Goal: Task Accomplishment & Management: Use online tool/utility

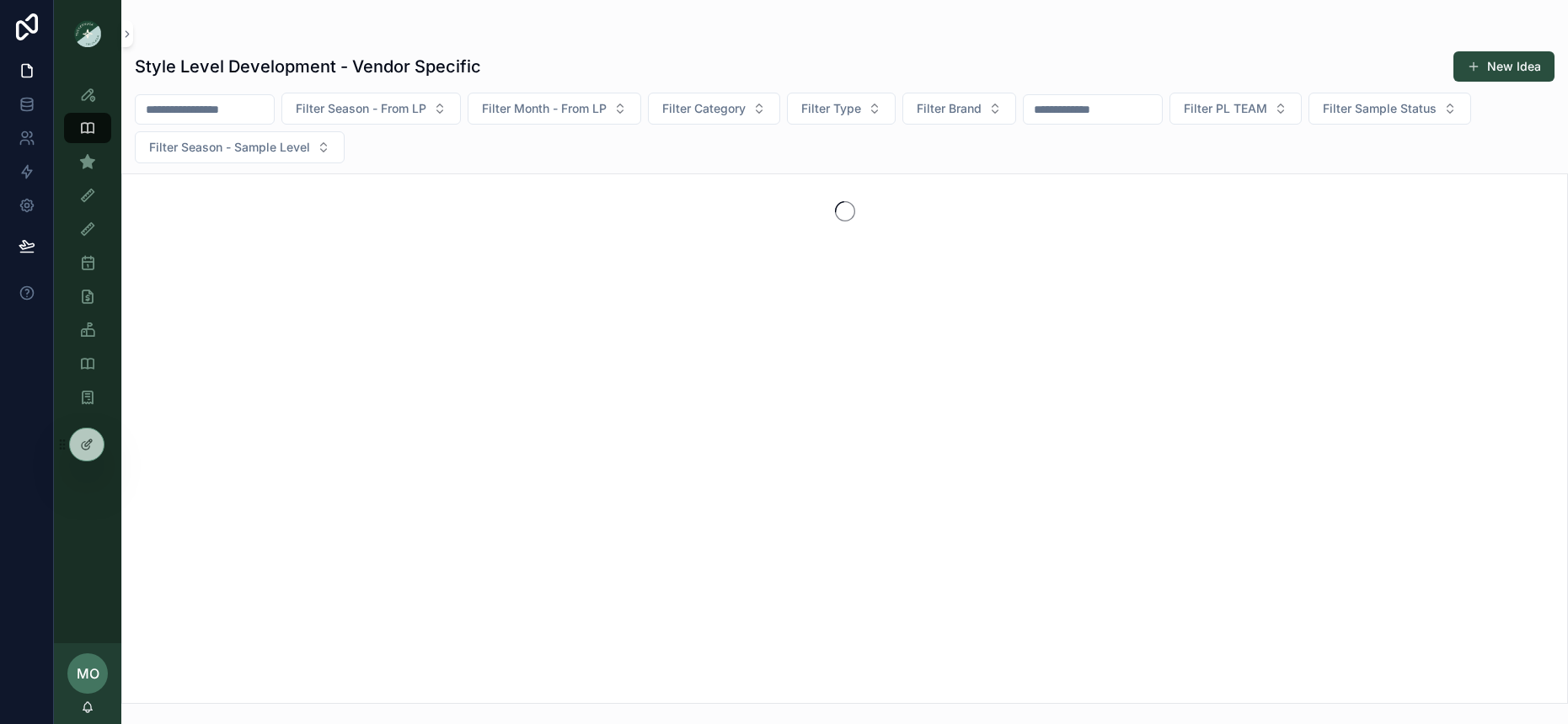
click at [99, 161] on div "Sample (MPN) View" at bounding box center [88, 162] width 27 height 27
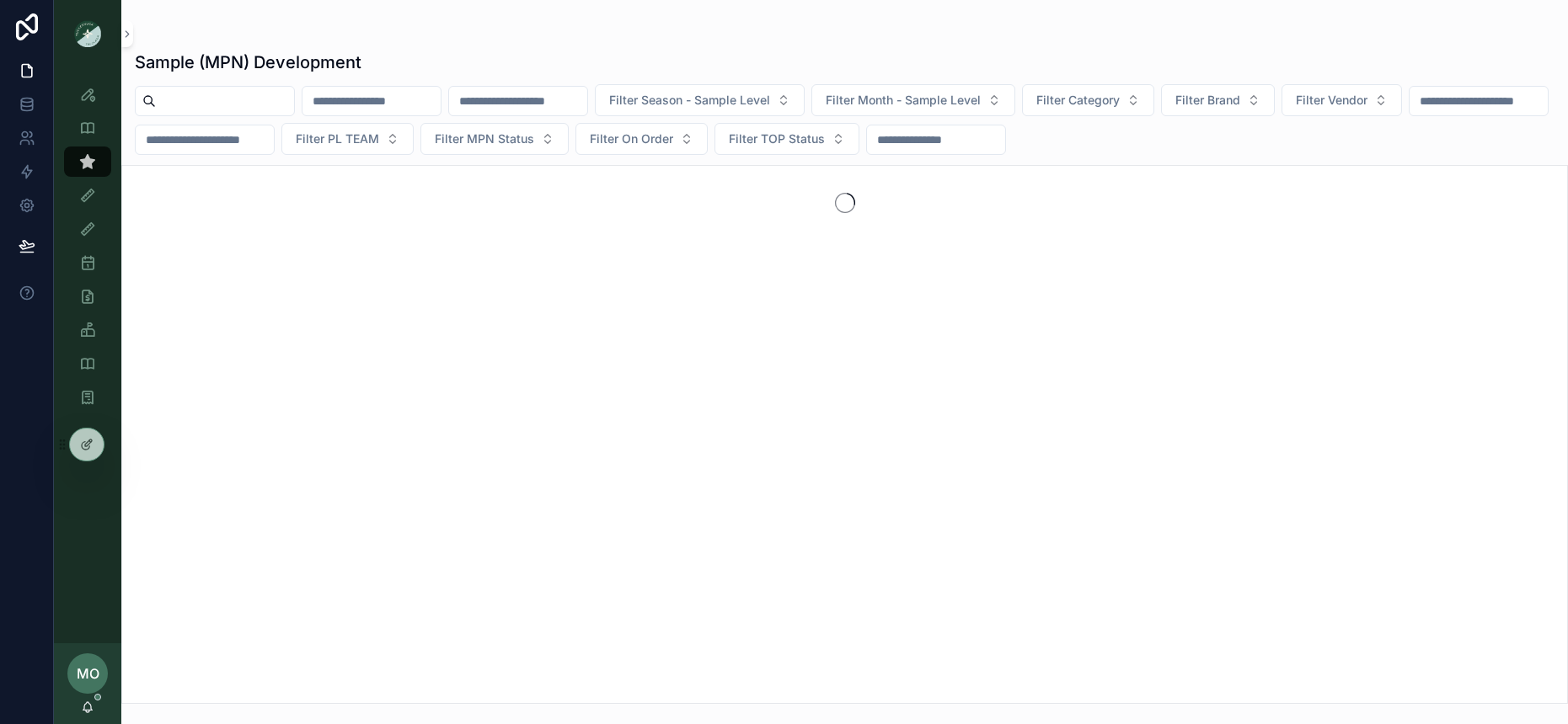
click at [178, 106] on input "scrollable content" at bounding box center [225, 101] width 138 height 24
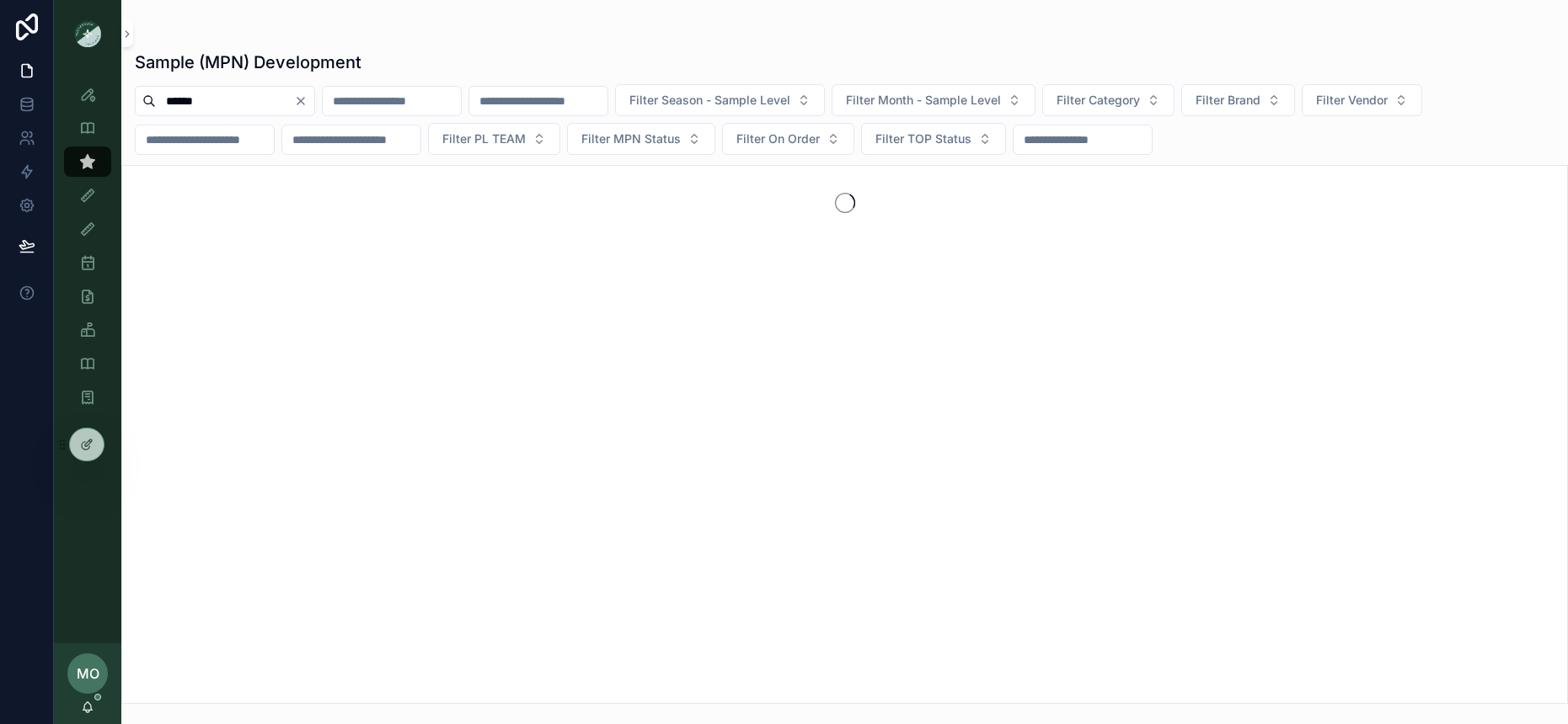
type input "******"
click at [307, 97] on icon "Clear" at bounding box center [301, 101] width 14 height 14
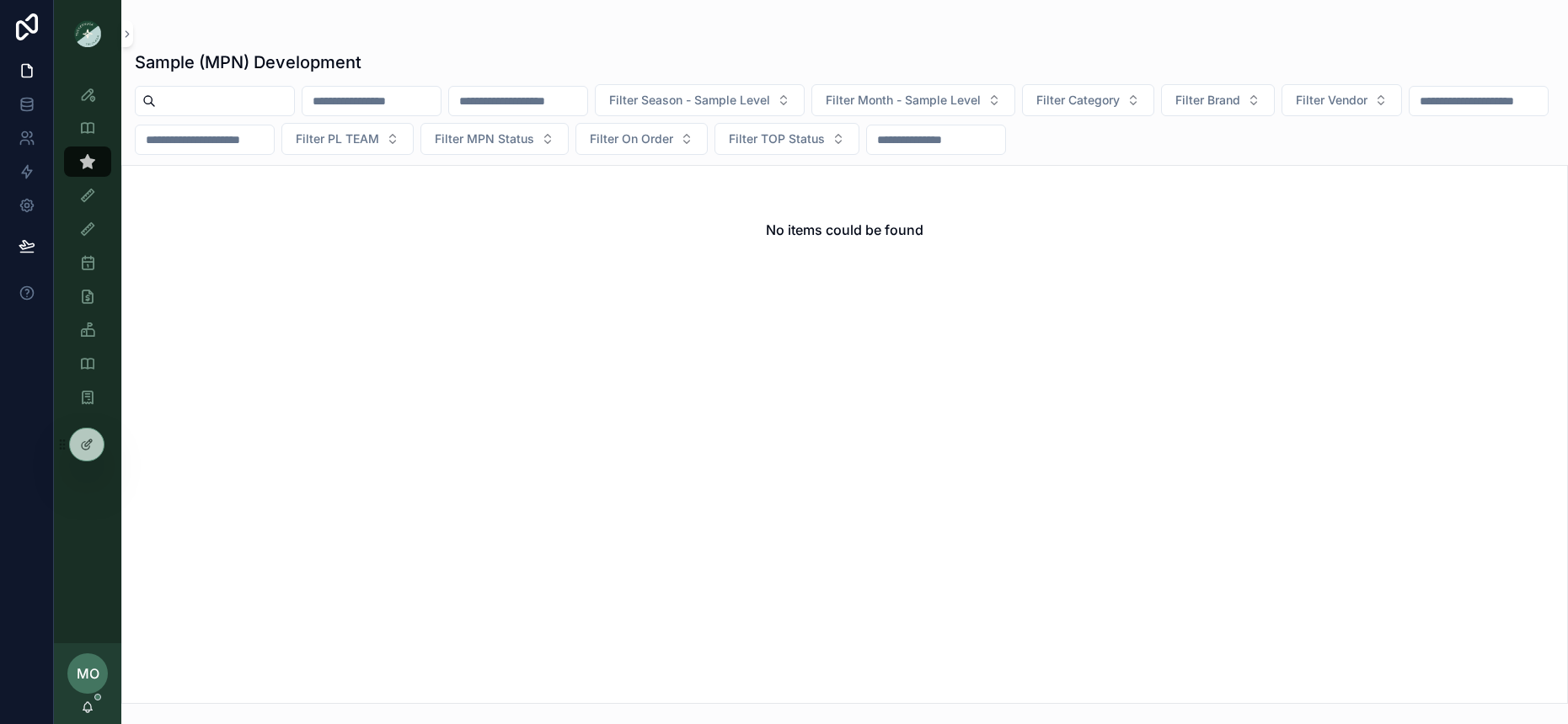
click at [424, 101] on input "scrollable content" at bounding box center [372, 101] width 138 height 24
type input "*"
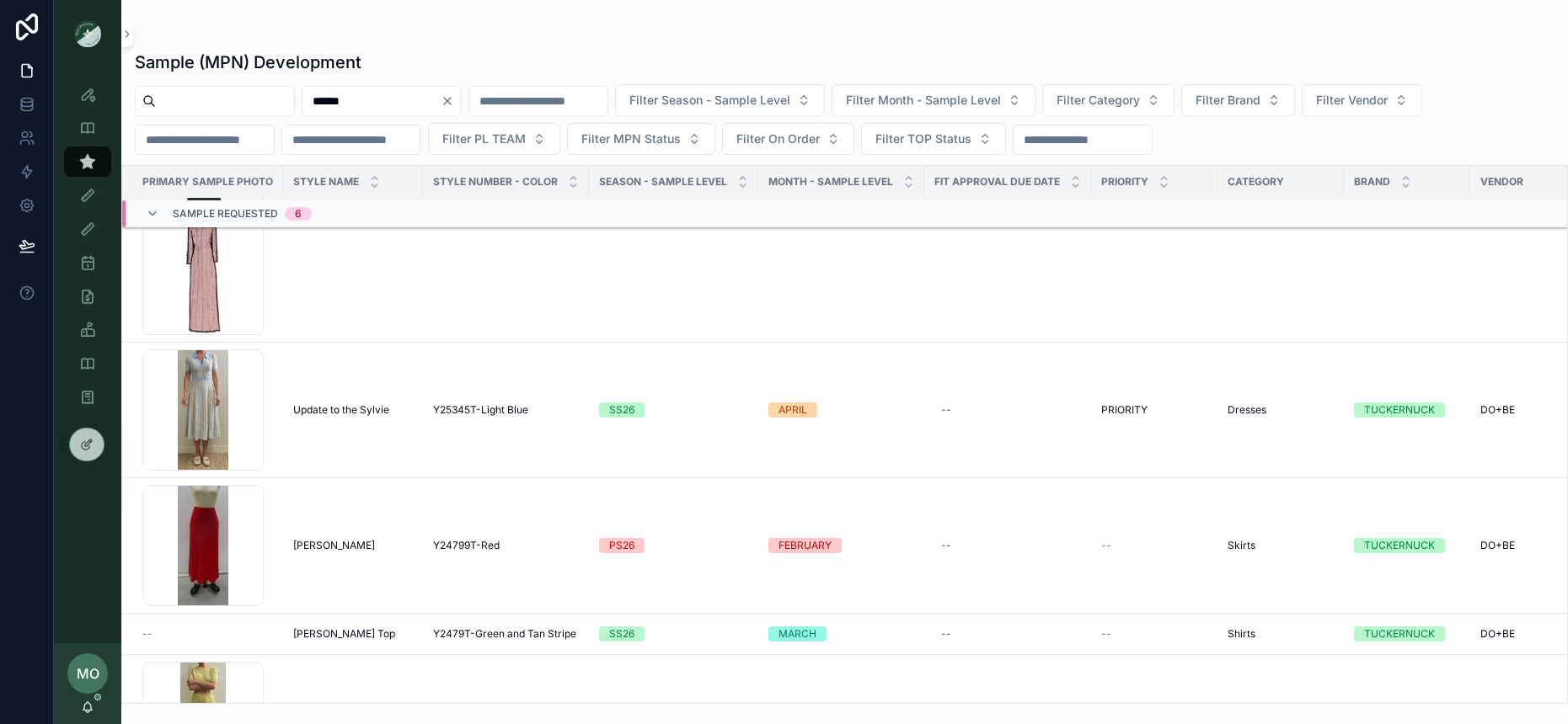
scroll to position [91, 0]
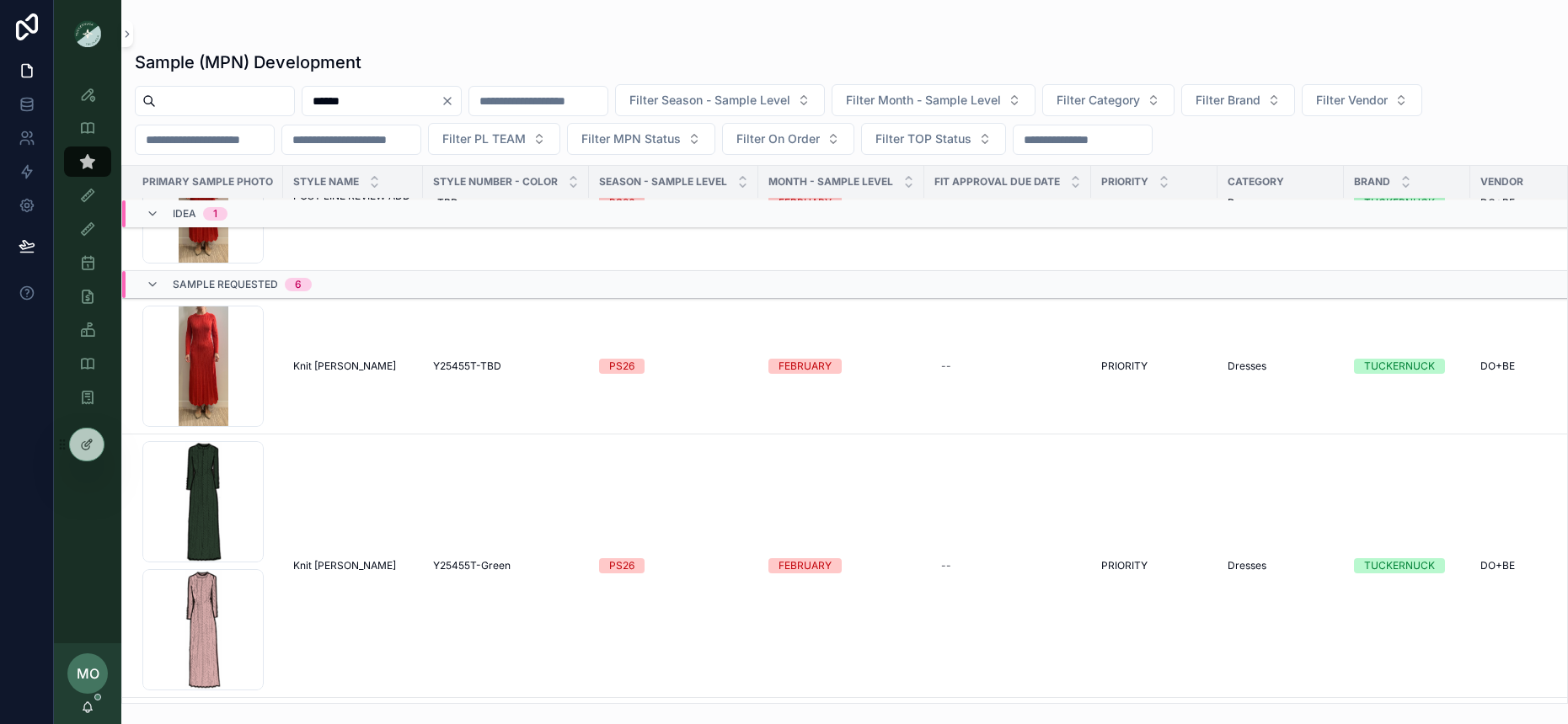
type input "******"
click at [326, 565] on span "Knit [PERSON_NAME]" at bounding box center [345, 566] width 102 height 14
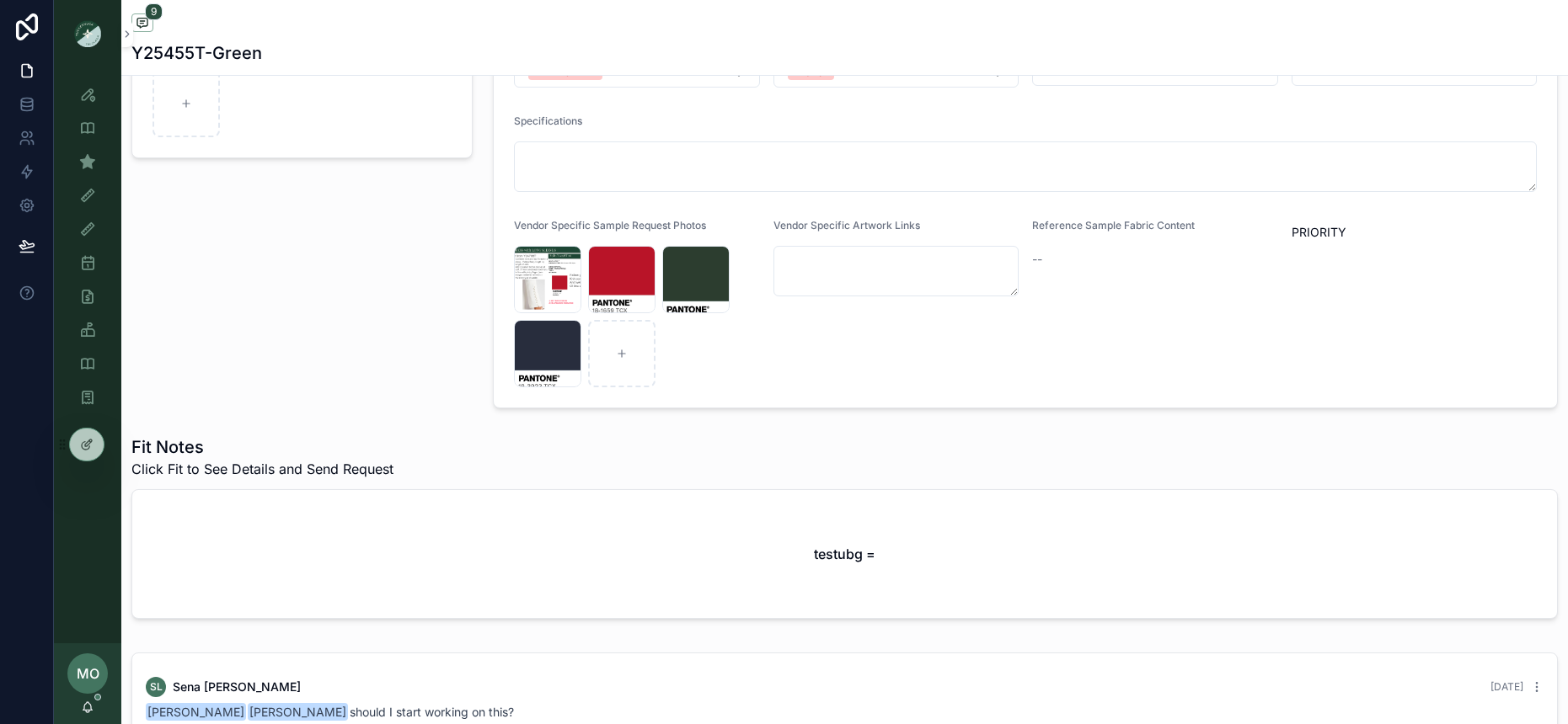
click at [560, 547] on div "testubg =" at bounding box center [845, 554] width 1425 height 128
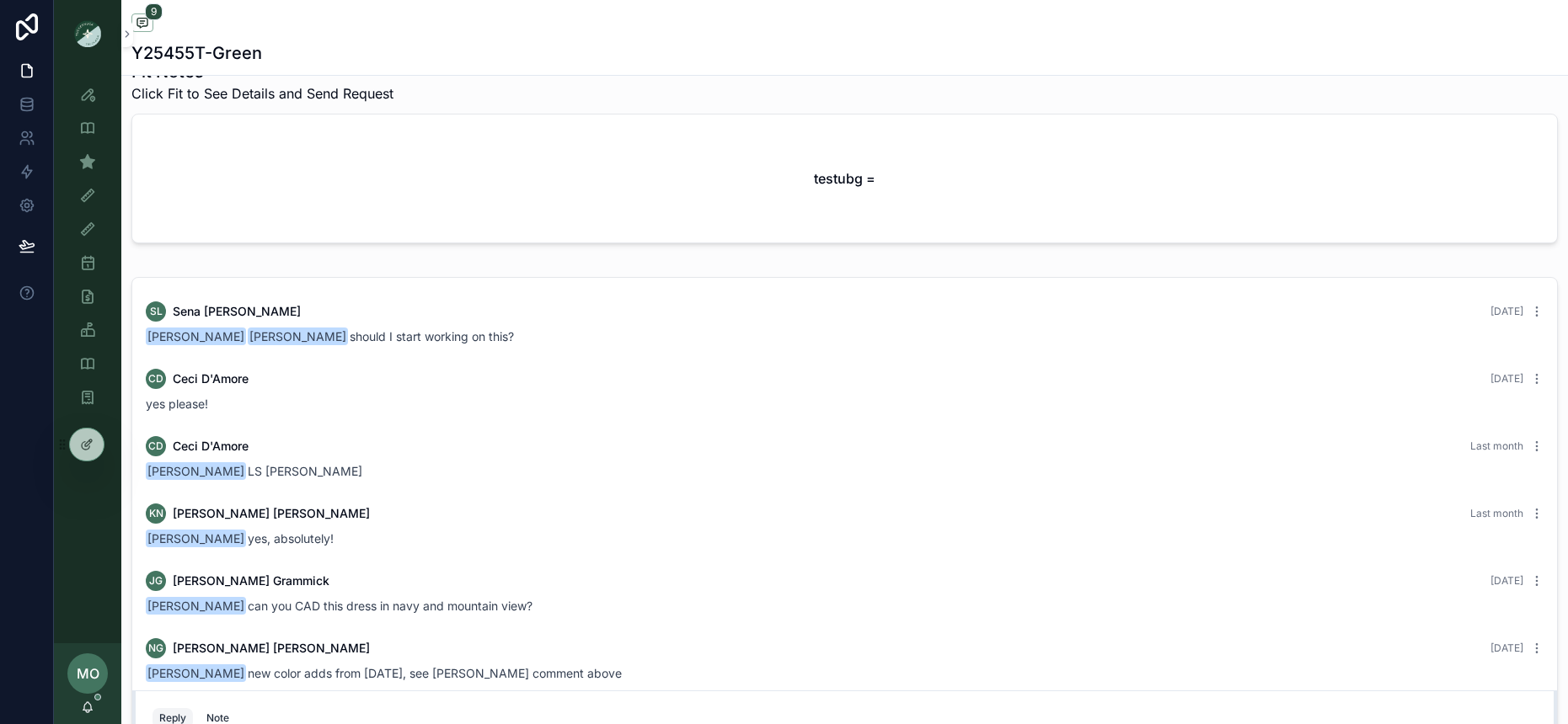
scroll to position [581, 0]
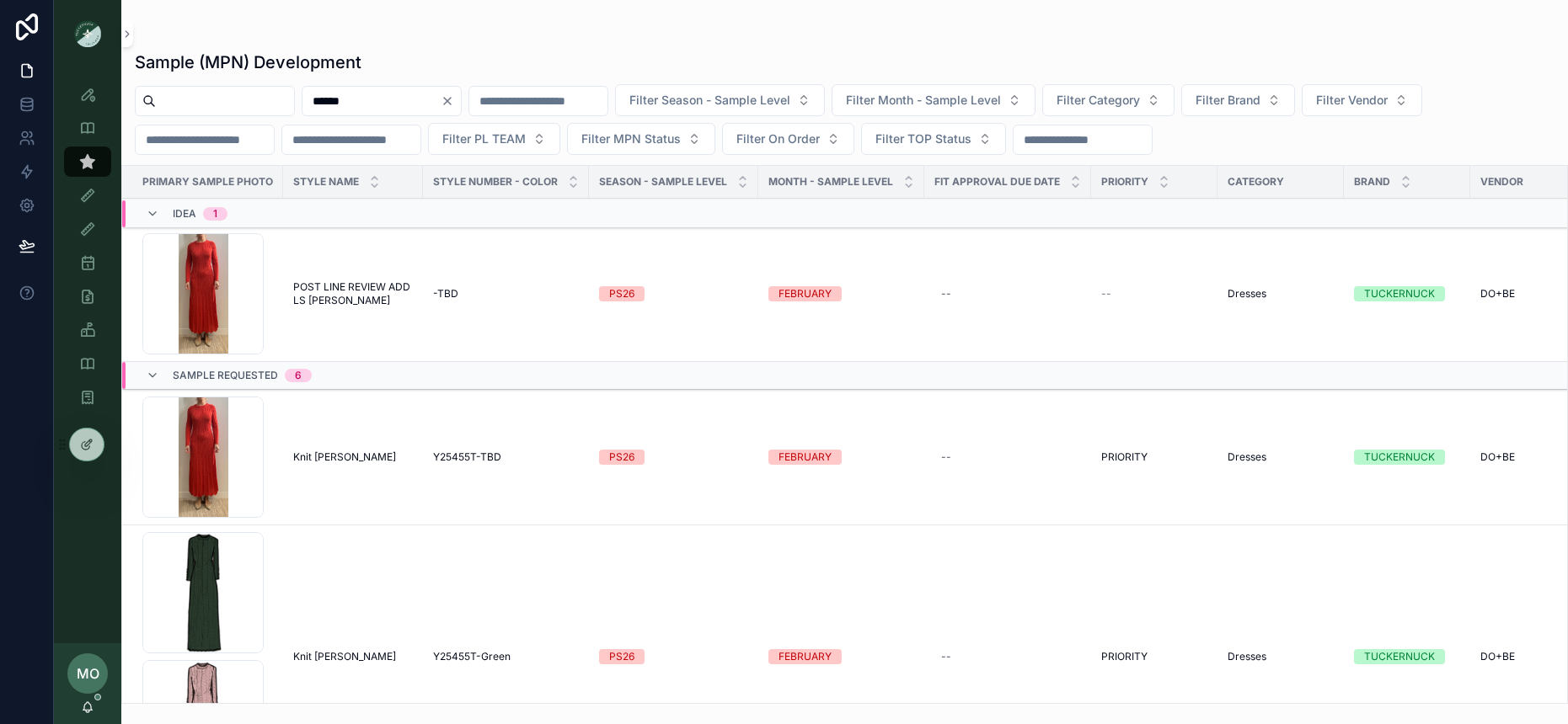
click at [326, 457] on span "Knit [PERSON_NAME]" at bounding box center [345, 457] width 102 height 14
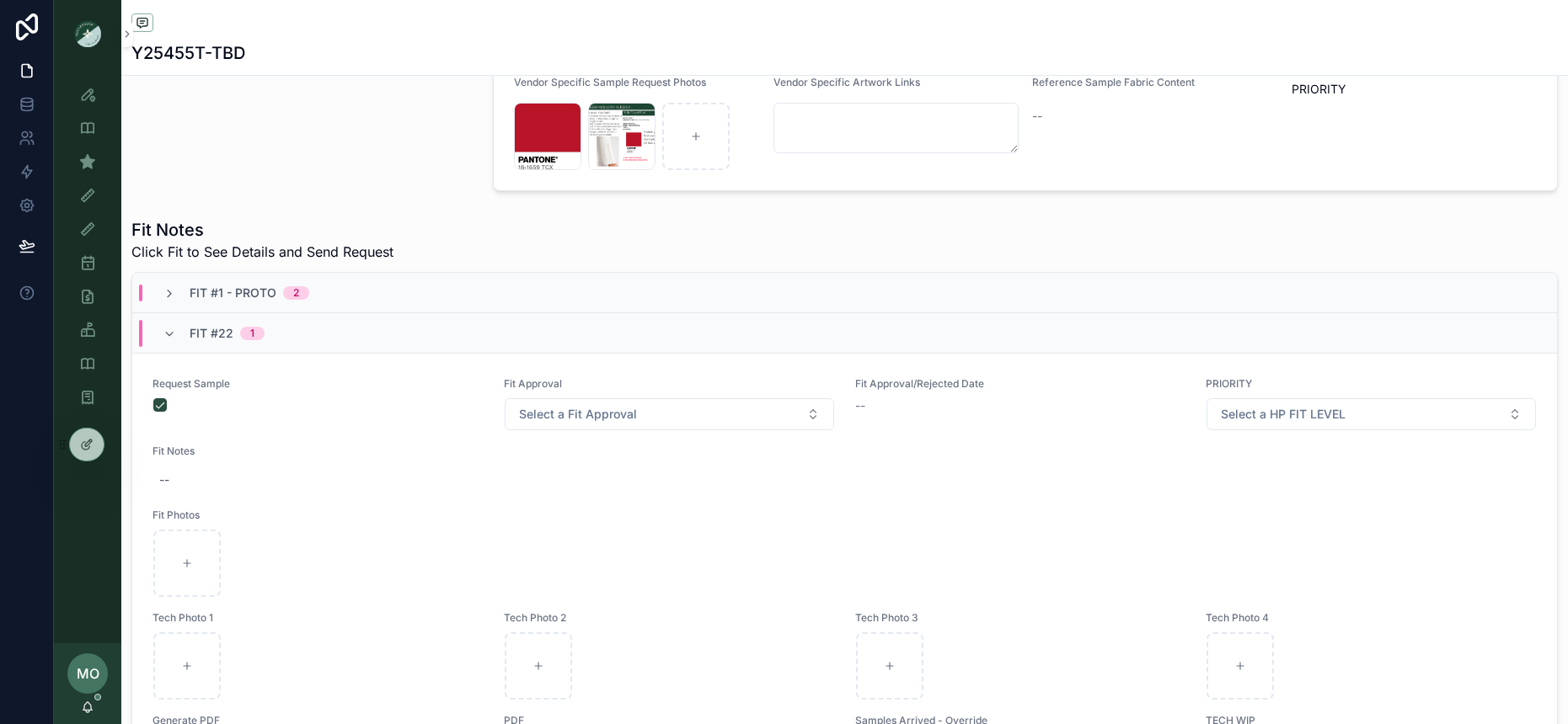
scroll to position [464, 0]
click at [217, 293] on span "Fit #1 - Proto" at bounding box center [233, 294] width 87 height 17
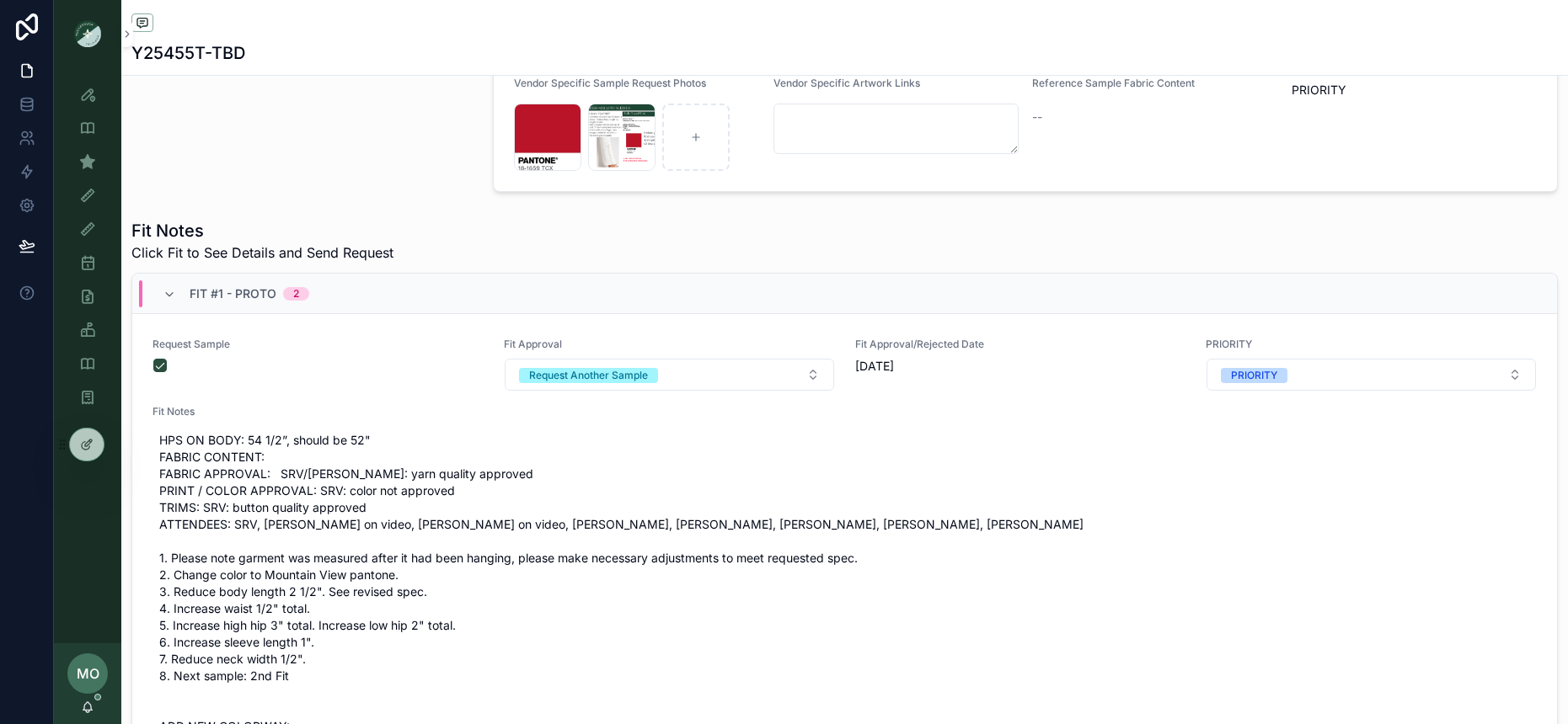
click at [217, 294] on span "Fit #1 - Proto" at bounding box center [233, 294] width 87 height 17
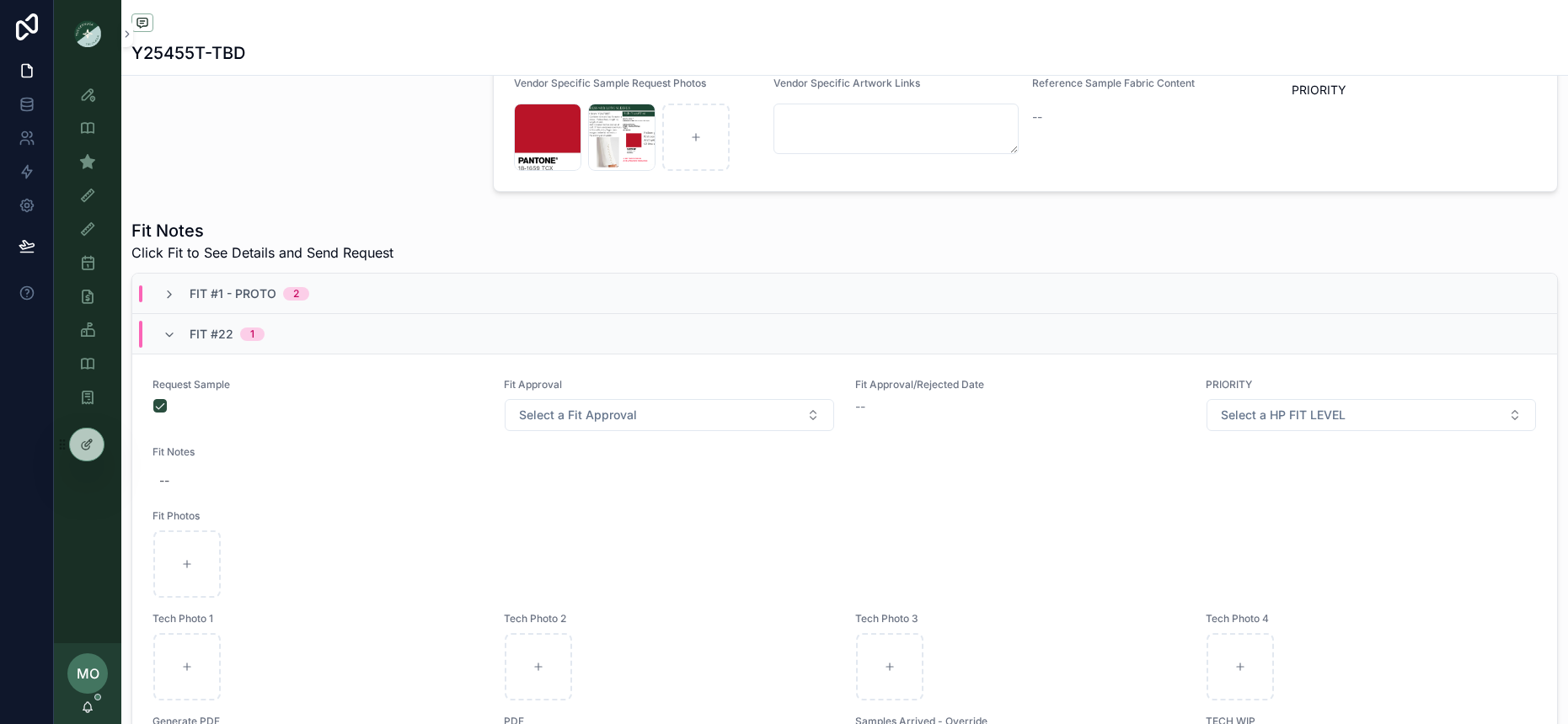
click at [217, 337] on span "Fit #22" at bounding box center [211, 334] width 44 height 17
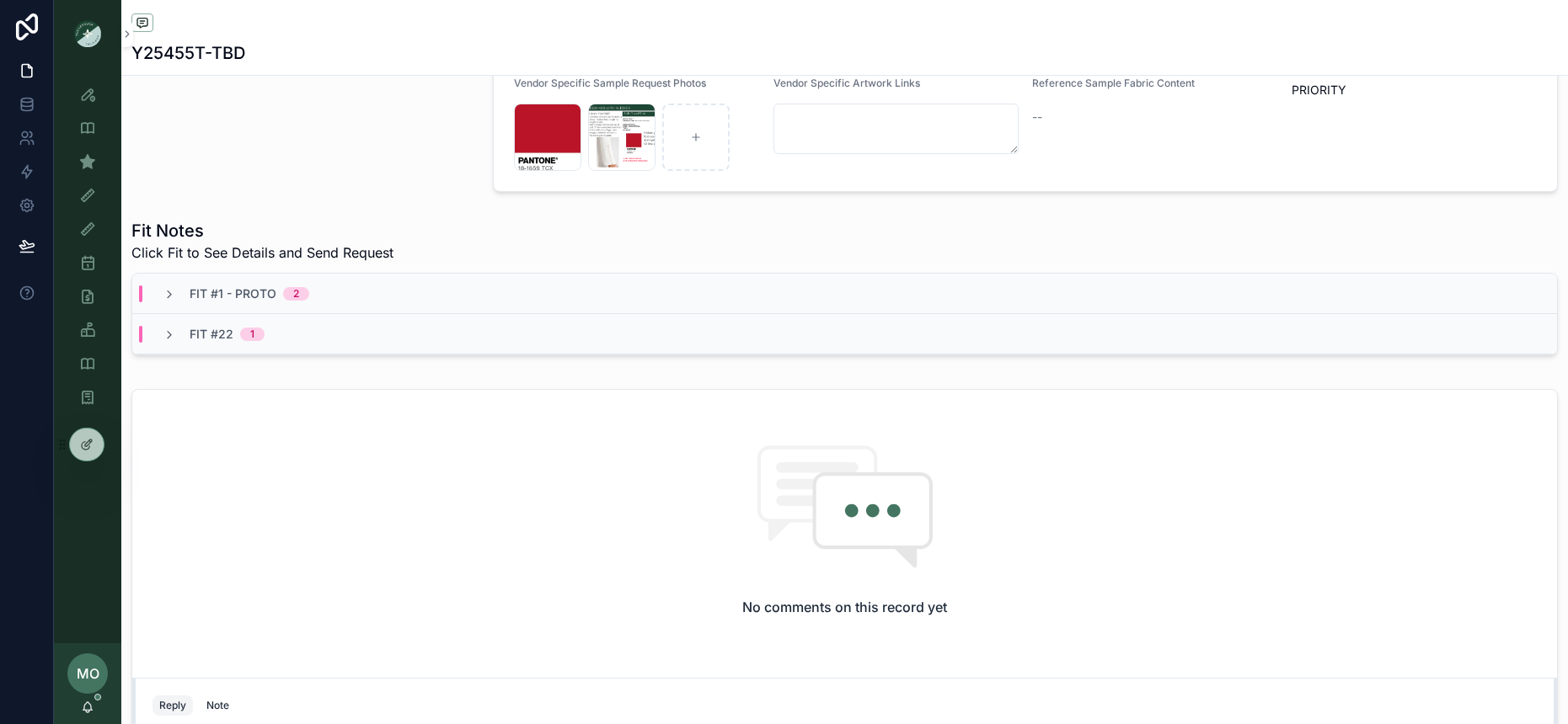
click at [215, 337] on span "Fit #22" at bounding box center [211, 334] width 44 height 17
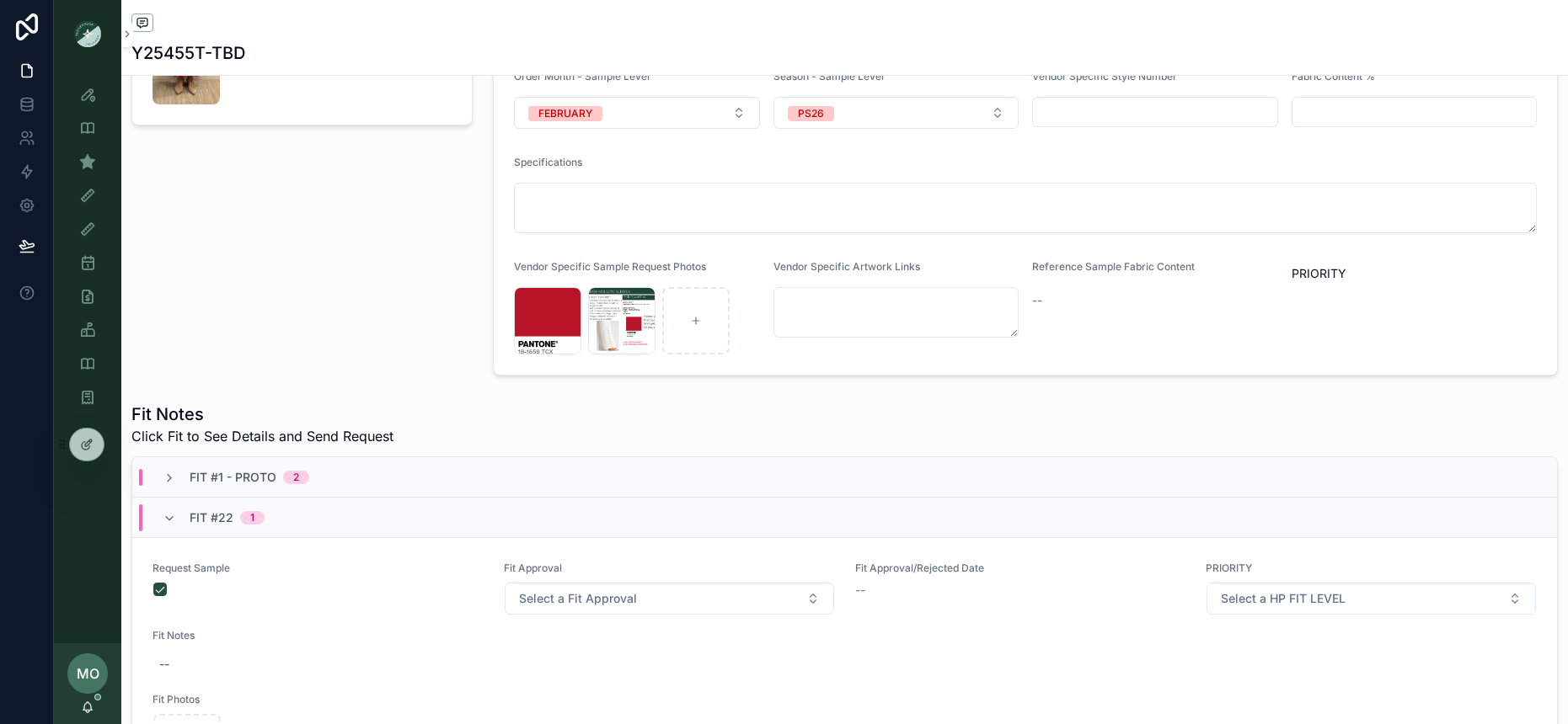
scroll to position [0, 0]
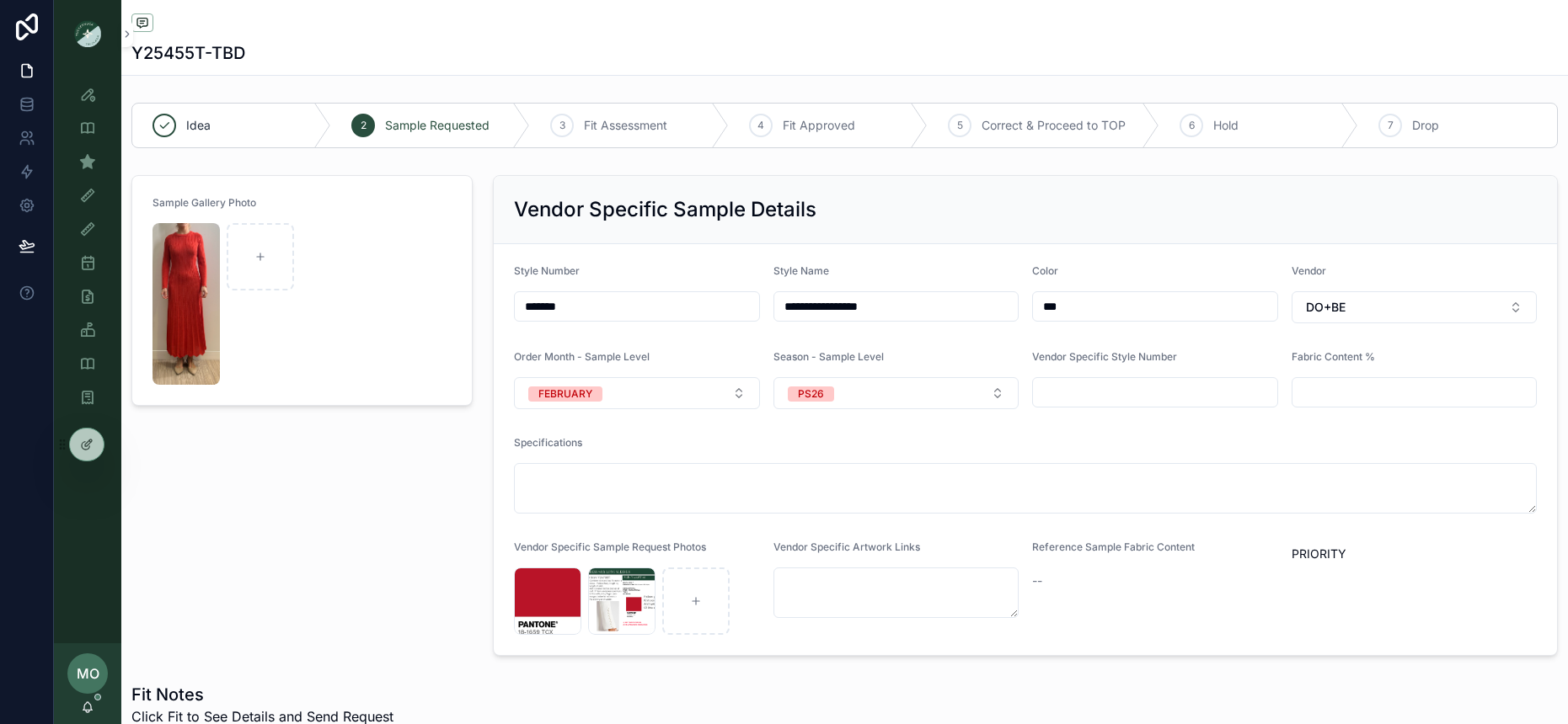
click at [1100, 304] on input "***" at bounding box center [1154, 307] width 243 height 24
drag, startPoint x: 1091, startPoint y: 305, endPoint x: 976, endPoint y: 297, distance: 115.3
click at [976, 297] on form "**********" at bounding box center [1025, 449] width 1063 height 411
type input "***"
click at [384, 543] on div "Sample Gallery Photo" at bounding box center [302, 415] width 362 height 495
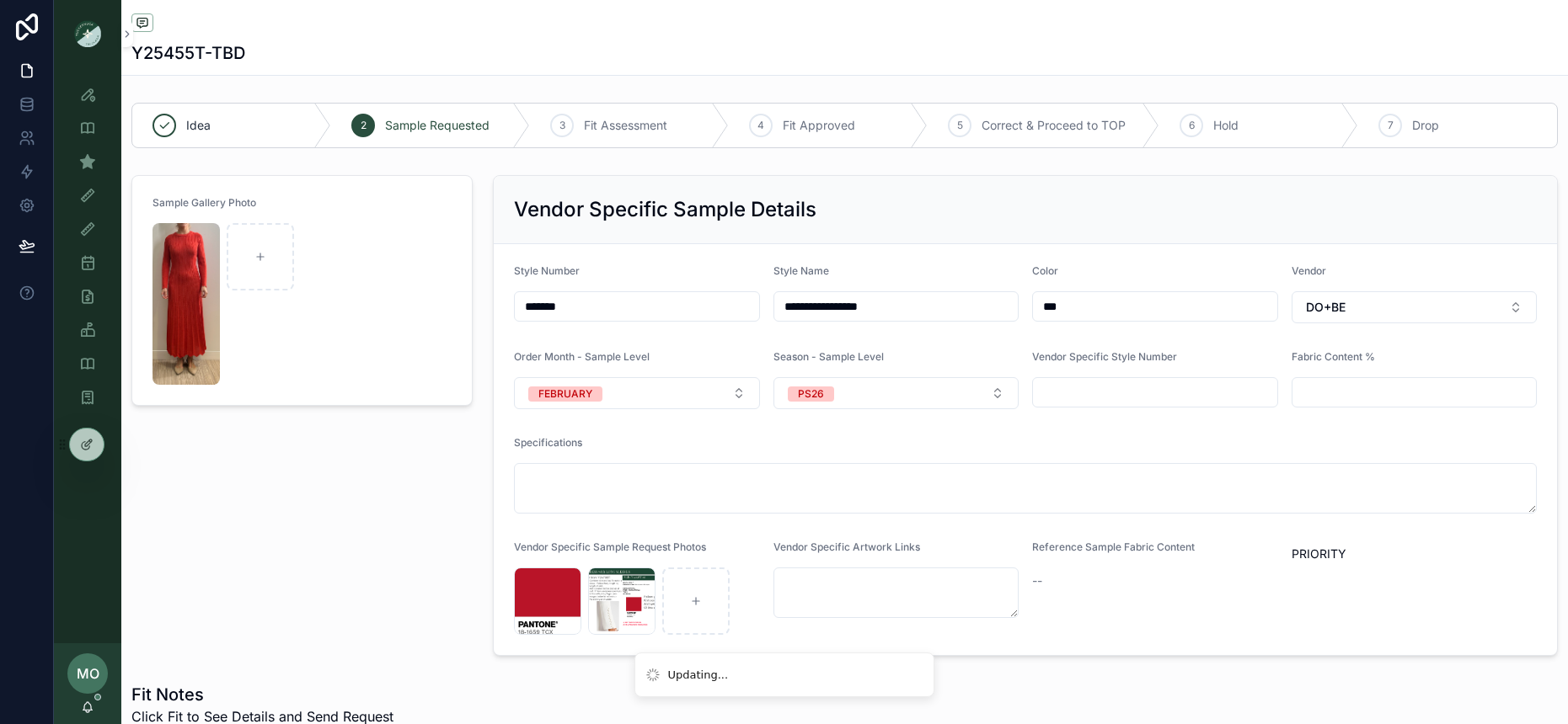
drag, startPoint x: 380, startPoint y: 541, endPoint x: 375, endPoint y: 530, distance: 12.1
click at [387, 550] on div "Sample Gallery Photo" at bounding box center [302, 415] width 362 height 495
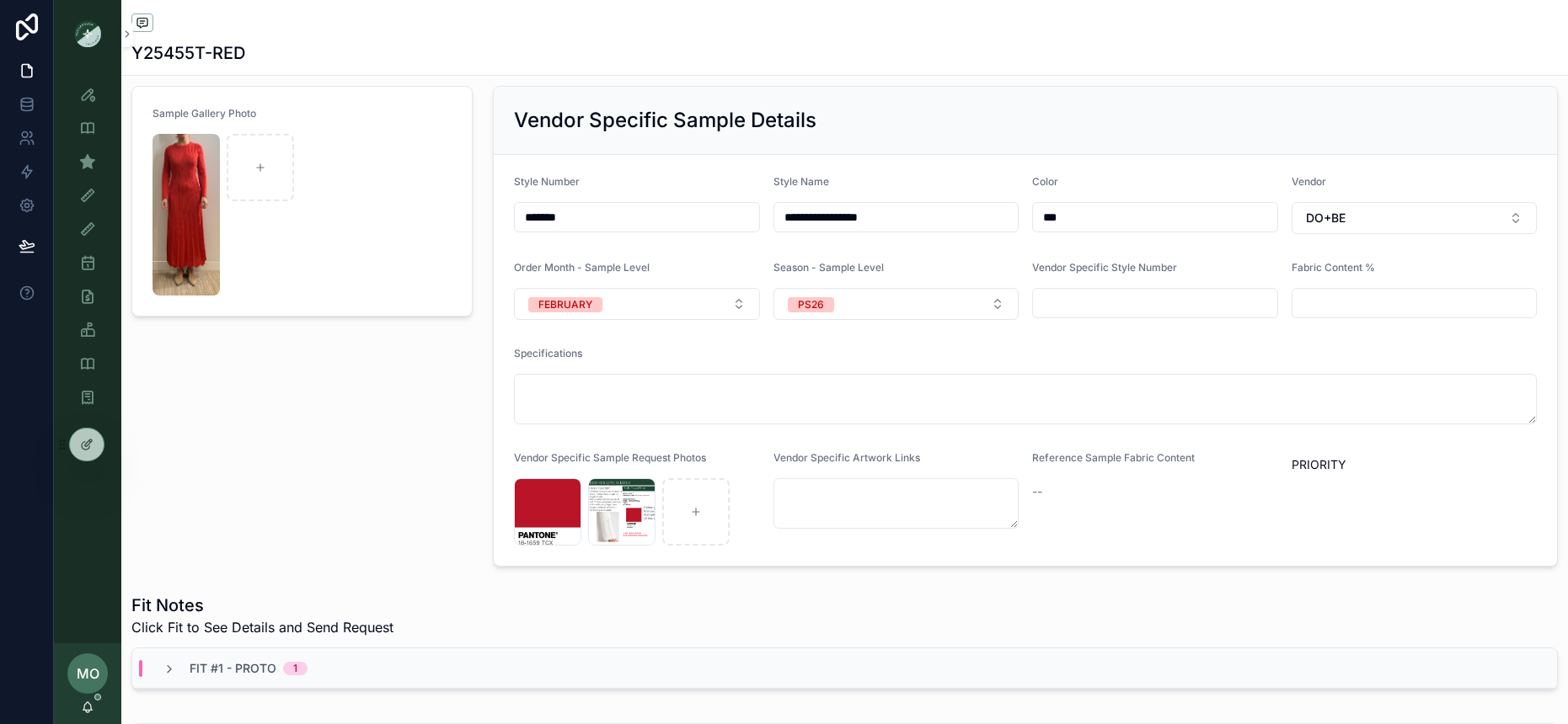
scroll to position [420, 0]
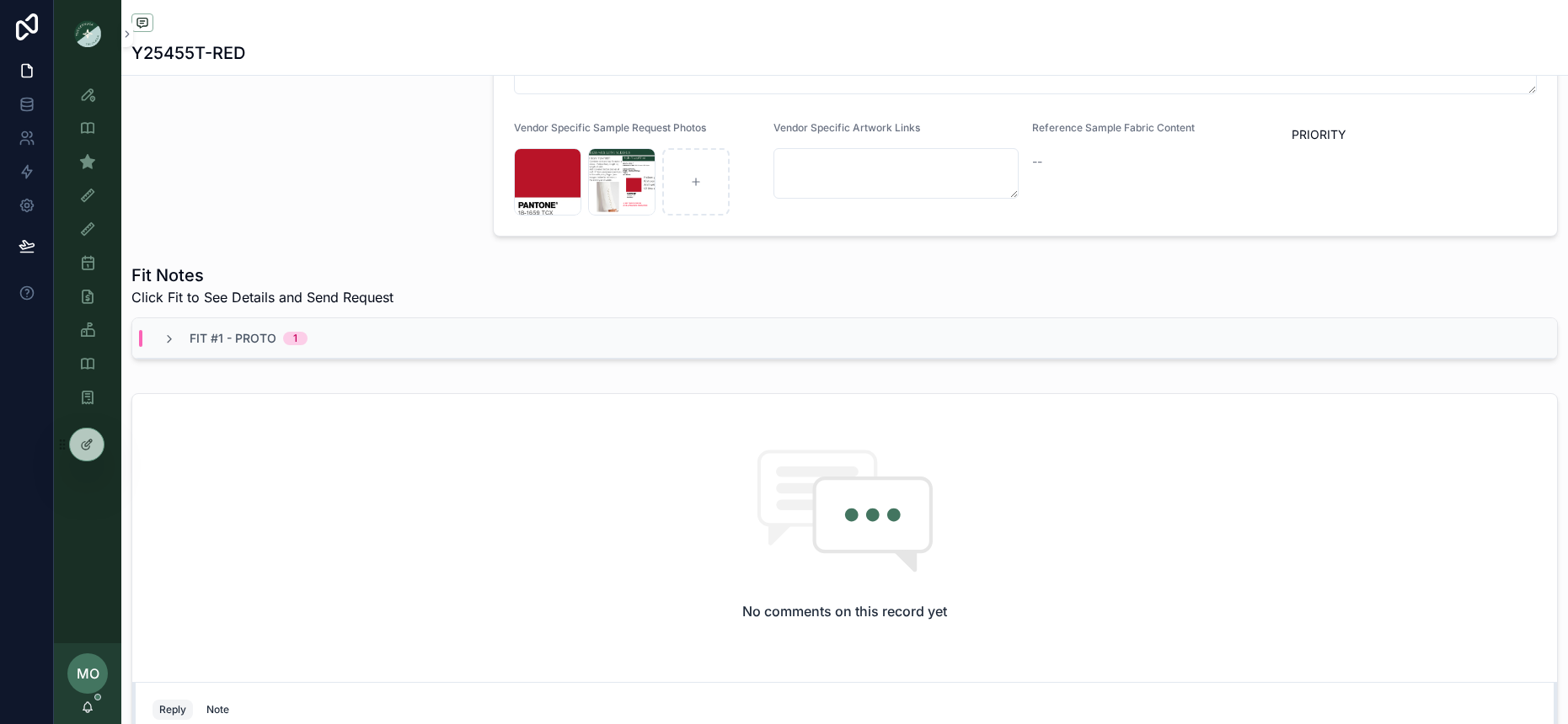
click at [253, 341] on span "Fit #1 - Proto" at bounding box center [233, 339] width 87 height 17
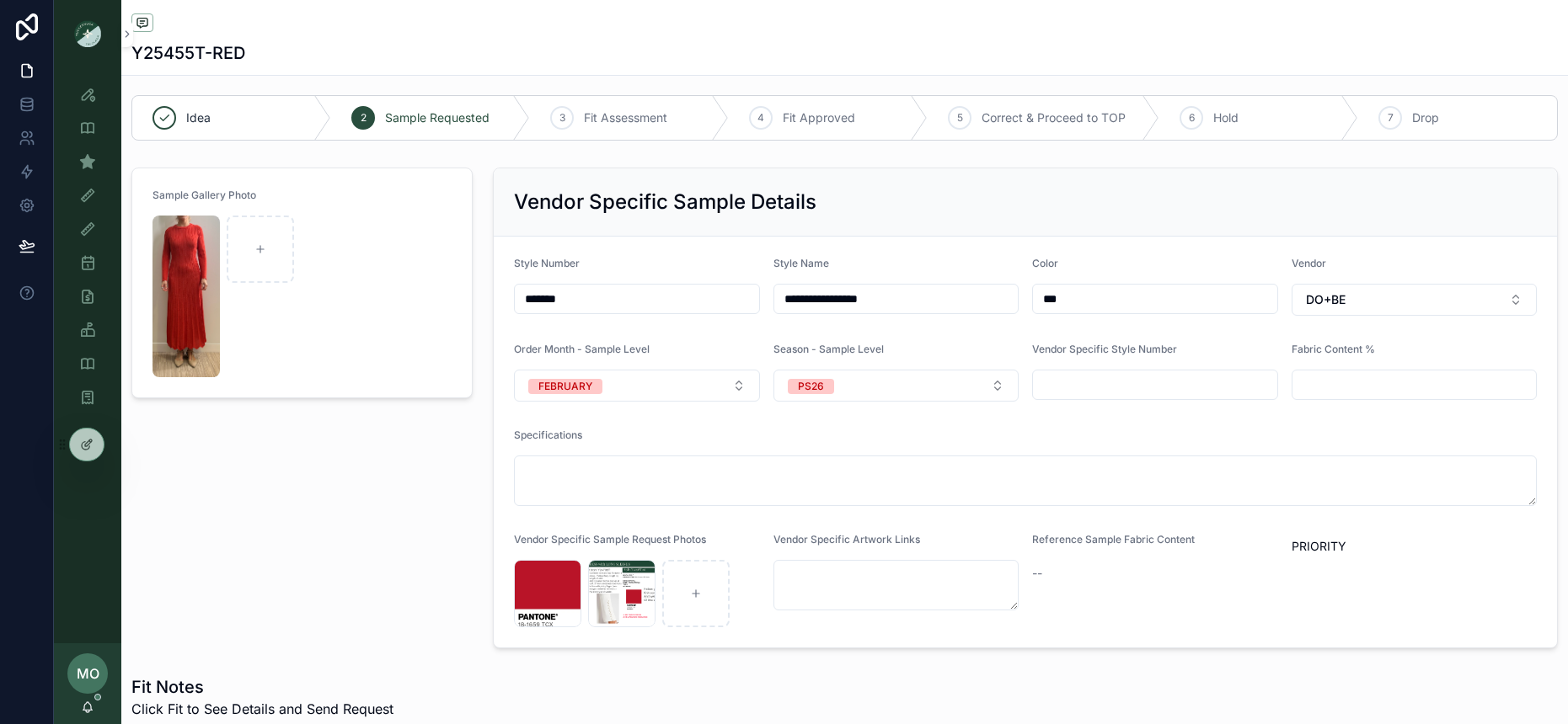
scroll to position [0, 0]
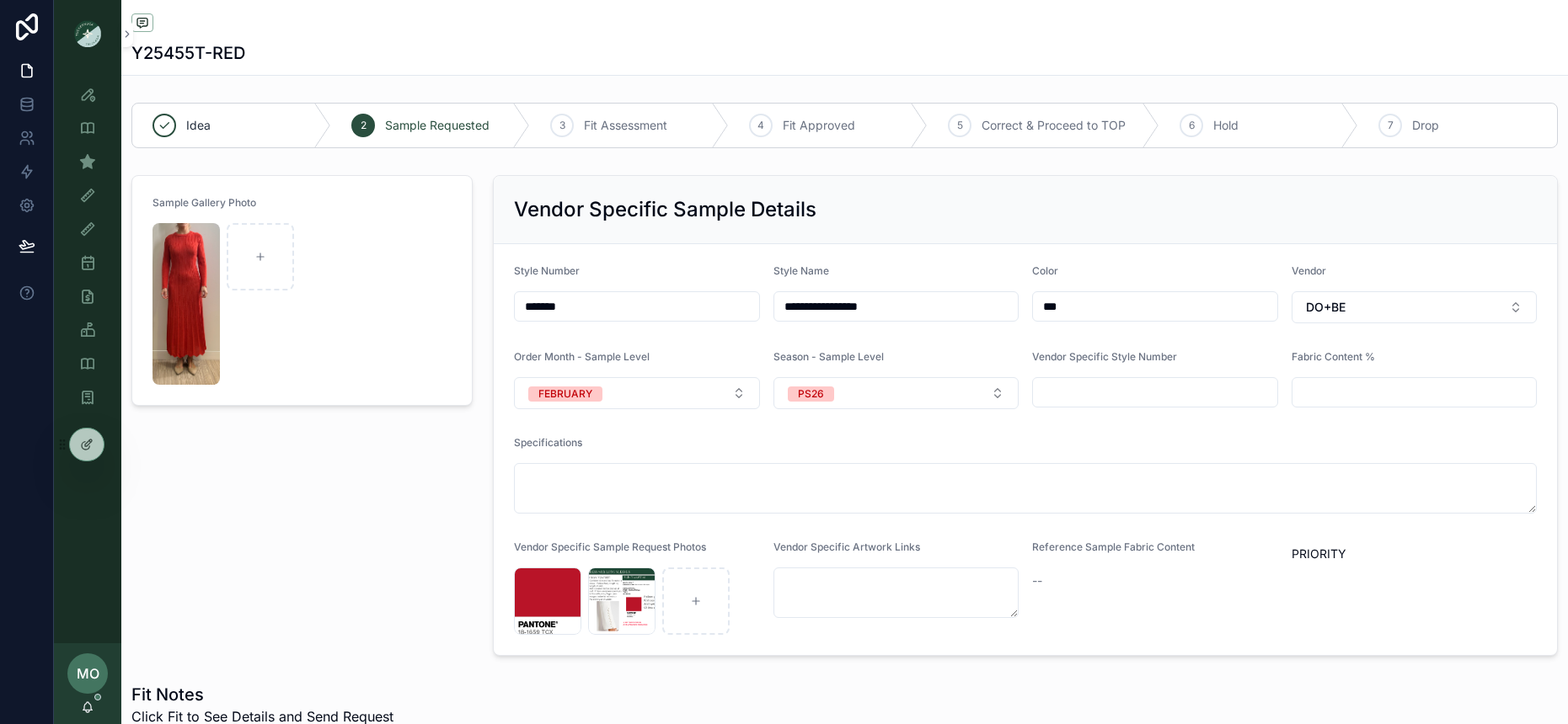
click at [332, 520] on div "Sample Gallery Photo" at bounding box center [302, 415] width 362 height 495
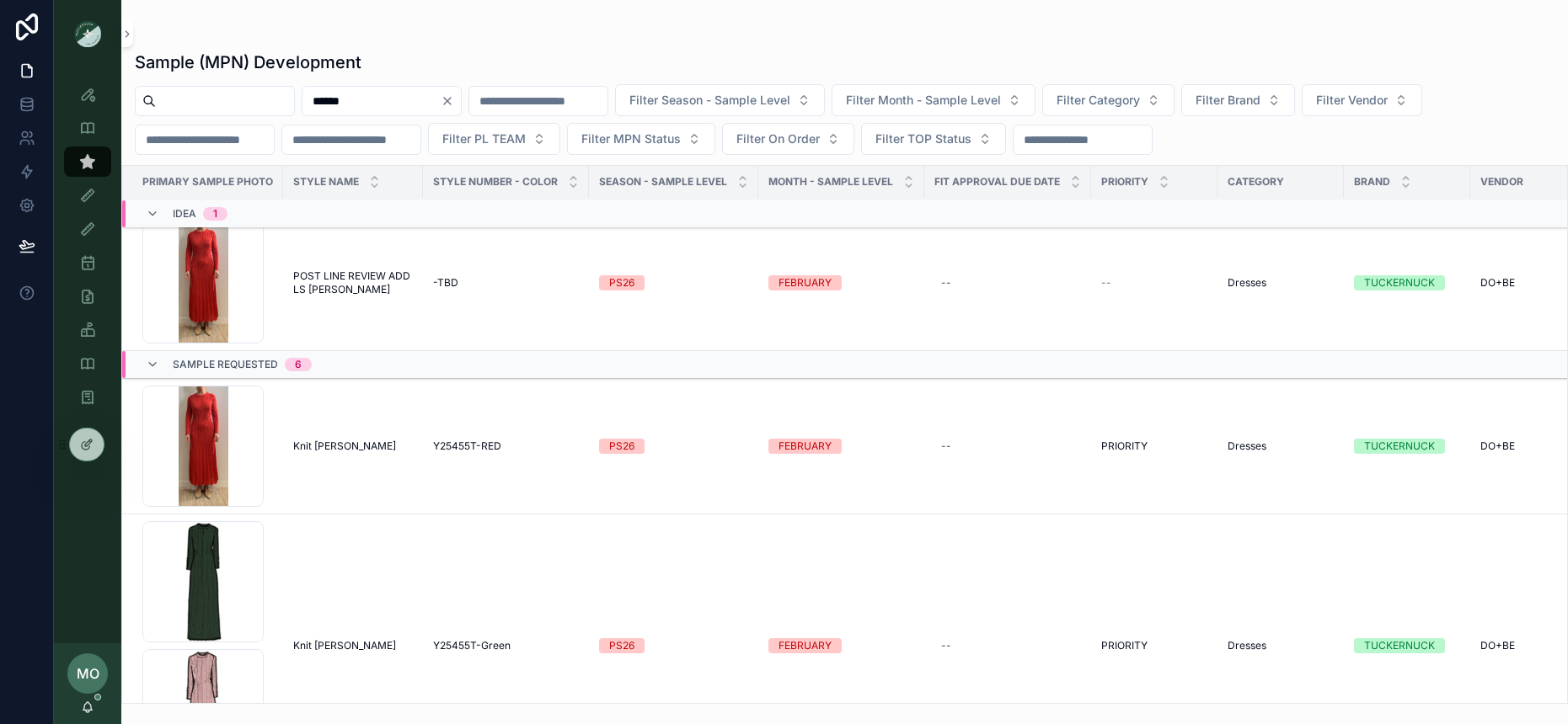
scroll to position [12, 0]
click at [471, 646] on span "Y25455T-Green" at bounding box center [472, 646] width 78 height 14
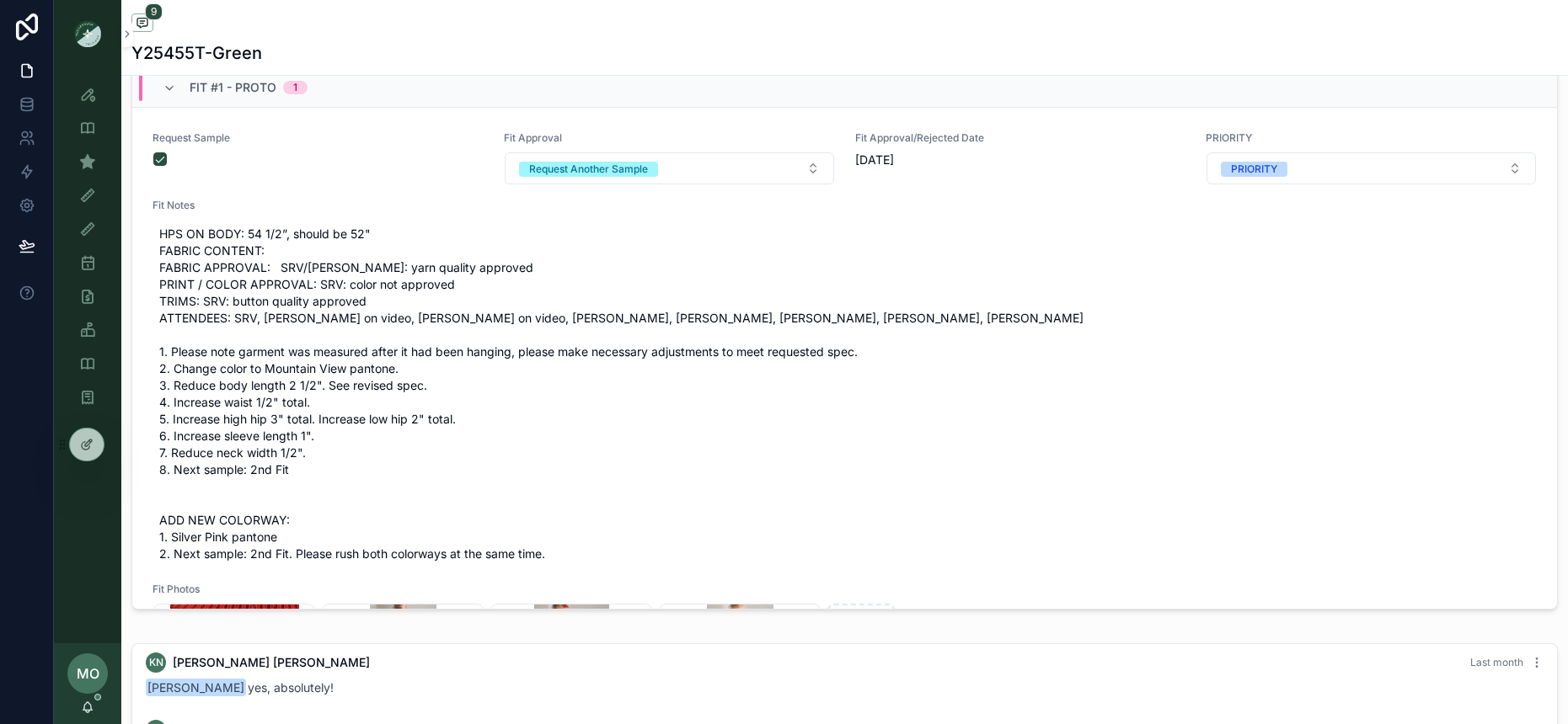
click at [682, 171] on button "Request Another Sample" at bounding box center [670, 169] width 329 height 32
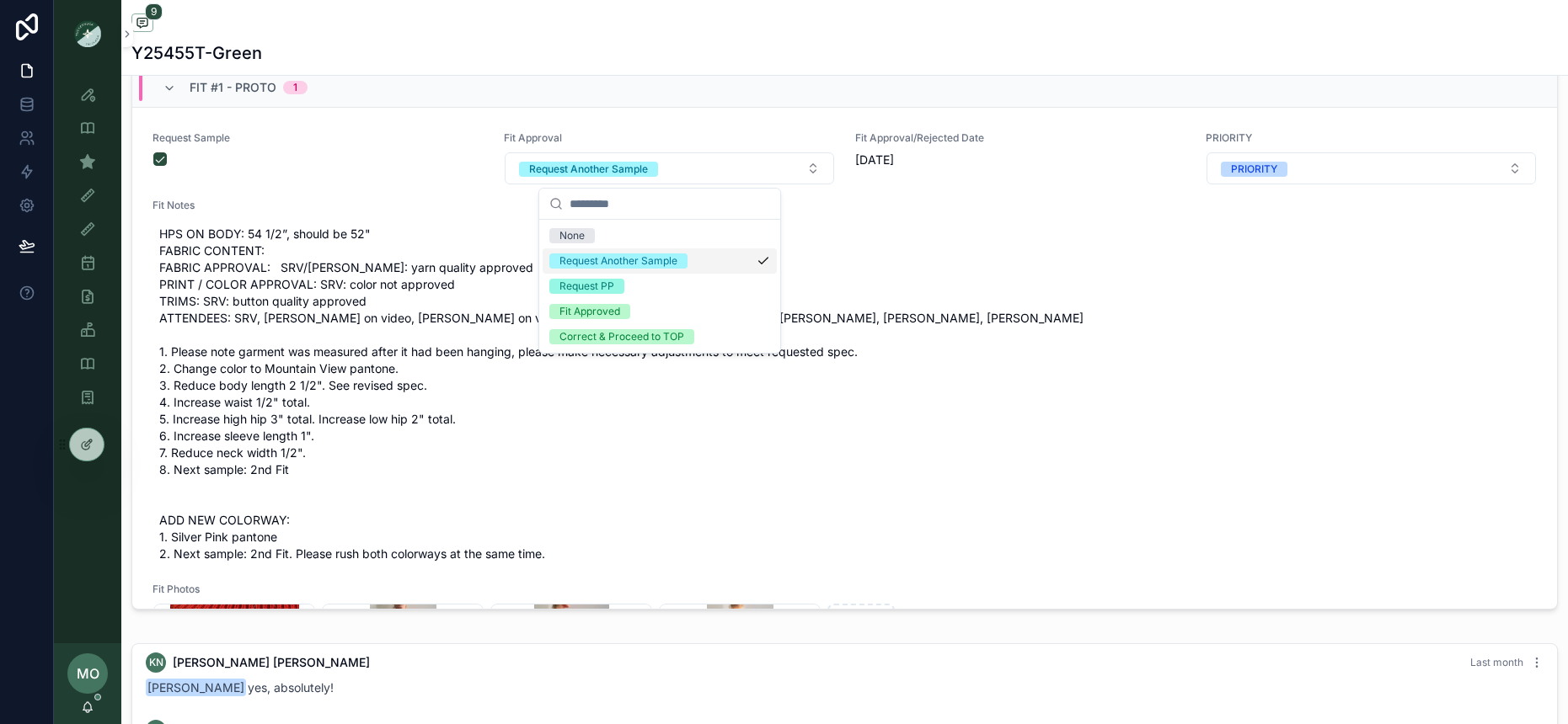
click at [630, 256] on div "Request Another Sample" at bounding box center [618, 261] width 118 height 15
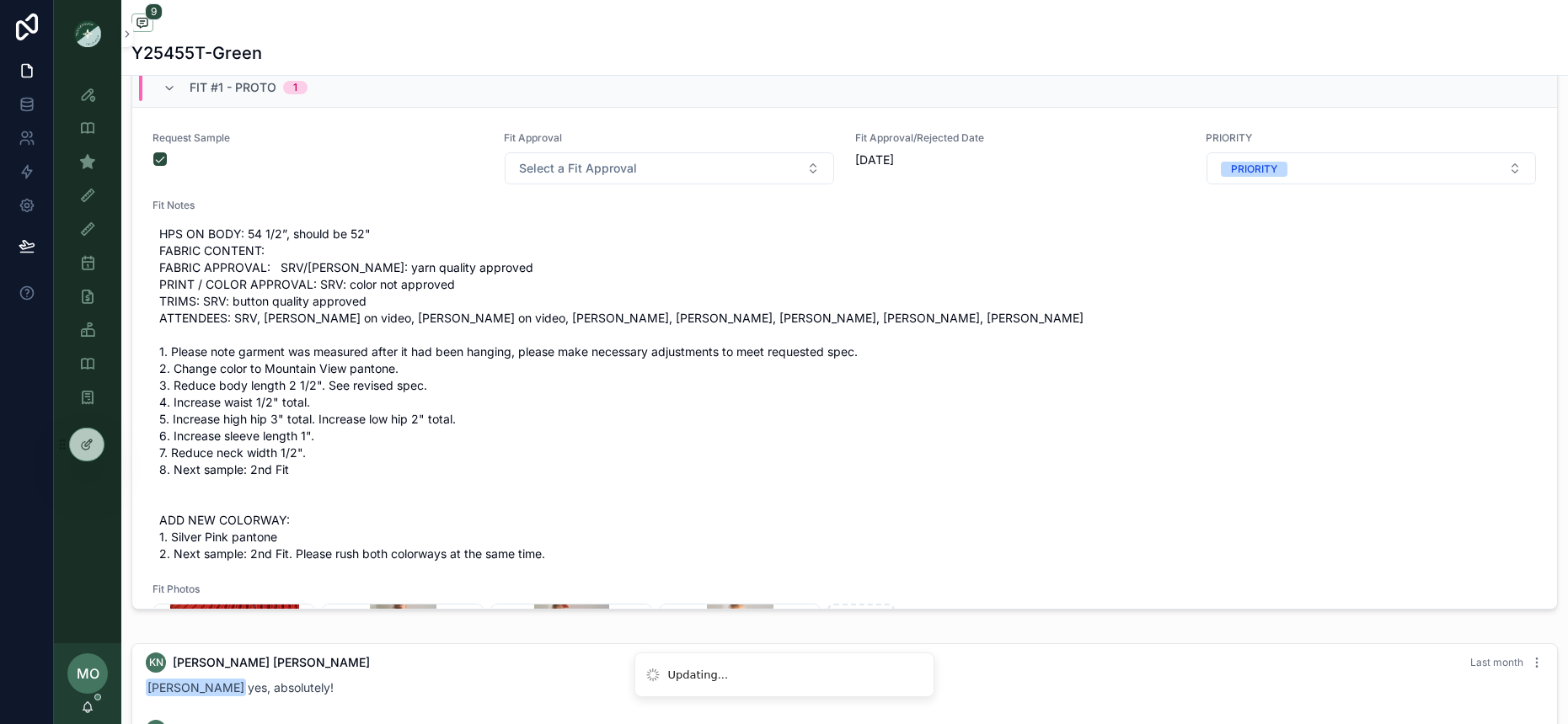
click at [636, 170] on button "Select a Fit Approval" at bounding box center [670, 169] width 329 height 32
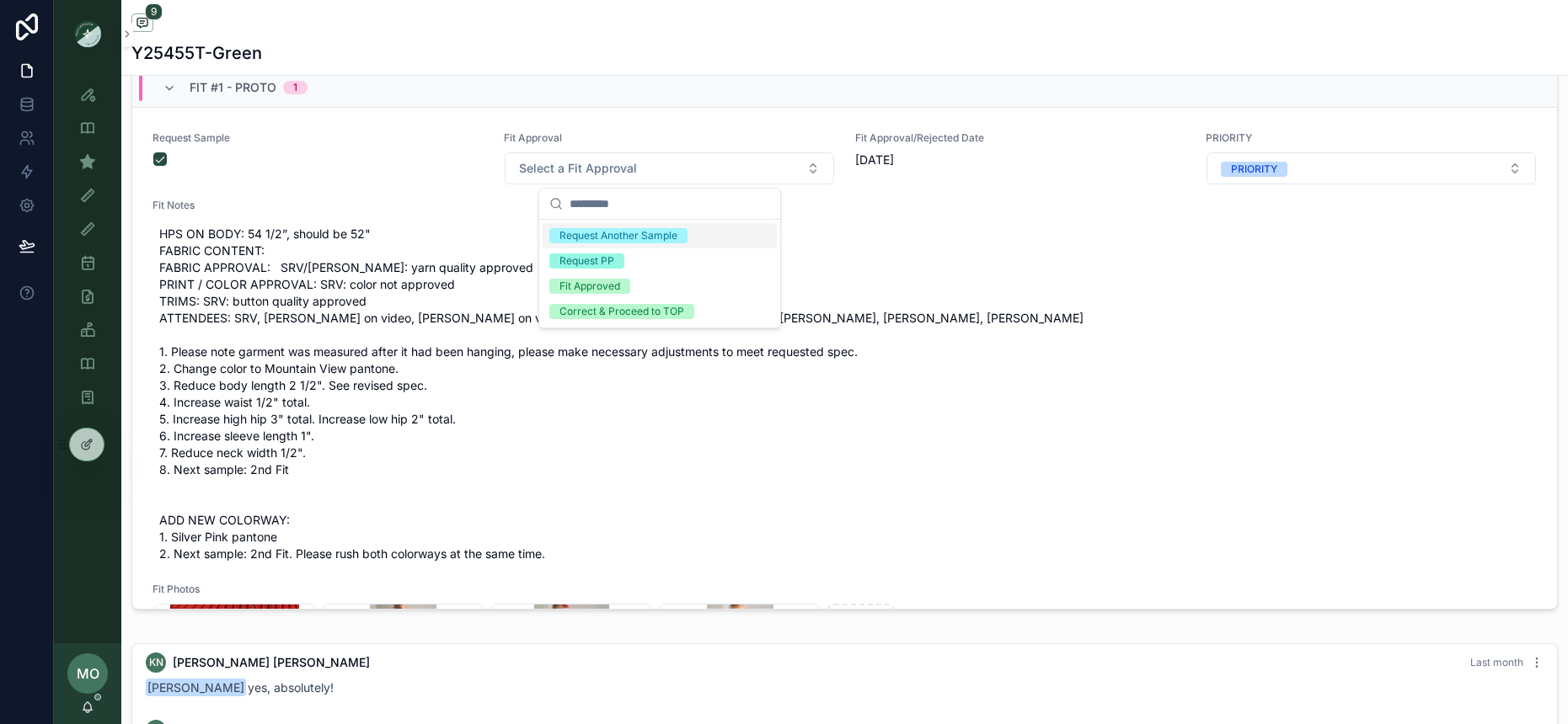
click at [620, 240] on div "Request Another Sample" at bounding box center [618, 236] width 118 height 15
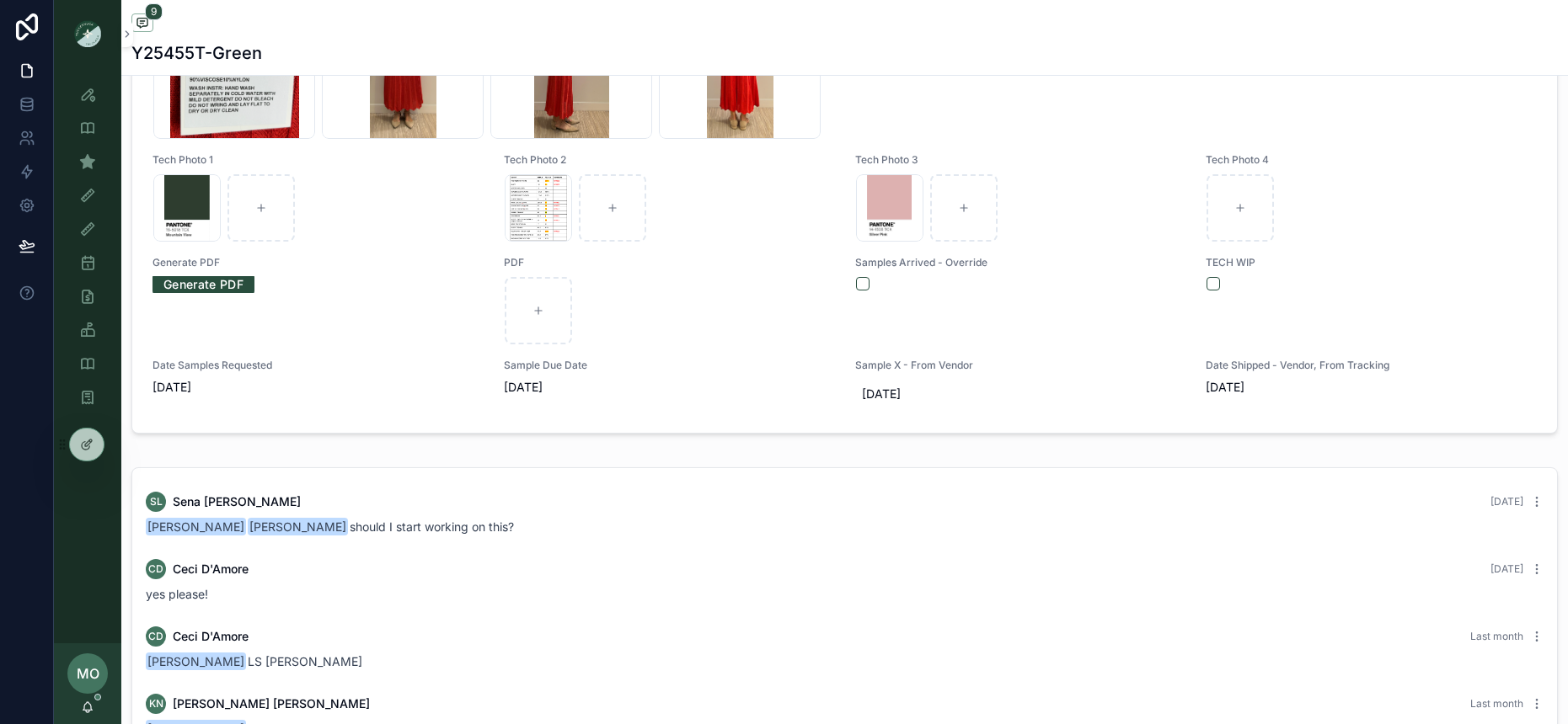
scroll to position [599, 0]
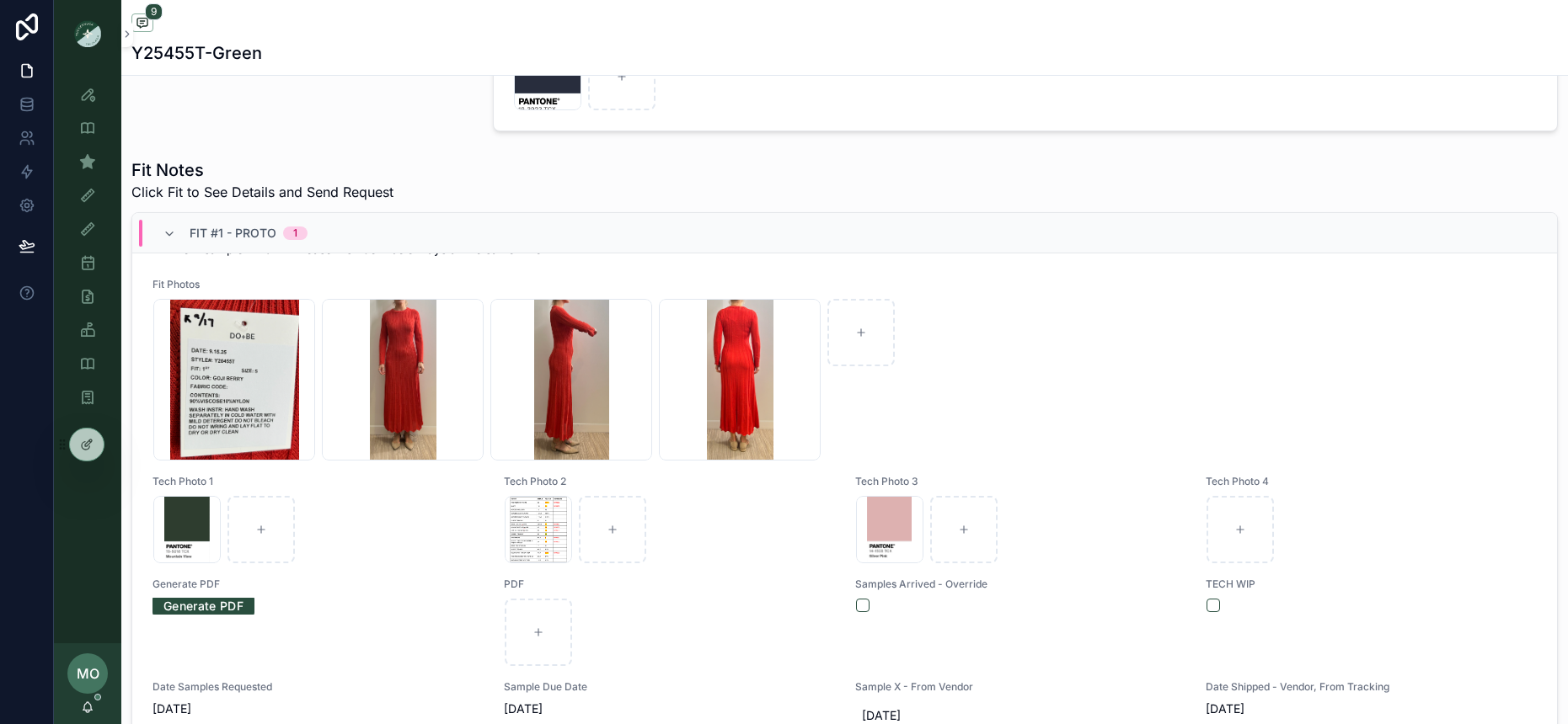
click at [170, 227] on span "scrollable content" at bounding box center [170, 234] width 14 height 14
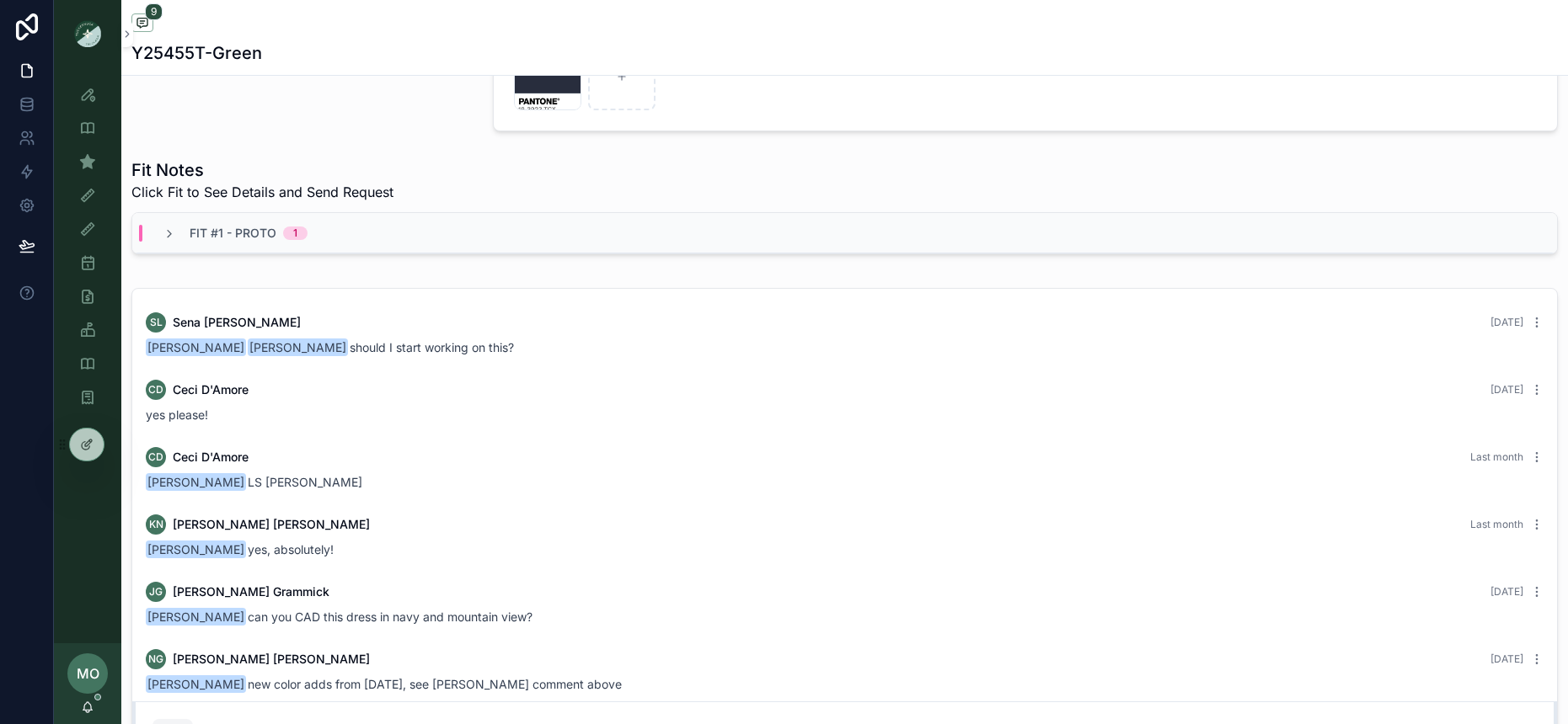
click at [171, 230] on icon "scrollable content" at bounding box center [170, 235] width 14 height 14
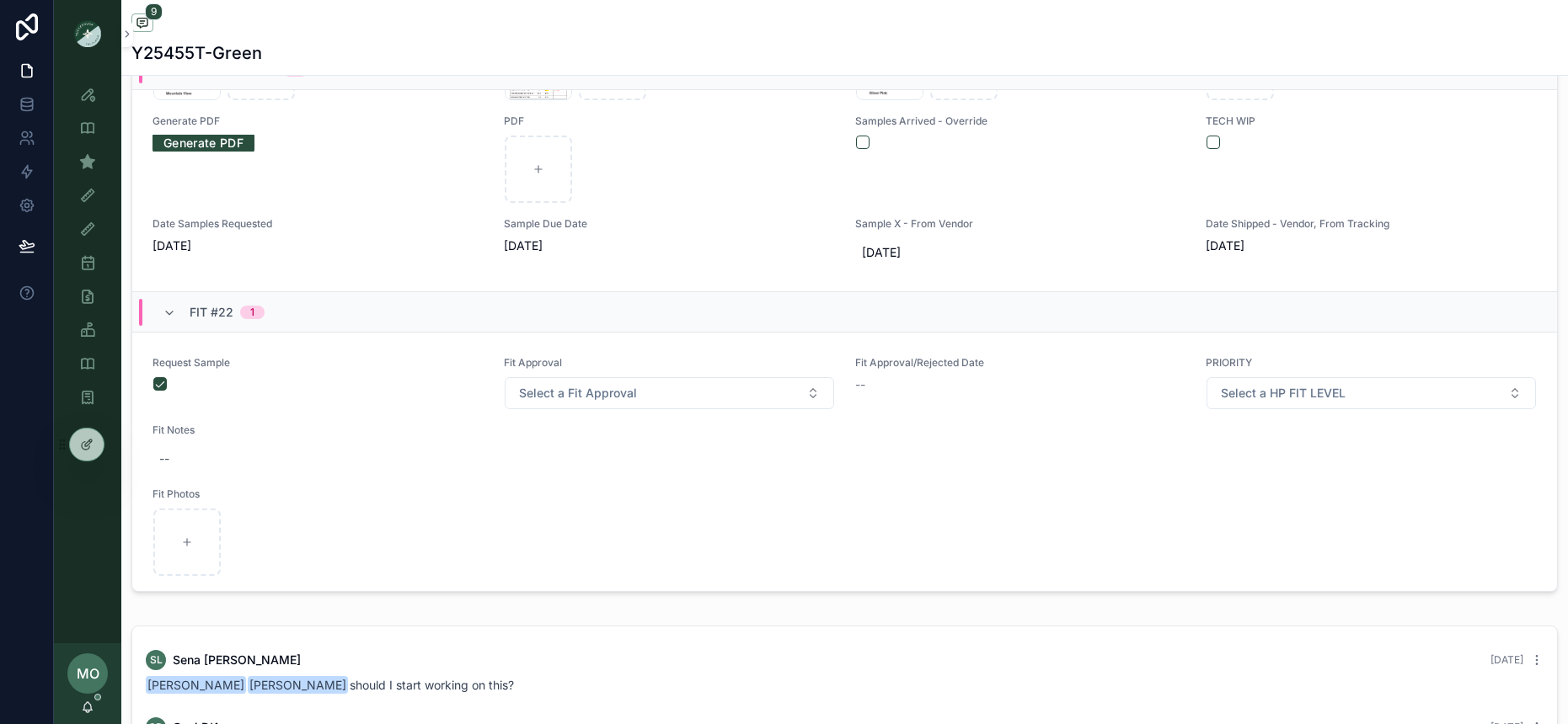
scroll to position [767, 0]
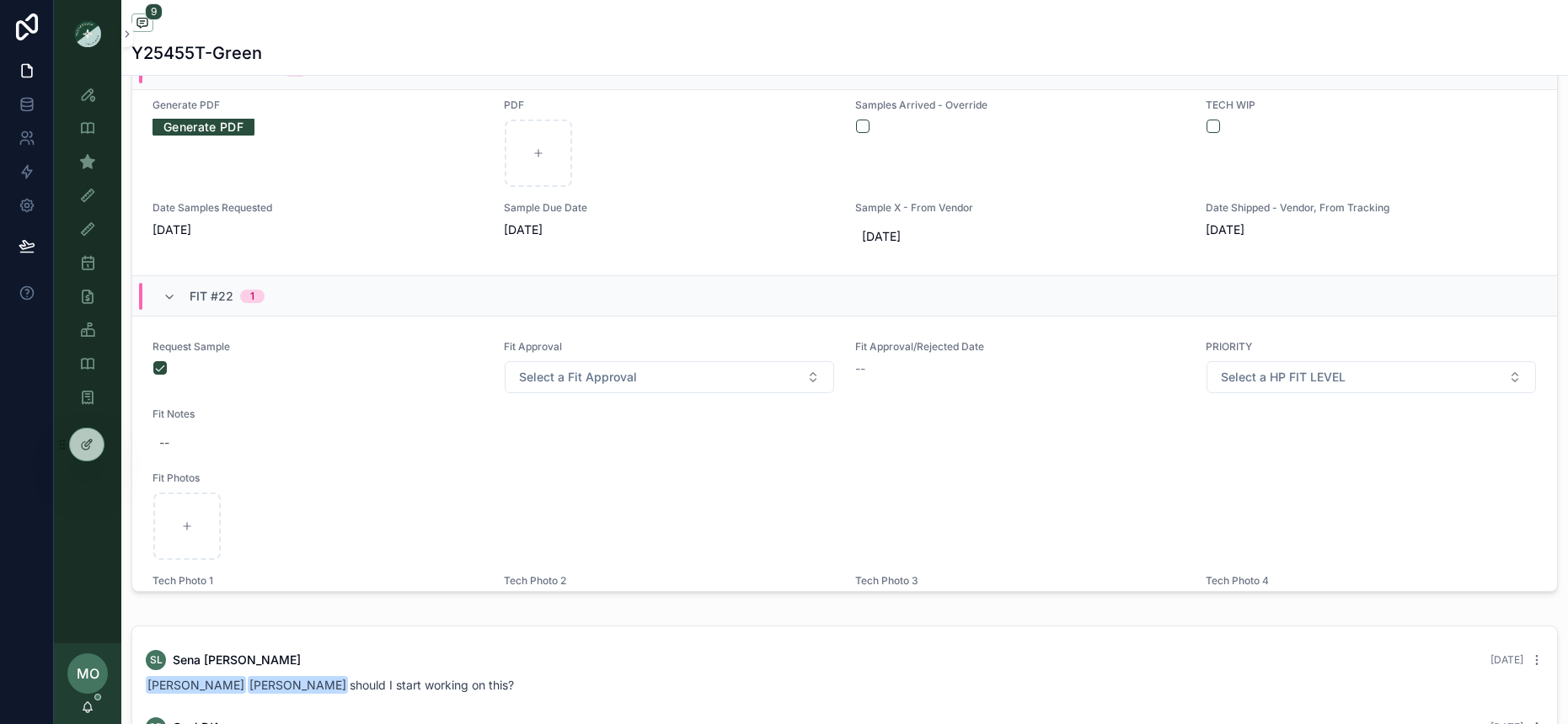
click at [217, 292] on span "Fit #22" at bounding box center [211, 297] width 44 height 17
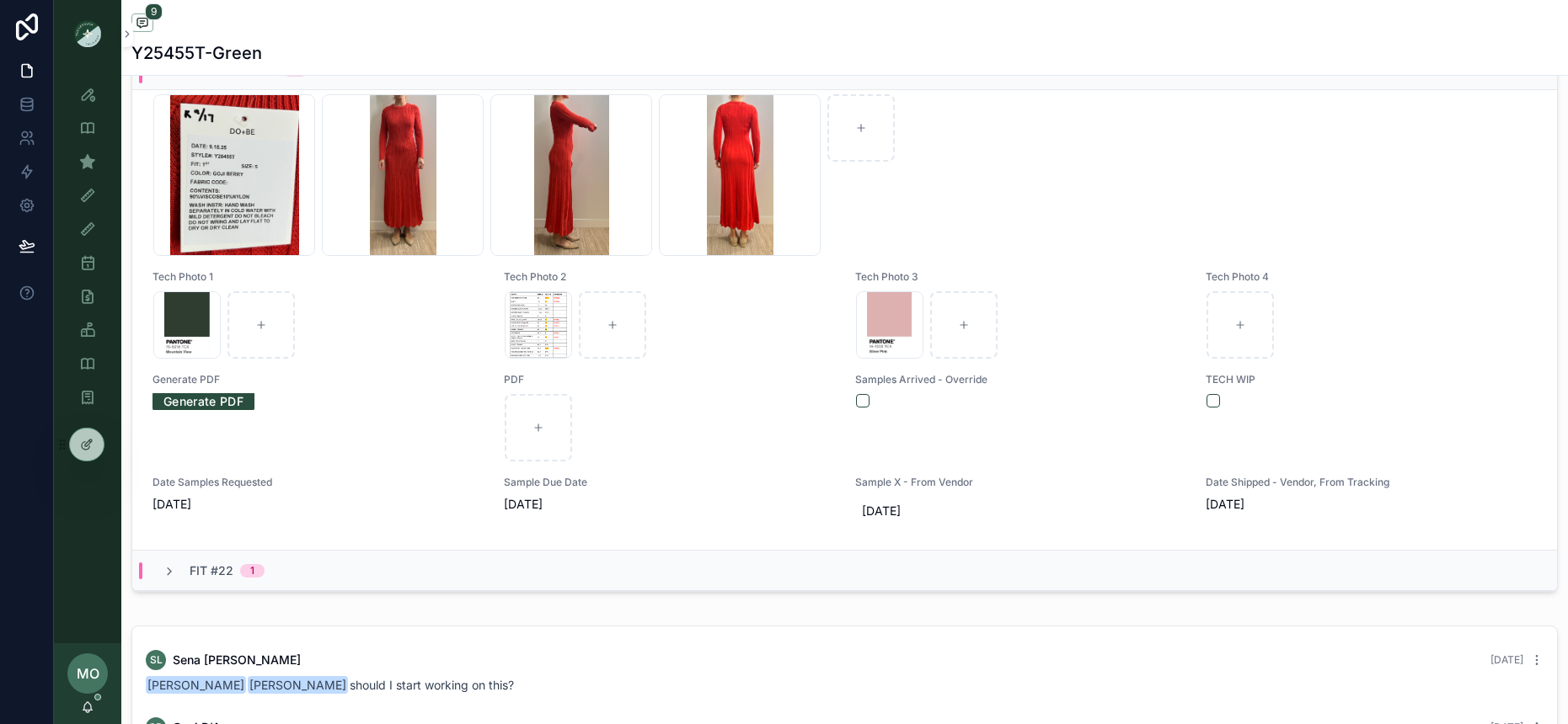
click at [227, 573] on span "Fit #22" at bounding box center [211, 571] width 44 height 17
click at [221, 572] on span "Fit #22" at bounding box center [211, 571] width 44 height 17
click at [163, 572] on icon "scrollable content" at bounding box center [170, 572] width 14 height 14
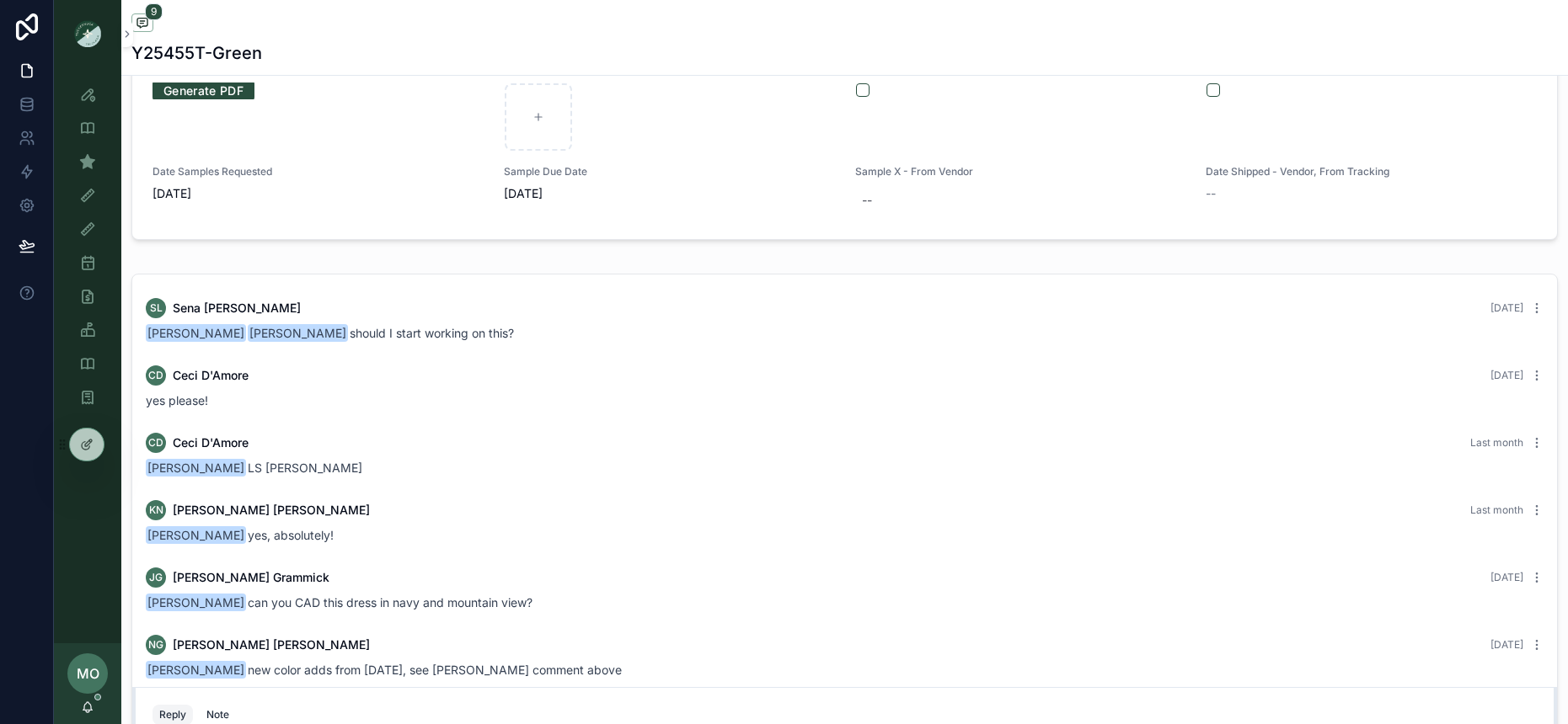
scroll to position [19, 0]
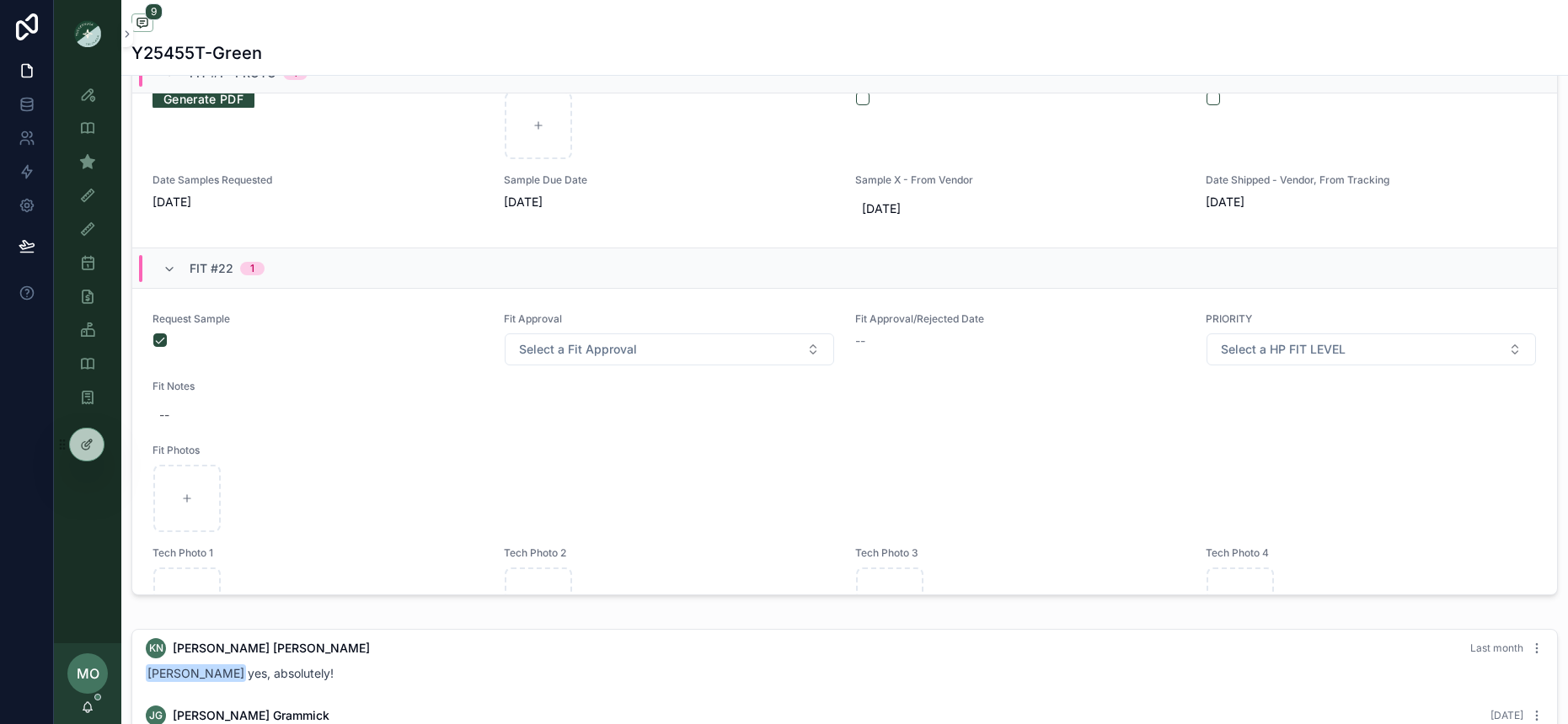
scroll to position [927, 0]
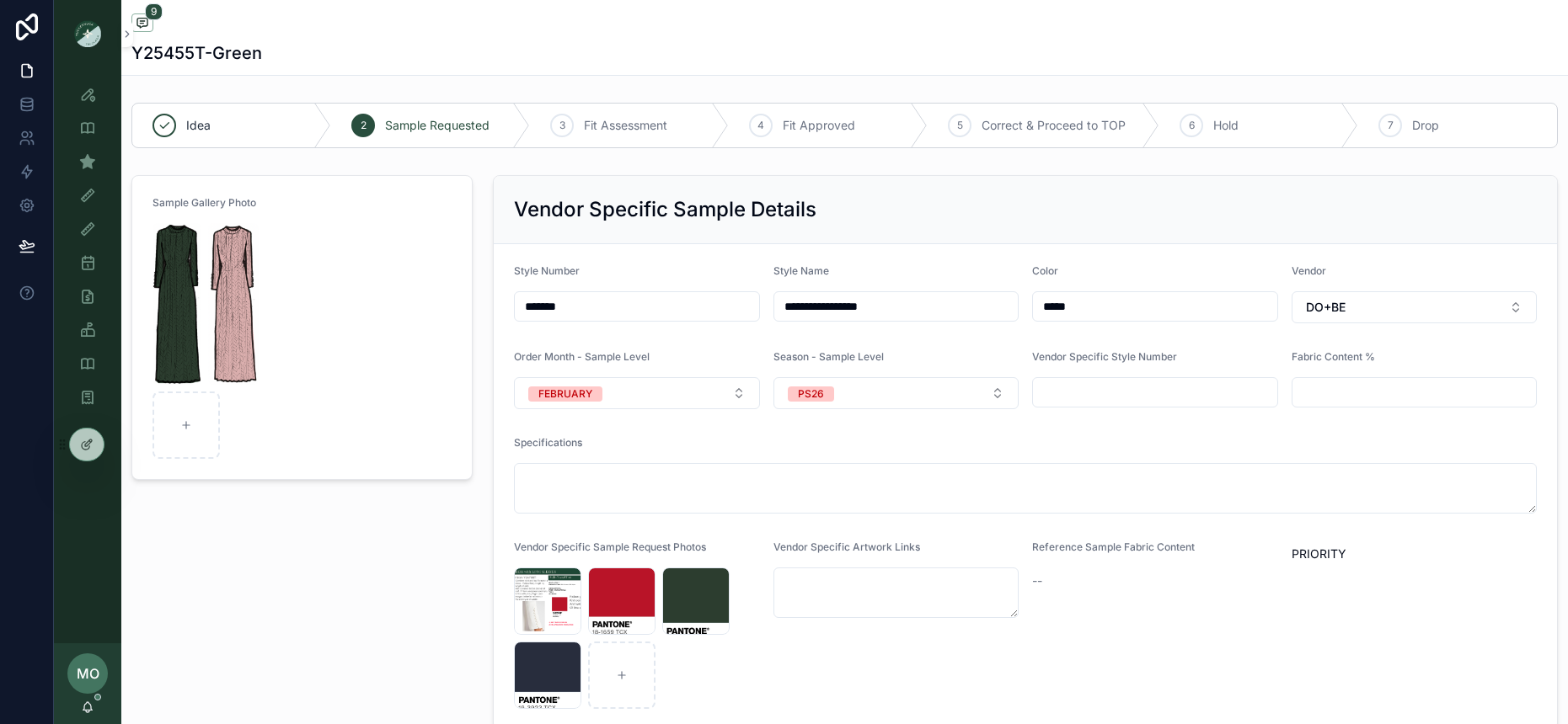
click at [238, 304] on img "scrollable content" at bounding box center [233, 304] width 49 height 162
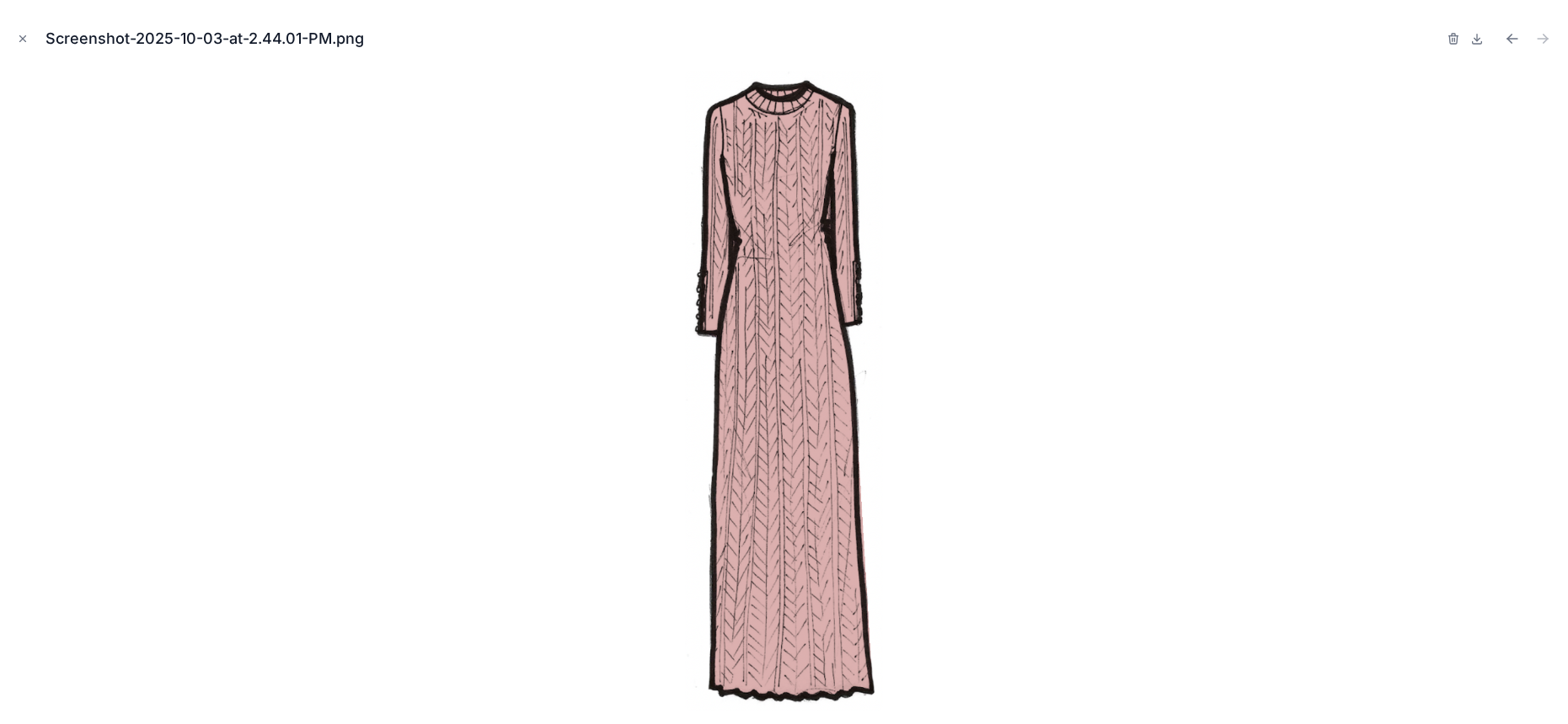
click at [1477, 39] on icon at bounding box center [1477, 38] width 0 height 7
click at [20, 33] on icon "Close modal" at bounding box center [23, 39] width 12 height 12
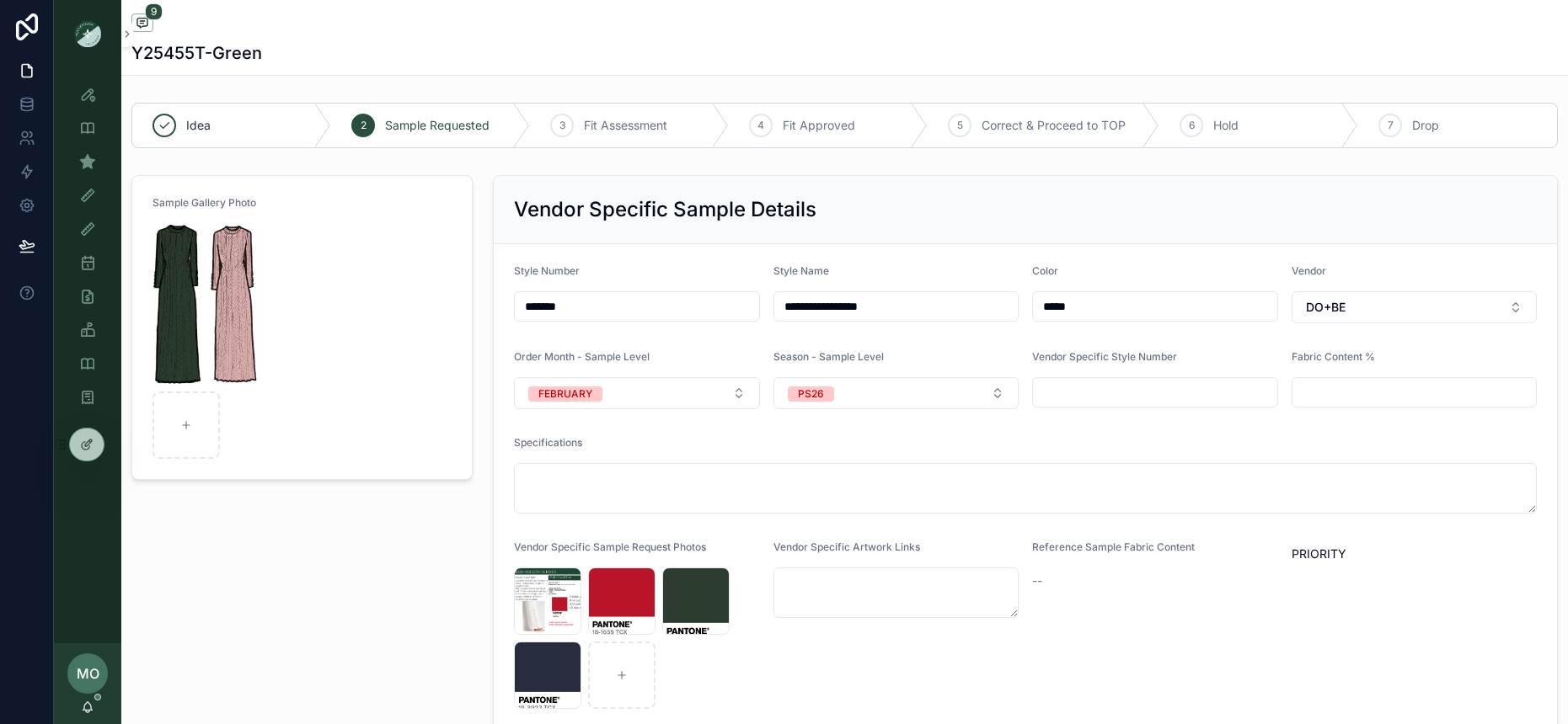
scroll to position [264, 0]
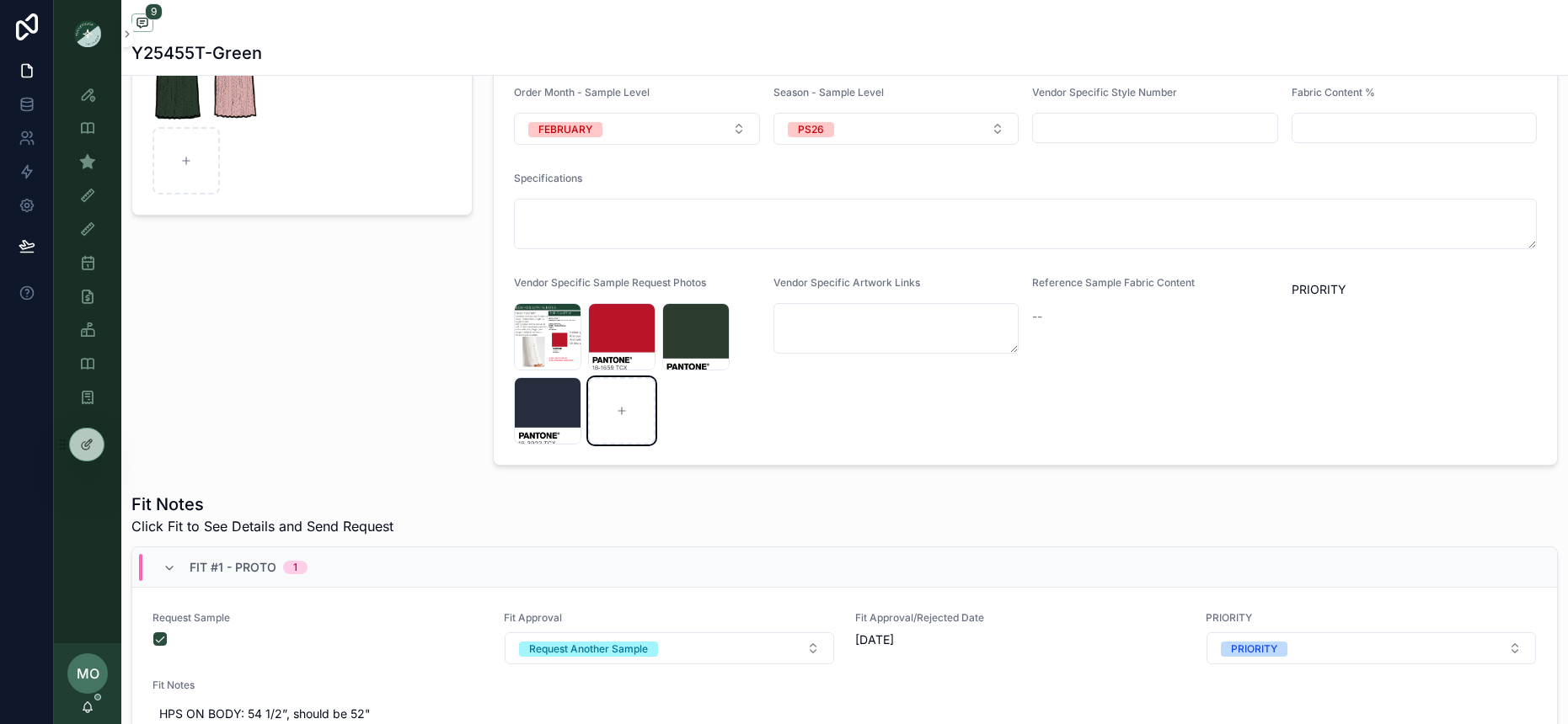
click at [634, 407] on div "scrollable content" at bounding box center [621, 410] width 67 height 67
type input "**********"
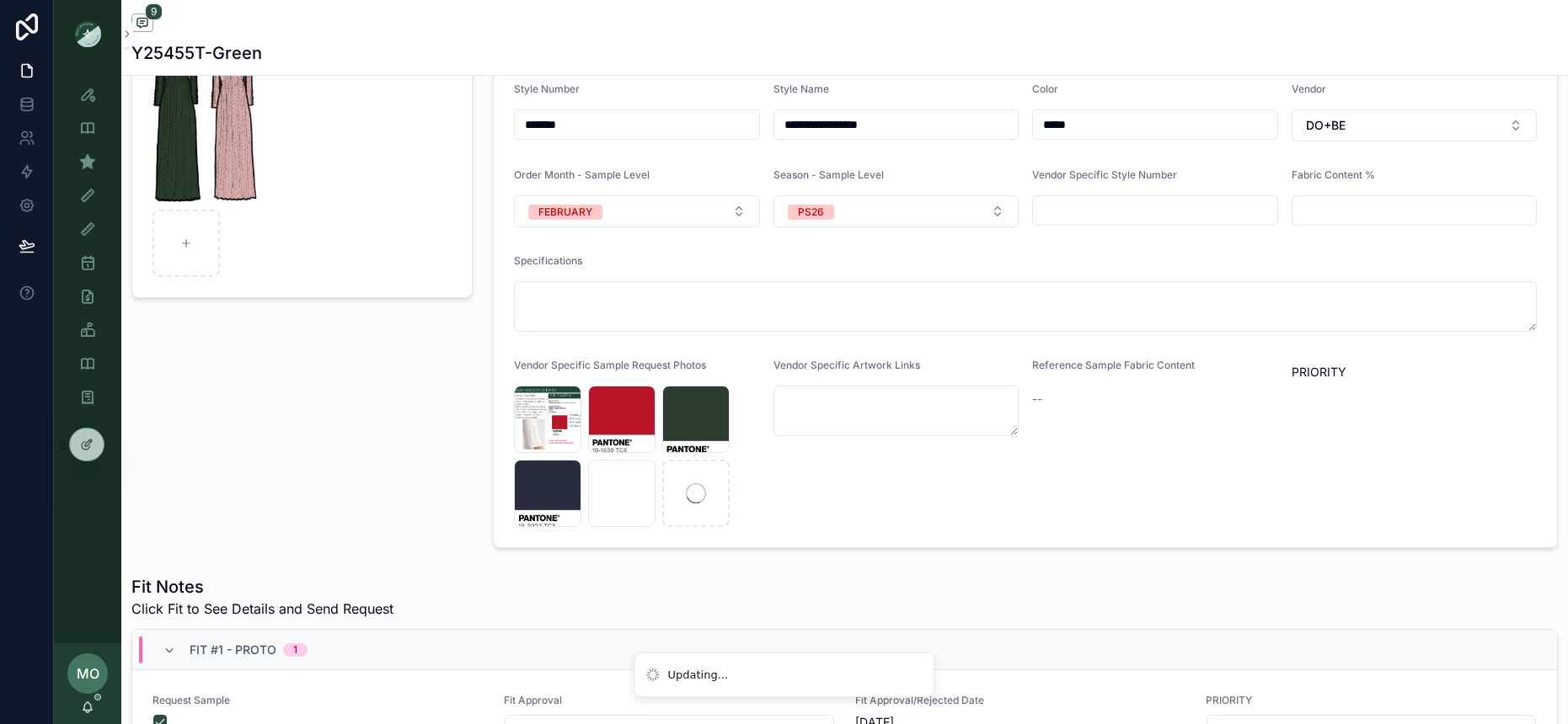
scroll to position [0, 0]
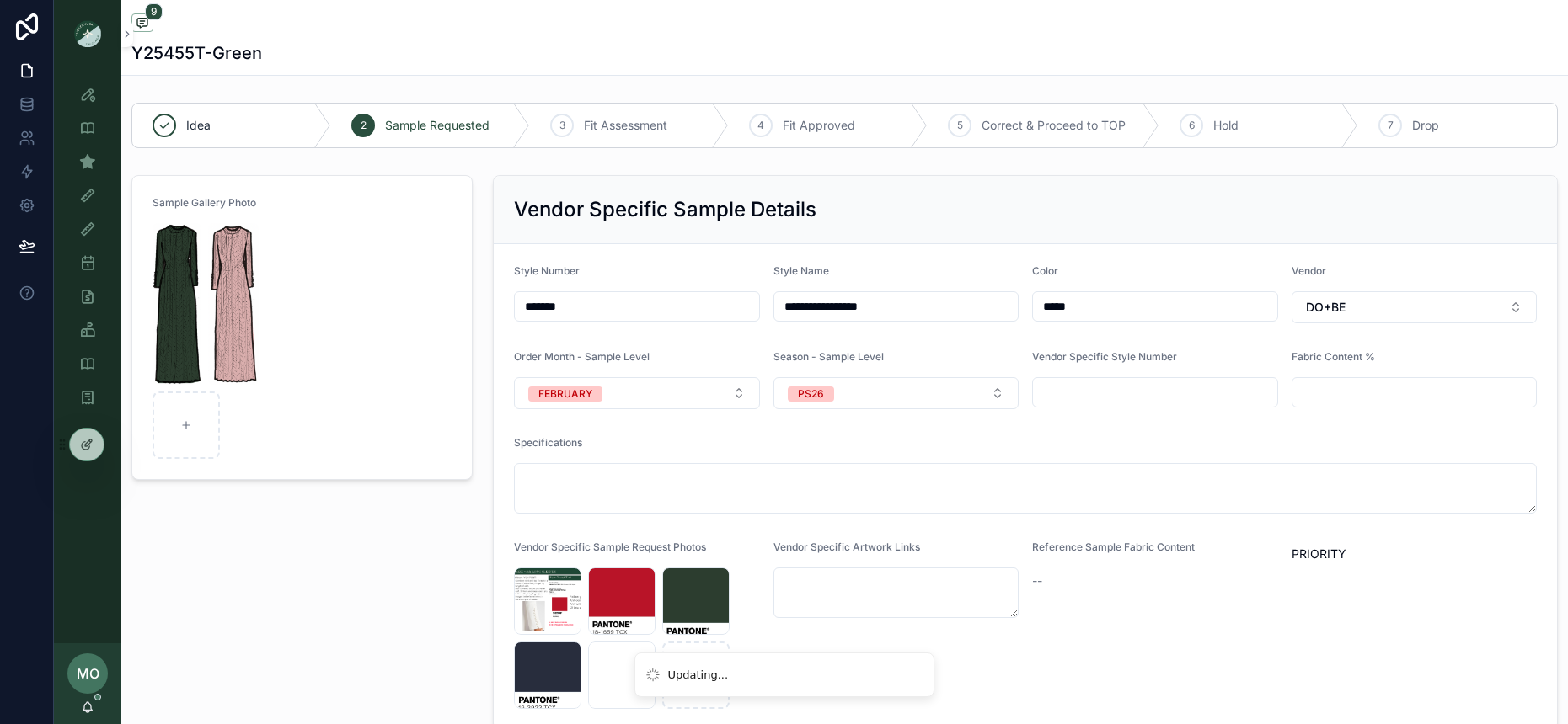
click at [243, 315] on img "scrollable content" at bounding box center [233, 304] width 49 height 162
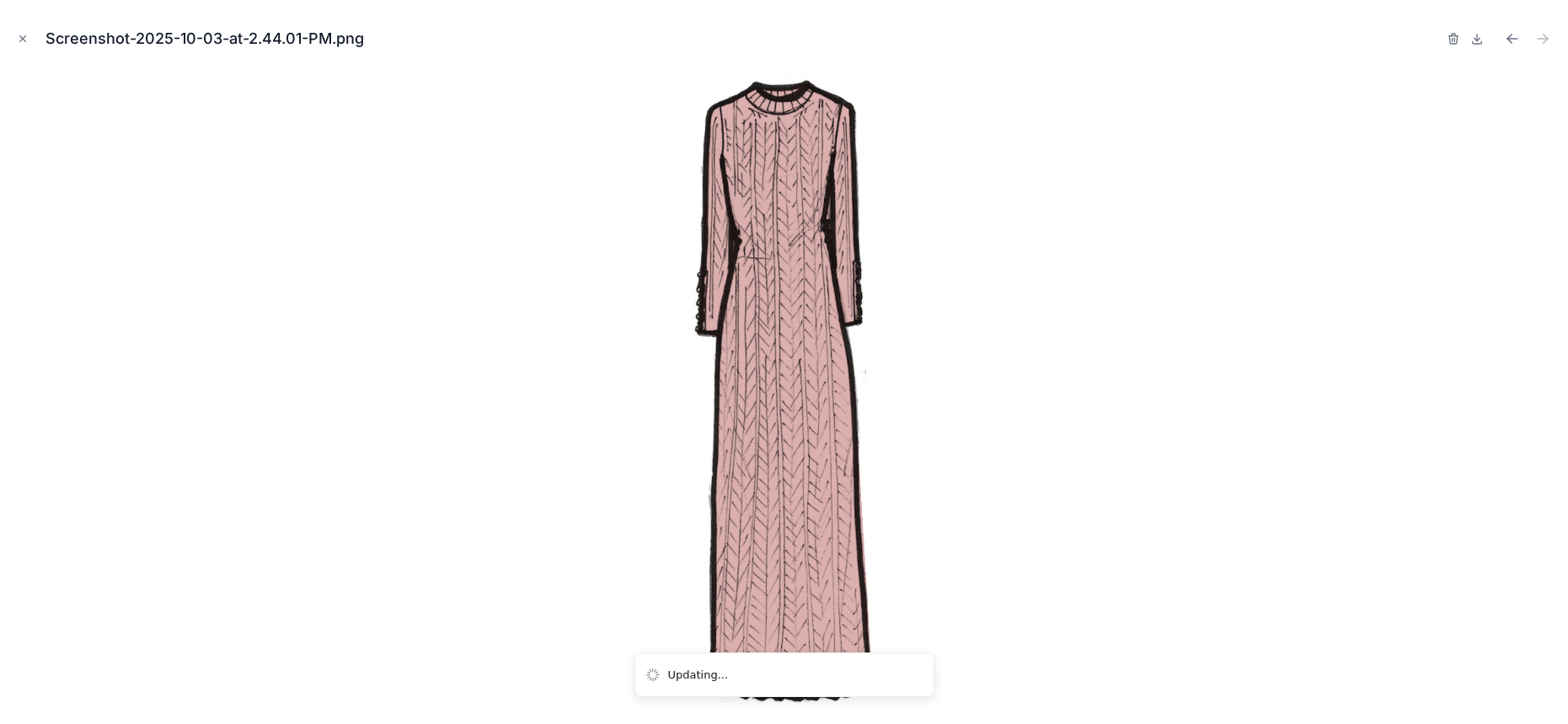
click at [1459, 34] on icon "button" at bounding box center [1454, 39] width 14 height 14
click at [1436, 37] on icon "button" at bounding box center [1437, 39] width 14 height 14
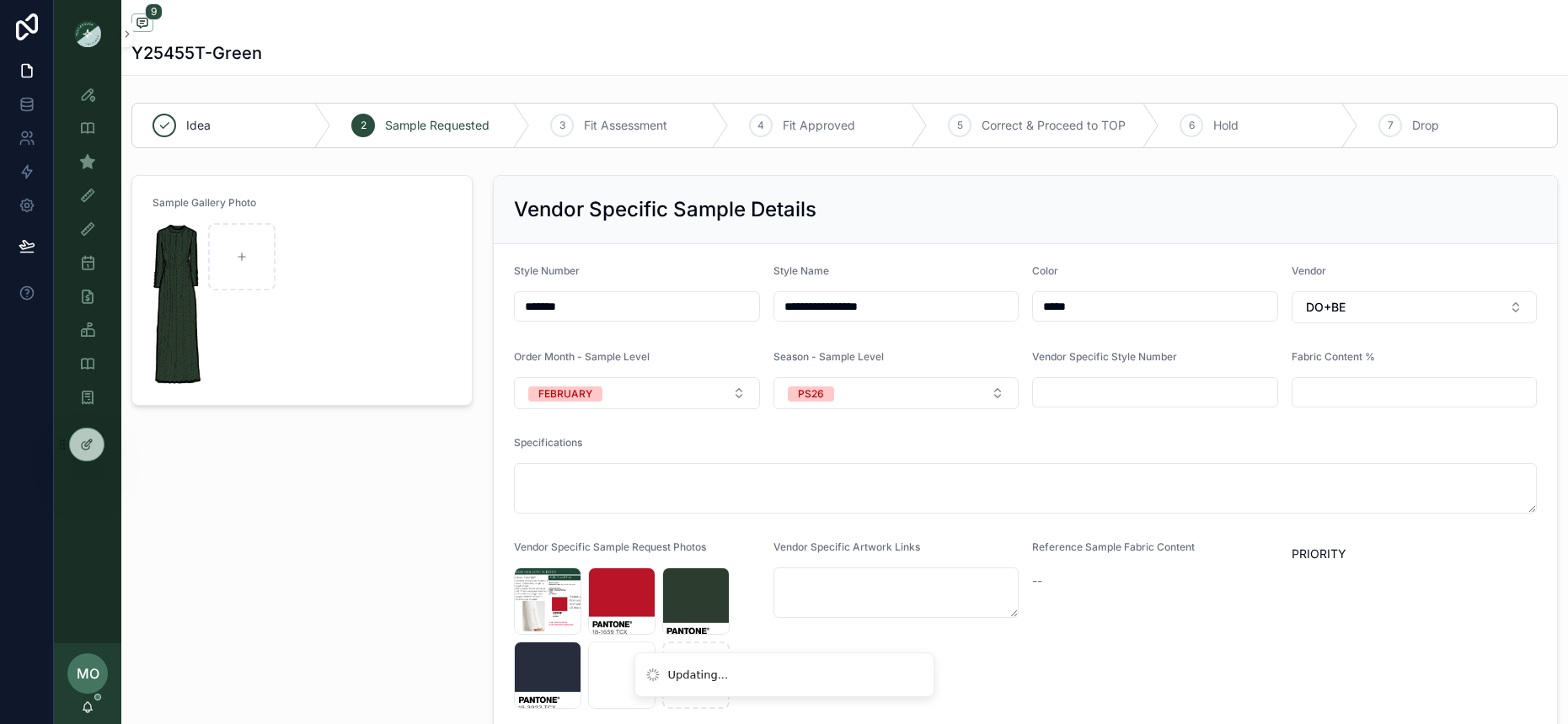
drag, startPoint x: 227, startPoint y: 491, endPoint x: 140, endPoint y: 339, distance: 175.1
click at [227, 491] on div "Sample Gallery Photo" at bounding box center [302, 452] width 362 height 569
click at [95, 196] on icon "scrollable content" at bounding box center [88, 195] width 17 height 17
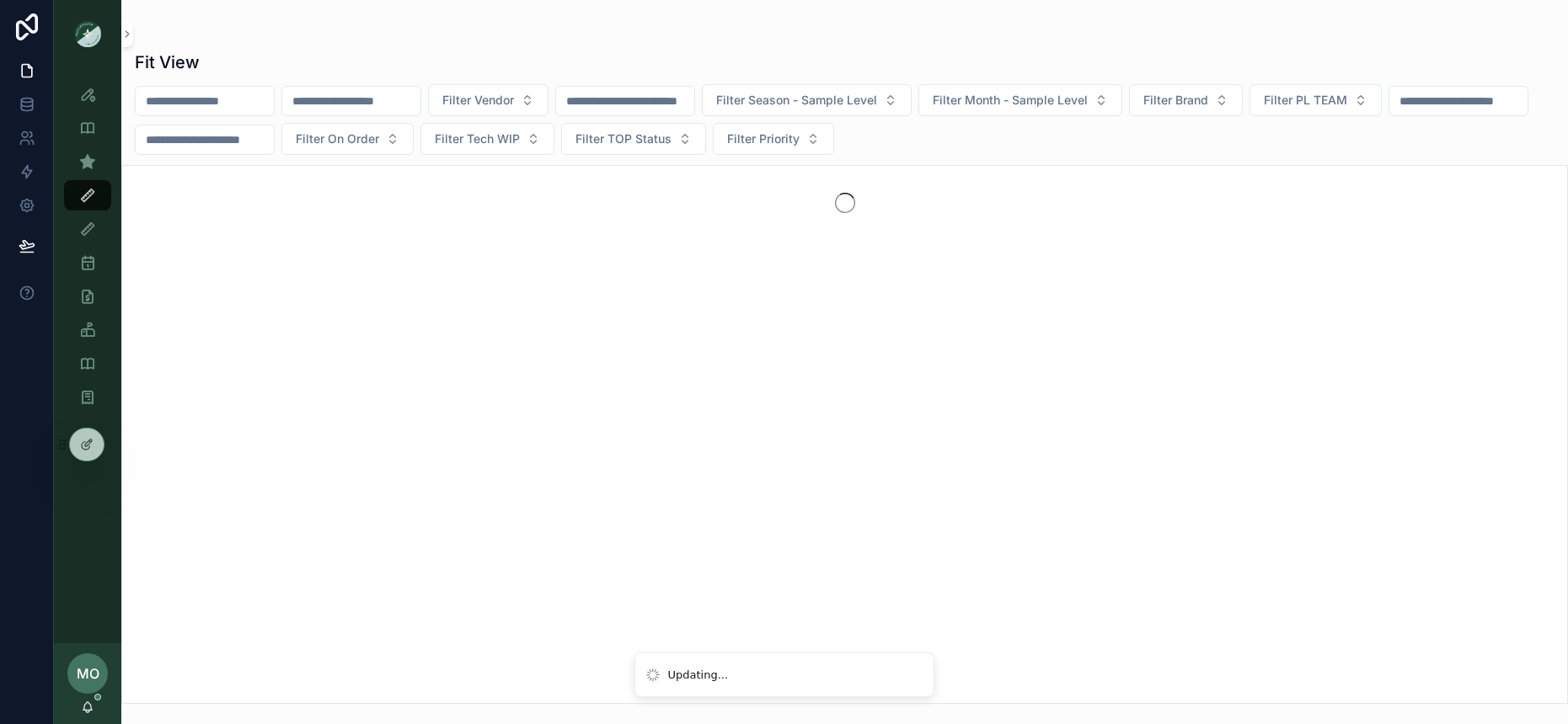
click at [230, 112] on input "scrollable content" at bounding box center [205, 101] width 138 height 24
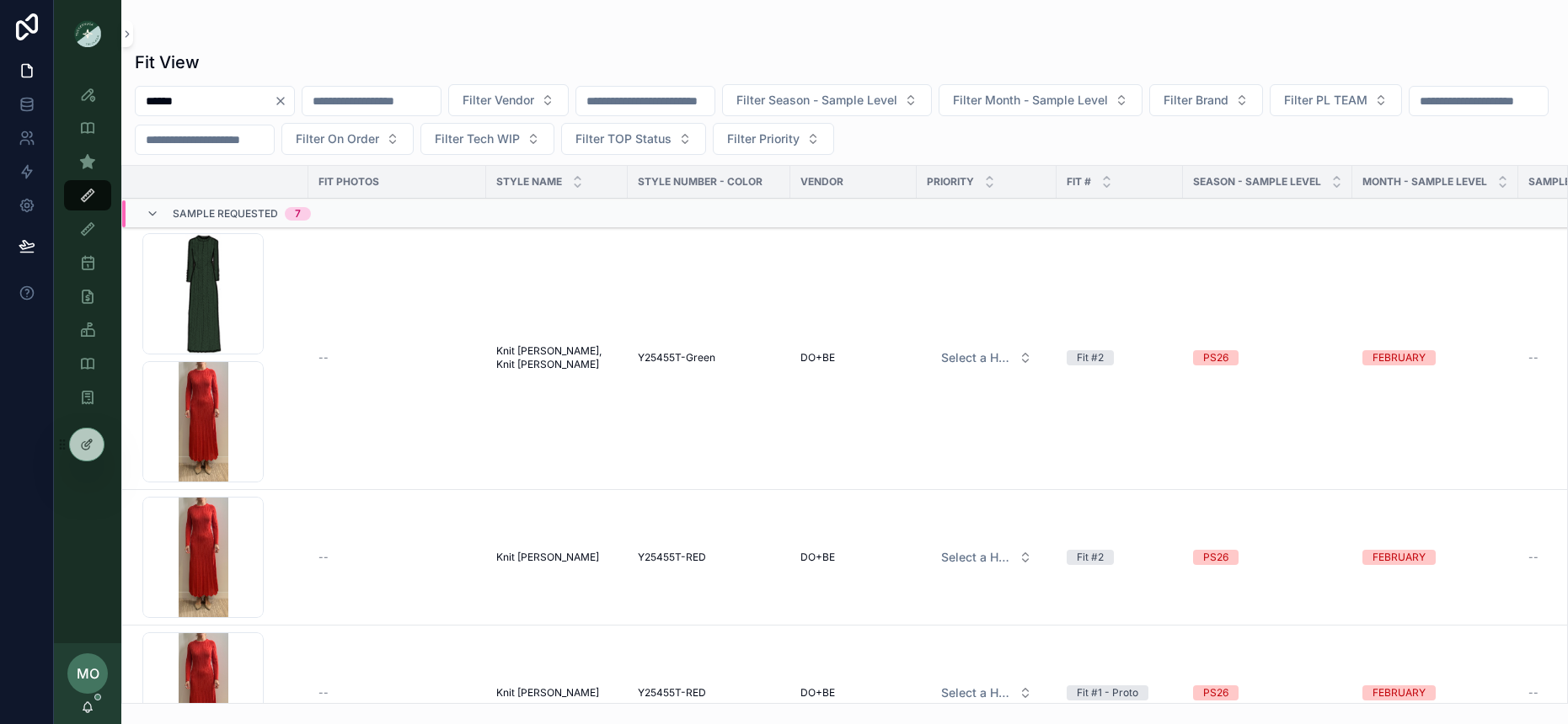
type input "******"
drag, startPoint x: 451, startPoint y: 408, endPoint x: 534, endPoint y: 365, distance: 93.5
click at [452, 408] on td "--" at bounding box center [397, 358] width 177 height 264
click at [534, 365] on span "Knit [PERSON_NAME], Knit [PERSON_NAME]" at bounding box center [557, 358] width 121 height 27
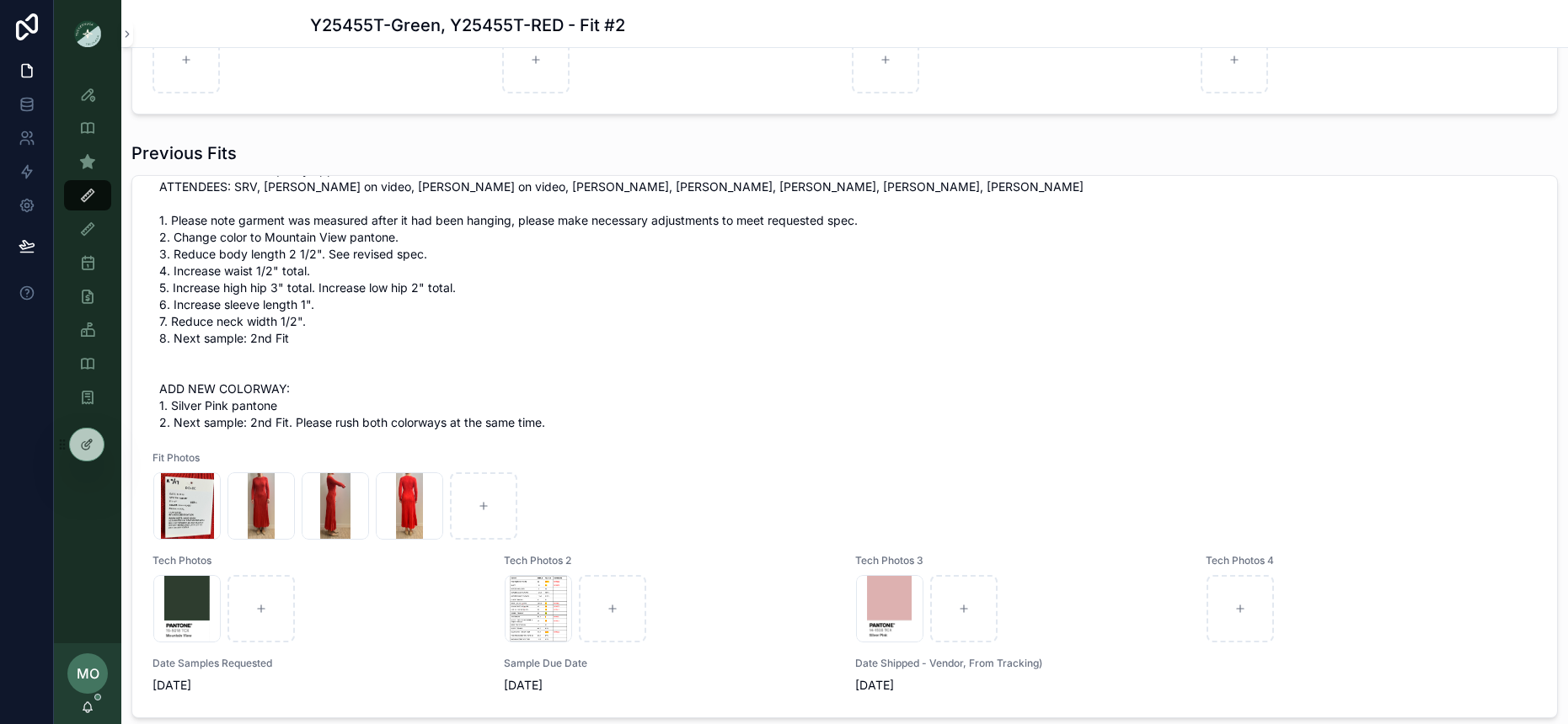
scroll to position [975, 0]
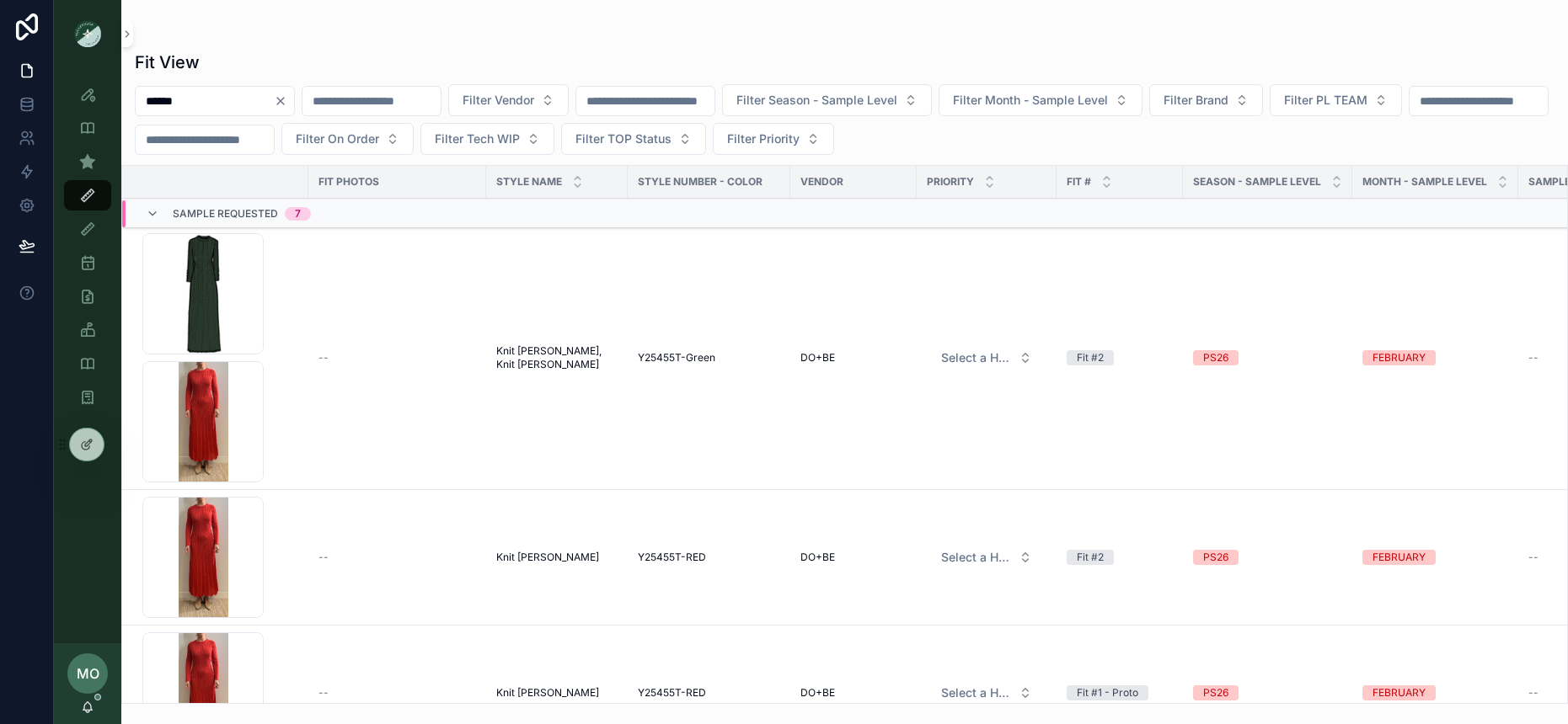
click at [212, 423] on div "Screenshot-2025-09-17-at-2.39.13-PM .png" at bounding box center [203, 422] width 121 height 121
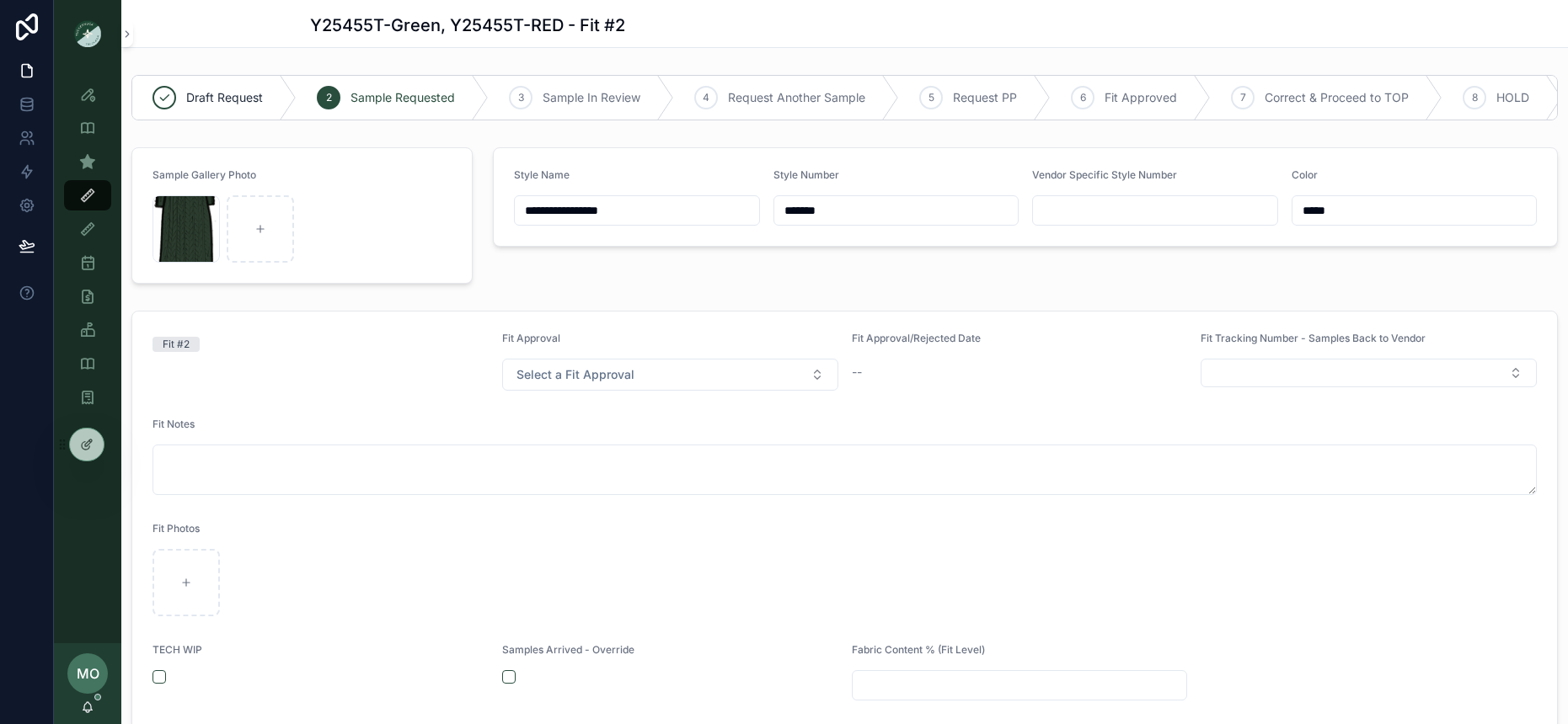
scroll to position [217, 0]
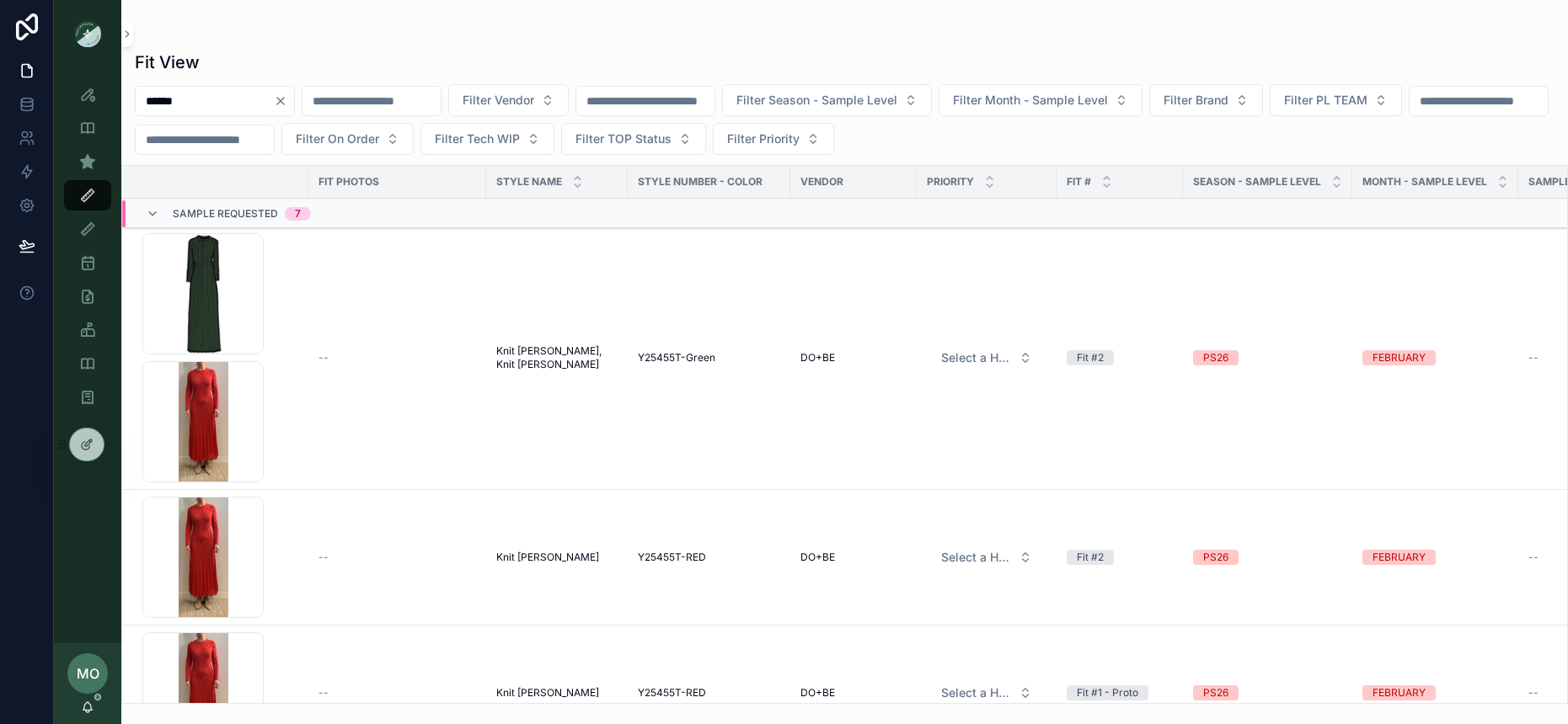
click at [225, 419] on div "Screenshot-2025-09-17-at-2.39.13-PM .png" at bounding box center [203, 422] width 121 height 121
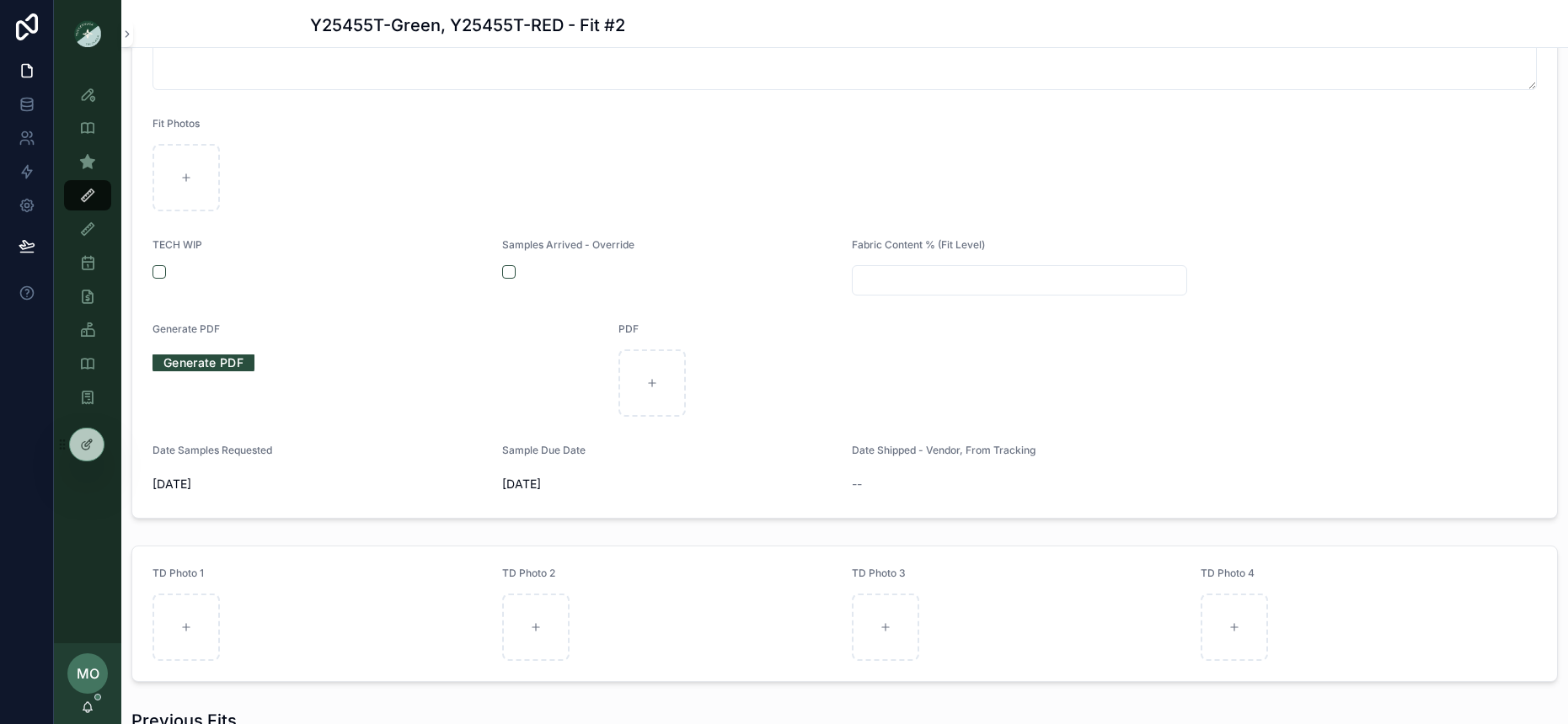
scroll to position [395, 0]
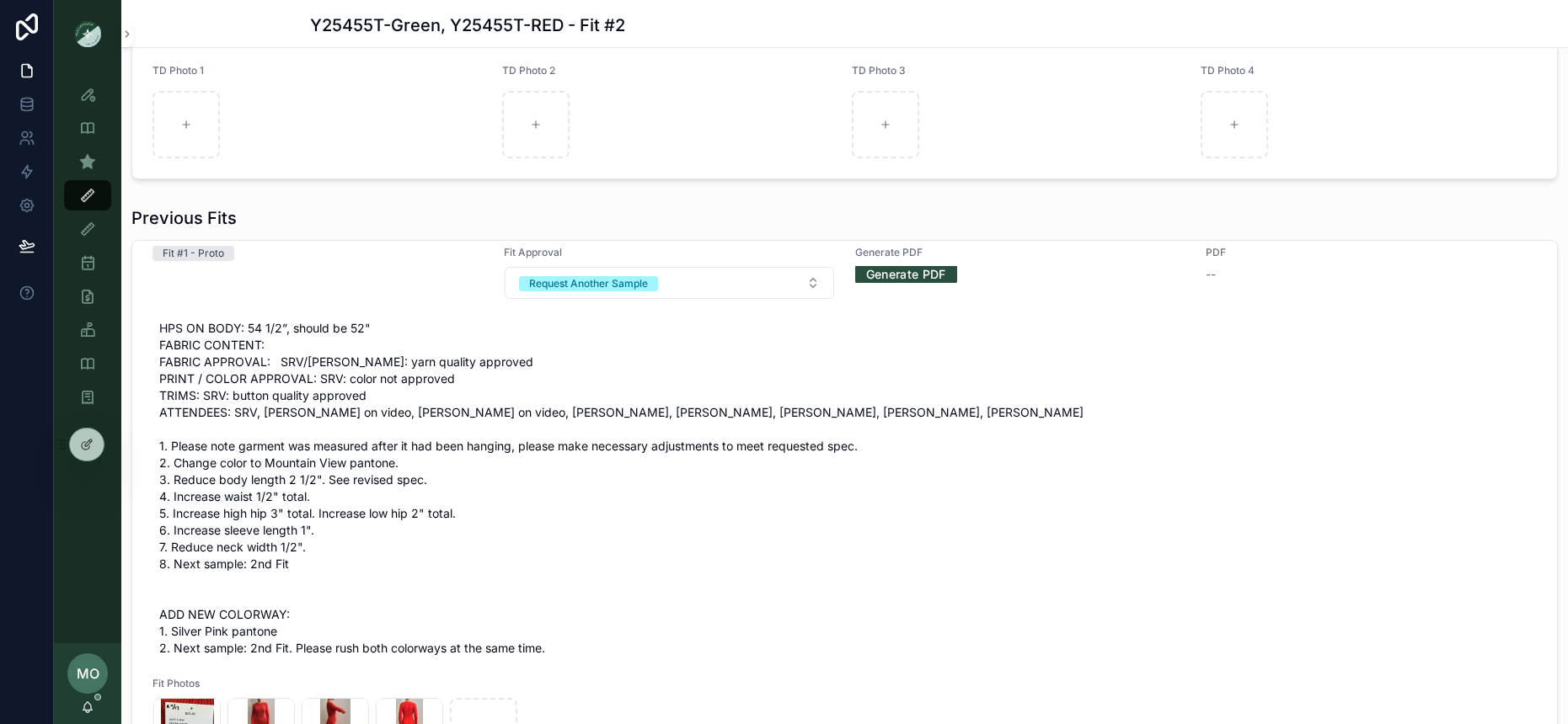
scroll to position [28, 0]
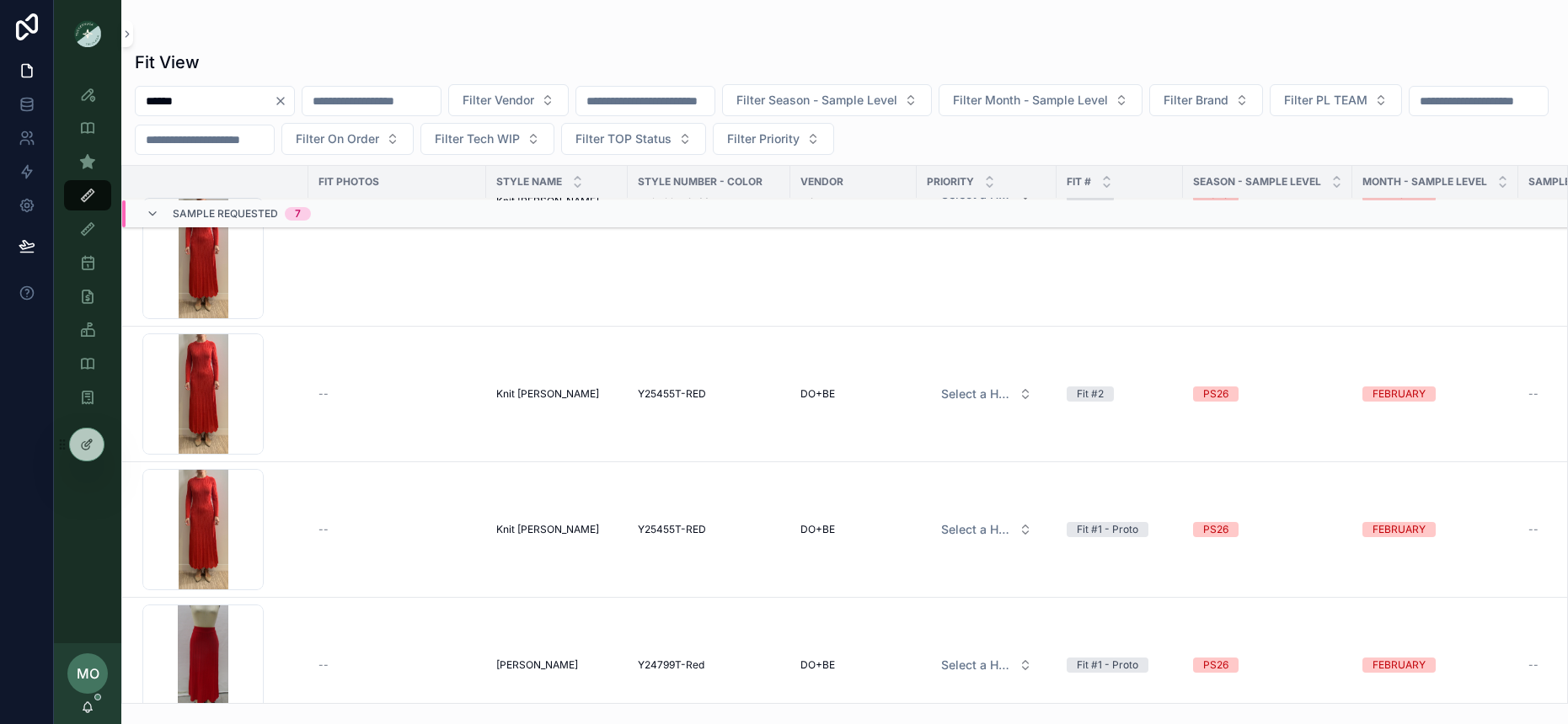
scroll to position [227, 0]
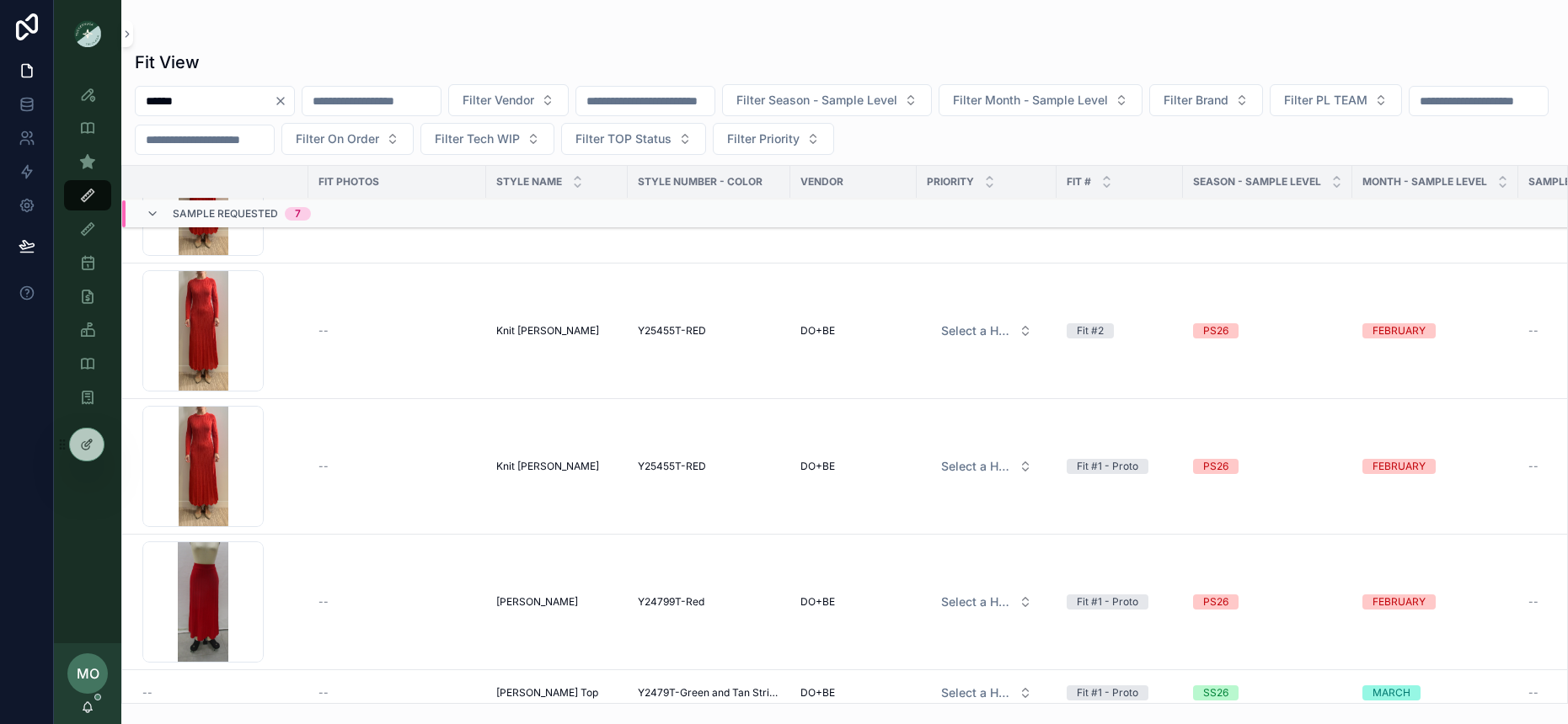
click at [494, 466] on td "Knit [PERSON_NAME] Knit [PERSON_NAME]" at bounding box center [557, 466] width 142 height 136
click at [508, 463] on span "Knit [PERSON_NAME]" at bounding box center [548, 466] width 102 height 14
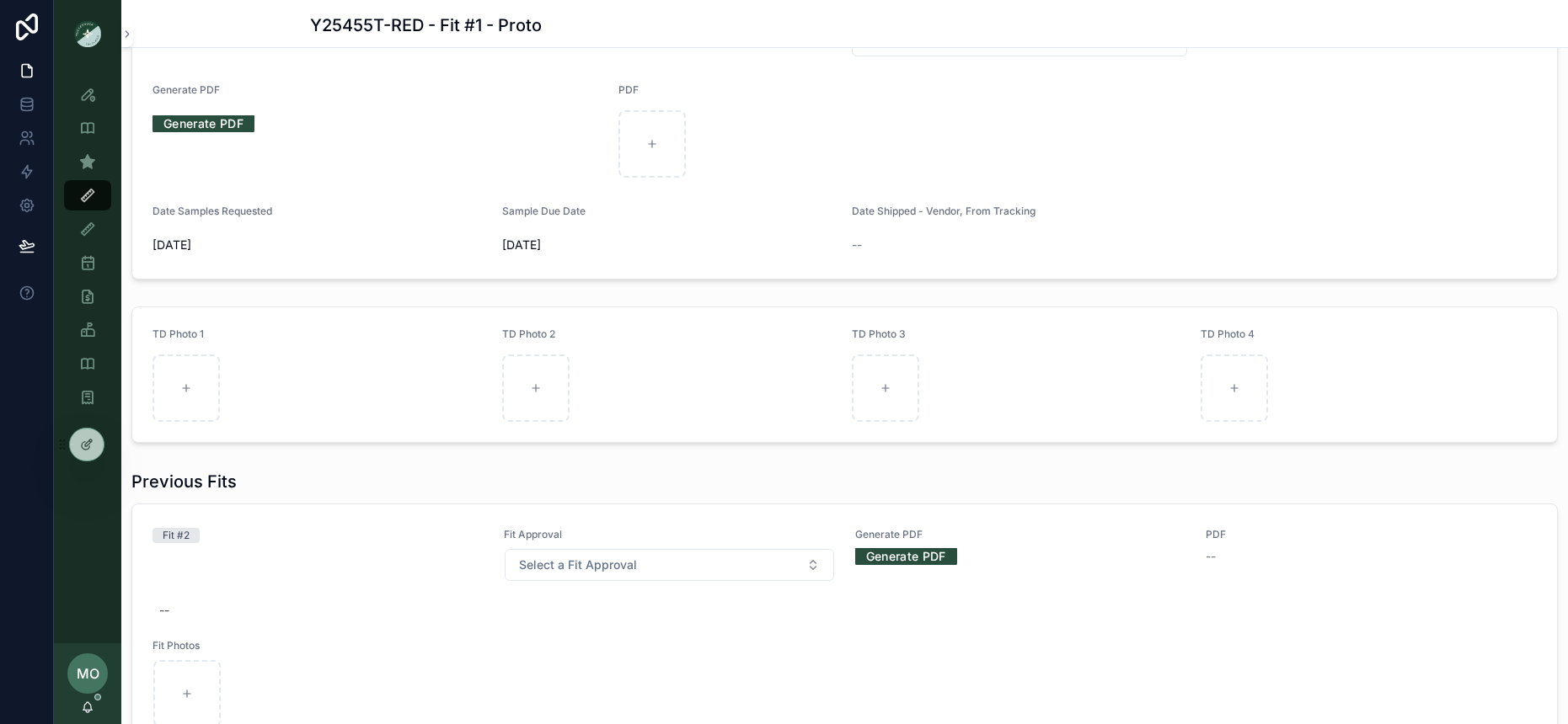
scroll to position [842, 0]
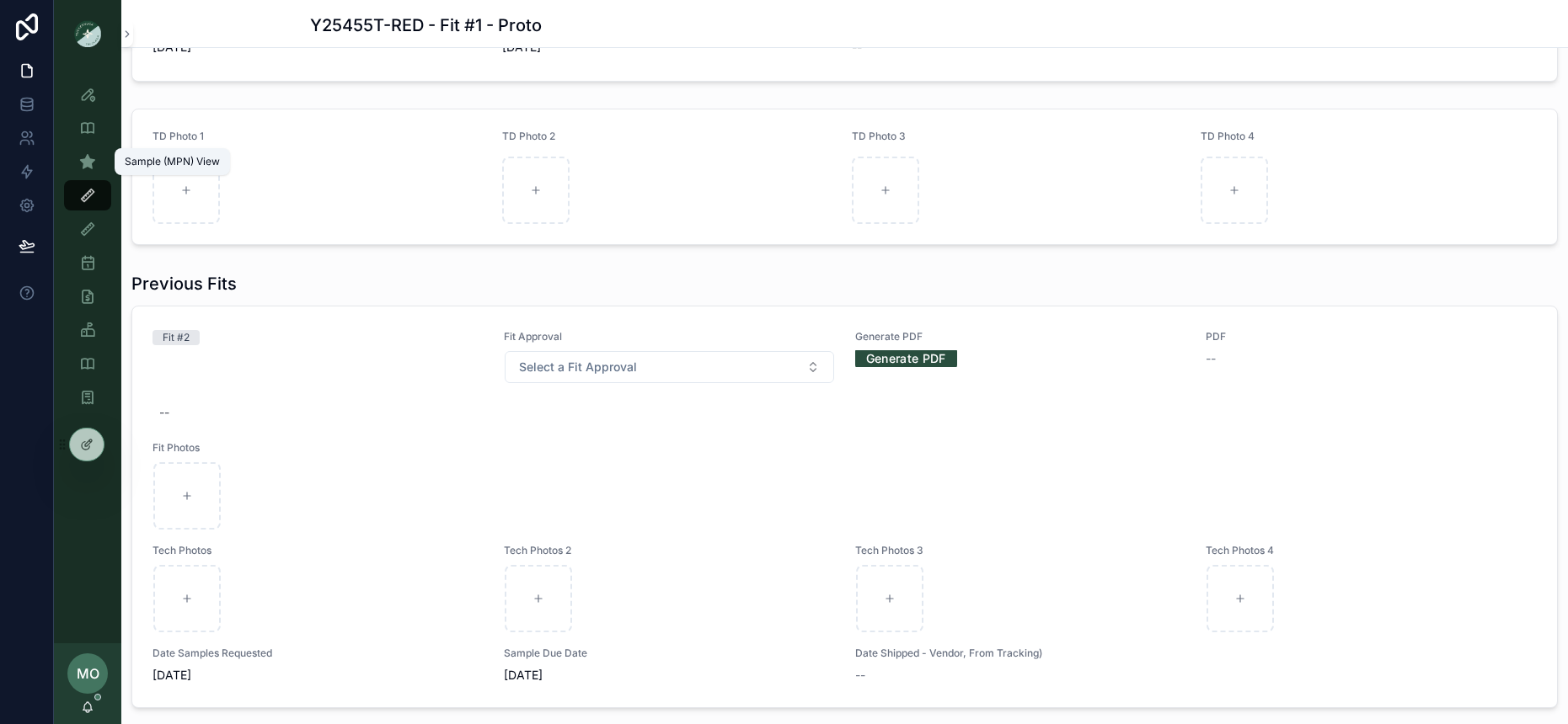
click at [74, 159] on div "Sample (MPN) View" at bounding box center [88, 162] width 27 height 27
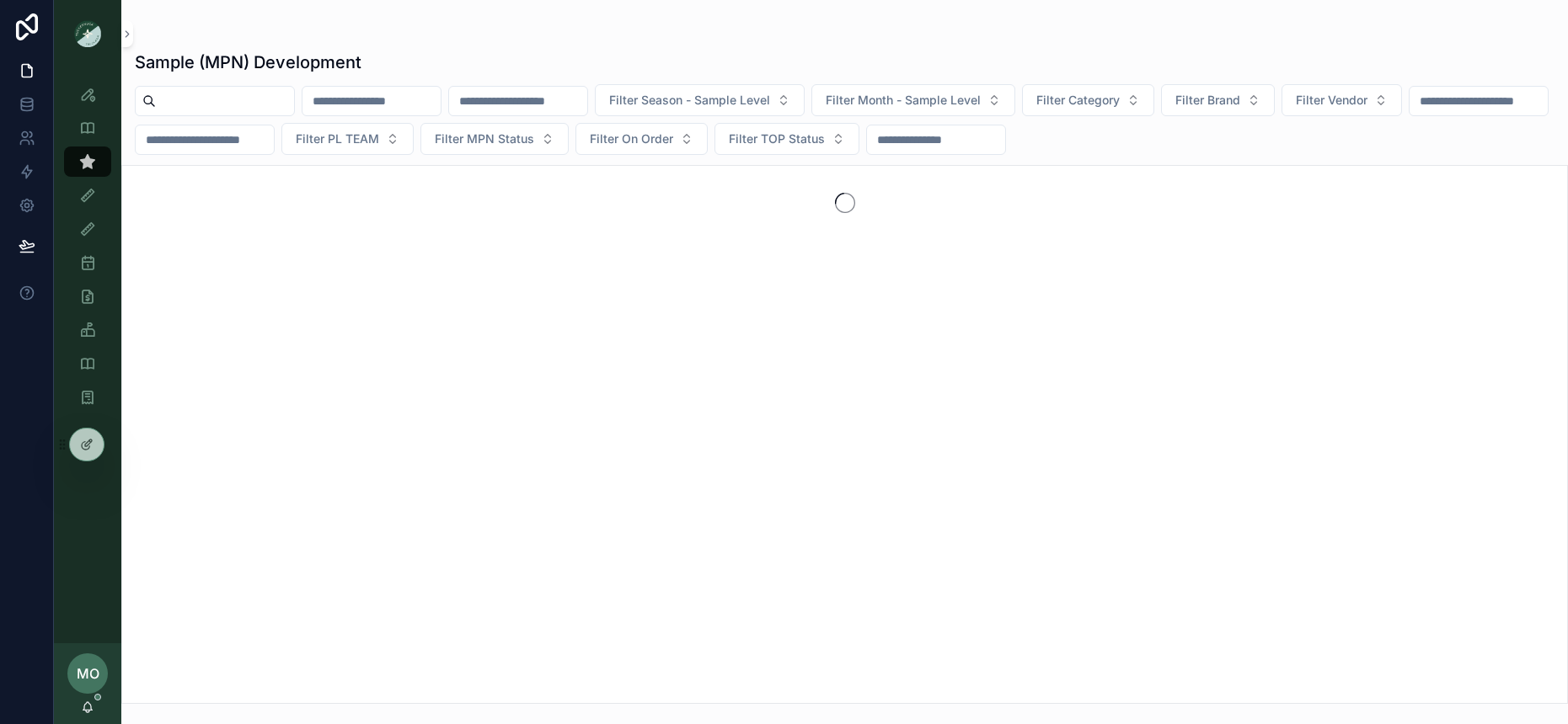
click at [253, 90] on input "scrollable content" at bounding box center [225, 101] width 138 height 24
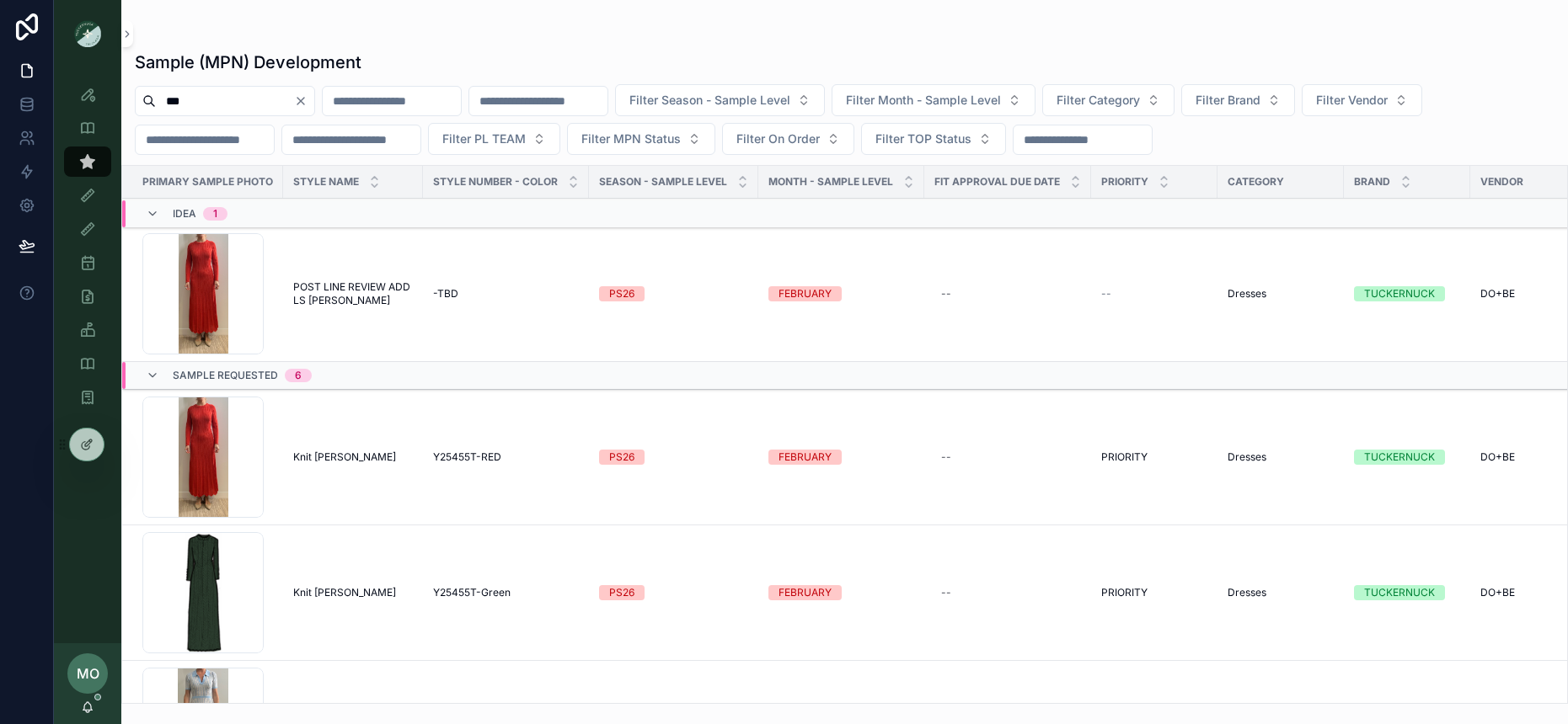
type input "***"
click at [482, 453] on span "Y25455T-RED" at bounding box center [467, 457] width 68 height 14
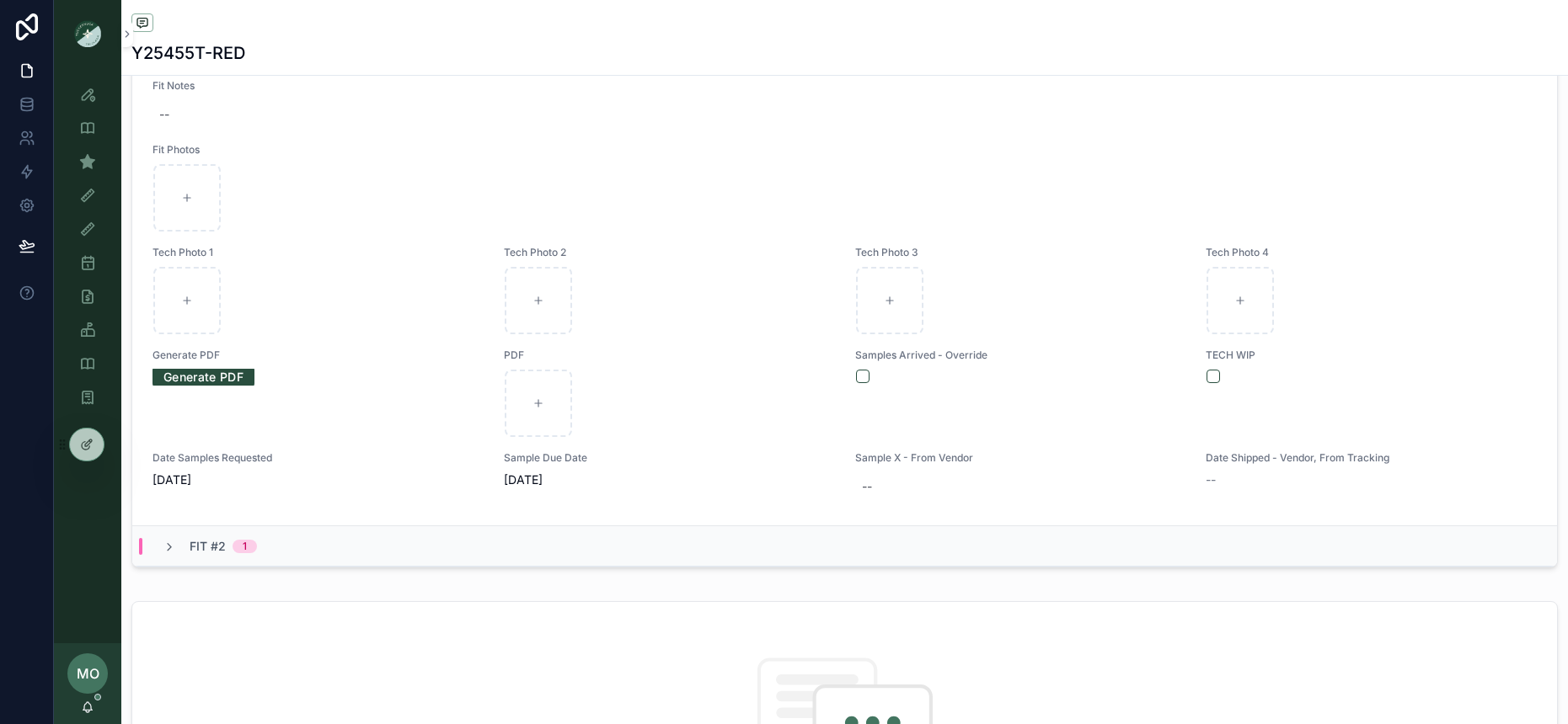
scroll to position [966, 0]
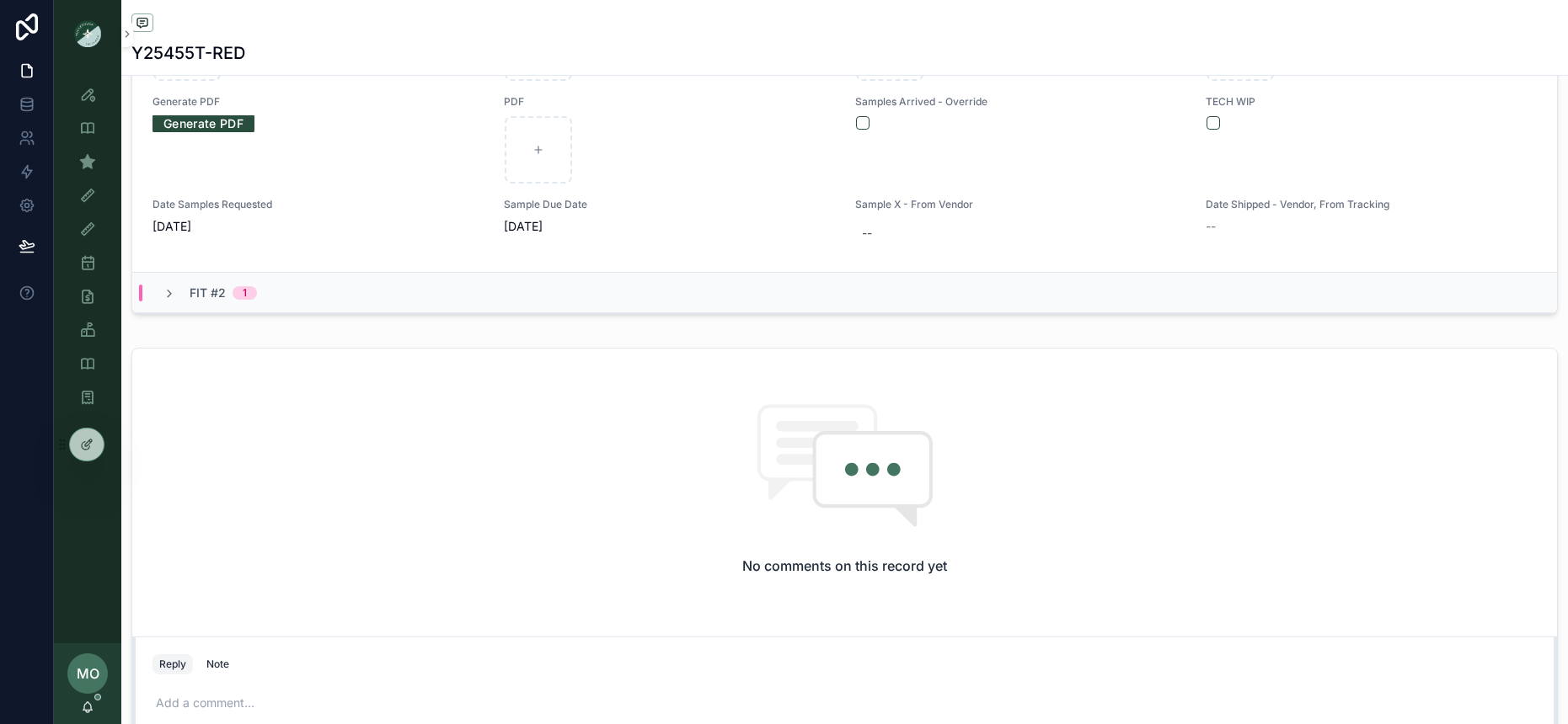
click at [163, 291] on icon "scrollable content" at bounding box center [170, 294] width 14 height 14
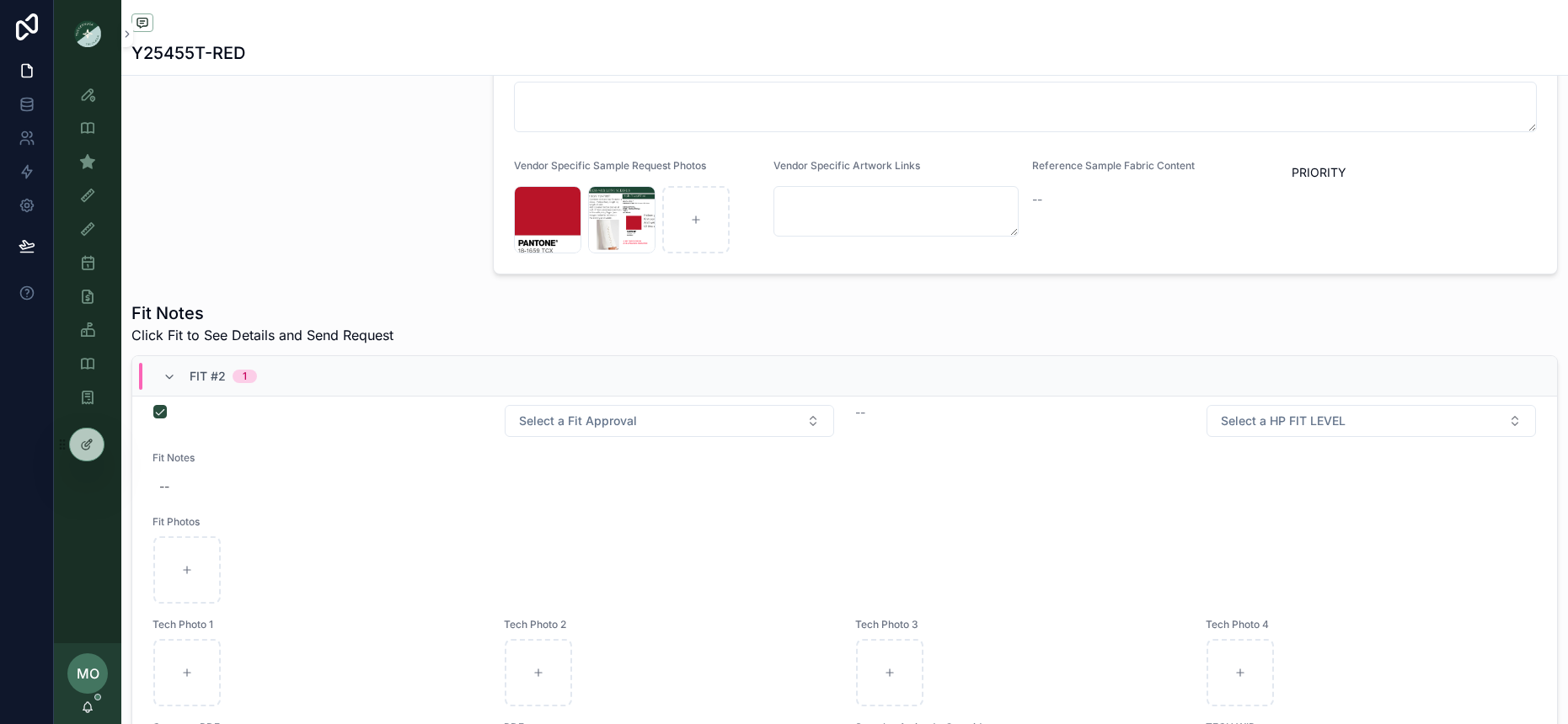
scroll to position [379, 0]
click at [167, 375] on icon "scrollable content" at bounding box center [170, 379] width 14 height 14
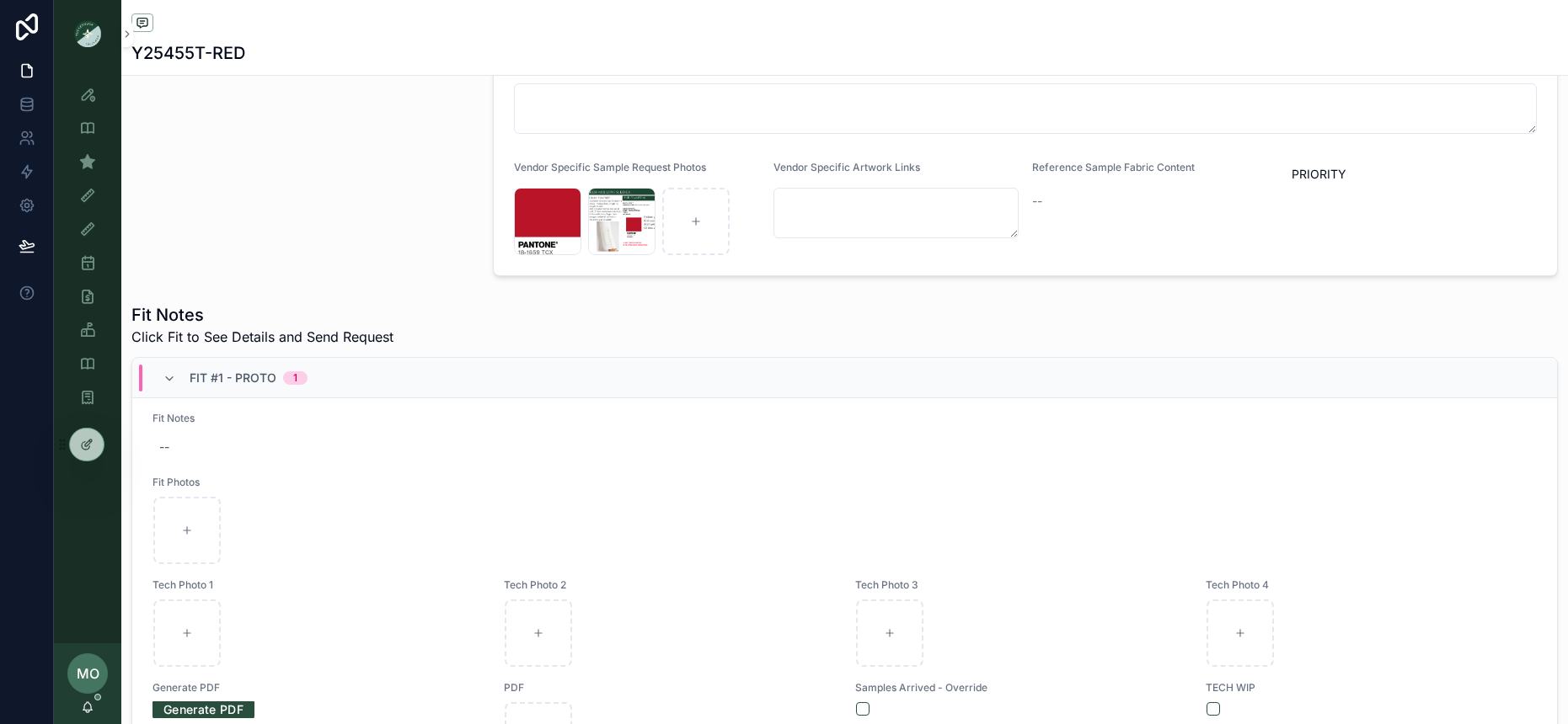
scroll to position [74, 0]
click at [170, 384] on icon "scrollable content" at bounding box center [170, 379] width 14 height 14
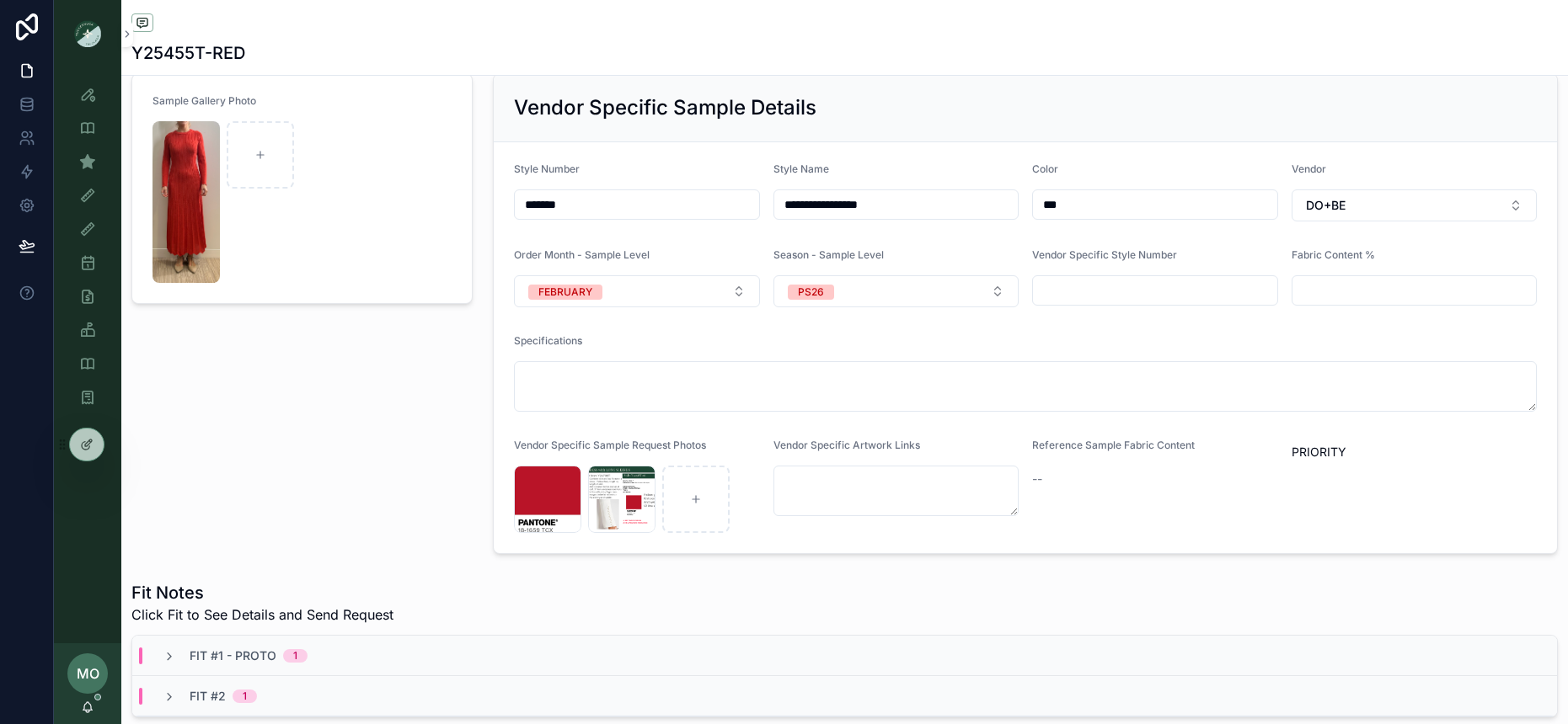
scroll to position [0, 0]
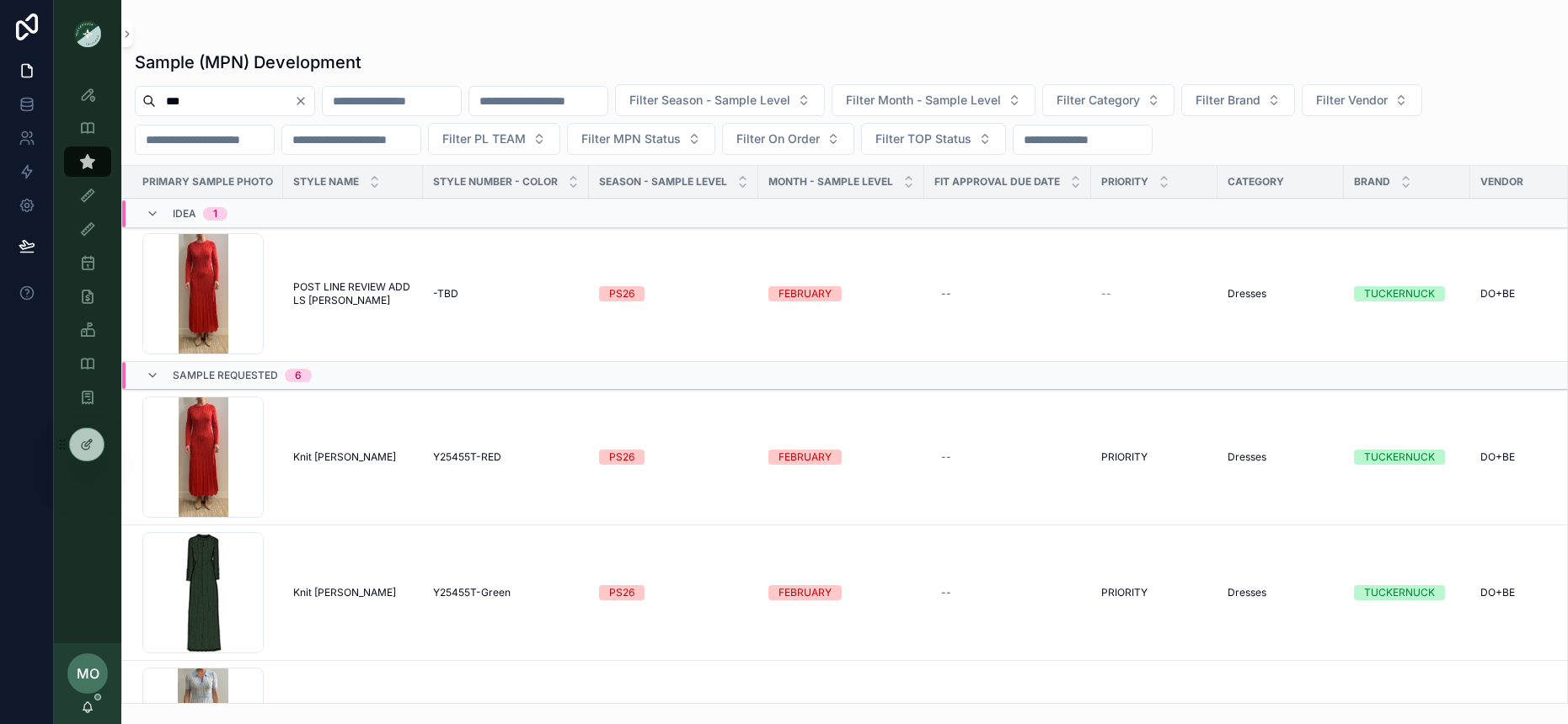
click at [355, 594] on span "Knit [PERSON_NAME]" at bounding box center [345, 593] width 102 height 14
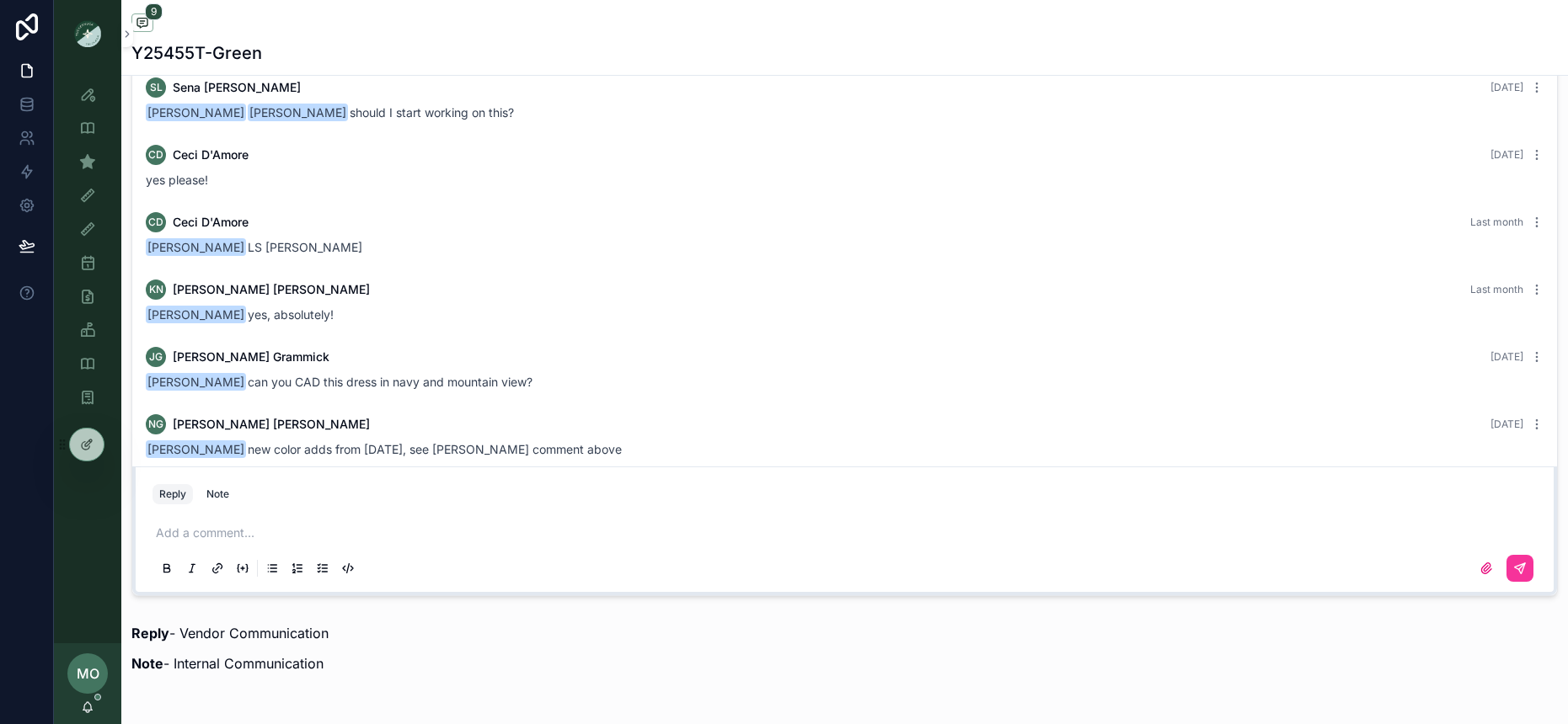
scroll to position [525, 0]
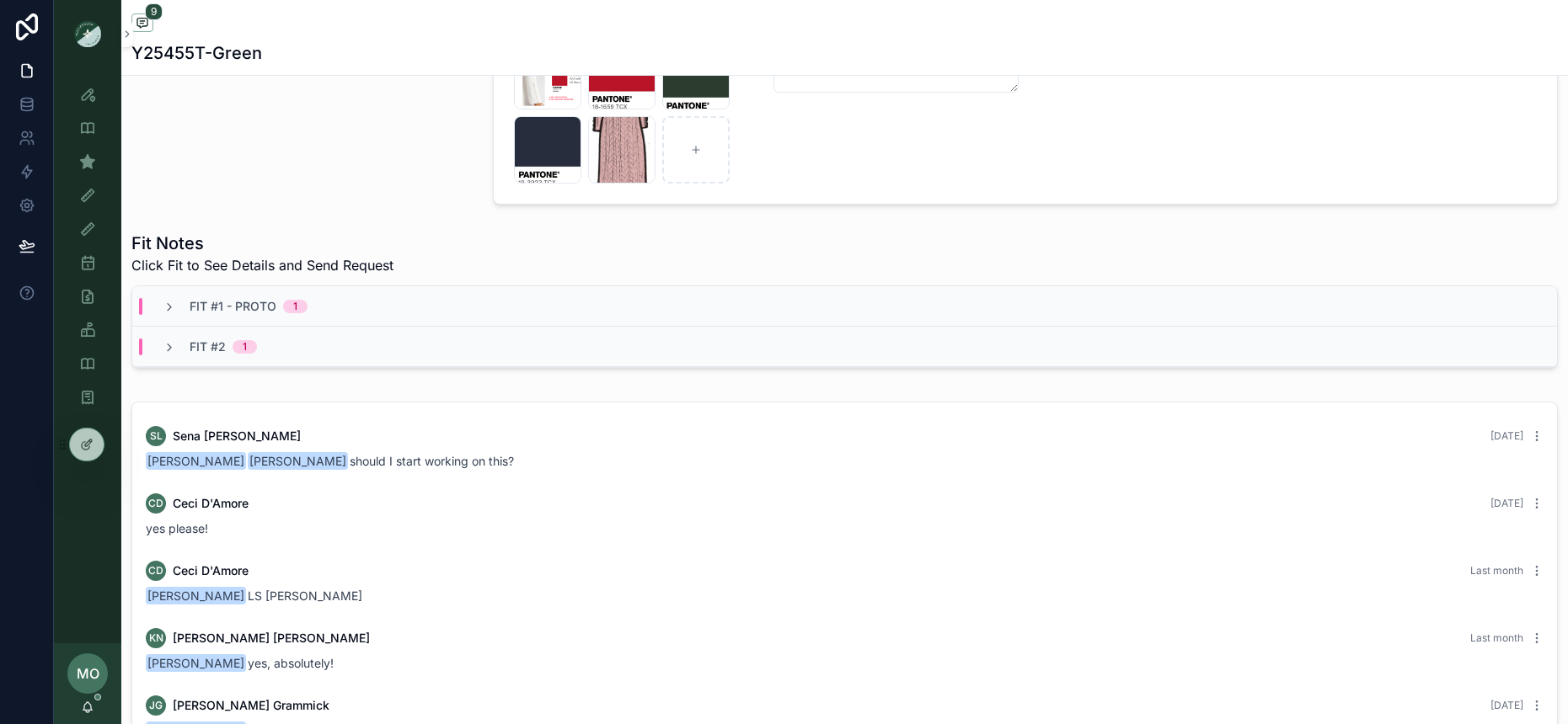
click at [262, 304] on span "Fit #1 - Proto" at bounding box center [233, 307] width 87 height 17
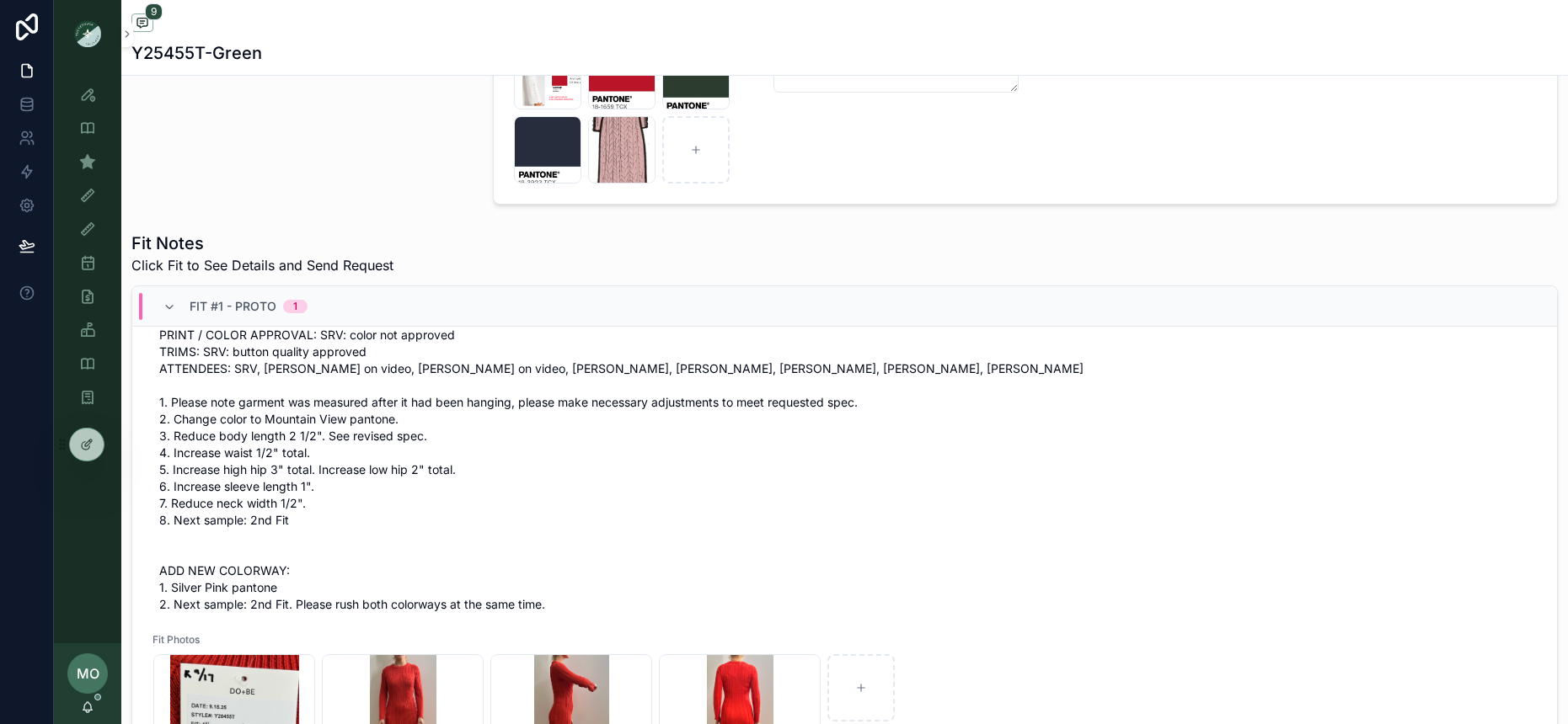
scroll to position [201, 0]
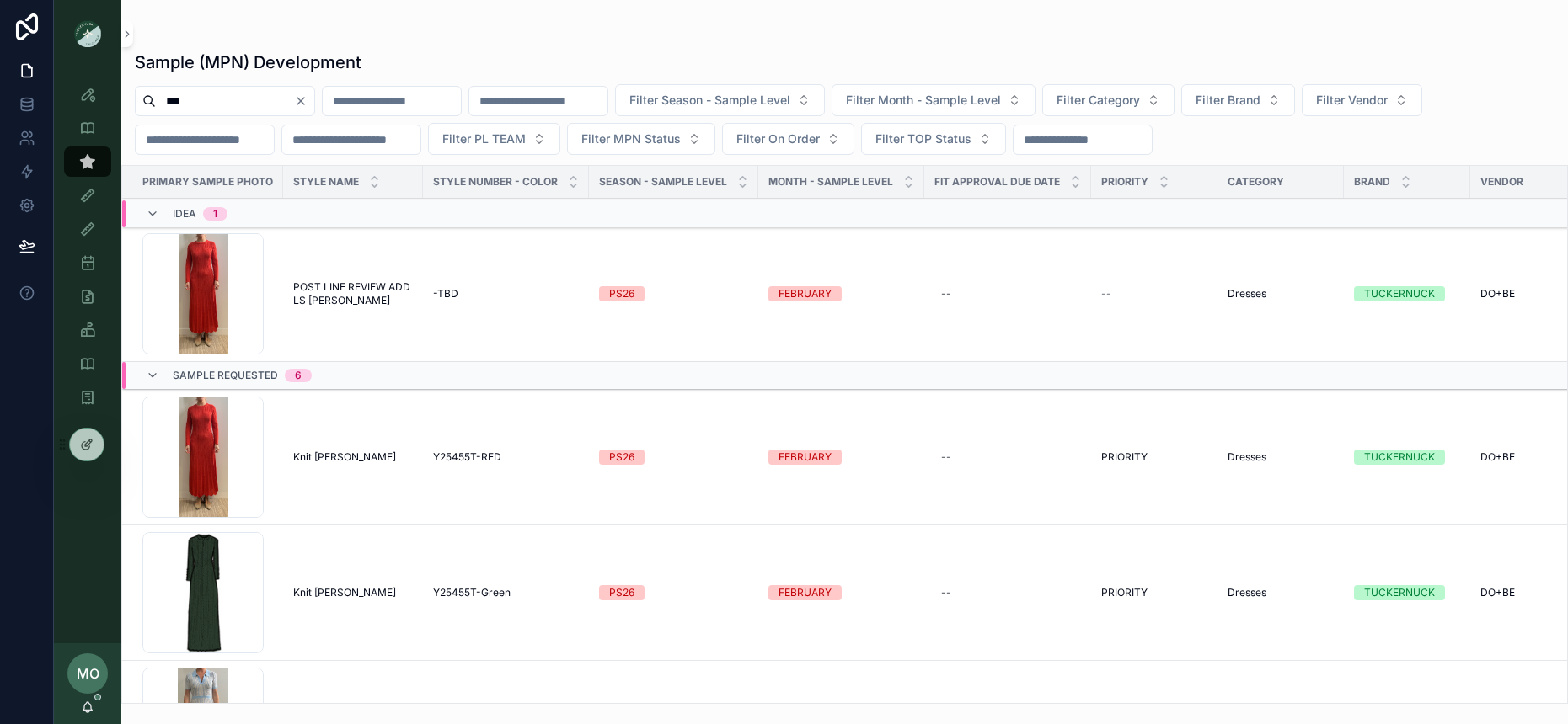
click at [321, 466] on td "Knit [PERSON_NAME] Knit [PERSON_NAME]" at bounding box center [353, 457] width 140 height 136
click at [322, 458] on span "Knit [PERSON_NAME]" at bounding box center [345, 457] width 102 height 14
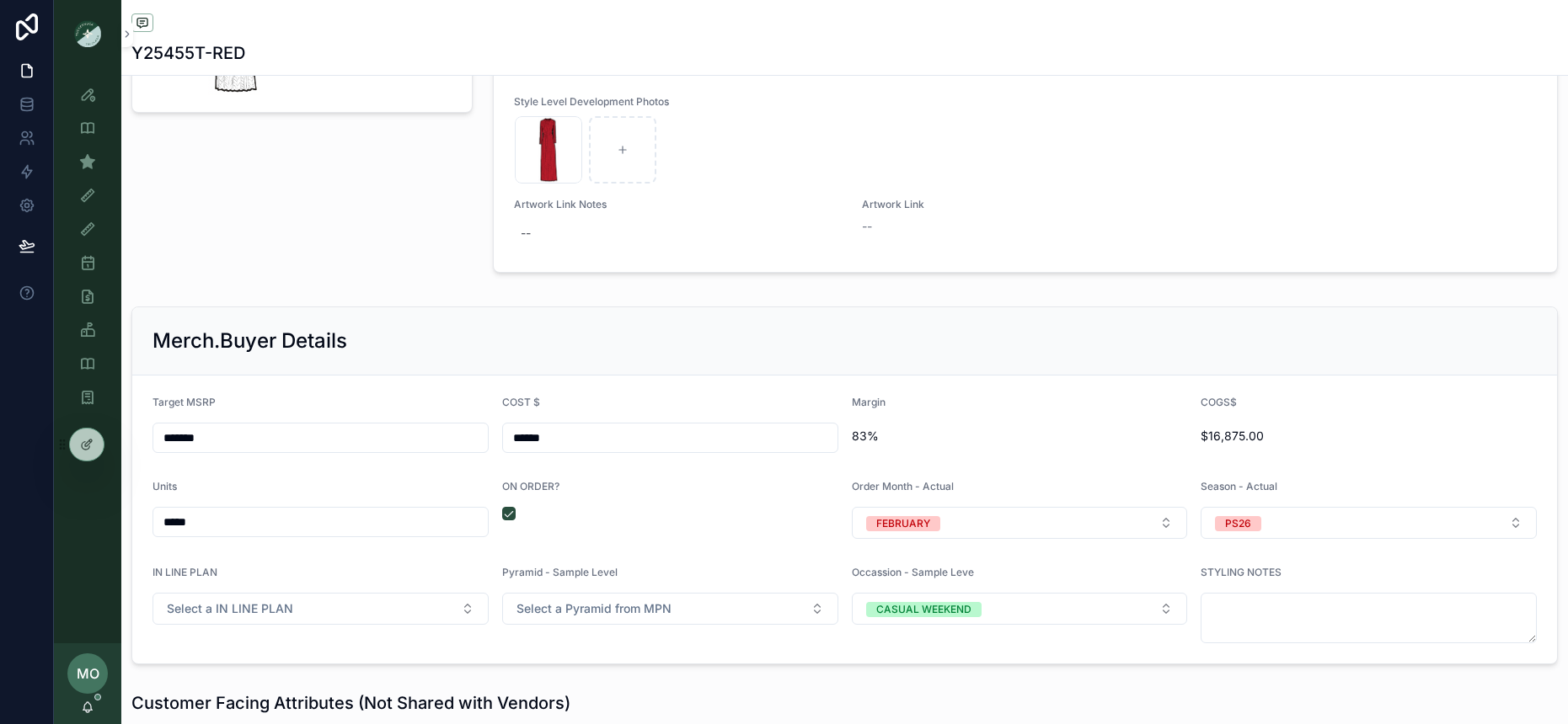
scroll to position [1649, 0]
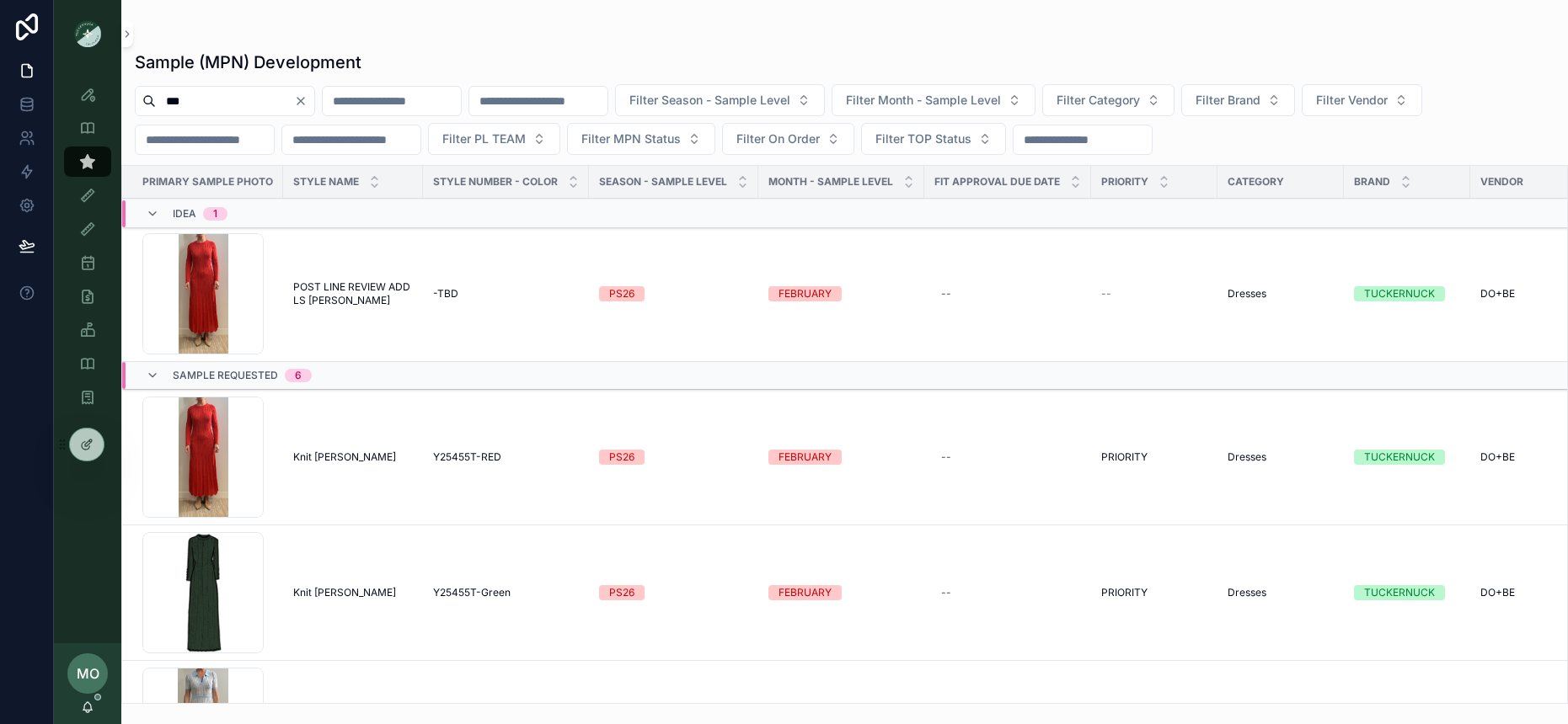
click at [354, 296] on span "POST LINE REVIEW ADD LS [PERSON_NAME]" at bounding box center [353, 294] width 119 height 27
click at [351, 290] on span "POST LINE REVIEW ADD LS [PERSON_NAME]" at bounding box center [353, 294] width 119 height 27
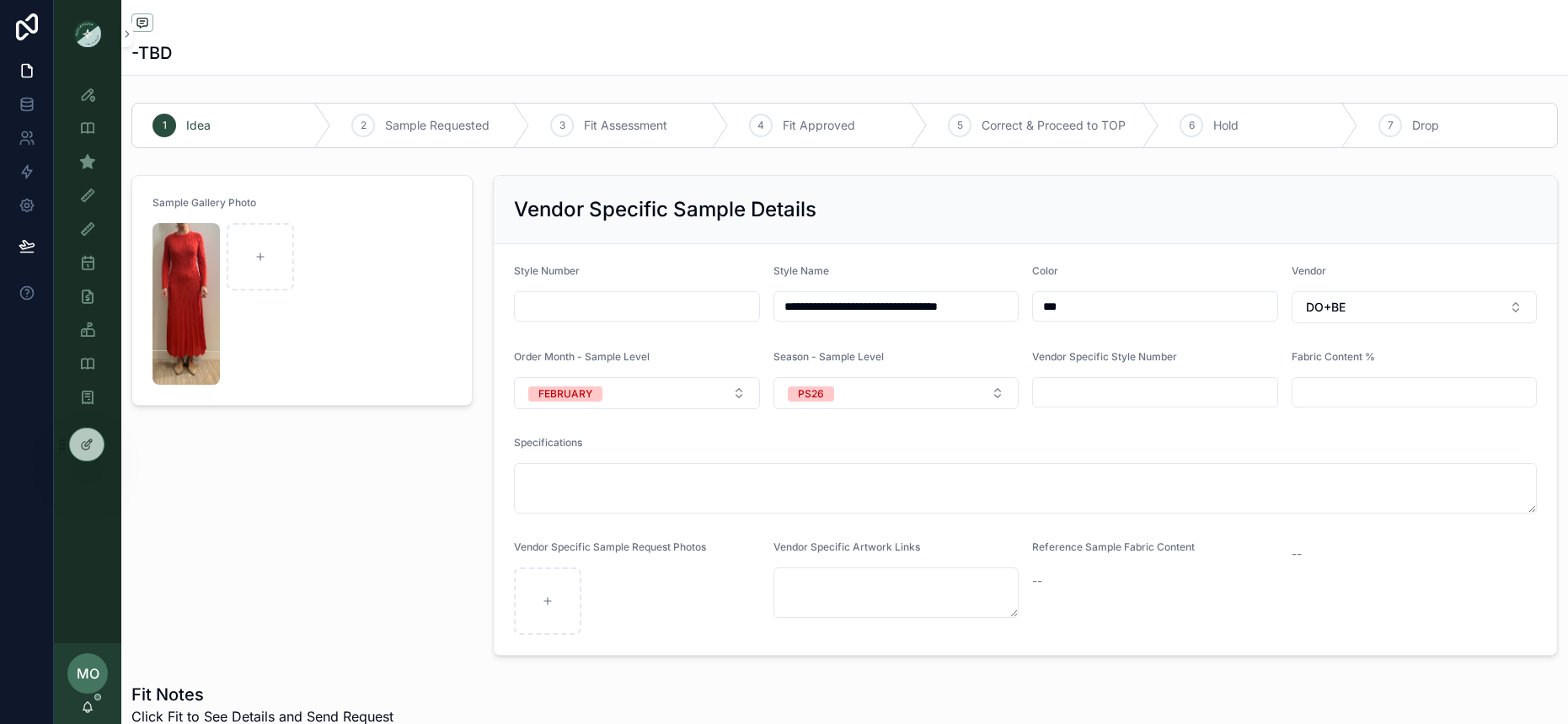
click at [293, 252] on form "Sample Gallery Photo" at bounding box center [302, 290] width 340 height 229
click at [278, 252] on div "scrollable content" at bounding box center [260, 257] width 67 height 67
type input "**********"
click at [314, 516] on div "Sample Gallery Photo" at bounding box center [302, 415] width 362 height 495
click at [198, 319] on img "scrollable content" at bounding box center [186, 304] width 67 height 162
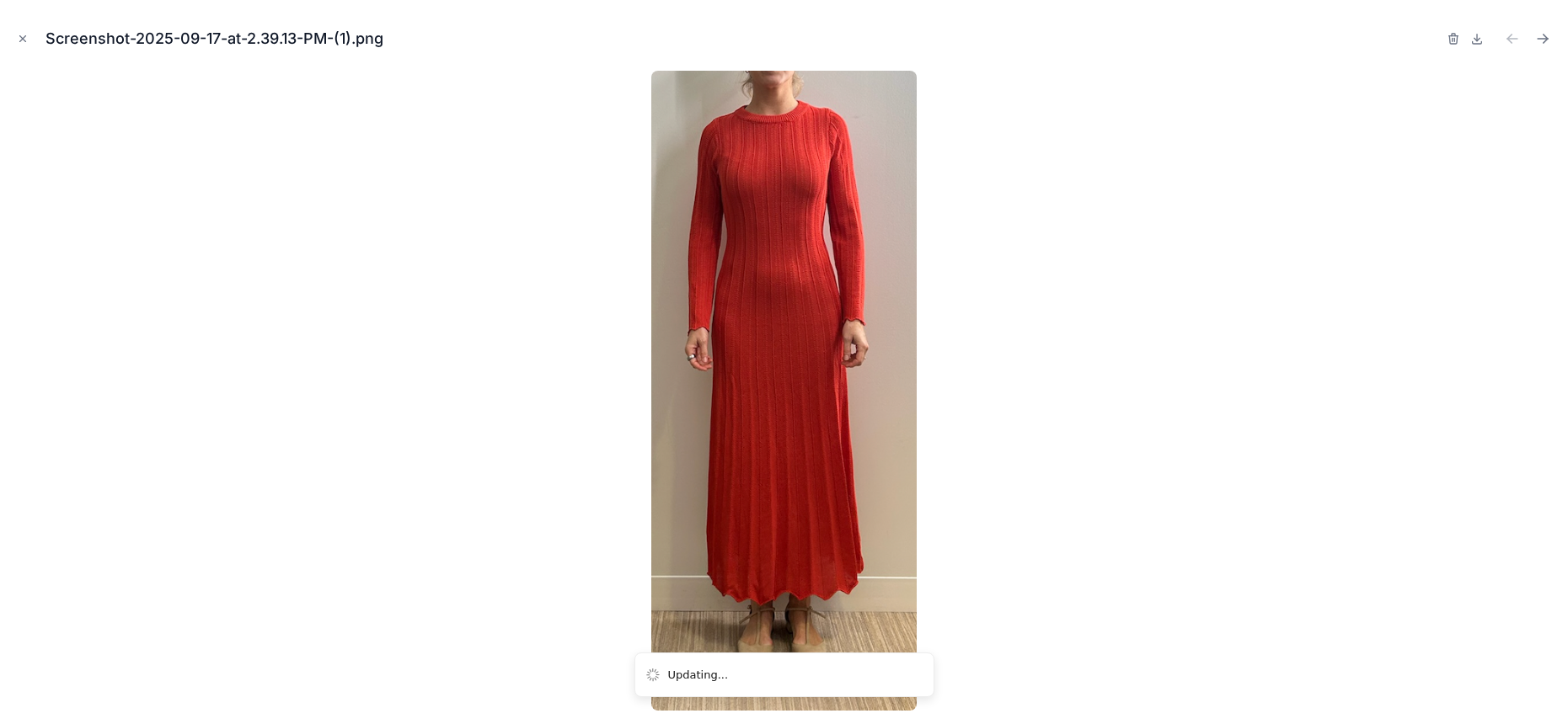
click at [1452, 38] on icon "button" at bounding box center [1452, 39] width 0 height 3
click at [1439, 38] on icon "button" at bounding box center [1437, 39] width 14 height 14
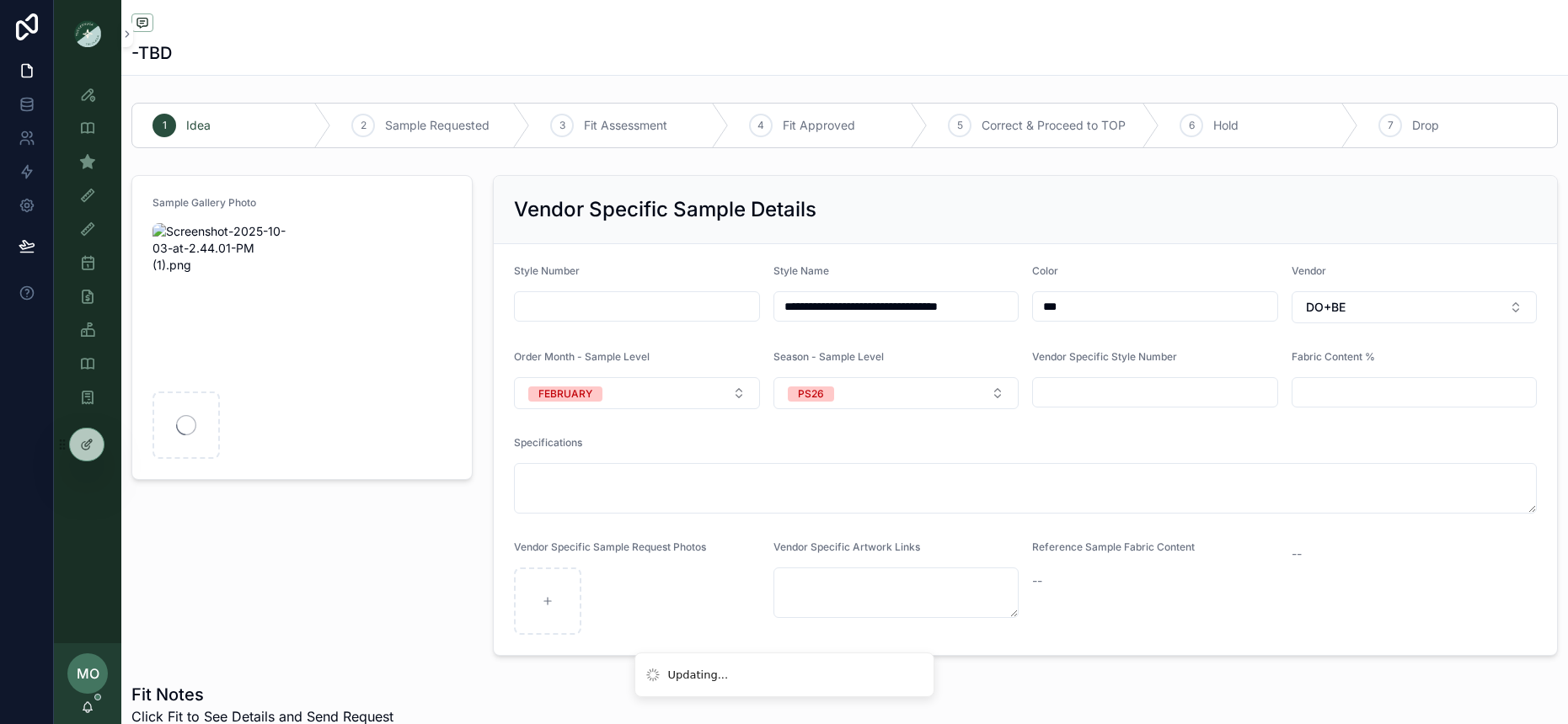
click at [304, 536] on div "Sample Gallery Photo" at bounding box center [302, 415] width 362 height 495
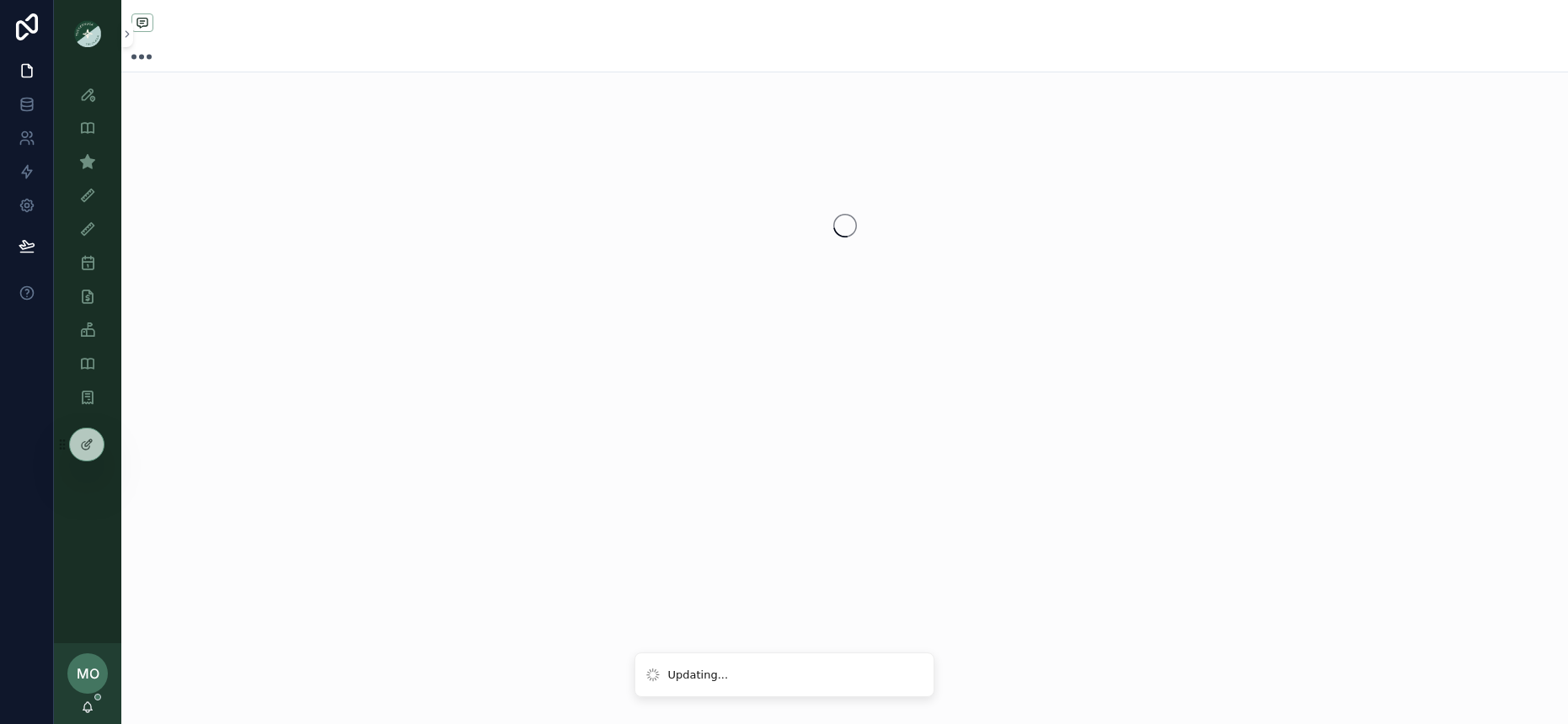
click at [1166, 308] on div "scrollable content" at bounding box center [845, 226] width 1447 height 266
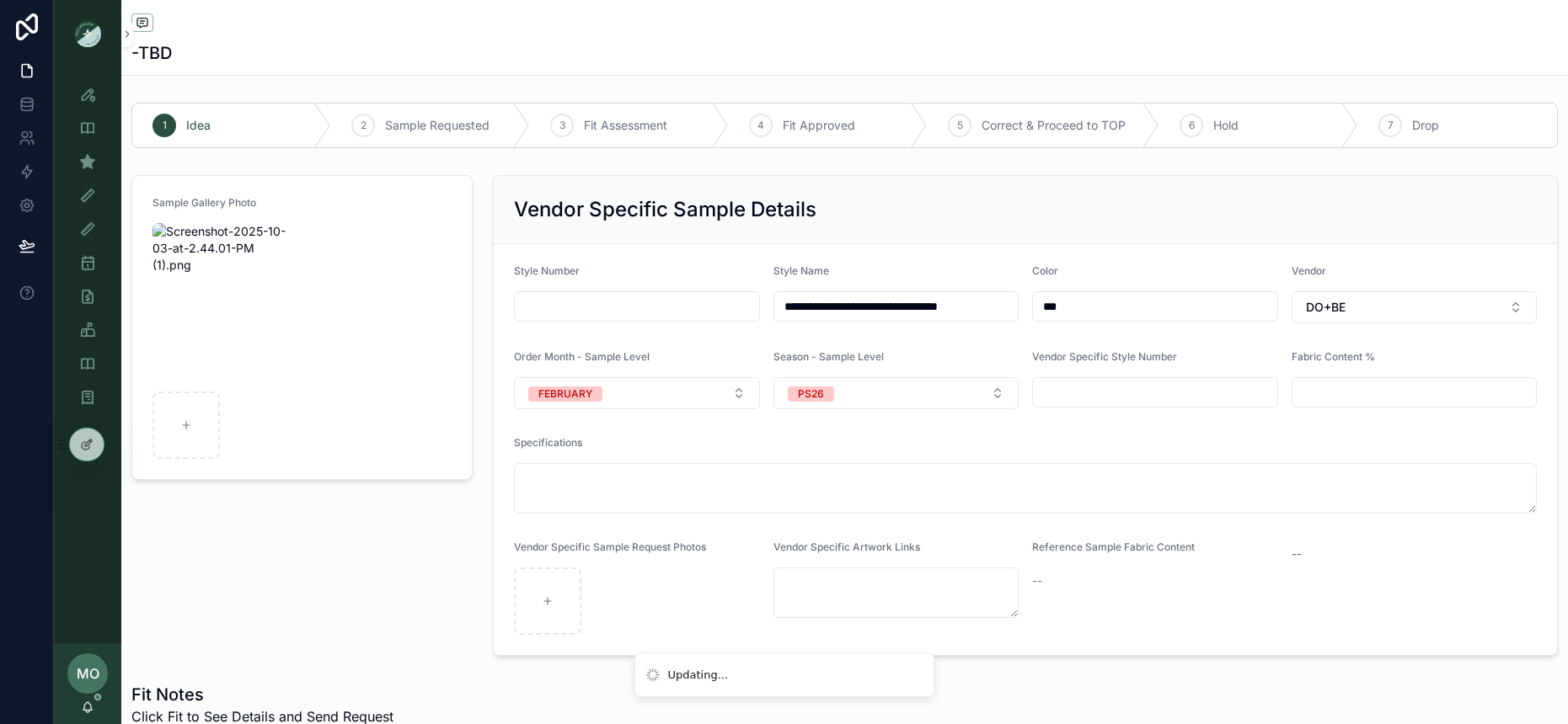
click at [1096, 315] on div "***" at bounding box center [1154, 307] width 245 height 31
click at [1093, 304] on input "***" at bounding box center [1154, 307] width 243 height 24
type input "********"
click at [302, 488] on div "Sample Gallery Photo" at bounding box center [302, 415] width 362 height 495
click at [74, 166] on div "Sample (MPN) View" at bounding box center [88, 162] width 27 height 27
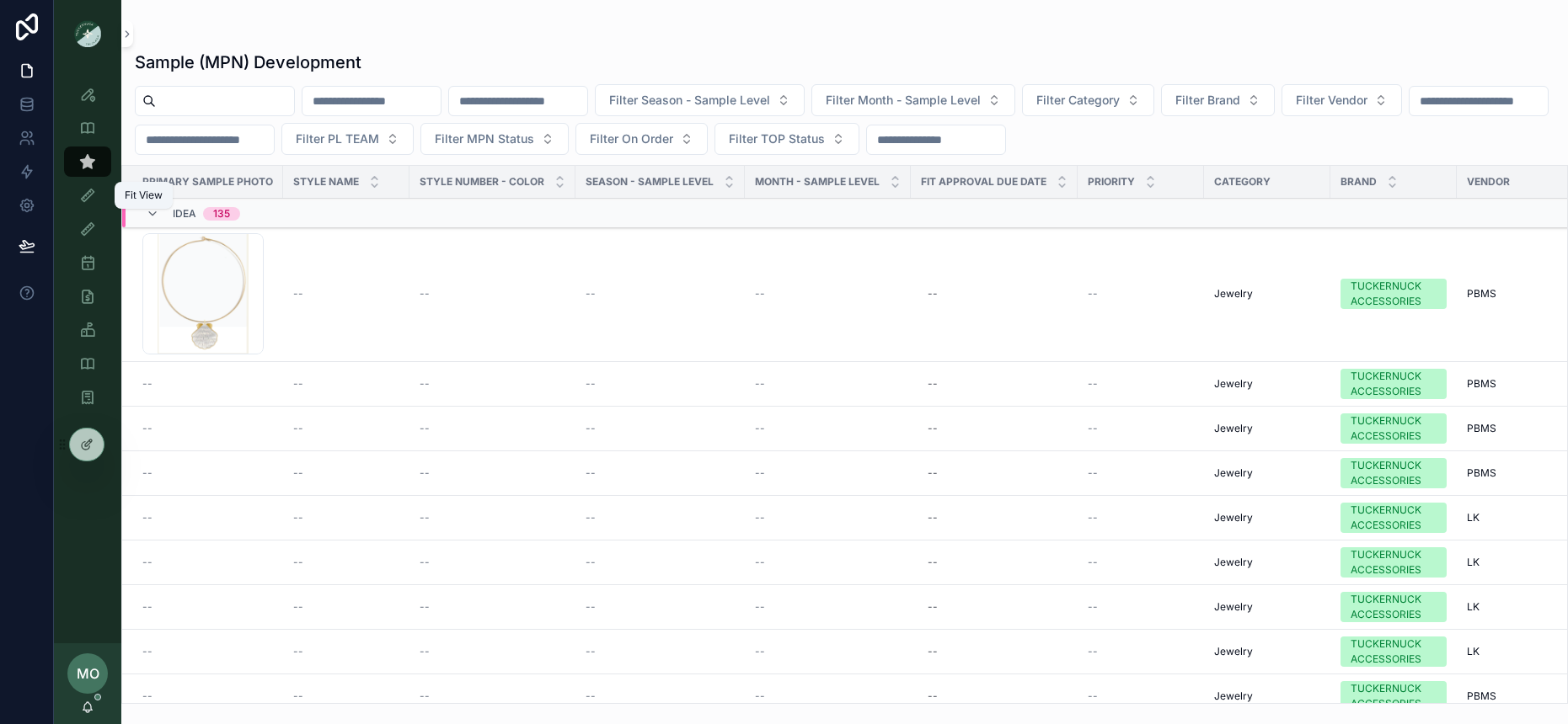
click at [85, 187] on icon "scrollable content" at bounding box center [88, 195] width 17 height 17
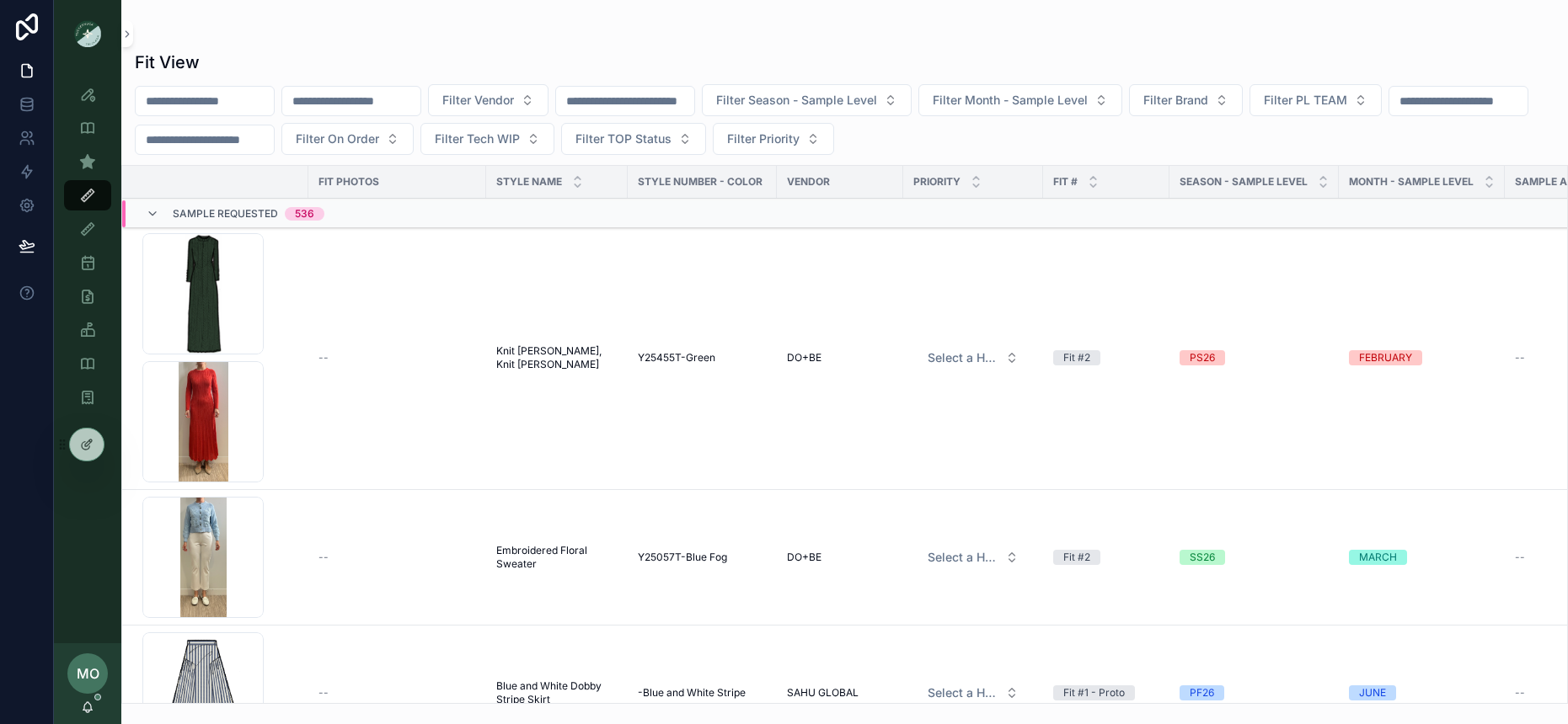
click at [146, 207] on icon "scrollable content" at bounding box center [153, 214] width 14 height 14
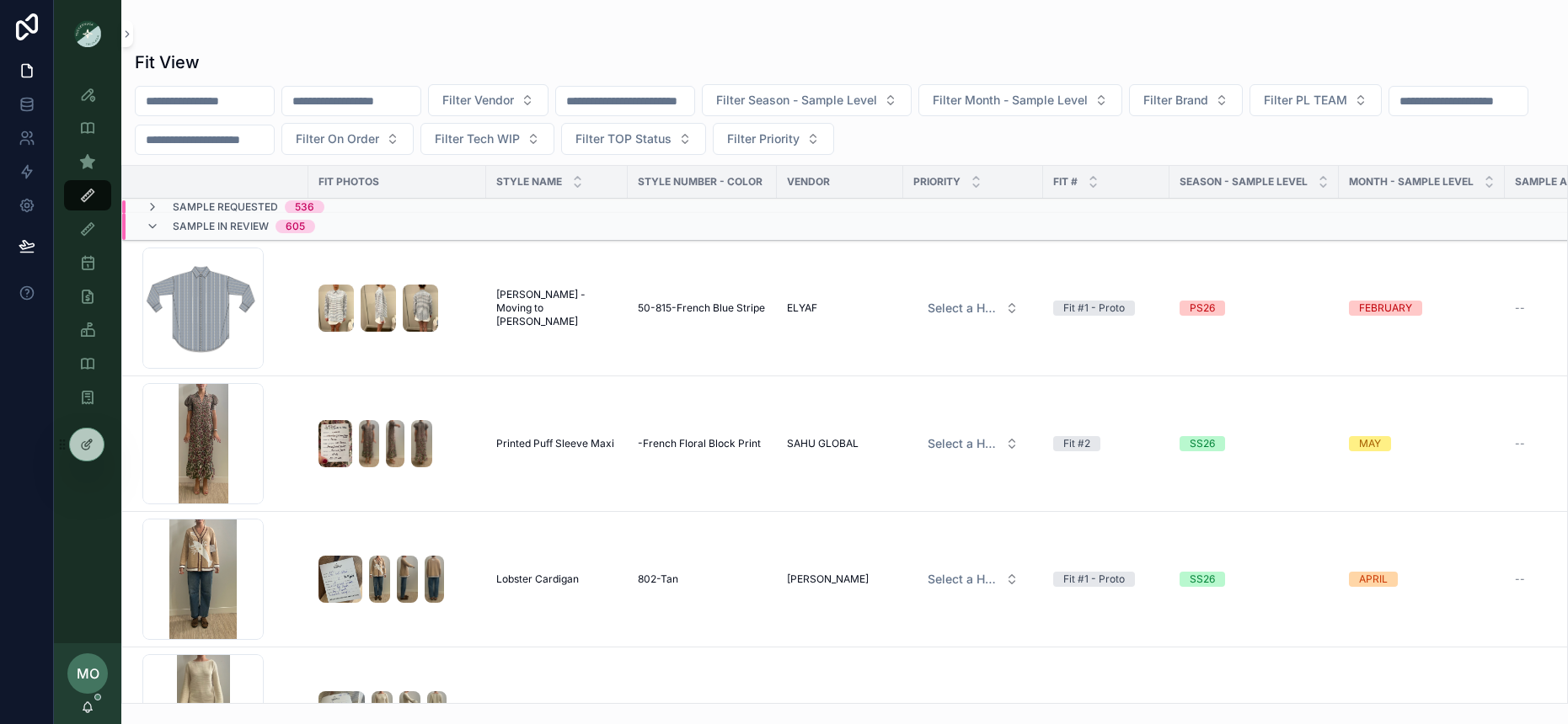
click at [146, 207] on icon "scrollable content" at bounding box center [153, 207] width 14 height 14
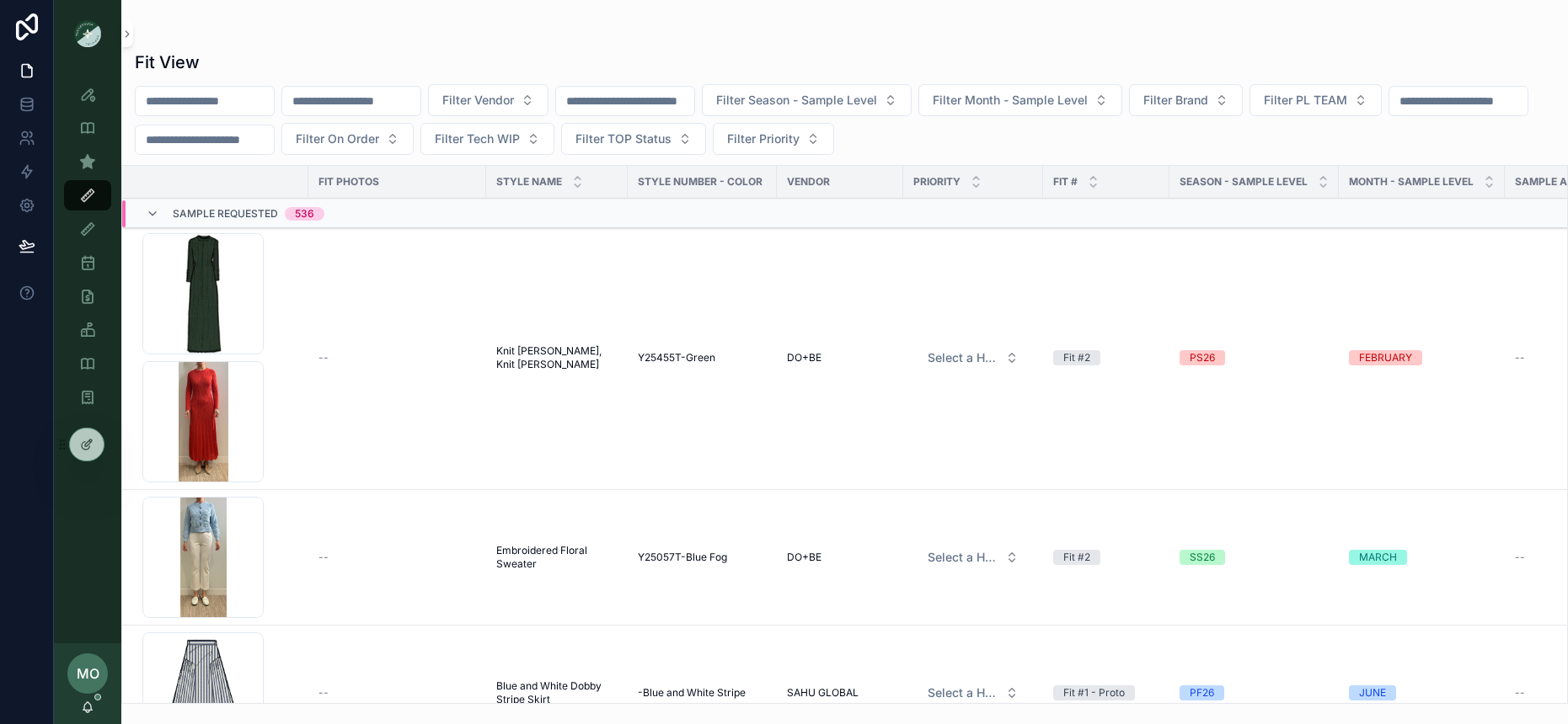
click at [537, 353] on span "Knit [PERSON_NAME], Knit [PERSON_NAME]" at bounding box center [557, 358] width 121 height 27
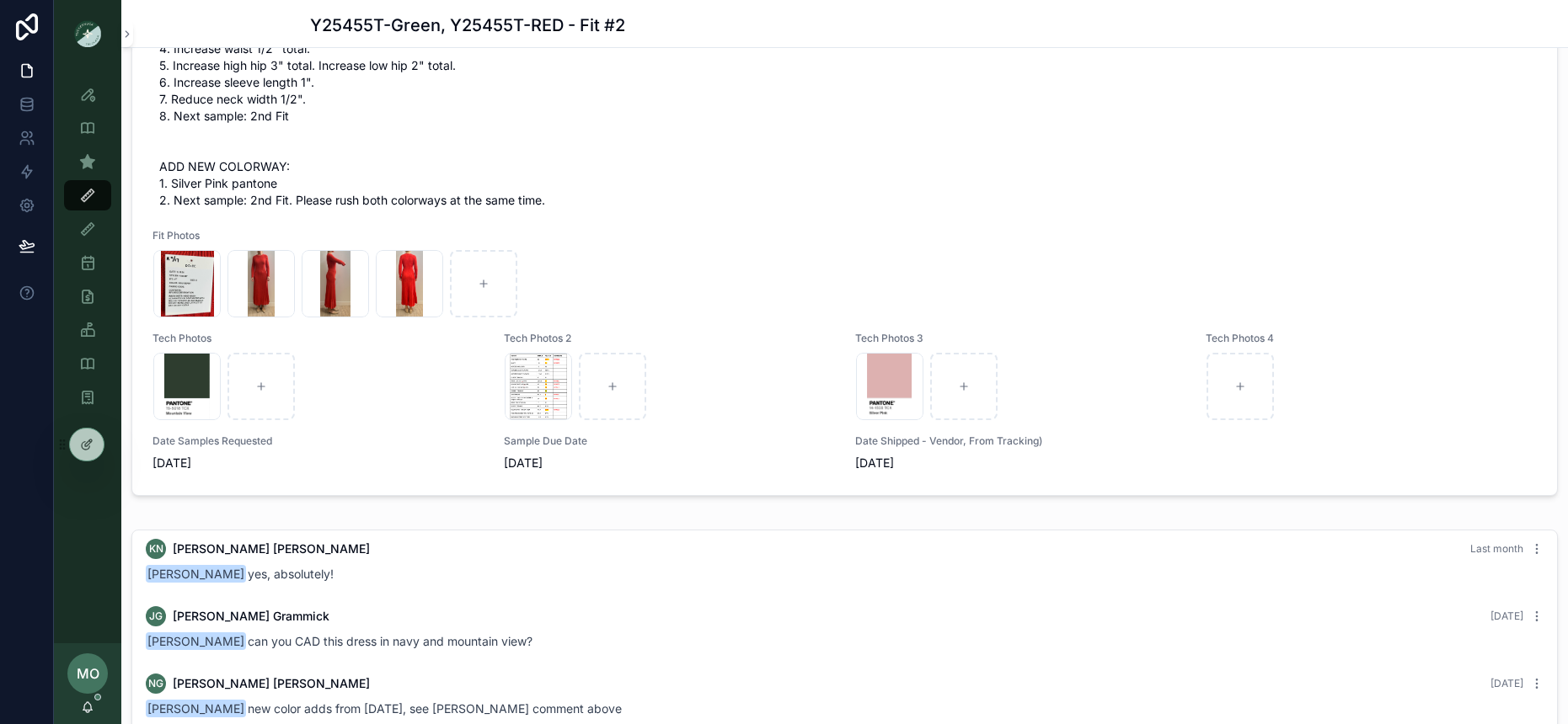
scroll to position [1202, 0]
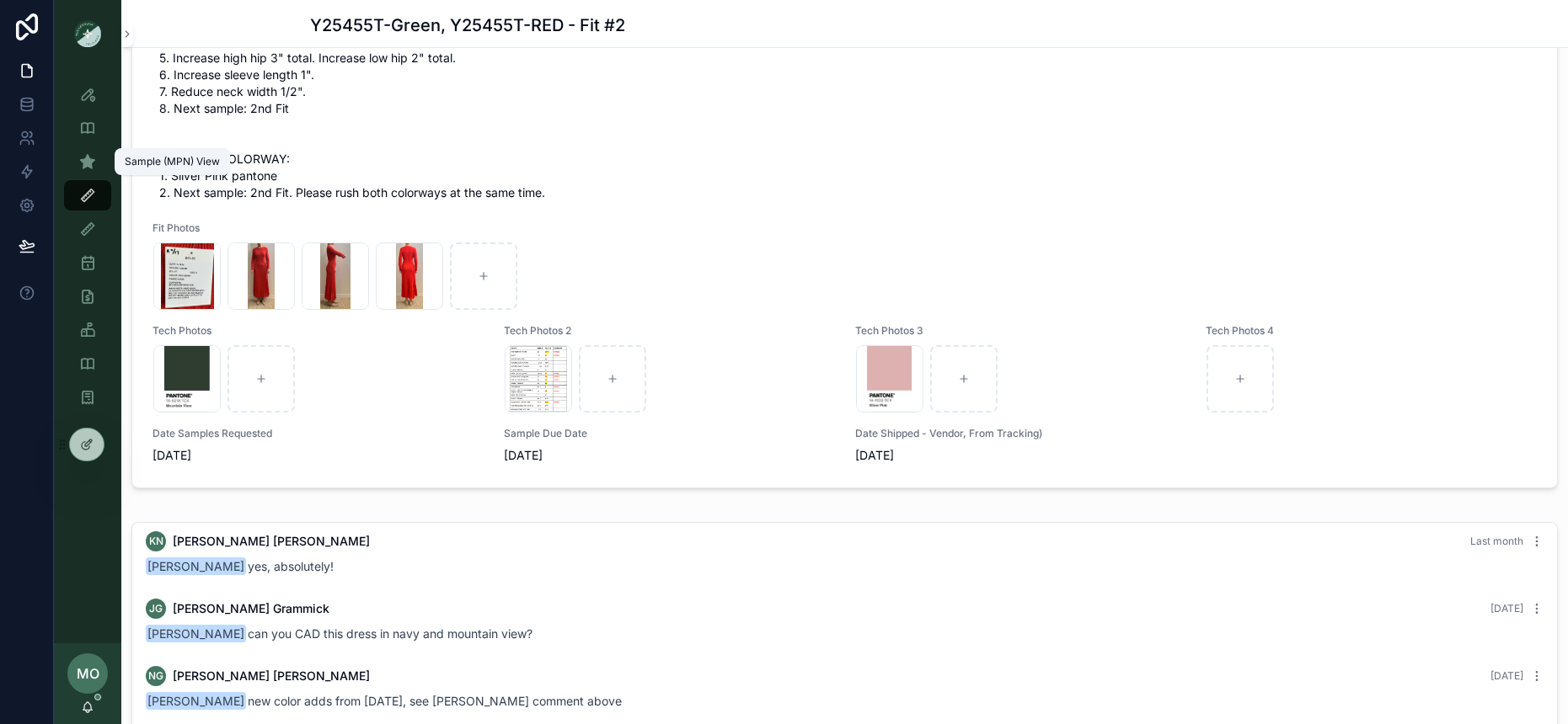
click at [96, 162] on icon "scrollable content" at bounding box center [88, 162] width 17 height 17
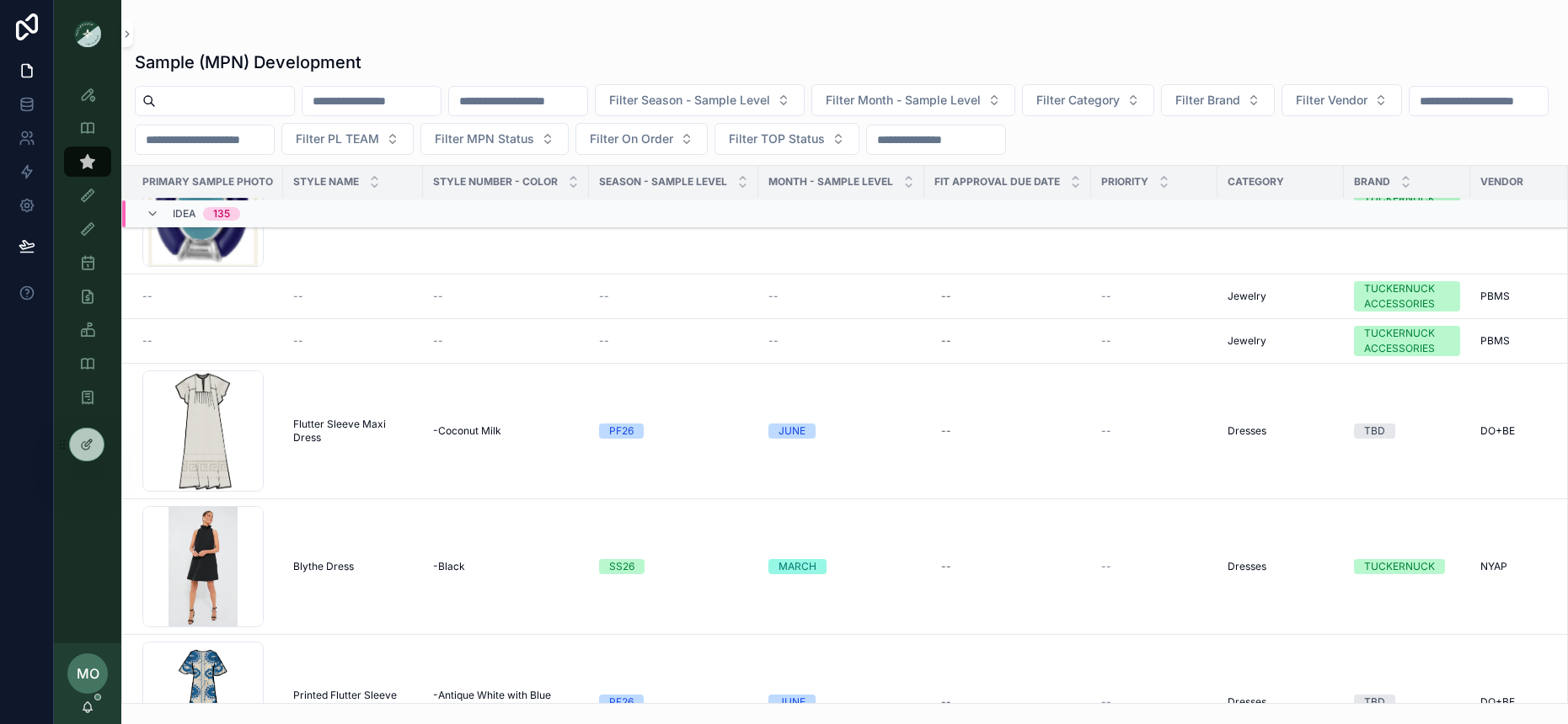
scroll to position [1486, 0]
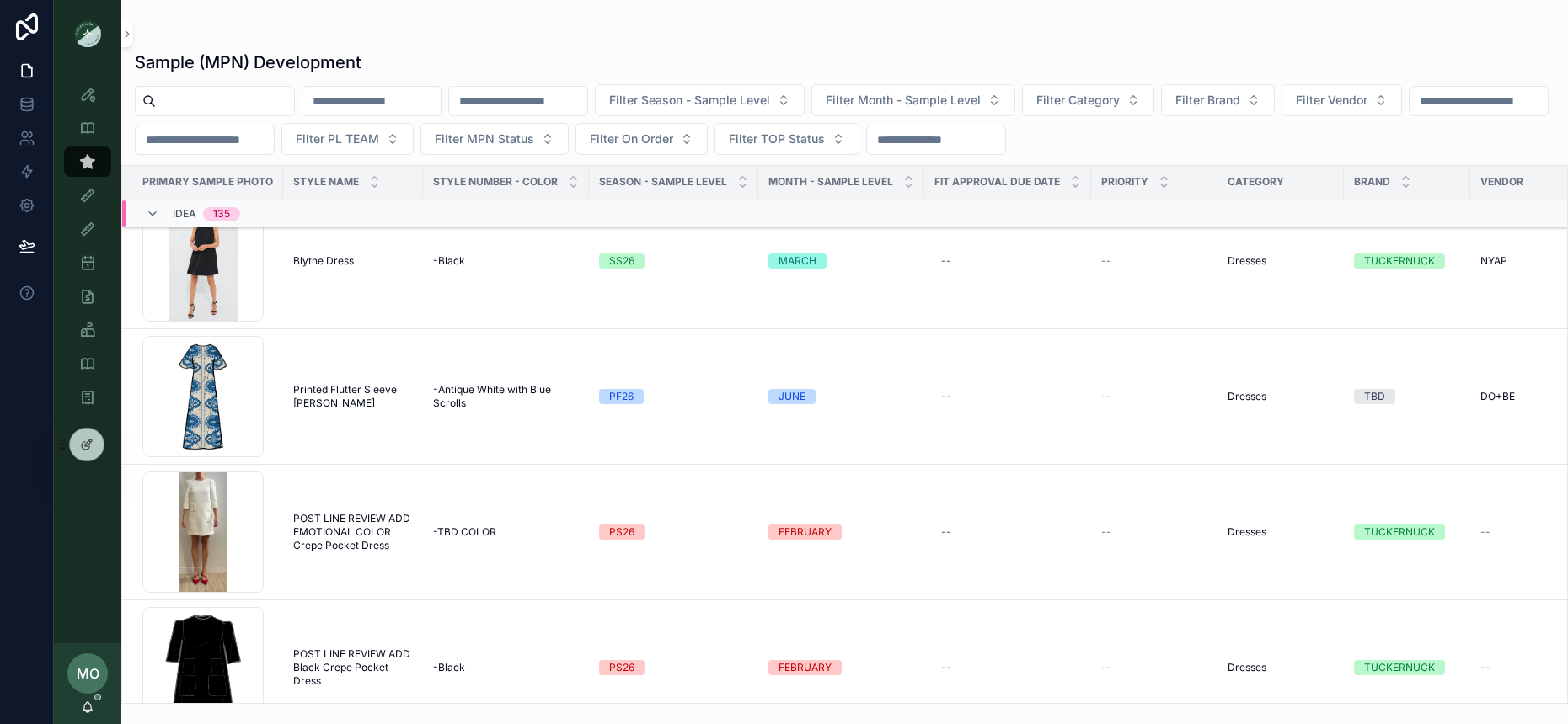
click at [179, 90] on input "scrollable content" at bounding box center [225, 101] width 138 height 24
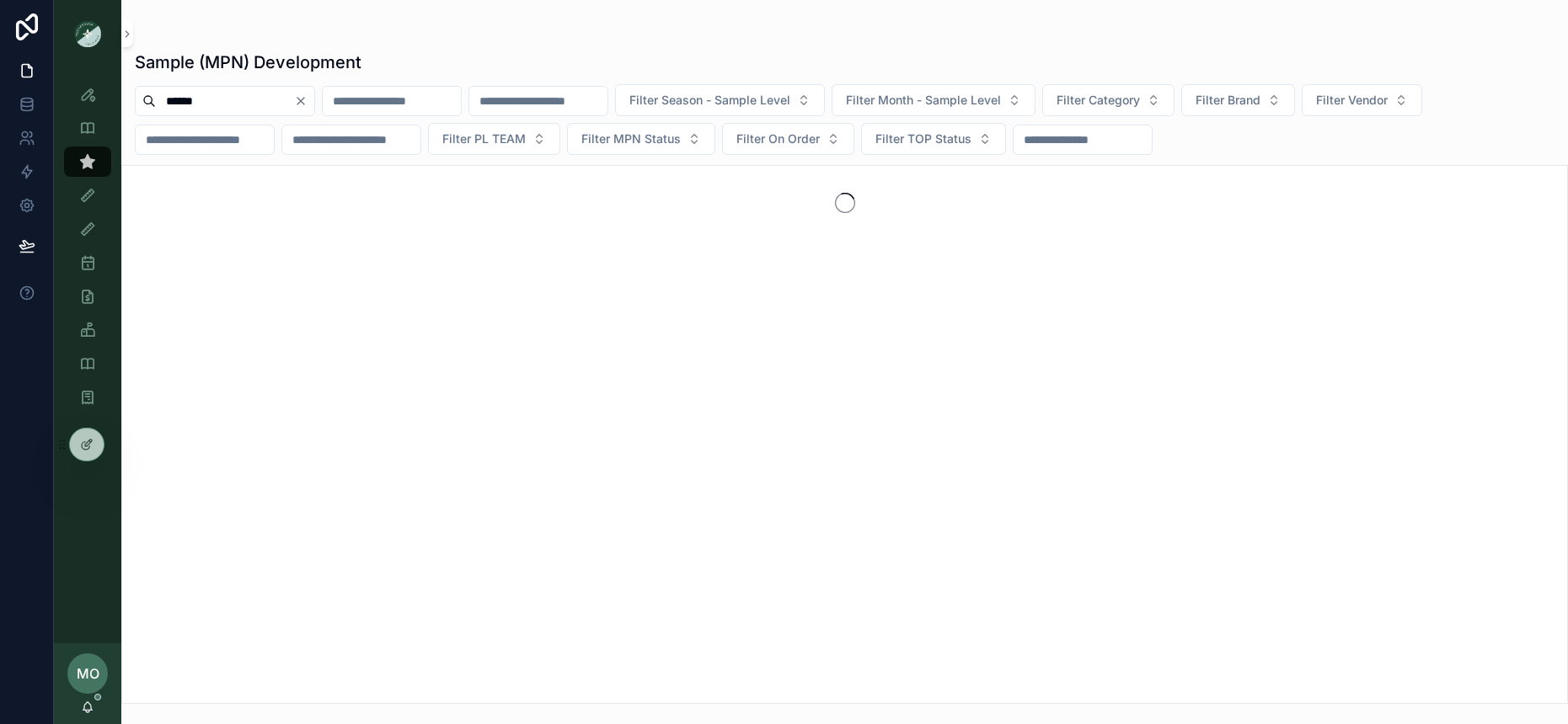
type input "******"
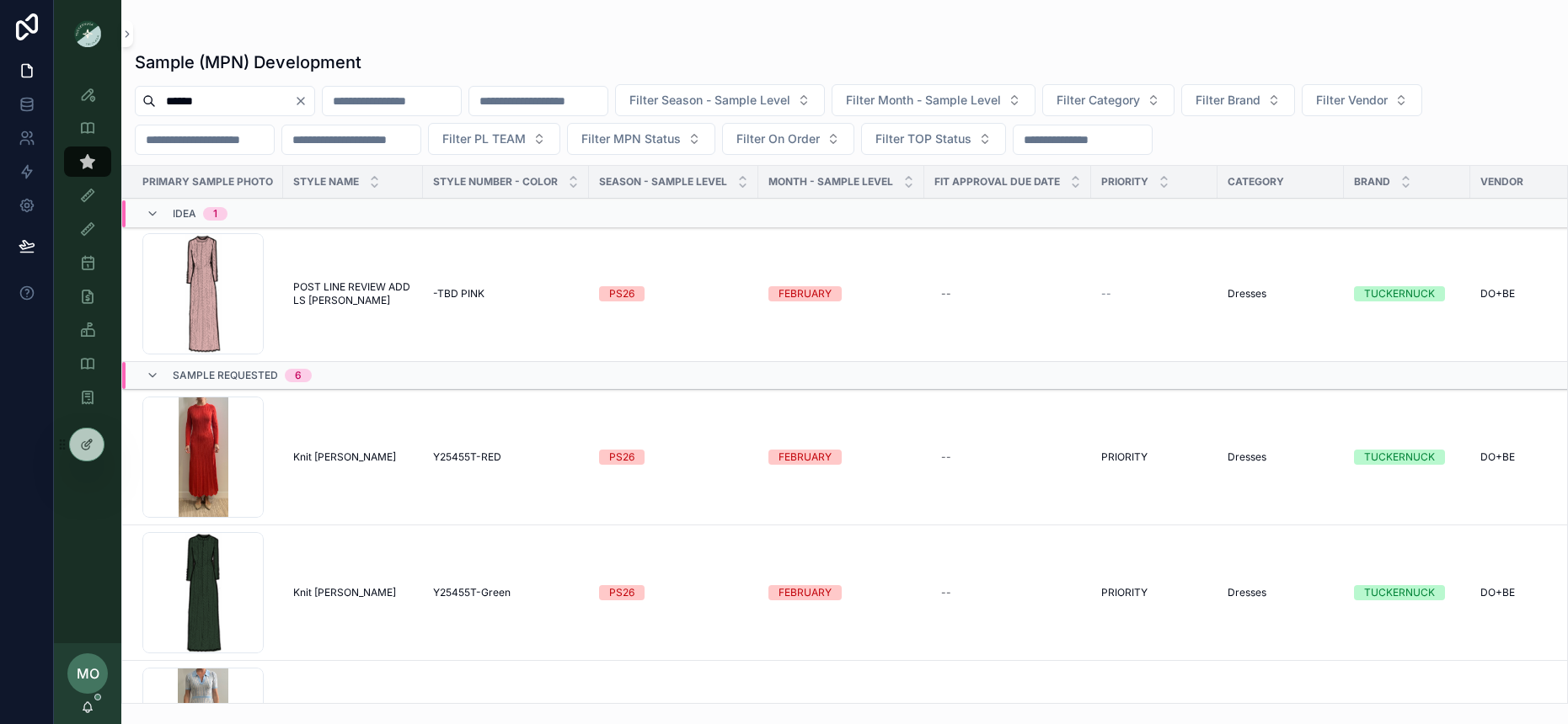
click at [448, 37] on div "scrollable content" at bounding box center [845, 34] width 1420 height 14
click at [324, 450] on span "Knit [PERSON_NAME]" at bounding box center [345, 457] width 102 height 14
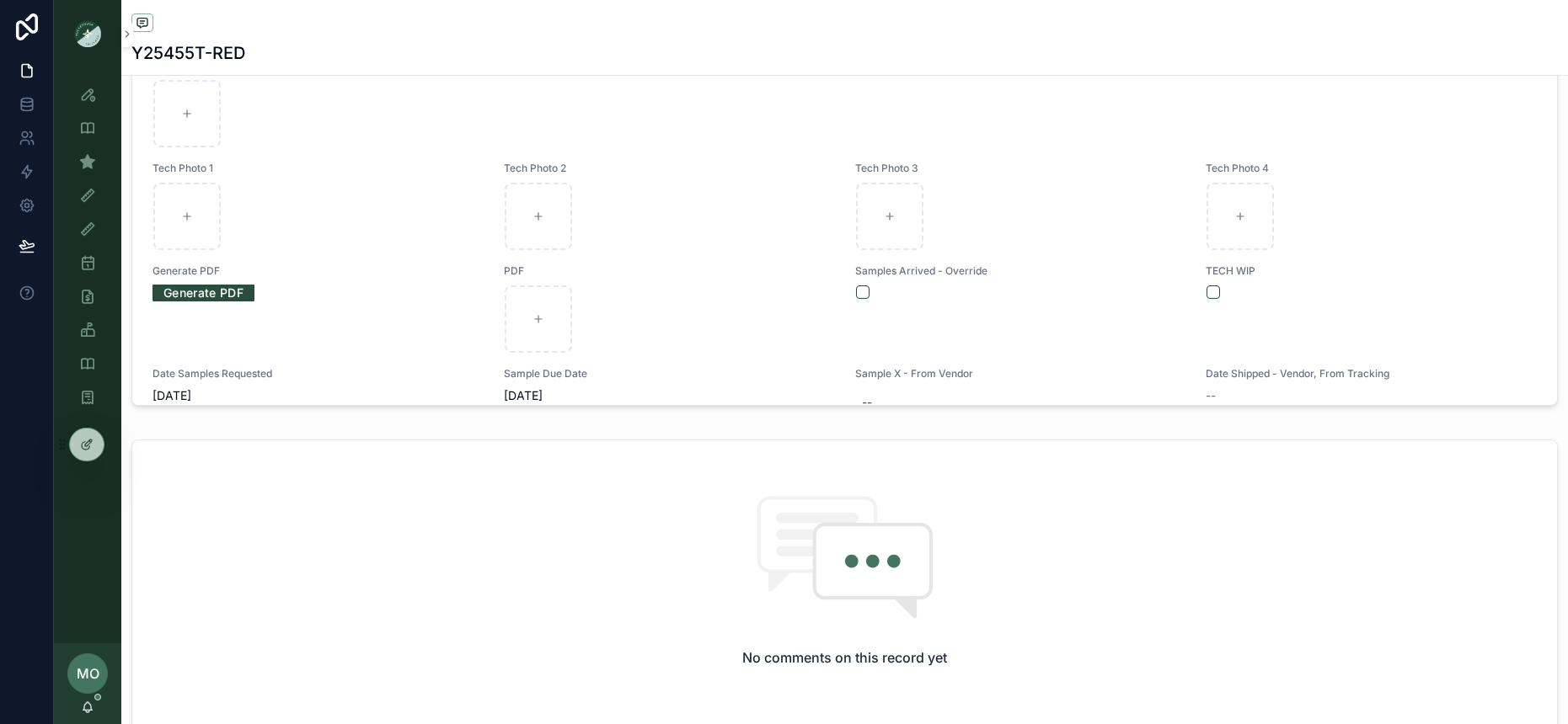
scroll to position [304, 0]
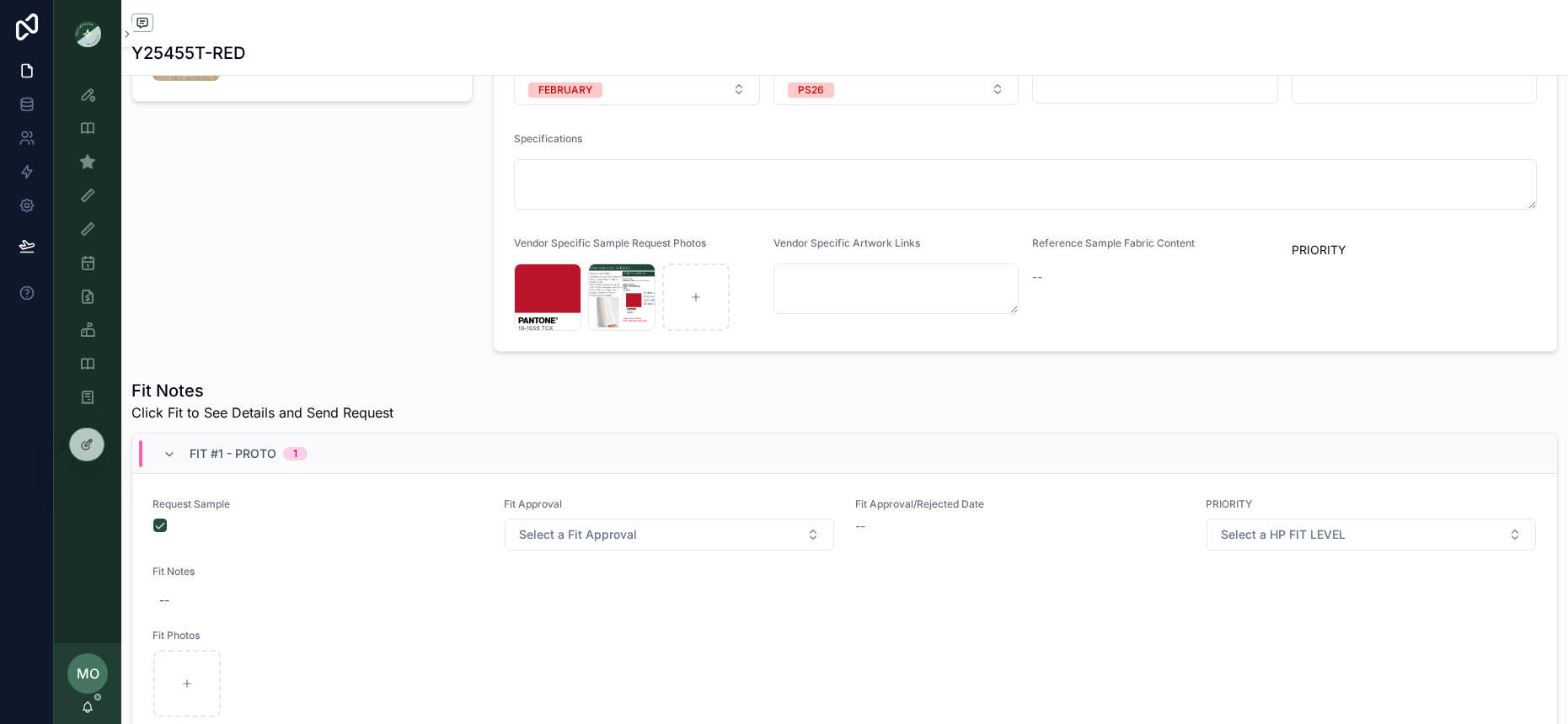
click at [170, 462] on div "Fit #1 - Proto 1" at bounding box center [235, 454] width 145 height 27
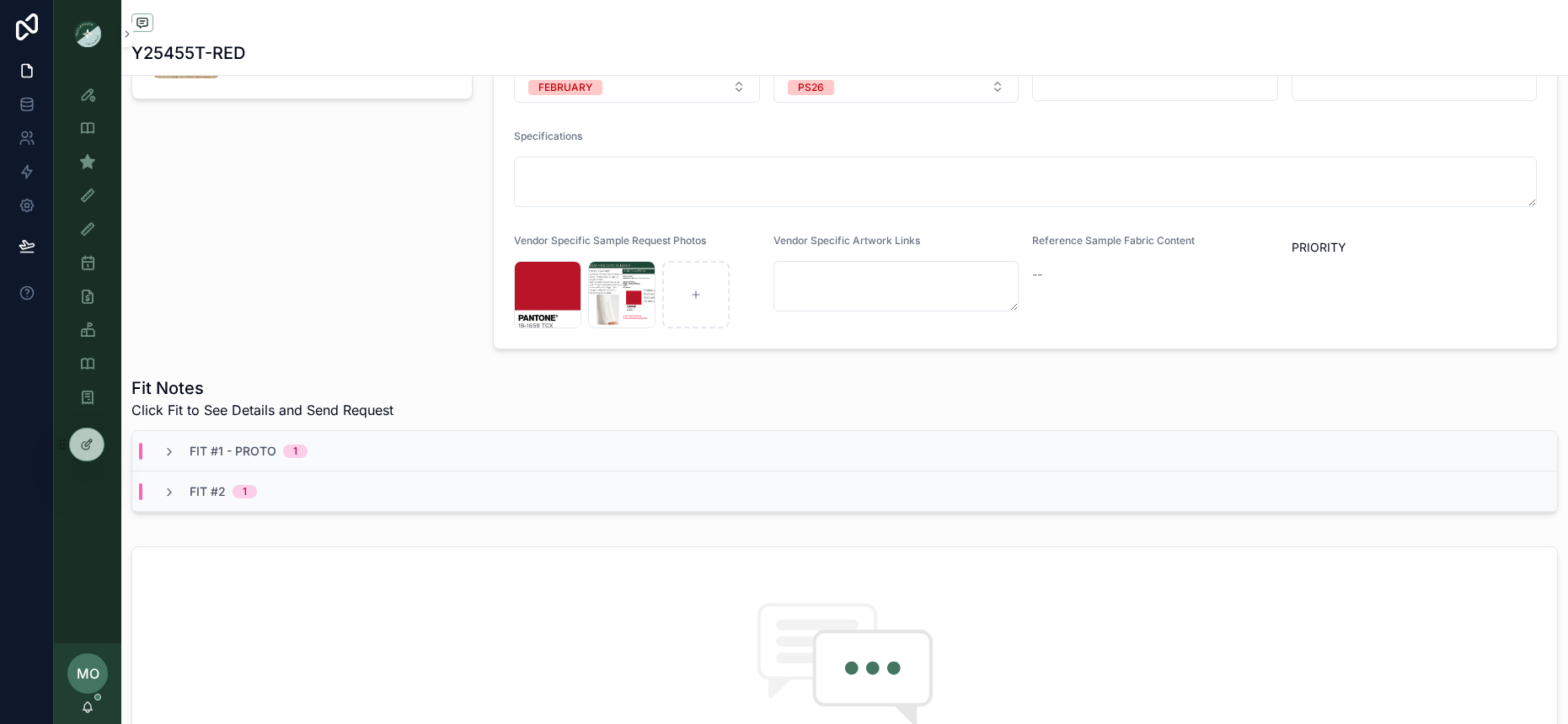
scroll to position [307, 0]
click at [167, 499] on div "Fit #2 1" at bounding box center [845, 490] width 1425 height 40
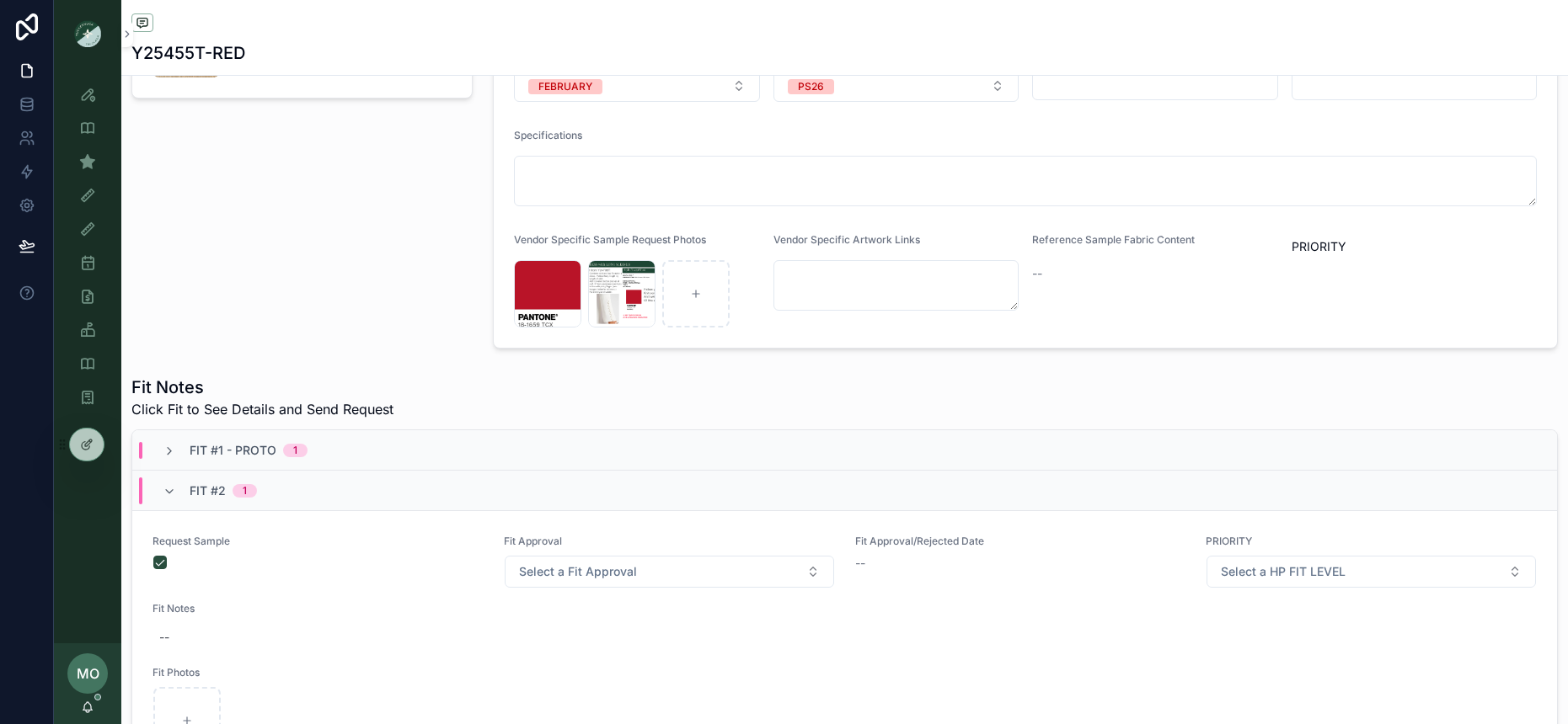
click at [167, 499] on div "Fit #2 1" at bounding box center [210, 491] width 95 height 27
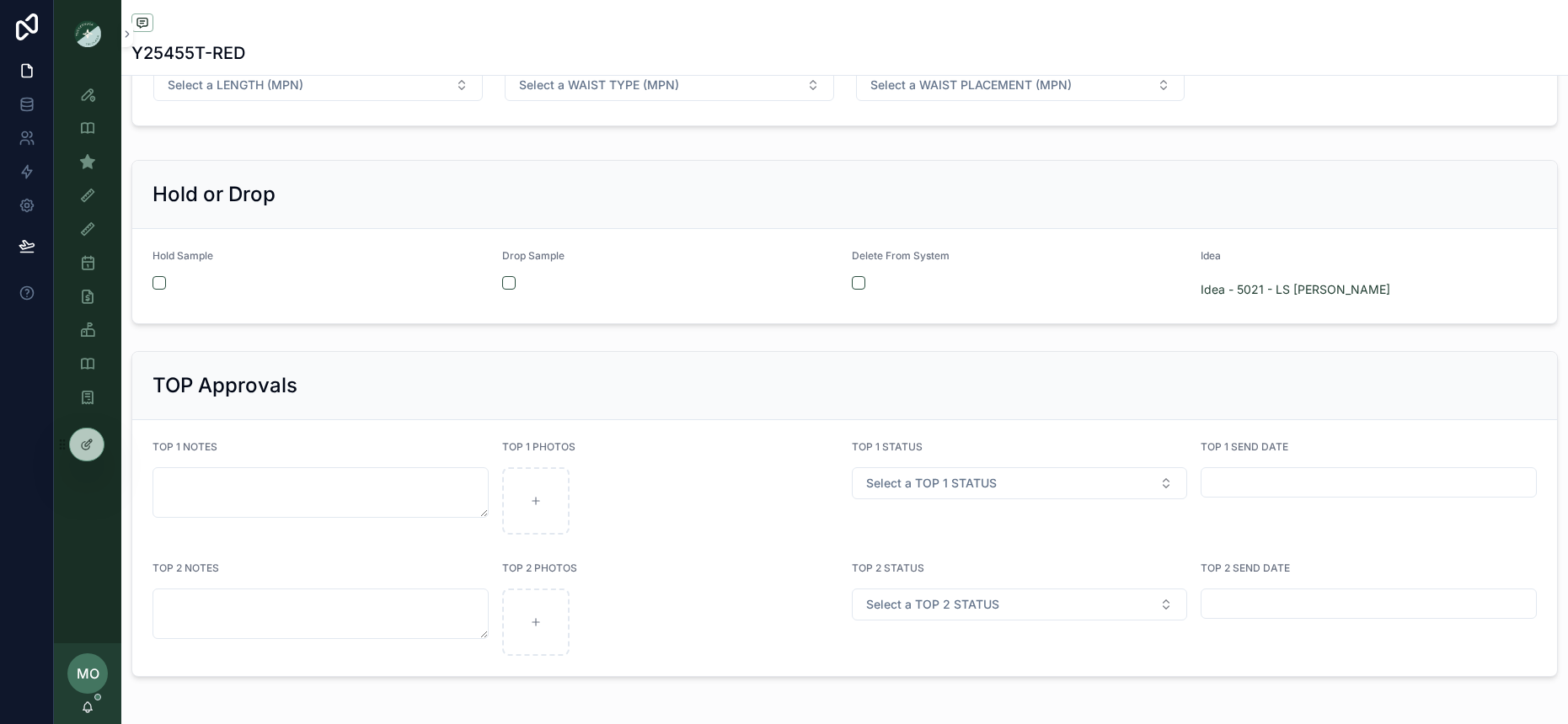
scroll to position [2453, 0]
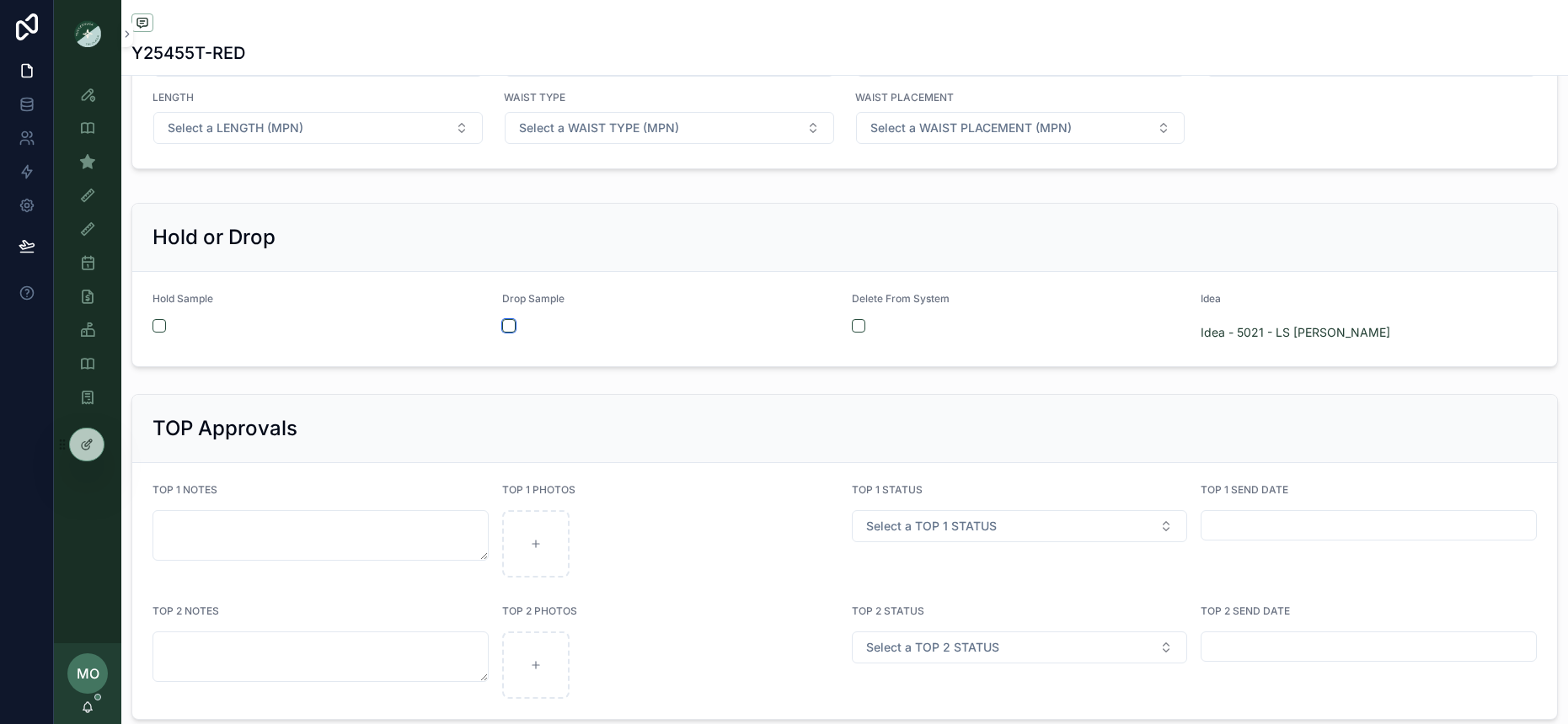
click at [506, 323] on button "scrollable content" at bounding box center [509, 326] width 14 height 14
click at [96, 161] on div "Sample (MPN) View" at bounding box center [88, 162] width 27 height 27
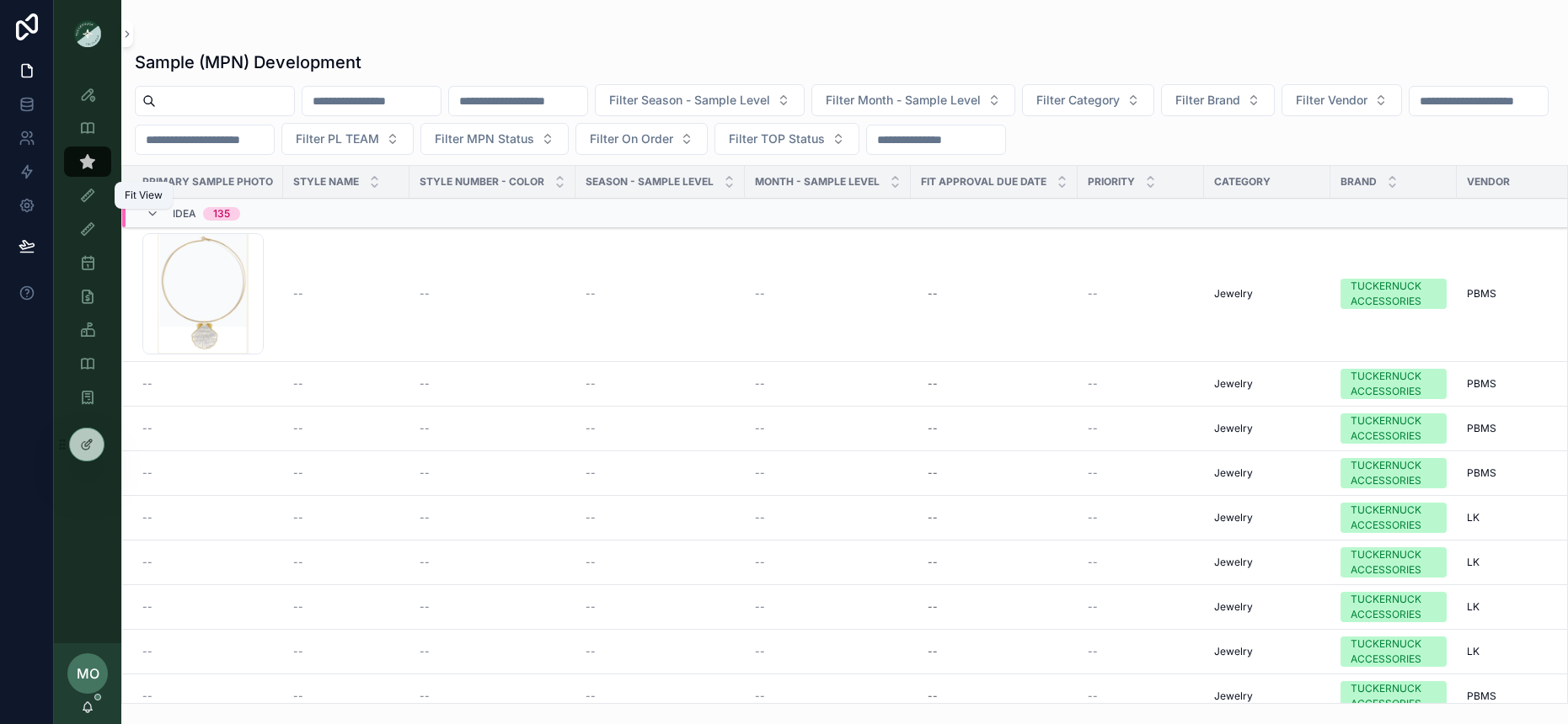
click at [92, 188] on icon "scrollable content" at bounding box center [88, 195] width 17 height 17
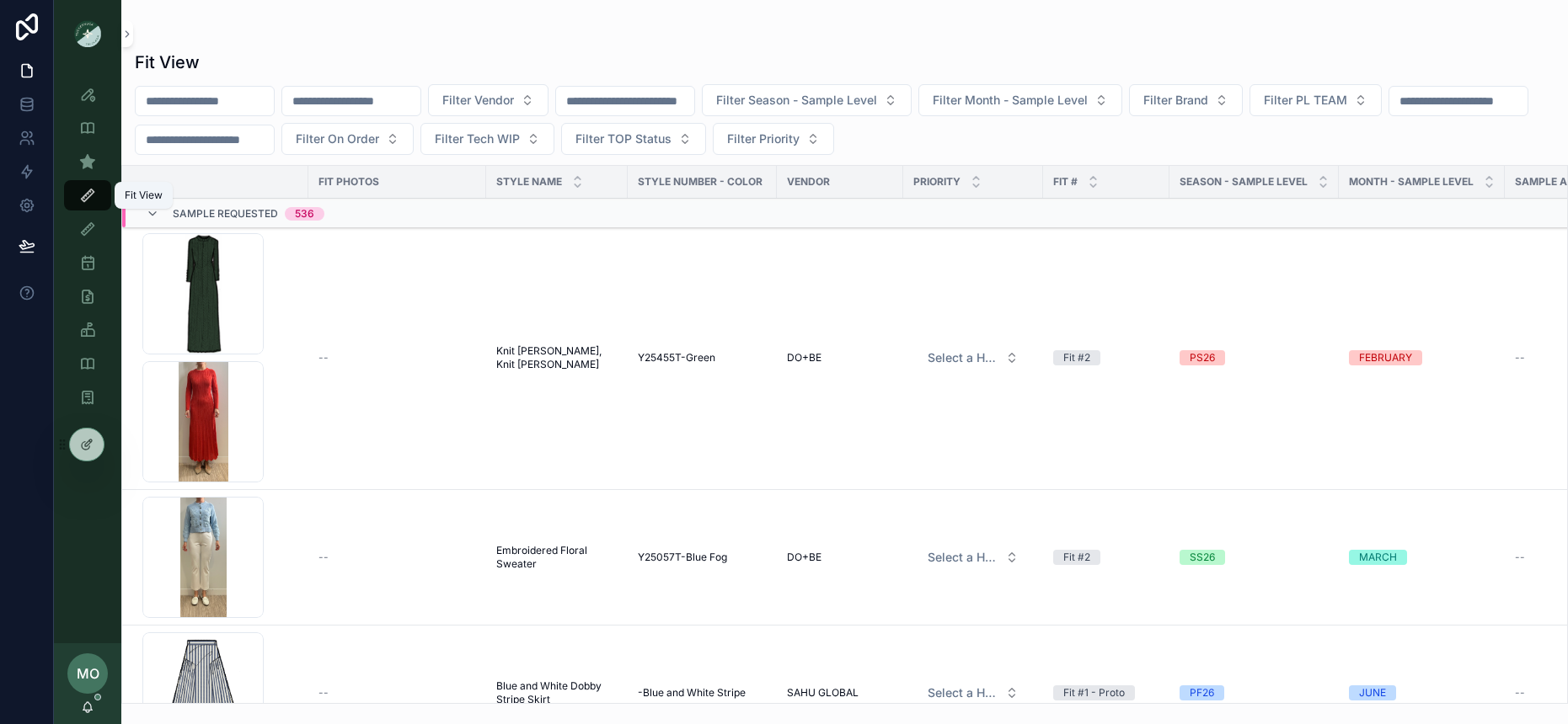
click at [262, 101] on input "scrollable content" at bounding box center [205, 101] width 138 height 24
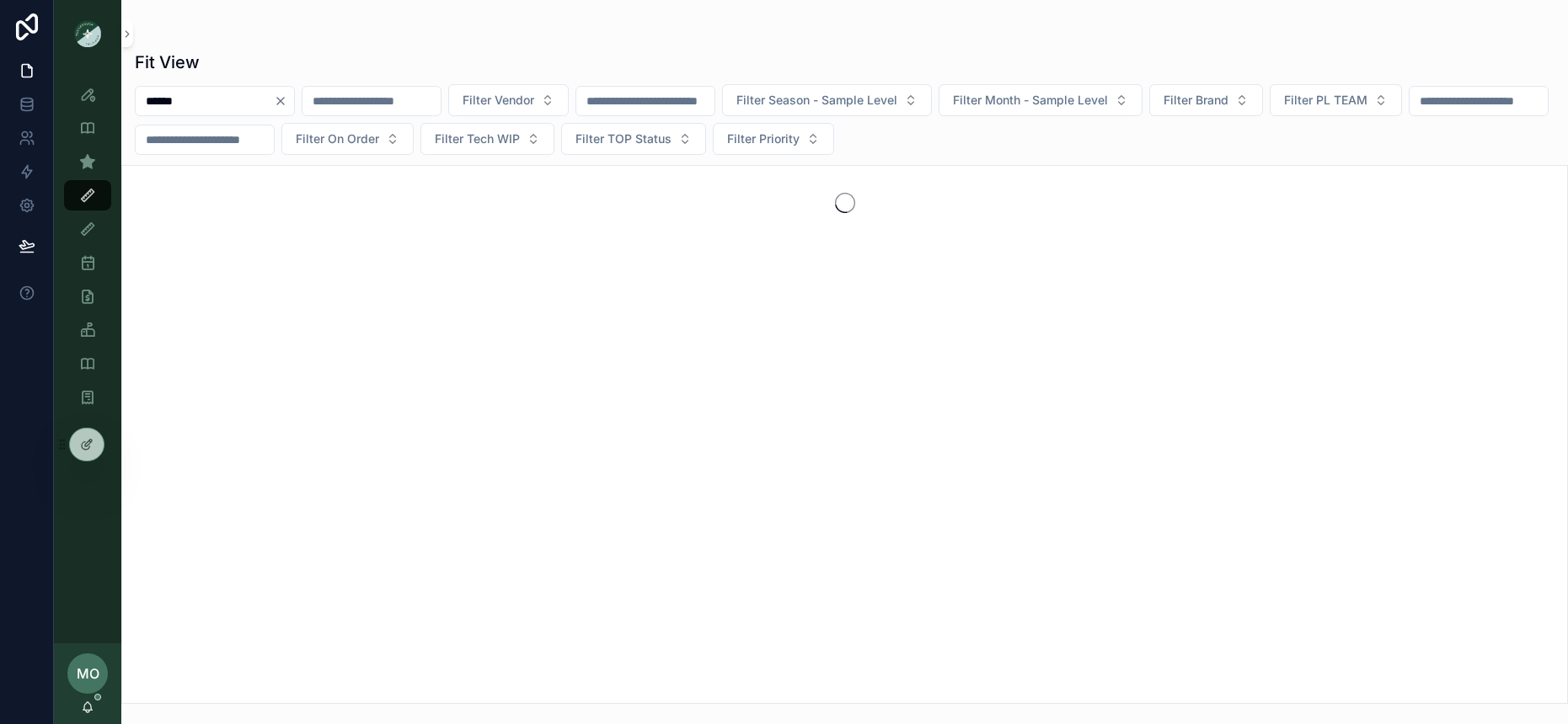
type input "******"
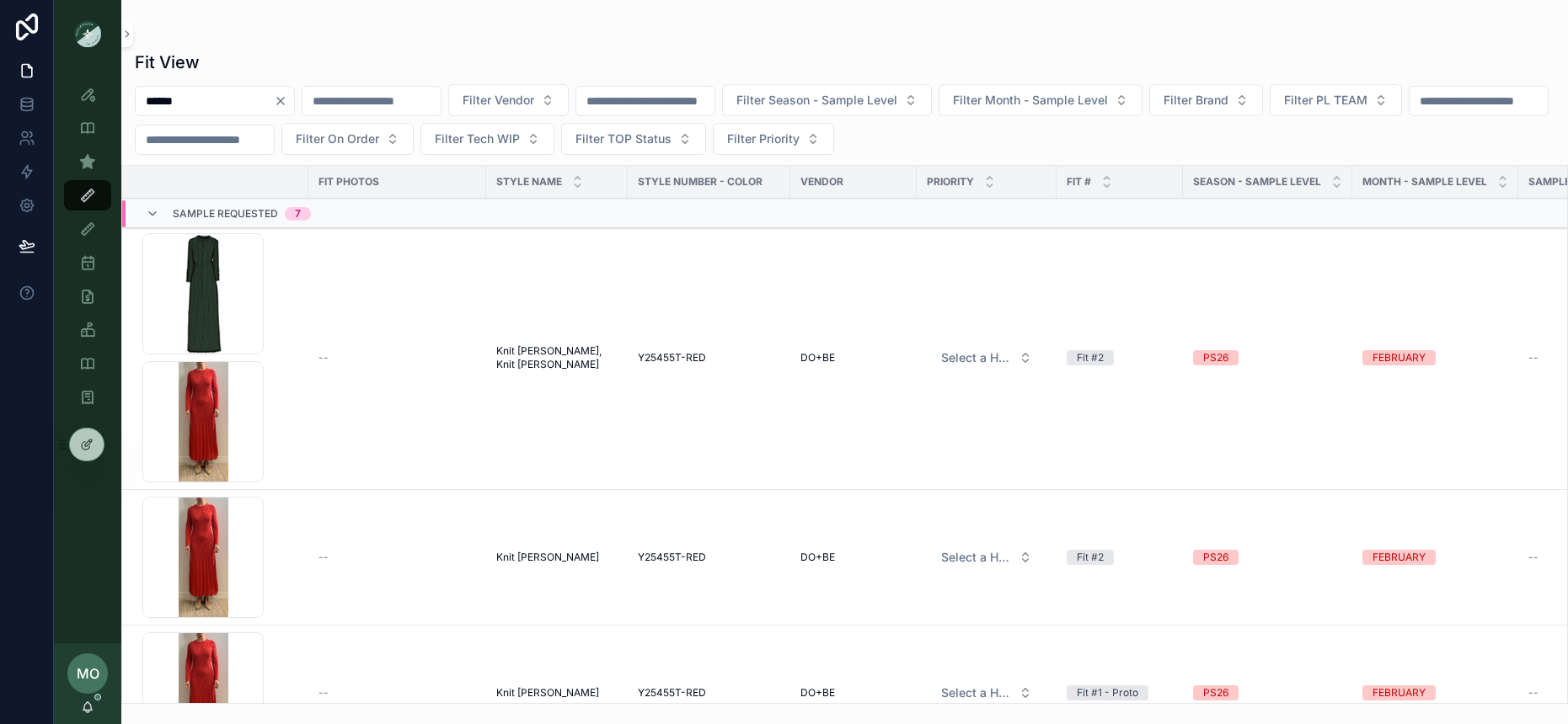
click at [154, 211] on icon "scrollable content" at bounding box center [153, 214] width 14 height 14
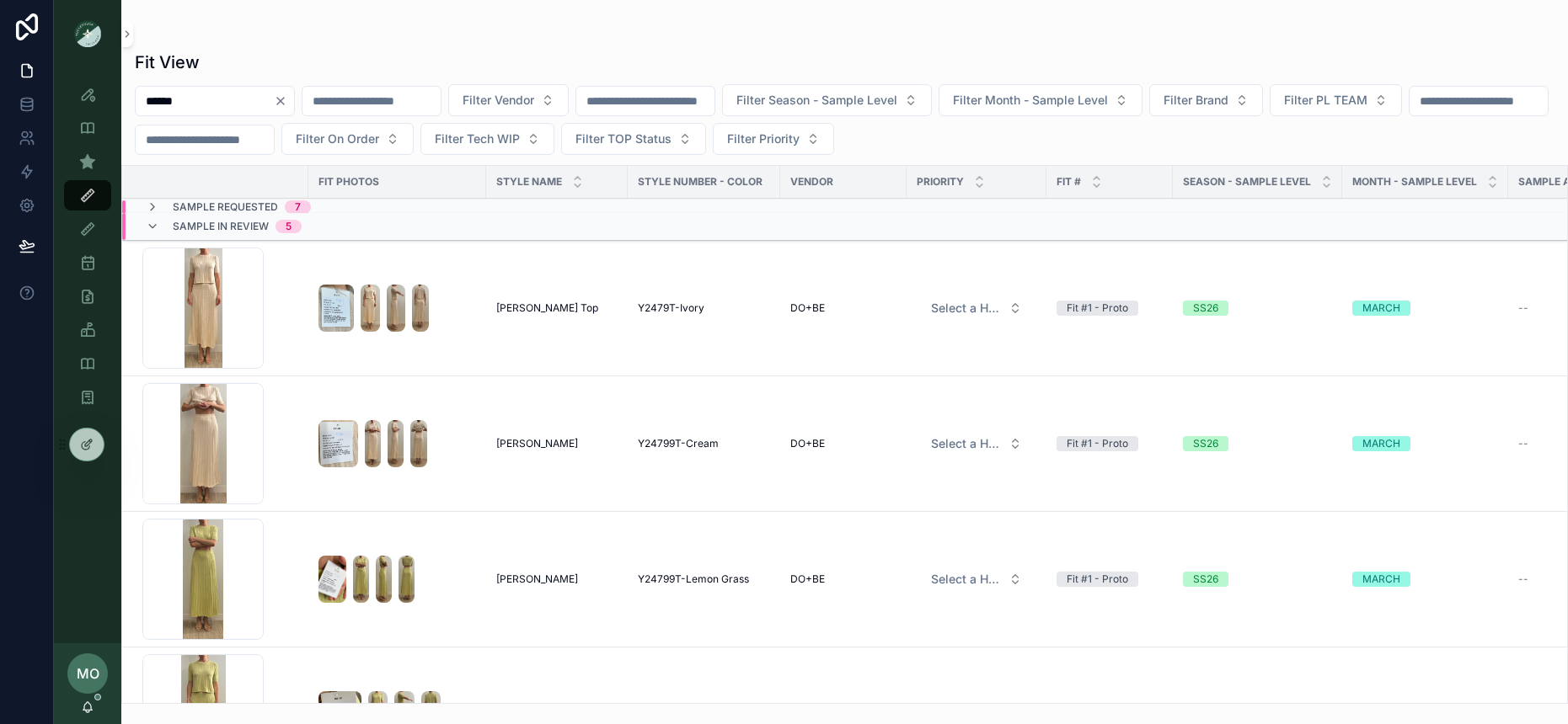
click at [154, 203] on icon "scrollable content" at bounding box center [153, 207] width 14 height 14
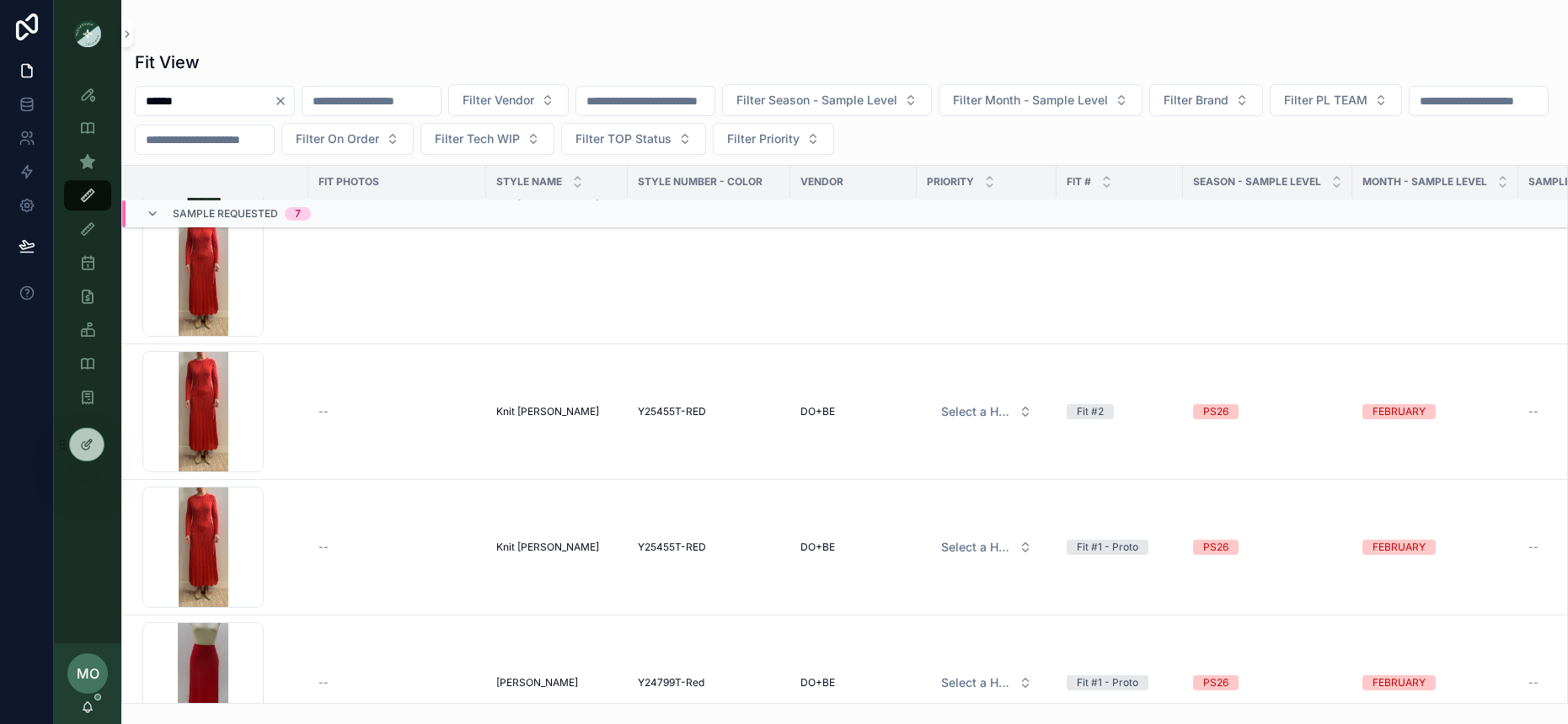
scroll to position [194, 0]
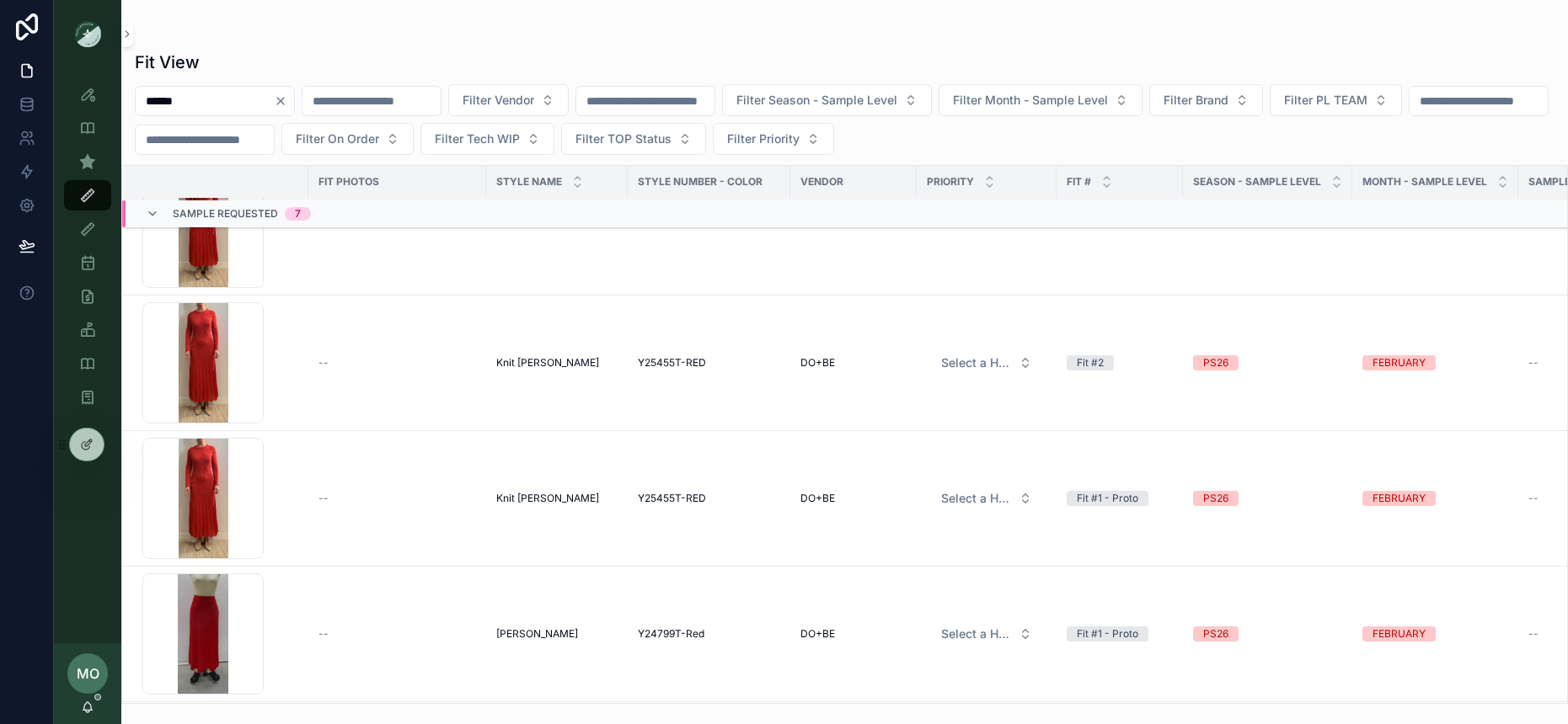
click at [526, 365] on span "Knit [PERSON_NAME]" at bounding box center [548, 363] width 102 height 14
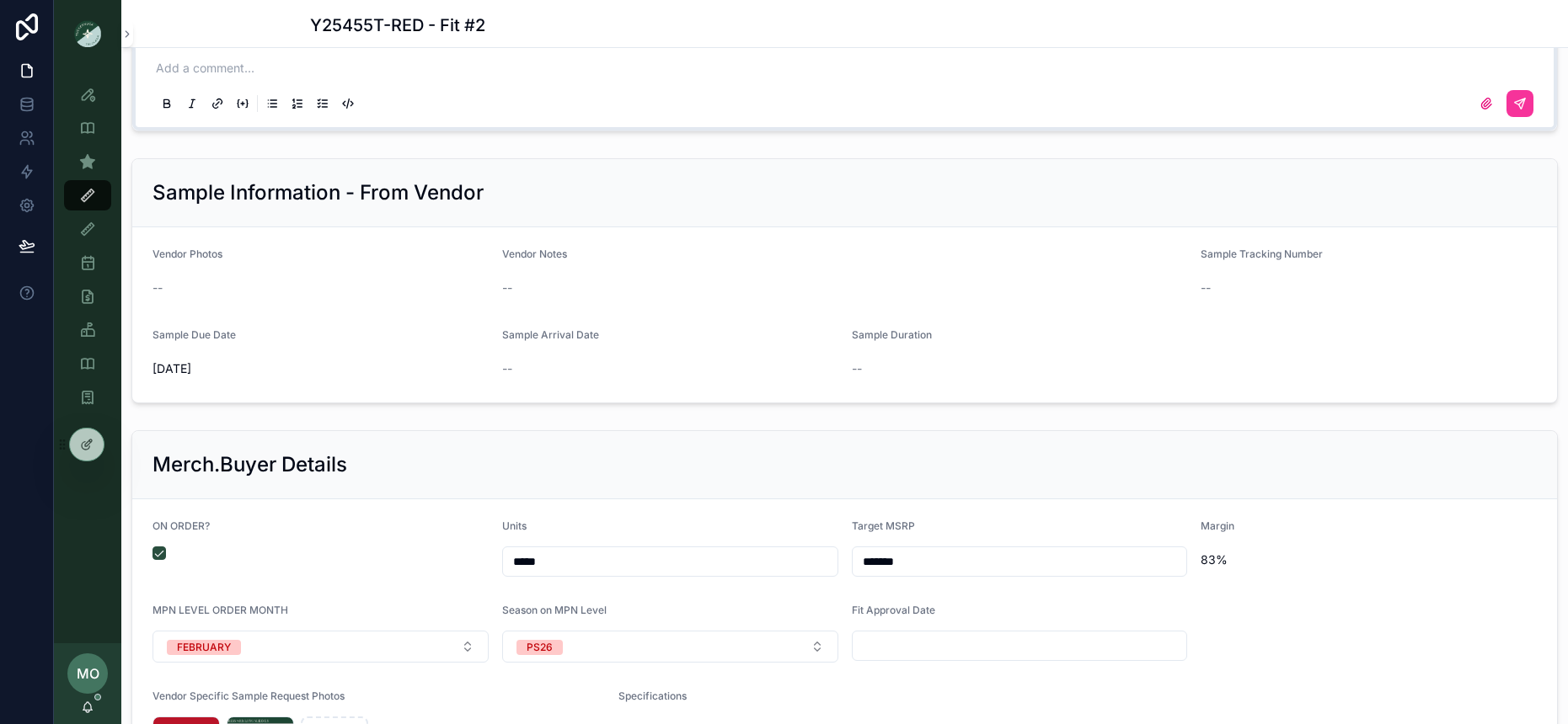
scroll to position [2560, 0]
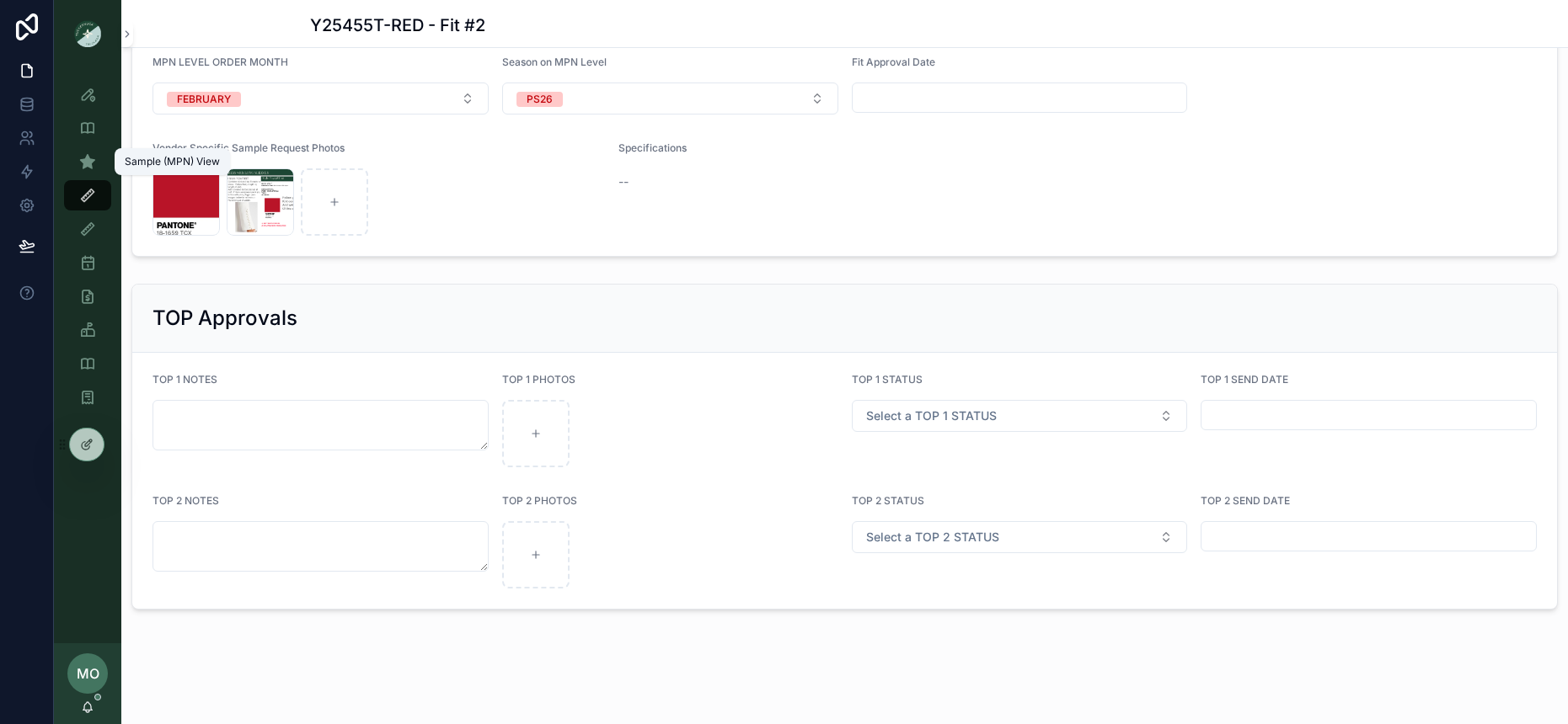
click at [89, 166] on icon "scrollable content" at bounding box center [88, 162] width 17 height 17
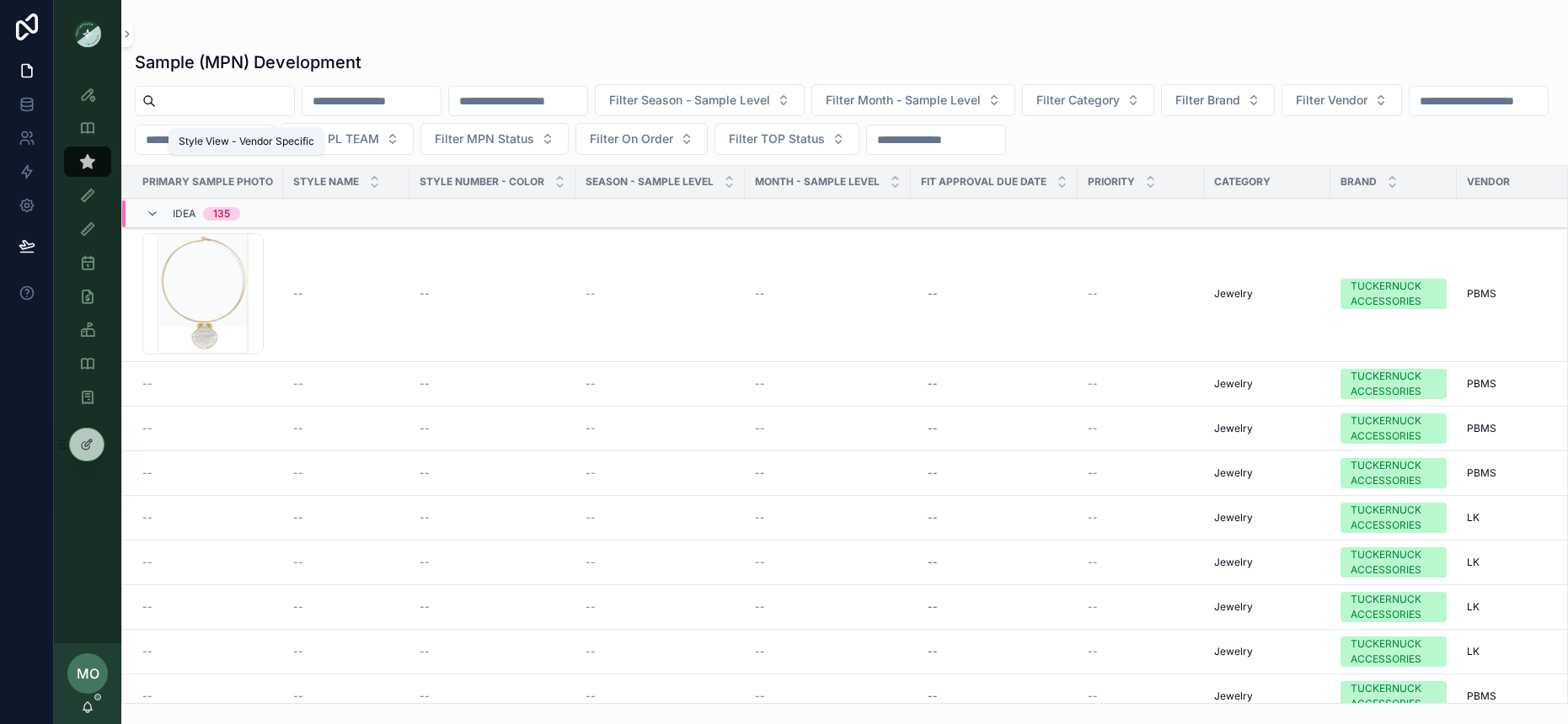
click at [95, 113] on link "Style View - Vendor Specific" at bounding box center [87, 128] width 47 height 31
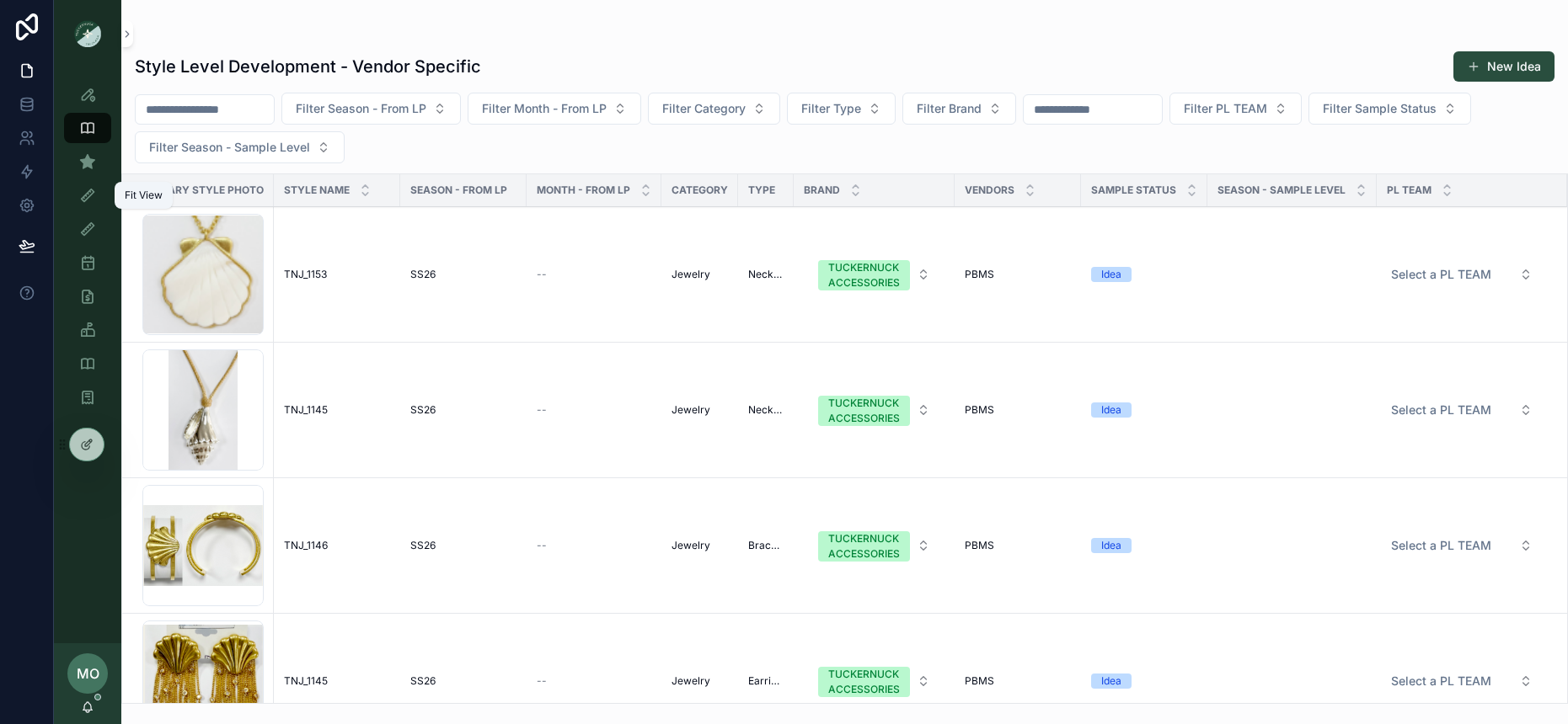
click at [94, 180] on link "Fit View" at bounding box center [87, 195] width 47 height 31
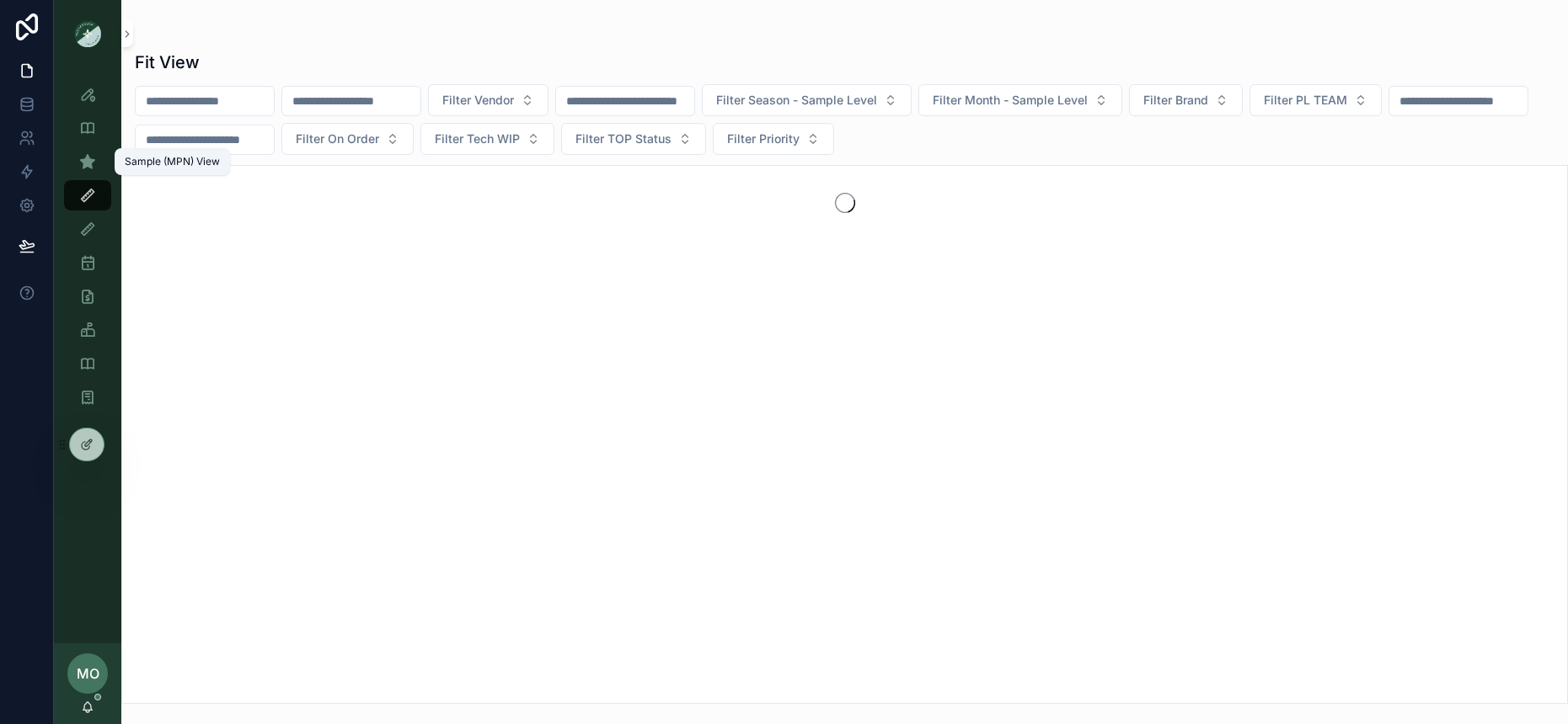
click at [89, 167] on icon "scrollable content" at bounding box center [88, 162] width 17 height 17
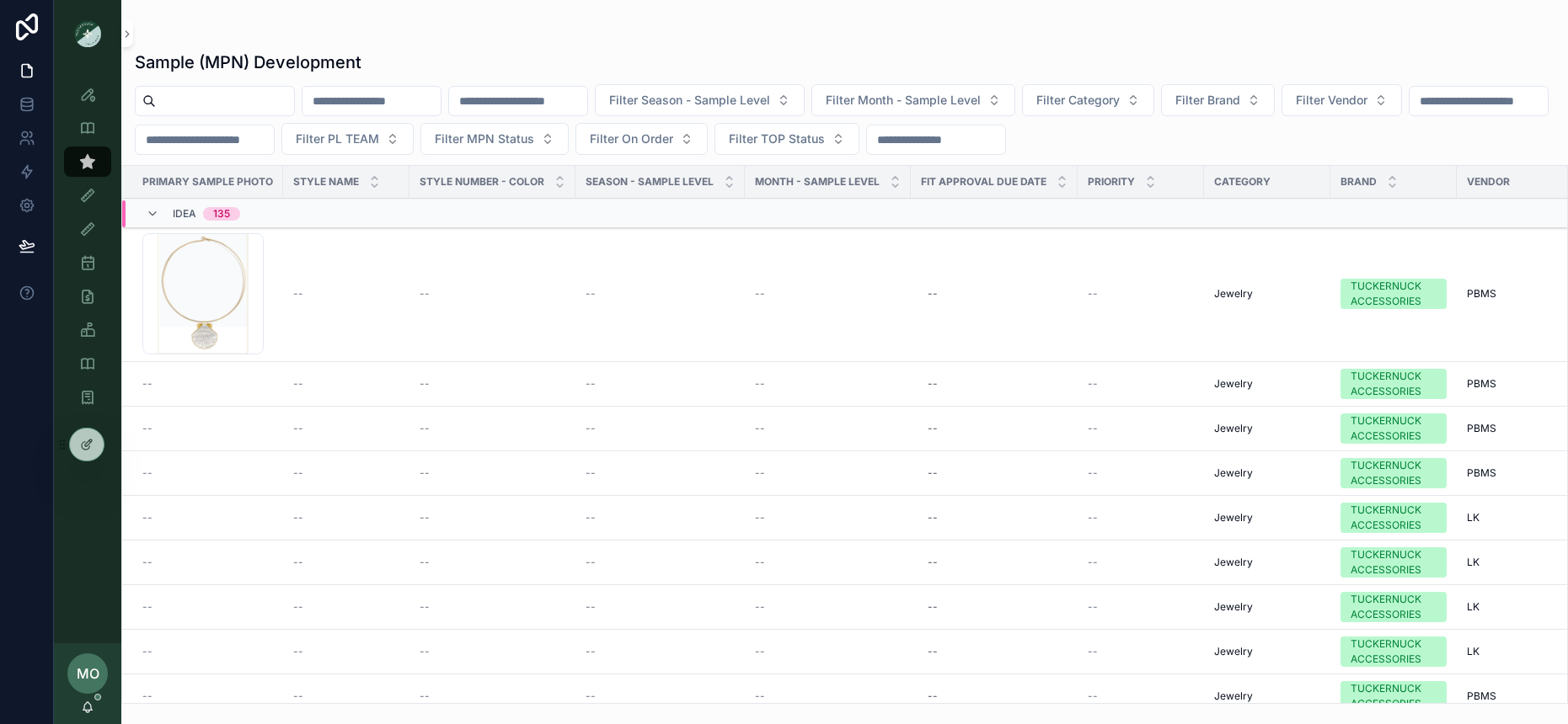
drag, startPoint x: 81, startPoint y: 170, endPoint x: 179, endPoint y: 91, distance: 125.9
click at [179, 91] on input "scrollable content" at bounding box center [225, 101] width 138 height 24
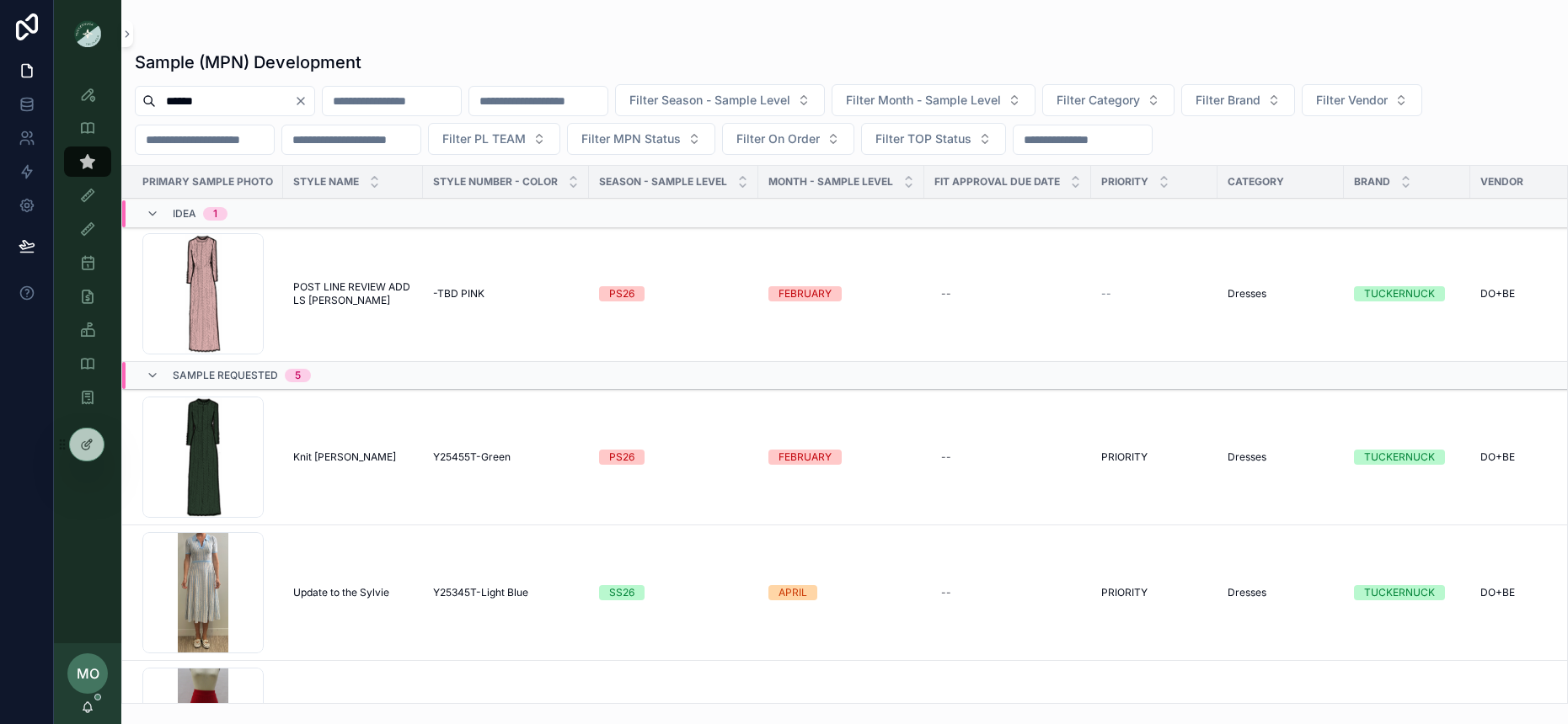
type input "******"
click at [342, 454] on span "Knit [PERSON_NAME]" at bounding box center [345, 457] width 102 height 14
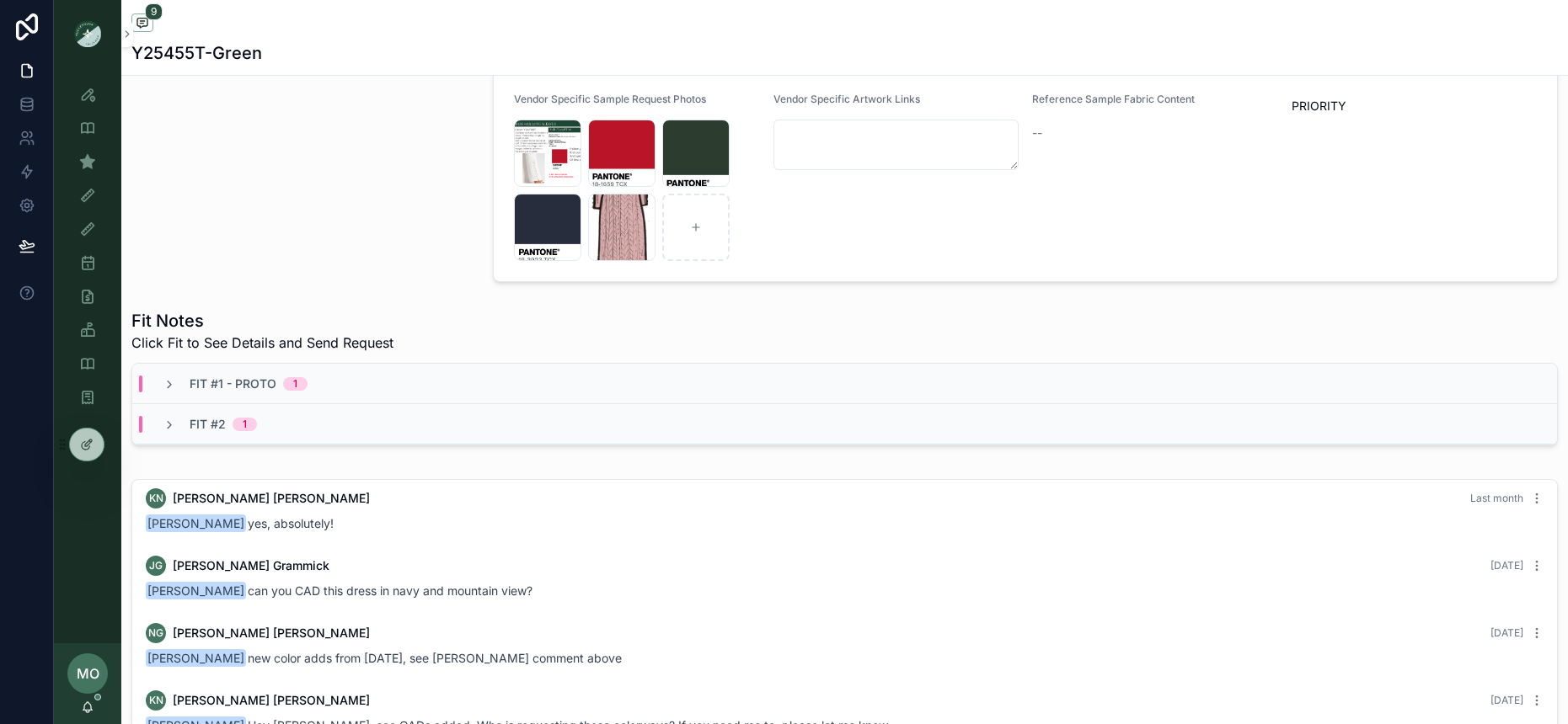
scroll to position [451, 0]
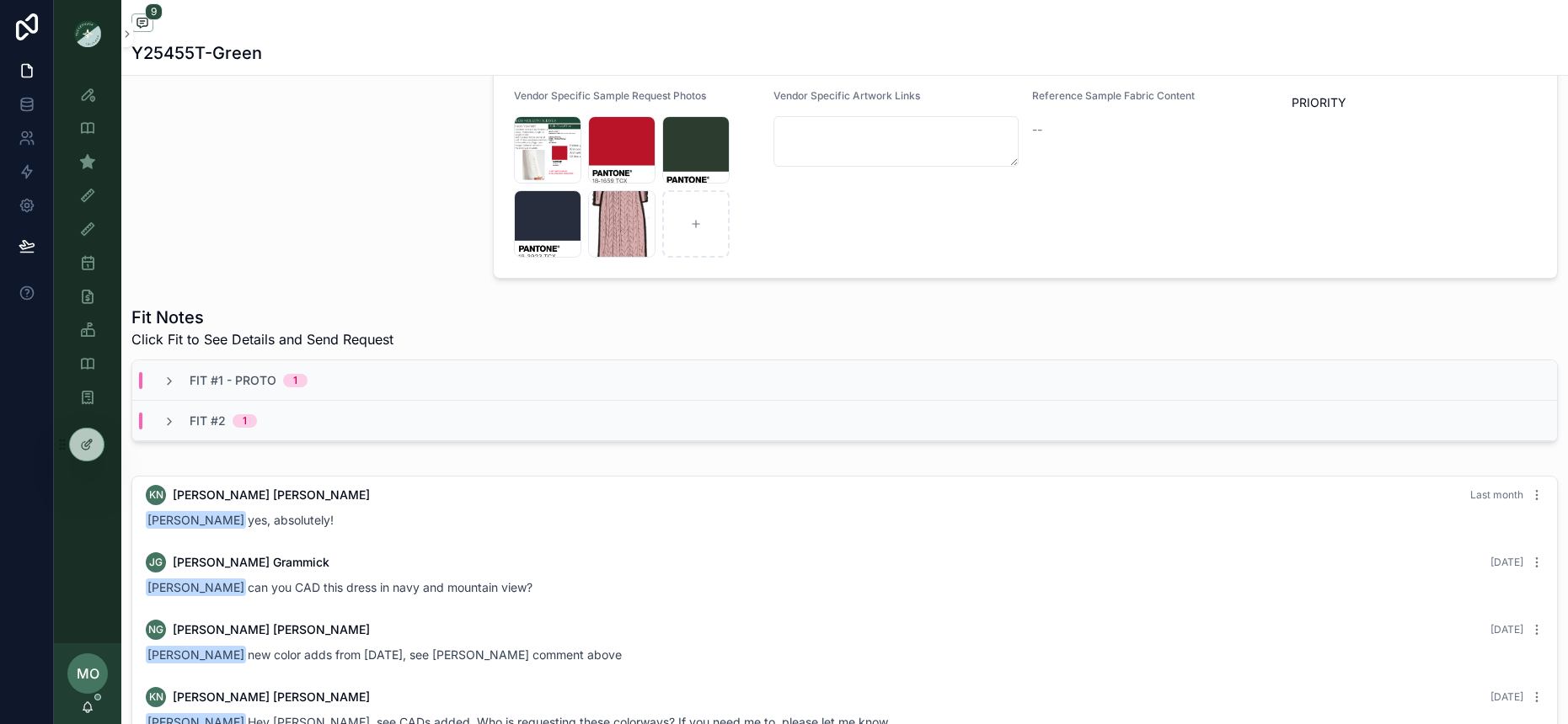
click at [345, 392] on div "Fit #1 - Proto 1" at bounding box center [845, 380] width 1425 height 40
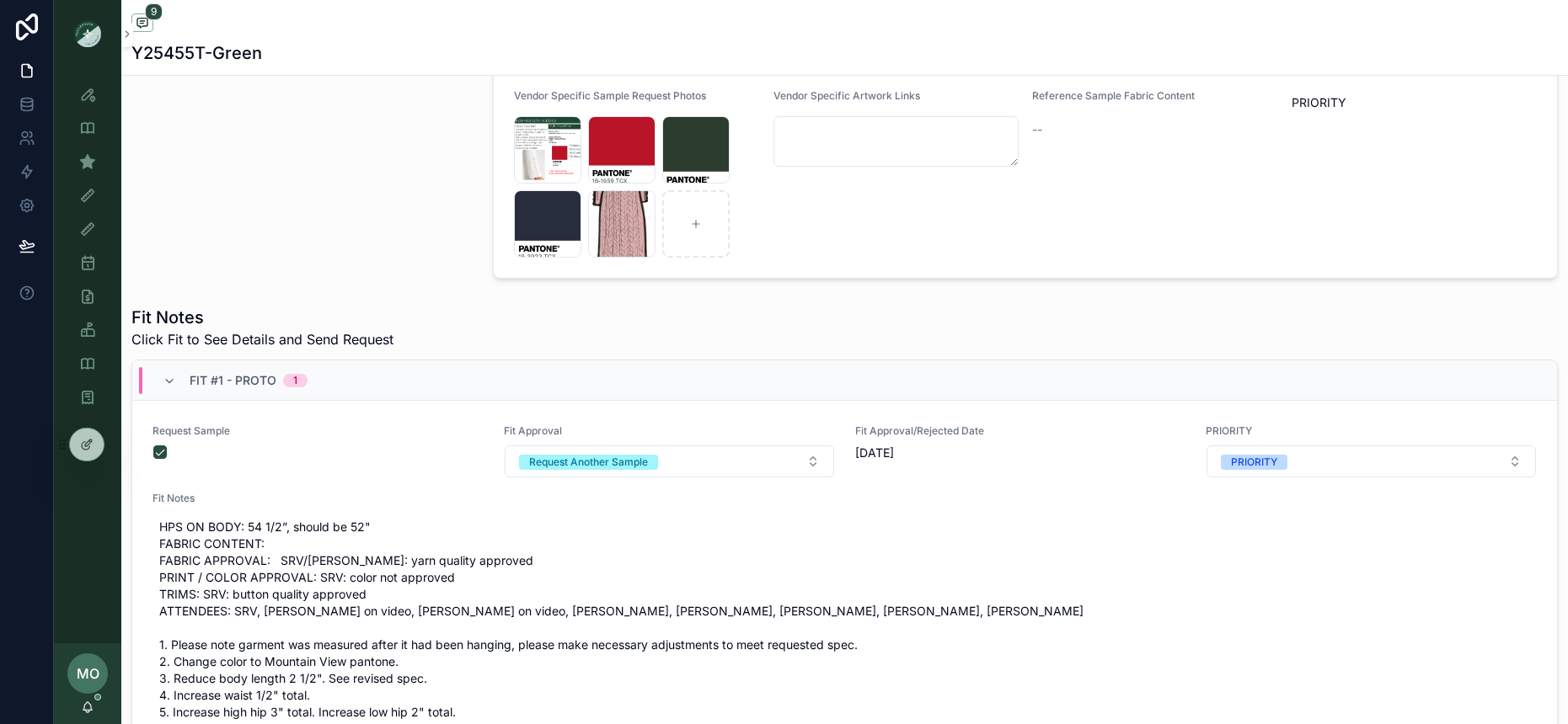
click at [350, 238] on div "Sample Gallery Photo" at bounding box center [302, 1] width 362 height 569
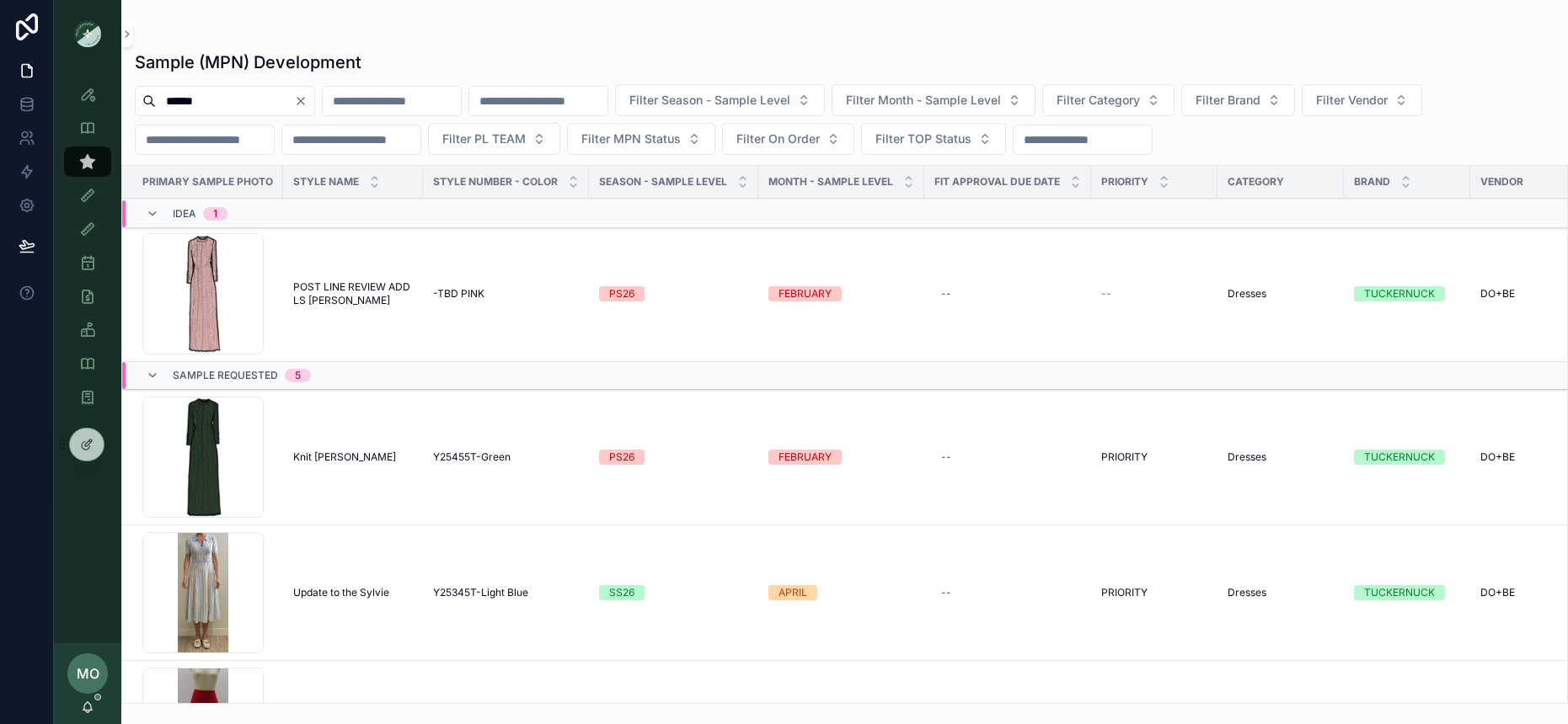
click at [369, 297] on span "POST LINE REVIEW ADD LS [PERSON_NAME]" at bounding box center [353, 294] width 119 height 27
click at [477, 458] on span "Y25455T-Green" at bounding box center [472, 457] width 78 height 14
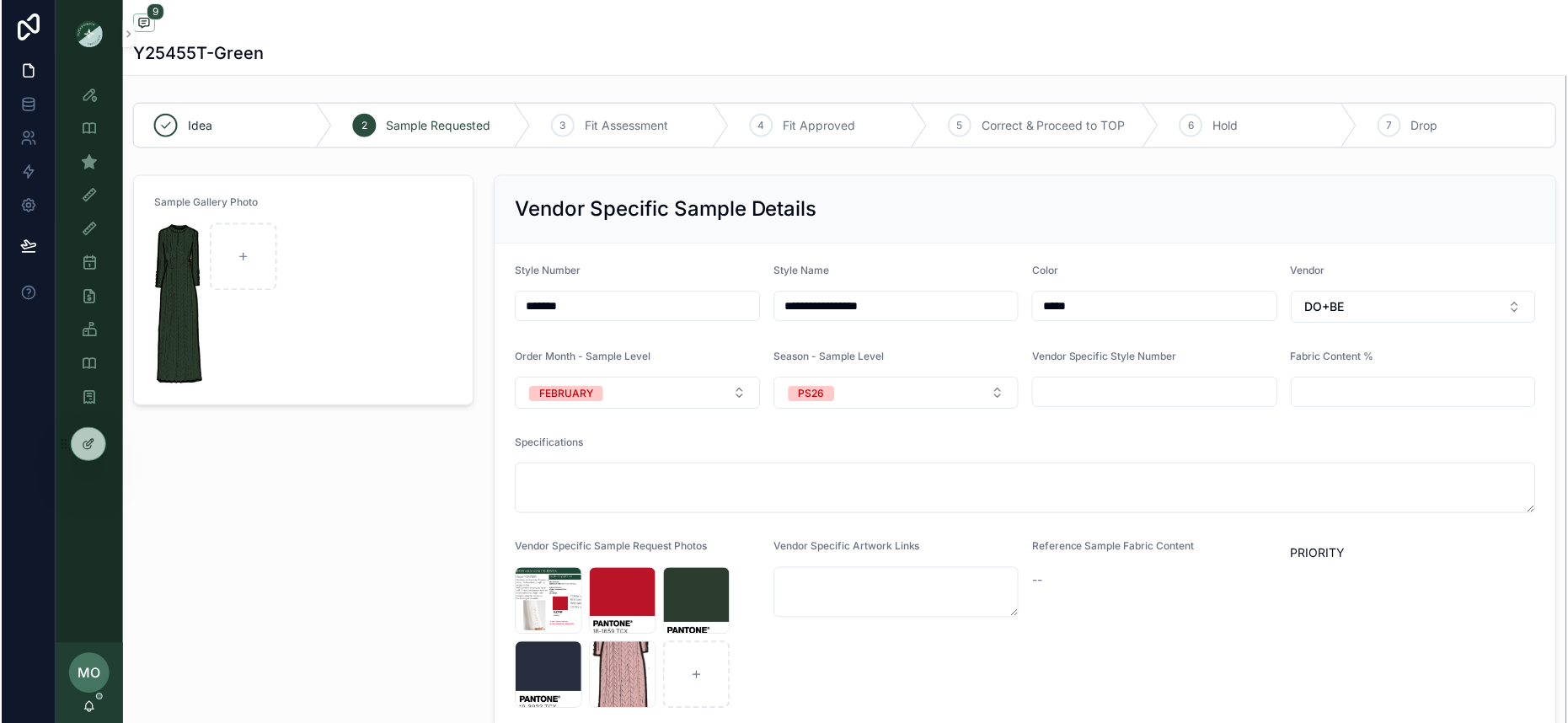
scroll to position [218, 0]
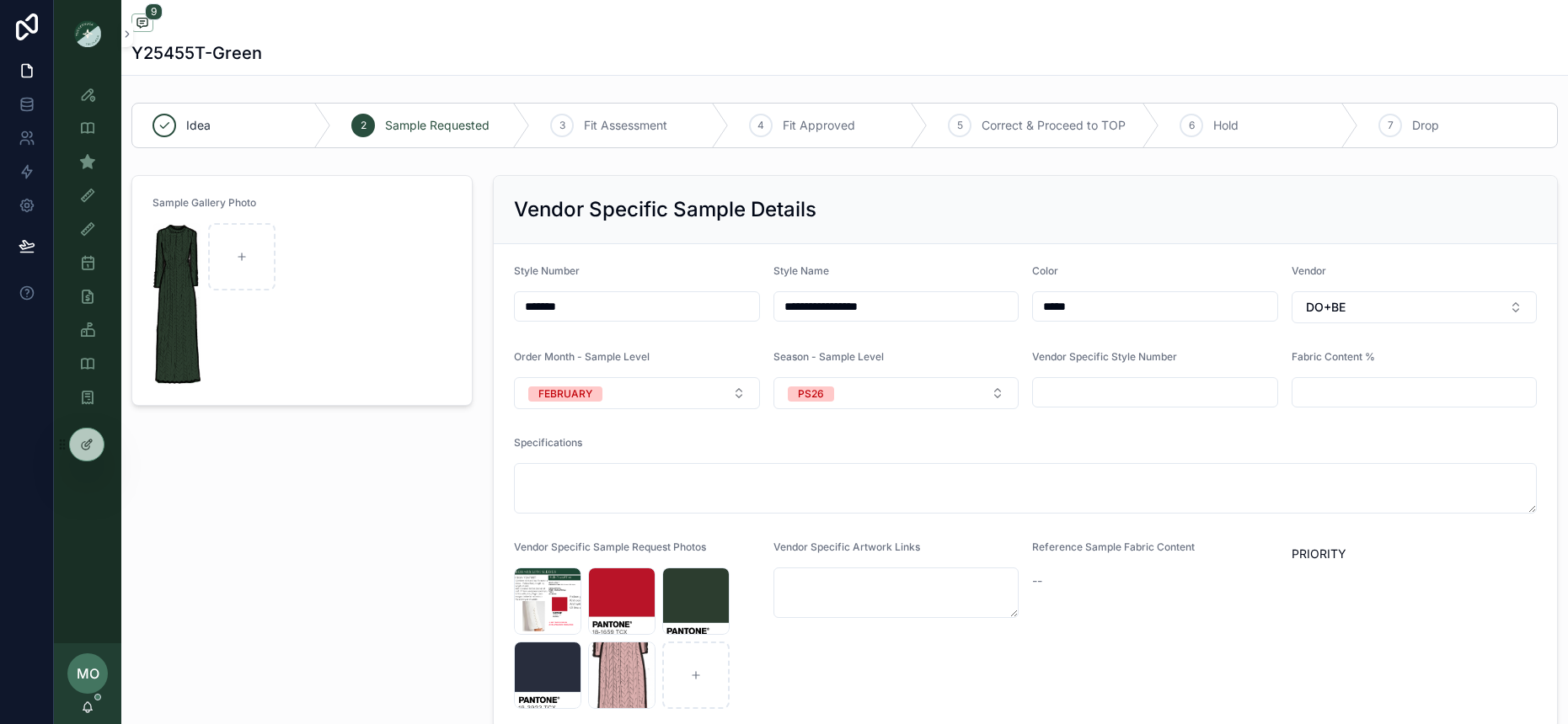
drag, startPoint x: 653, startPoint y: 319, endPoint x: 536, endPoint y: 302, distance: 118.2
click at [532, 301] on div "*******" at bounding box center [636, 307] width 245 height 31
drag, startPoint x: 587, startPoint y: 308, endPoint x: 514, endPoint y: 302, distance: 73.2
click at [514, 301] on input "*******" at bounding box center [636, 307] width 243 height 24
click at [371, 550] on div "Sample Gallery Photo" at bounding box center [302, 452] width 362 height 569
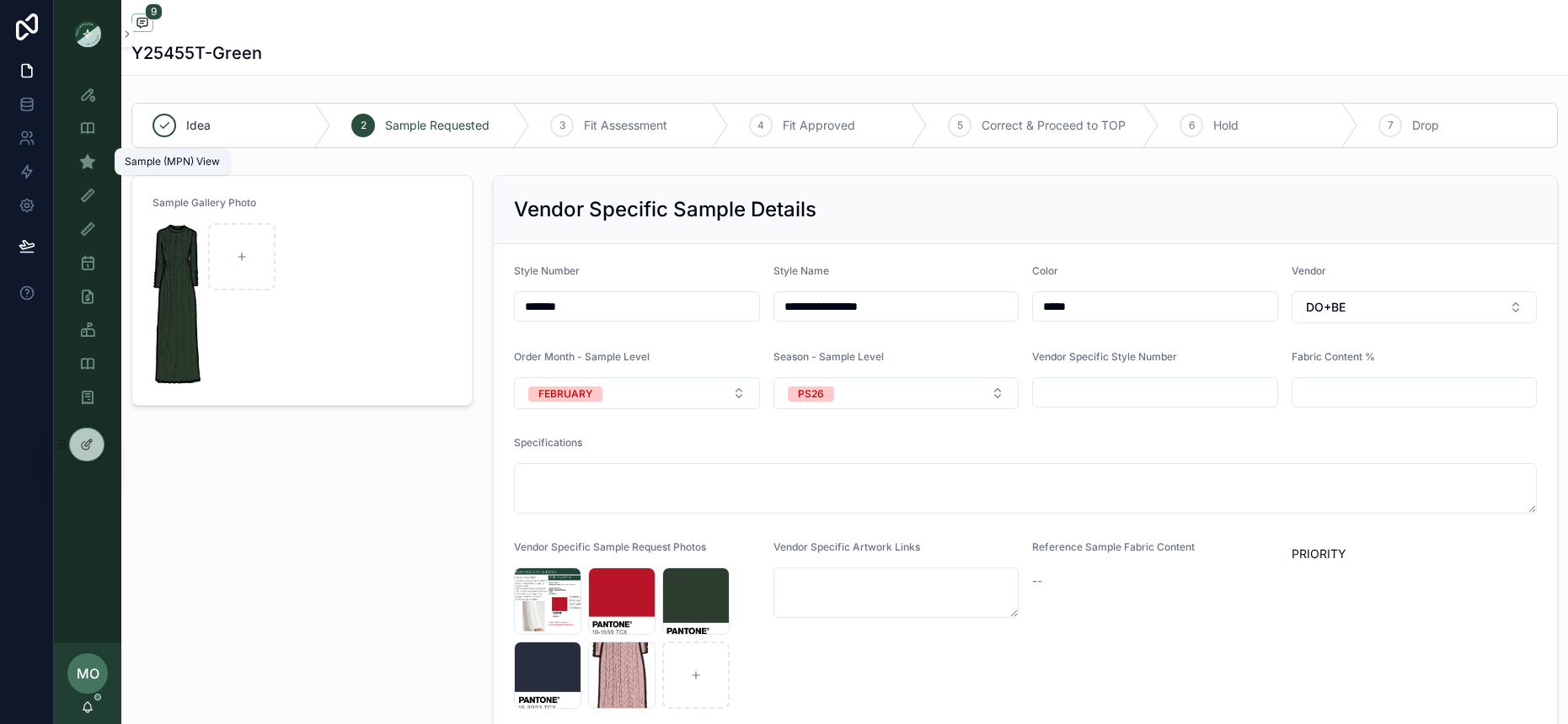
drag, startPoint x: 90, startPoint y: 163, endPoint x: 83, endPoint y: 141, distance: 23.1
click at [90, 163] on icon "scrollable content" at bounding box center [88, 162] width 17 height 17
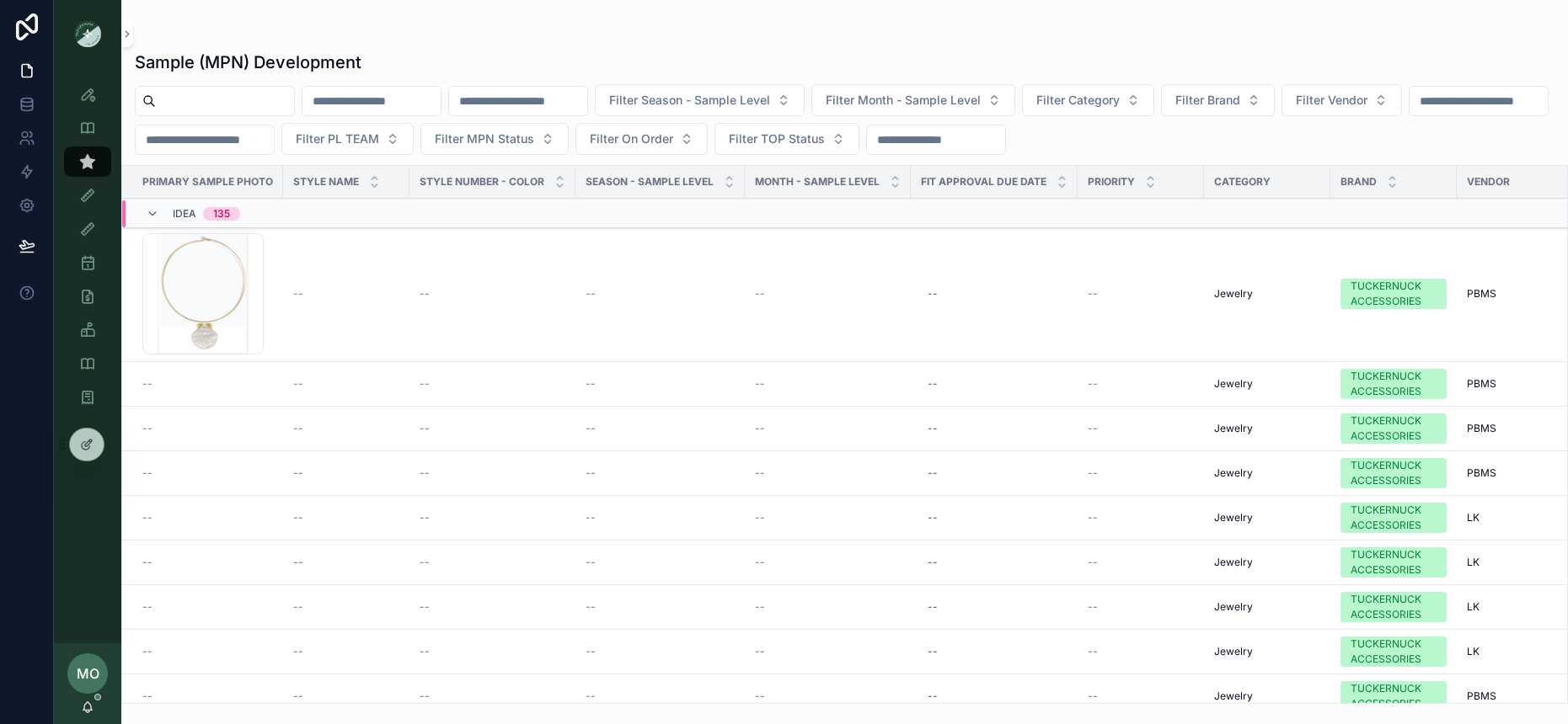
click at [243, 93] on input "scrollable content" at bounding box center [225, 101] width 138 height 24
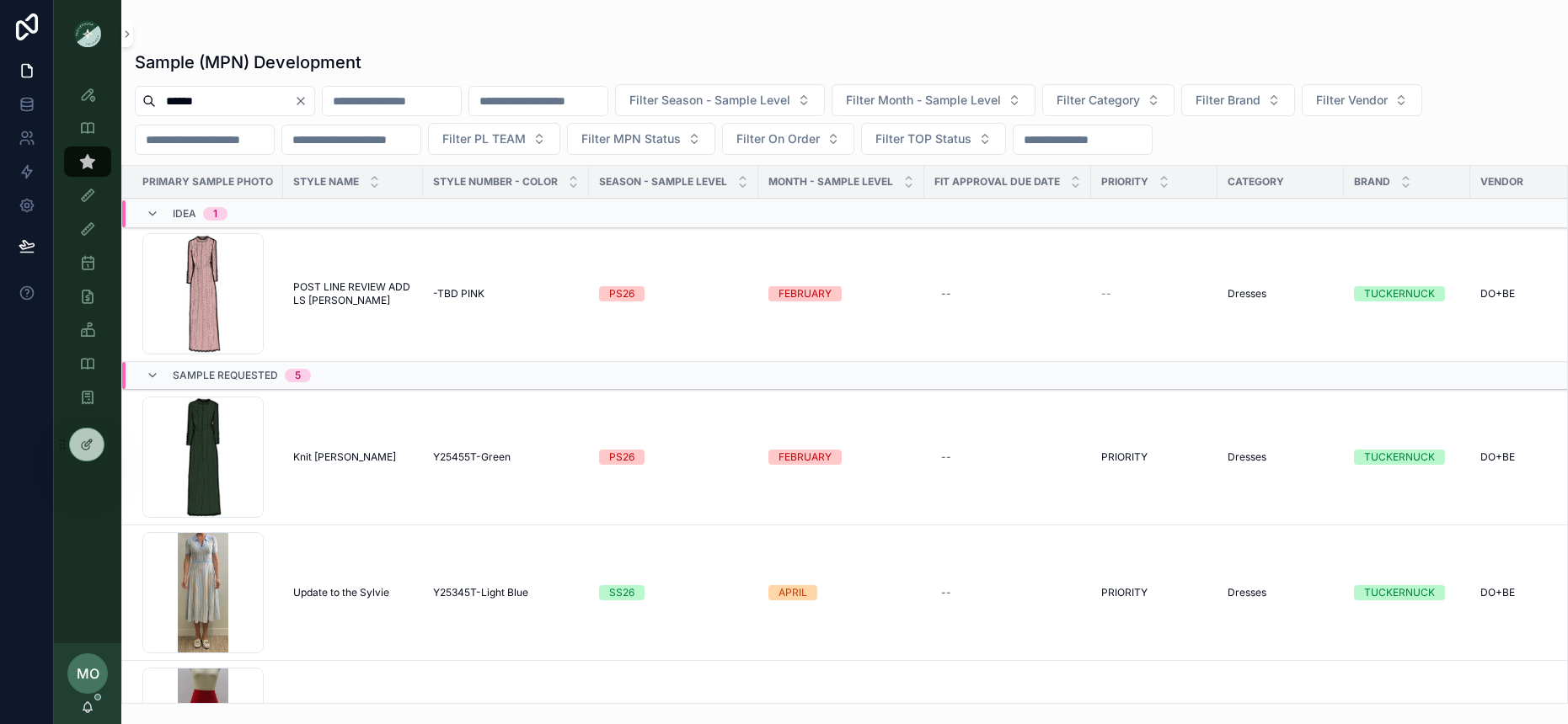
type input "******"
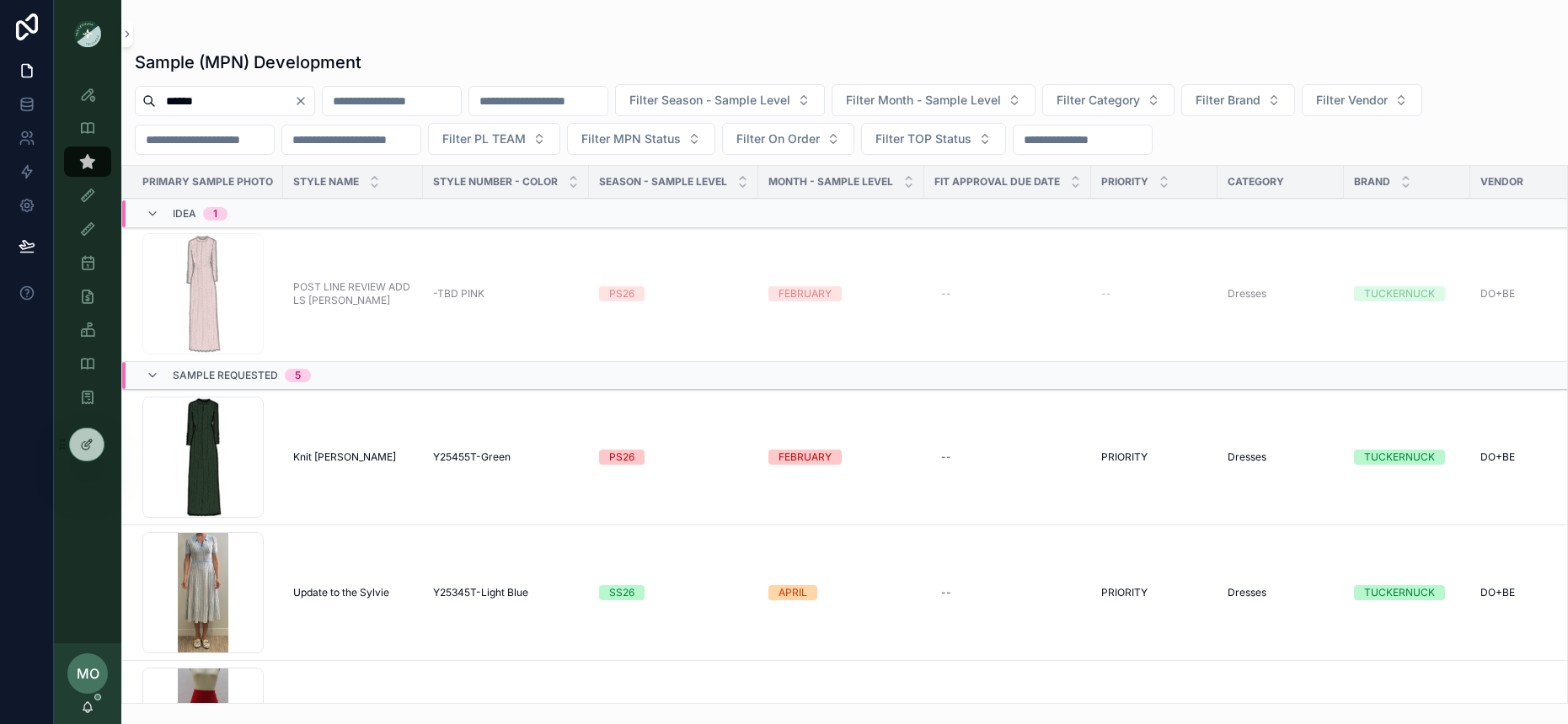
click at [322, 303] on span "POST LINE REVIEW ADD LS [PERSON_NAME]" at bounding box center [353, 294] width 119 height 27
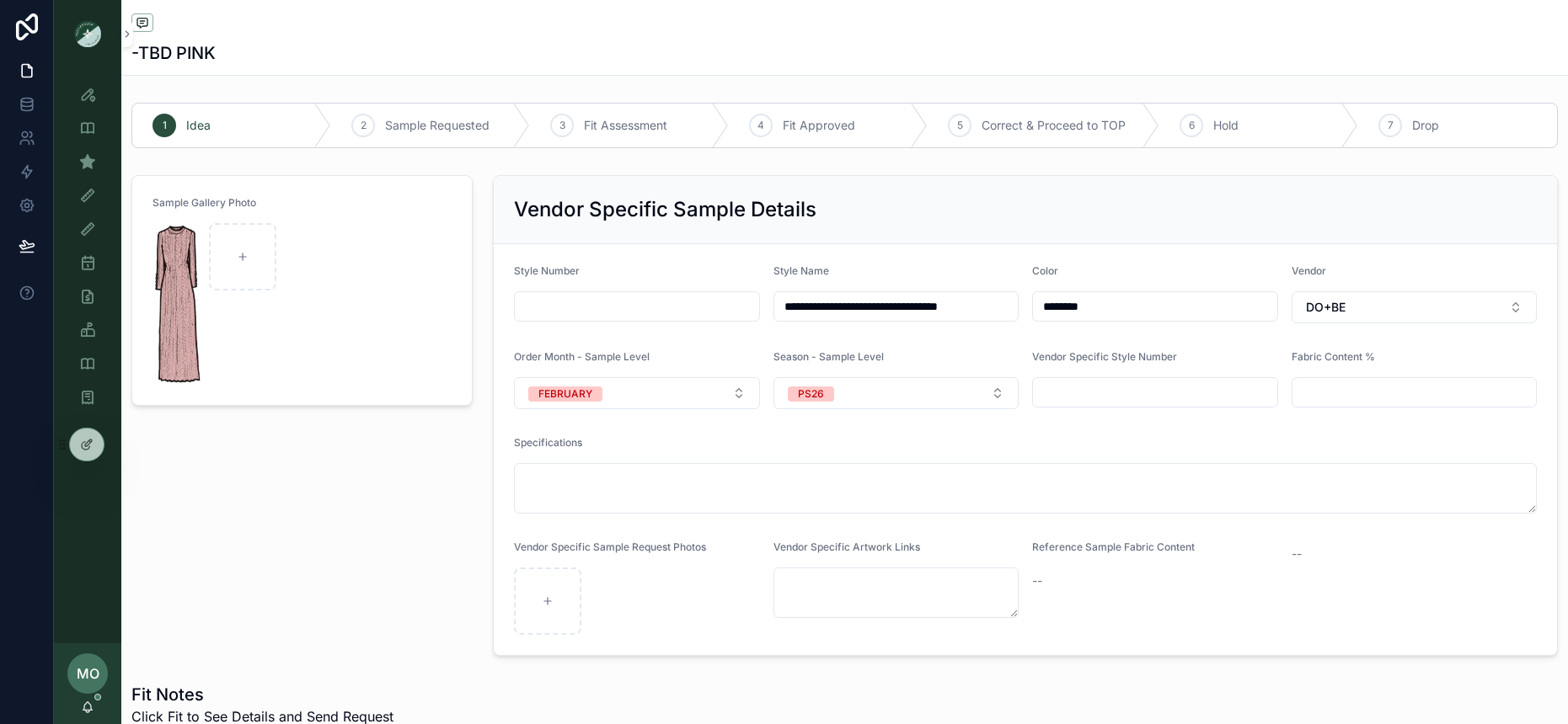
click at [644, 308] on input "scrollable content" at bounding box center [636, 307] width 243 height 24
paste input "*******"
type input "*******"
click at [386, 519] on div "Sample Gallery Photo" at bounding box center [302, 415] width 362 height 495
click at [100, 157] on div "Sample (MPN) View" at bounding box center [88, 162] width 27 height 27
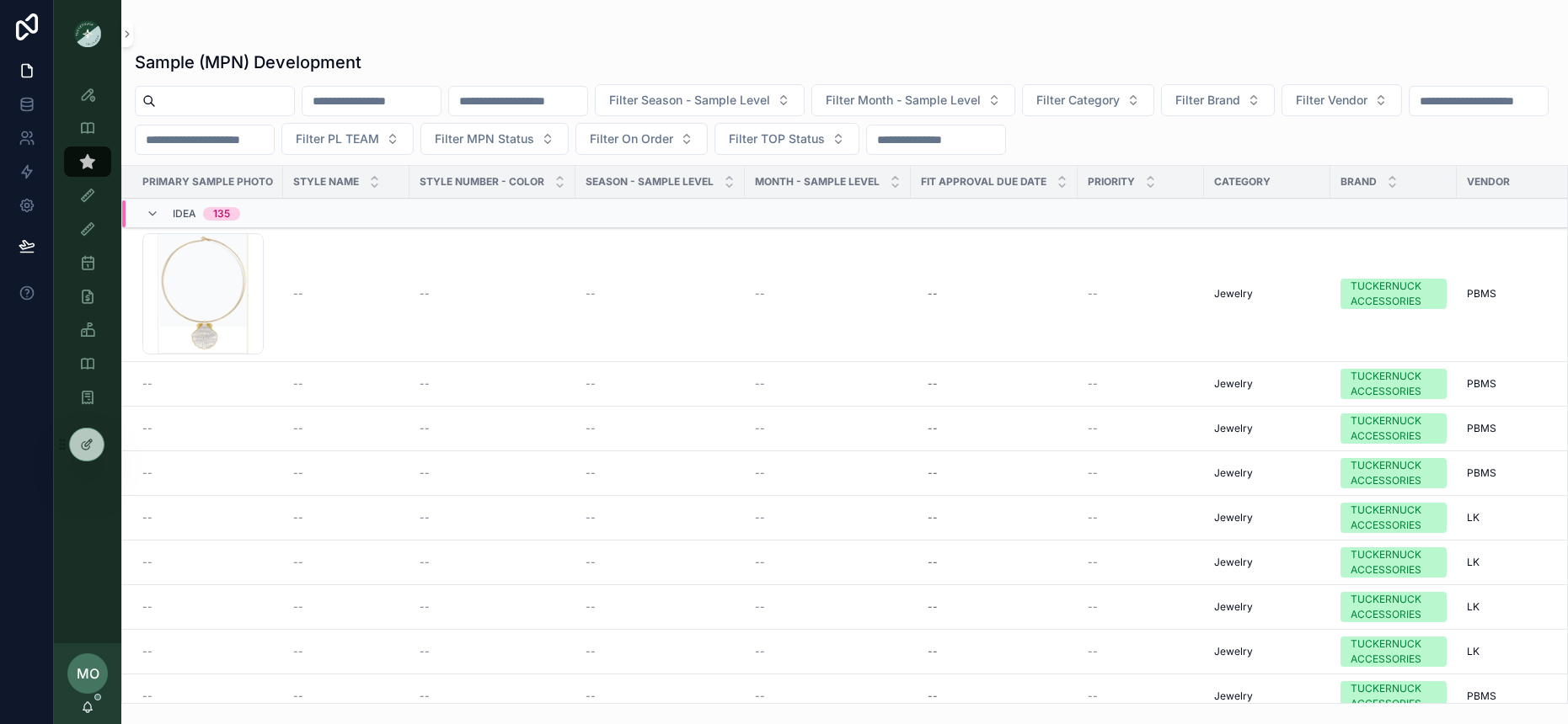
click at [194, 107] on input "scrollable content" at bounding box center [225, 101] width 138 height 24
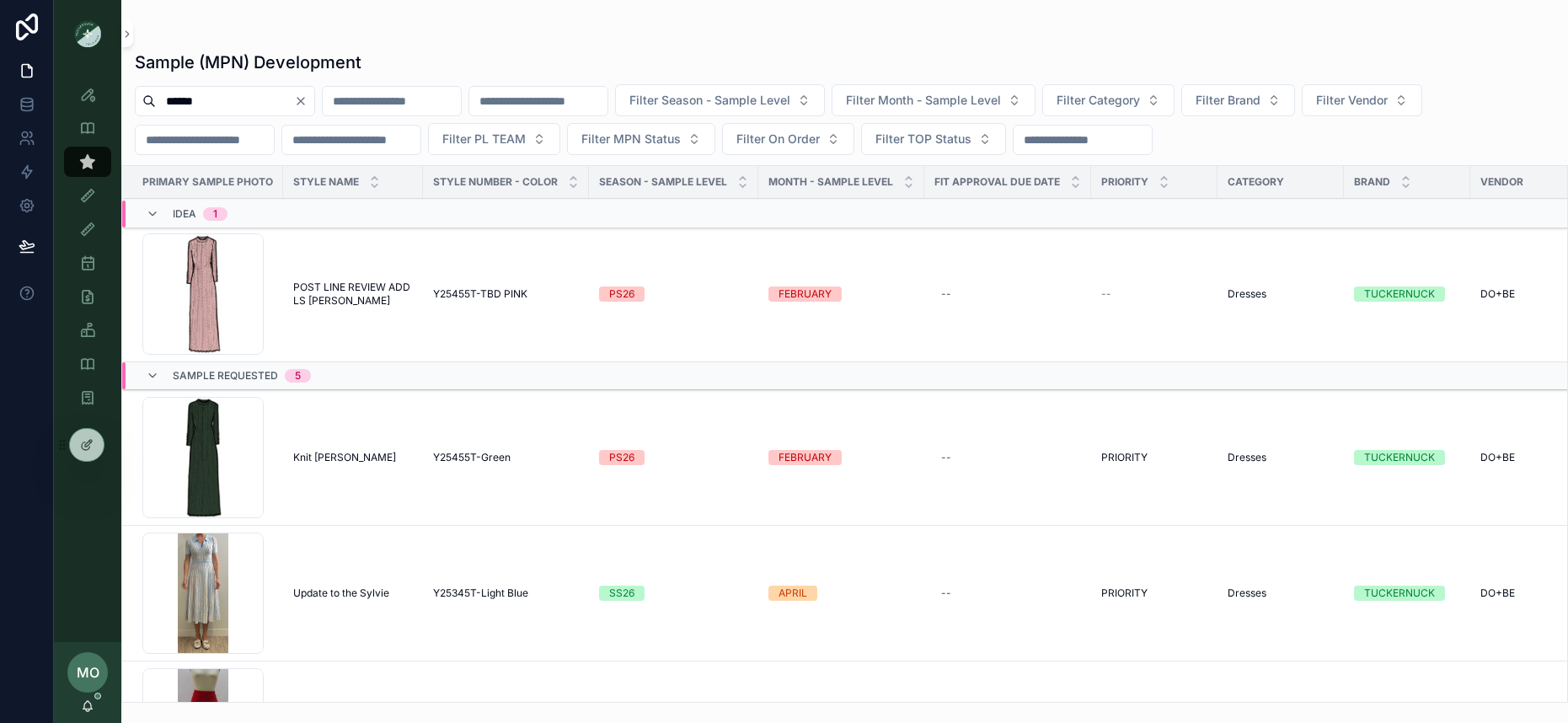
click at [221, 102] on input "******" at bounding box center [225, 102] width 138 height 24
drag, startPoint x: 221, startPoint y: 102, endPoint x: 110, endPoint y: 104, distance: 111.0
click at [110, 104] on div "Style View Style View - Vendor Specific Sample (MPN) View Fit View Sample Coord…" at bounding box center [810, 361] width 1514 height 723
type input "***"
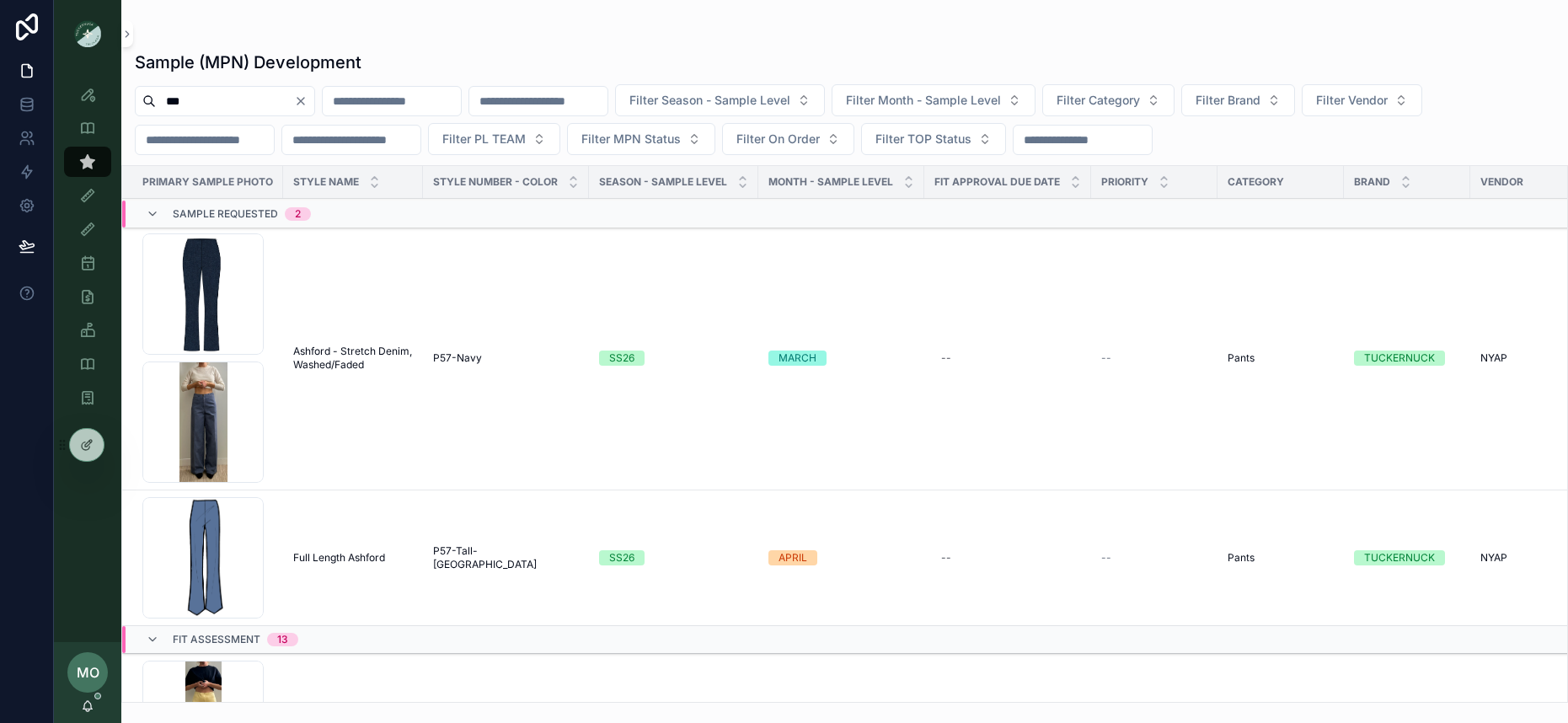
click at [344, 370] on span "Ashford - Stretch Denim, Washed/Faded" at bounding box center [353, 359] width 119 height 27
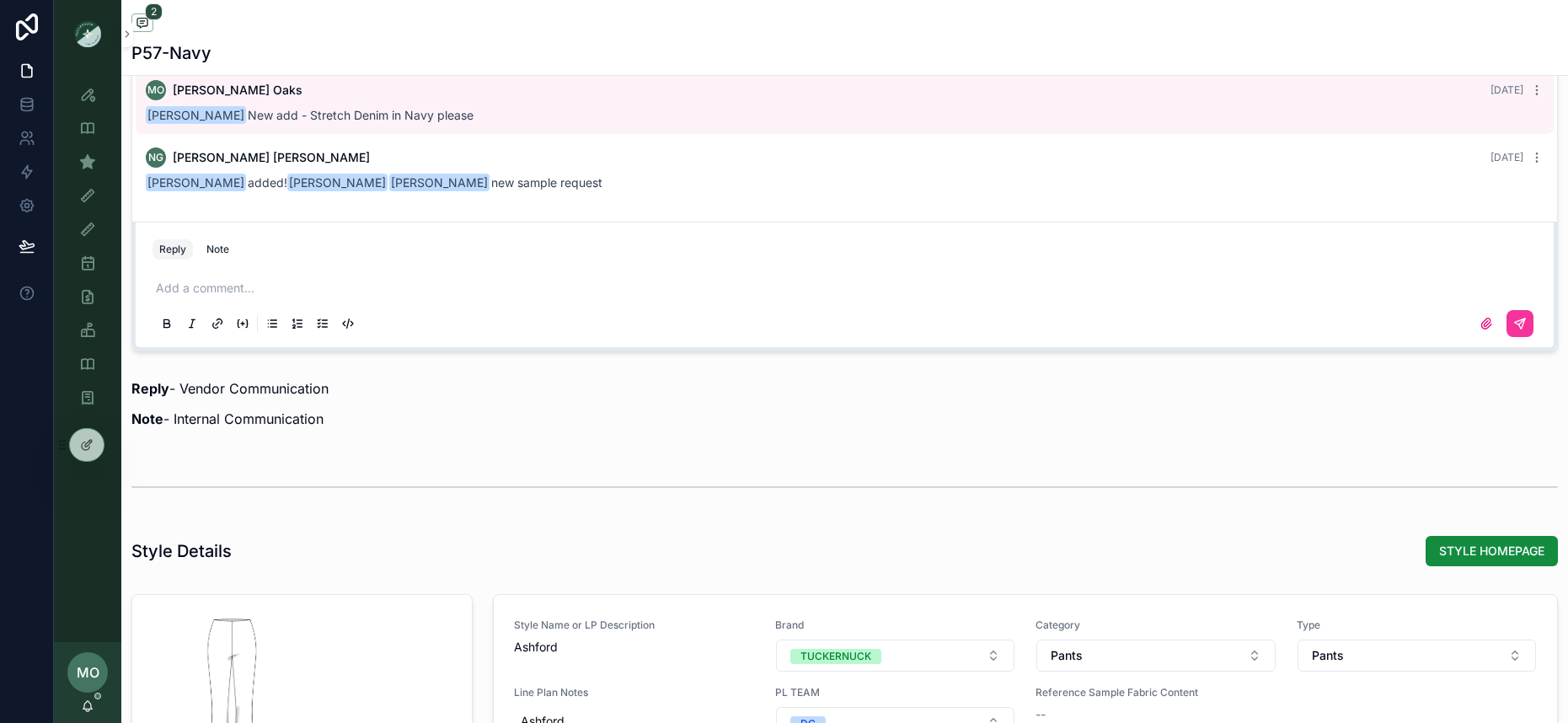
scroll to position [1291, 0]
click at [270, 262] on div "Add a comment..." at bounding box center [845, 304] width 1404 height 85
click at [224, 277] on div "Add a comment..." at bounding box center [845, 304] width 1384 height 71
click at [220, 283] on p "scrollable content" at bounding box center [848, 288] width 1384 height 17
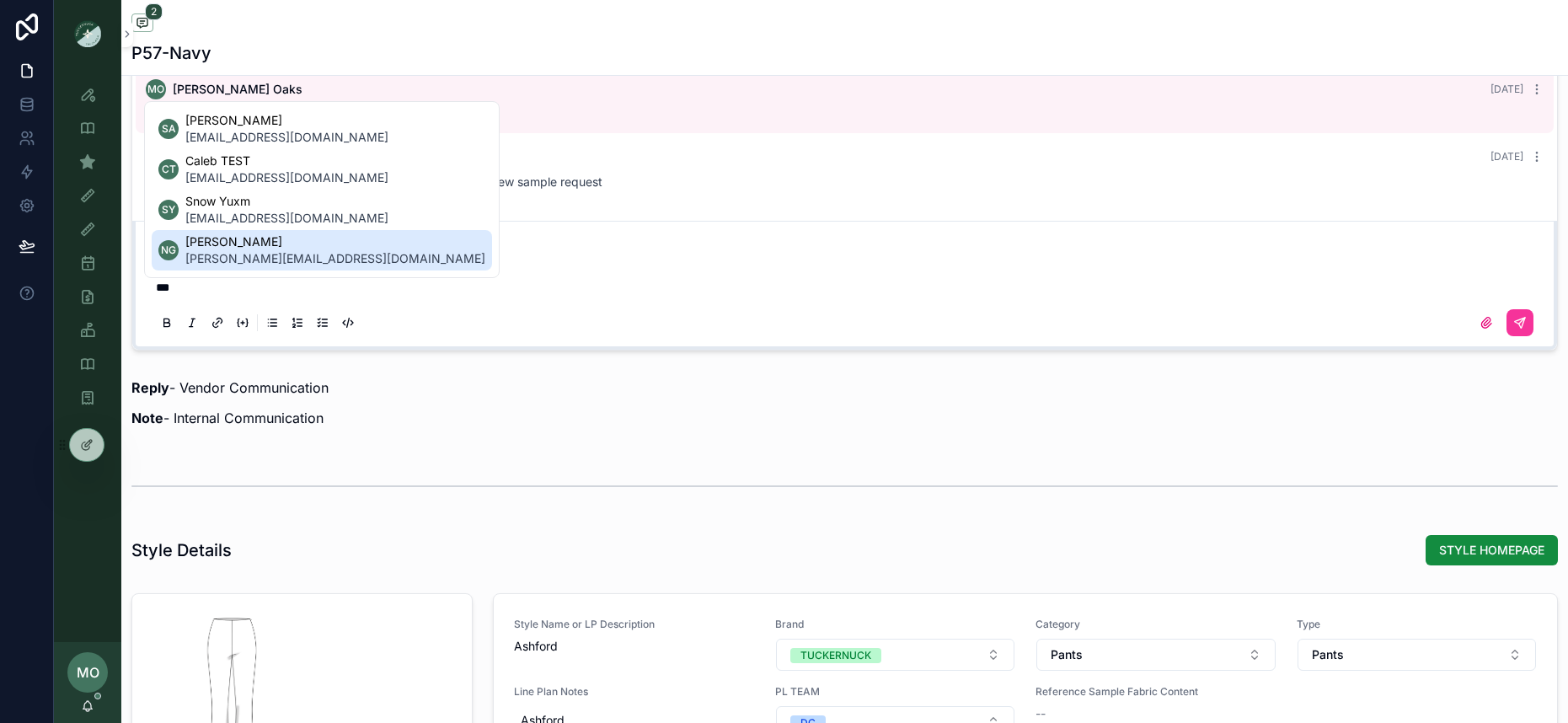
drag, startPoint x: 520, startPoint y: 365, endPoint x: 525, endPoint y: 408, distance: 43.3
click at [514, 441] on div "Reply - Vendor Communication Note - Internal Communication" at bounding box center [845, 407] width 1447 height 74
drag, startPoint x: 511, startPoint y: 446, endPoint x: 495, endPoint y: 438, distance: 17.9
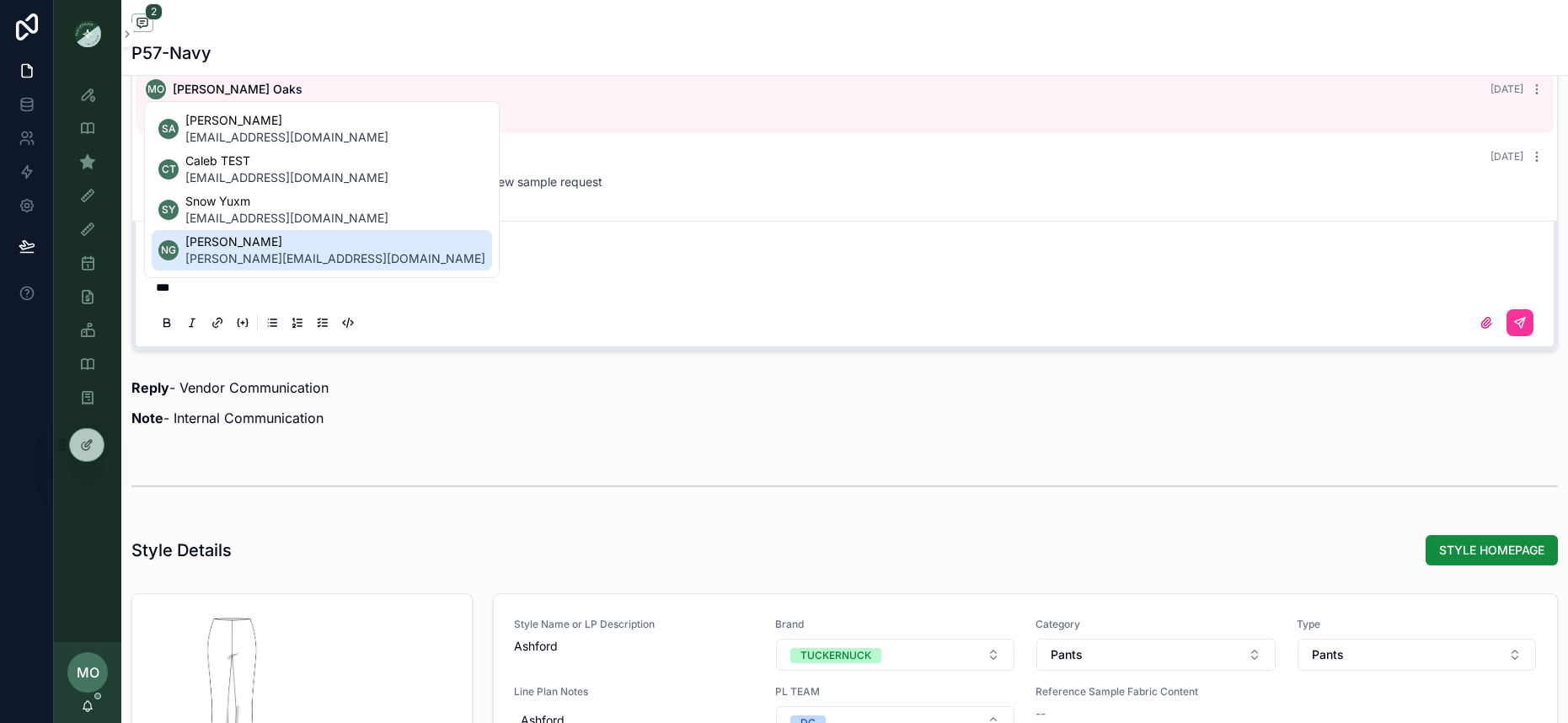
click at [490, 275] on div "***" at bounding box center [845, 304] width 1384 height 71
click at [589, 241] on div "Reply Note" at bounding box center [845, 249] width 1404 height 27
click at [275, 295] on div "***" at bounding box center [845, 304] width 1384 height 71
drag, startPoint x: 175, startPoint y: 300, endPoint x: 155, endPoint y: 300, distance: 20.0
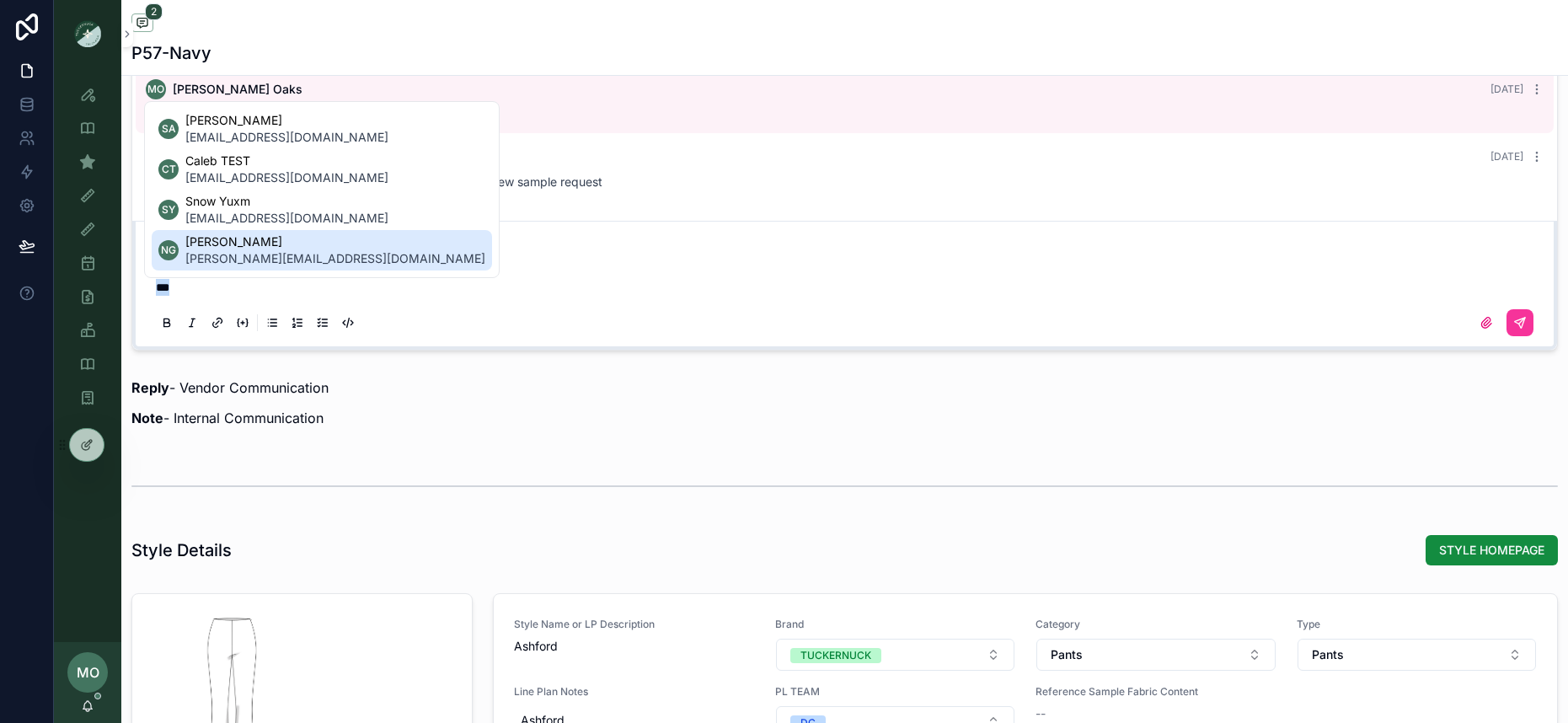
click at [155, 300] on div "***" at bounding box center [845, 304] width 1384 height 71
click at [232, 482] on div "scrollable content" at bounding box center [845, 486] width 1426 height 42
drag, startPoint x: 246, startPoint y: 463, endPoint x: 291, endPoint y: 417, distance: 64.4
click at [247, 464] on div "scrollable content" at bounding box center [845, 486] width 1447 height 55
click at [554, 352] on div "MO [PERSON_NAME] [DATE] [PERSON_NAME] New add - Stretch Denim in Navy please NG…" at bounding box center [845, 202] width 1447 height 309
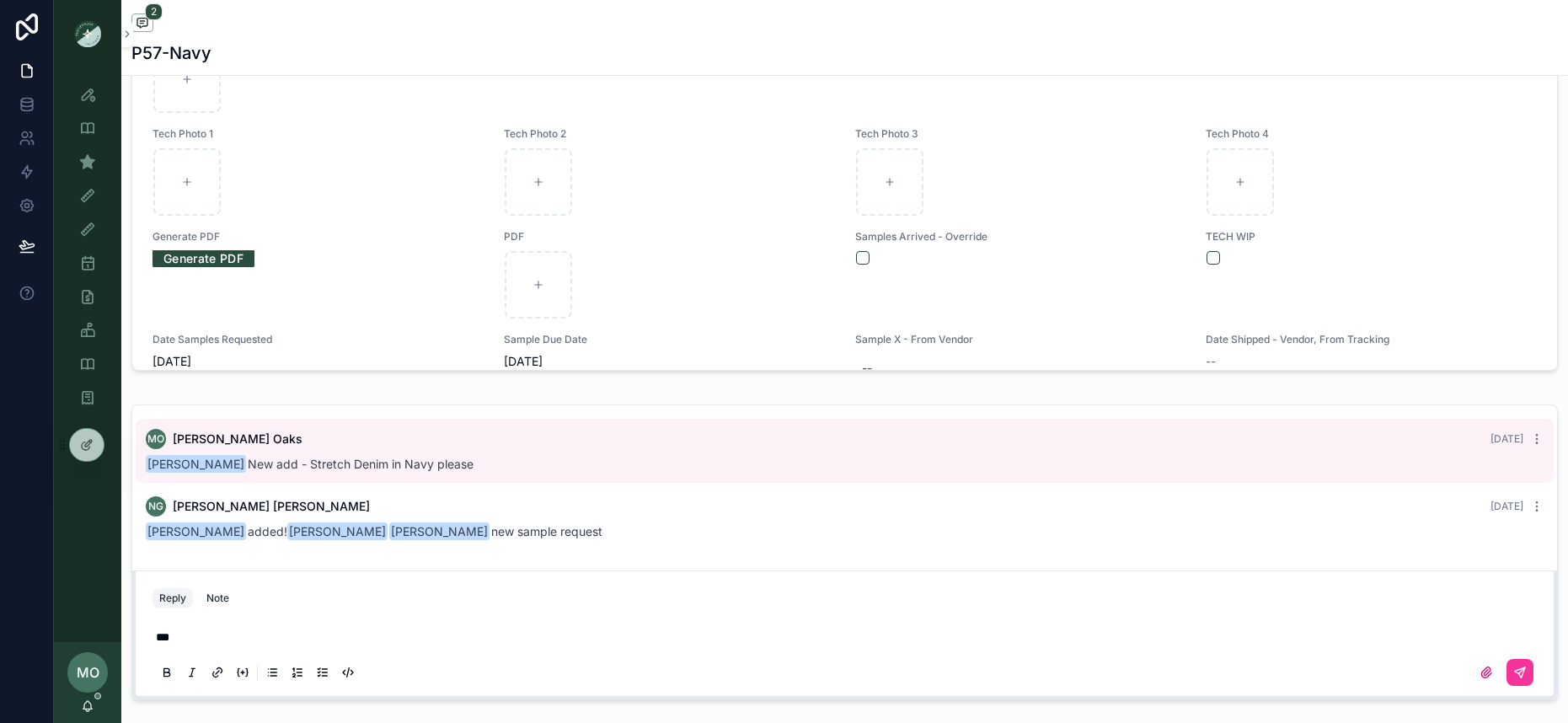
scroll to position [938, 0]
click at [222, 601] on div "Note" at bounding box center [218, 602] width 23 height 14
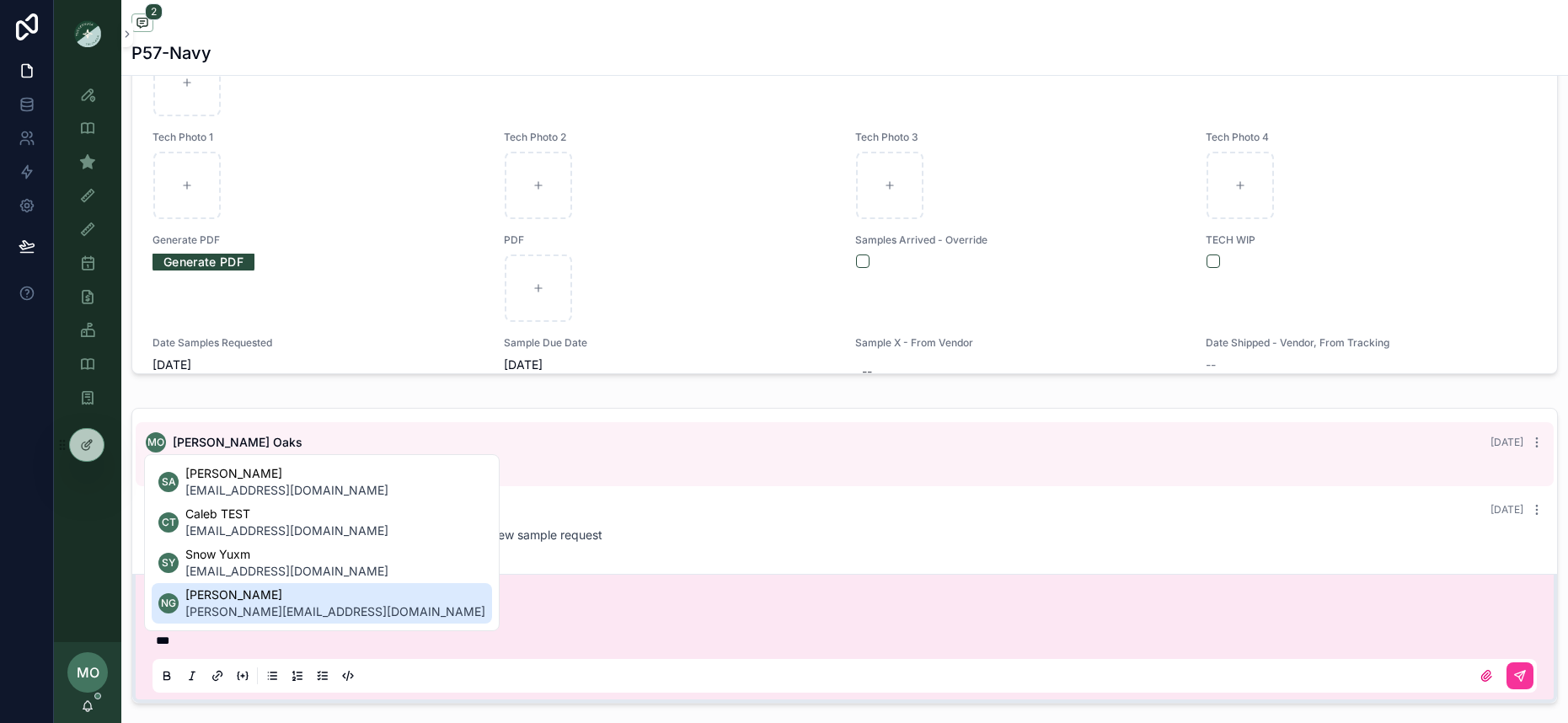
click at [203, 596] on span "[PERSON_NAME]" at bounding box center [335, 595] width 300 height 17
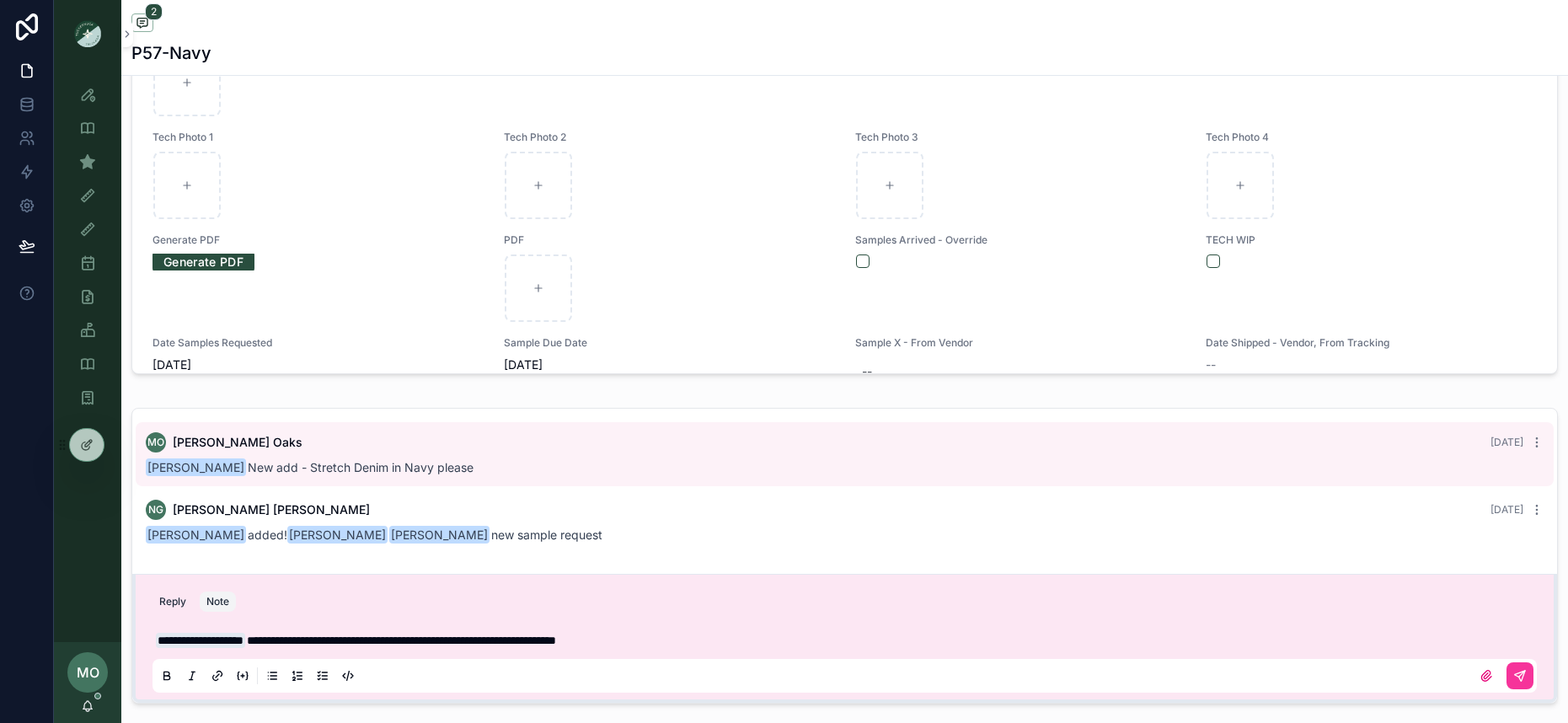
scroll to position [0, 0]
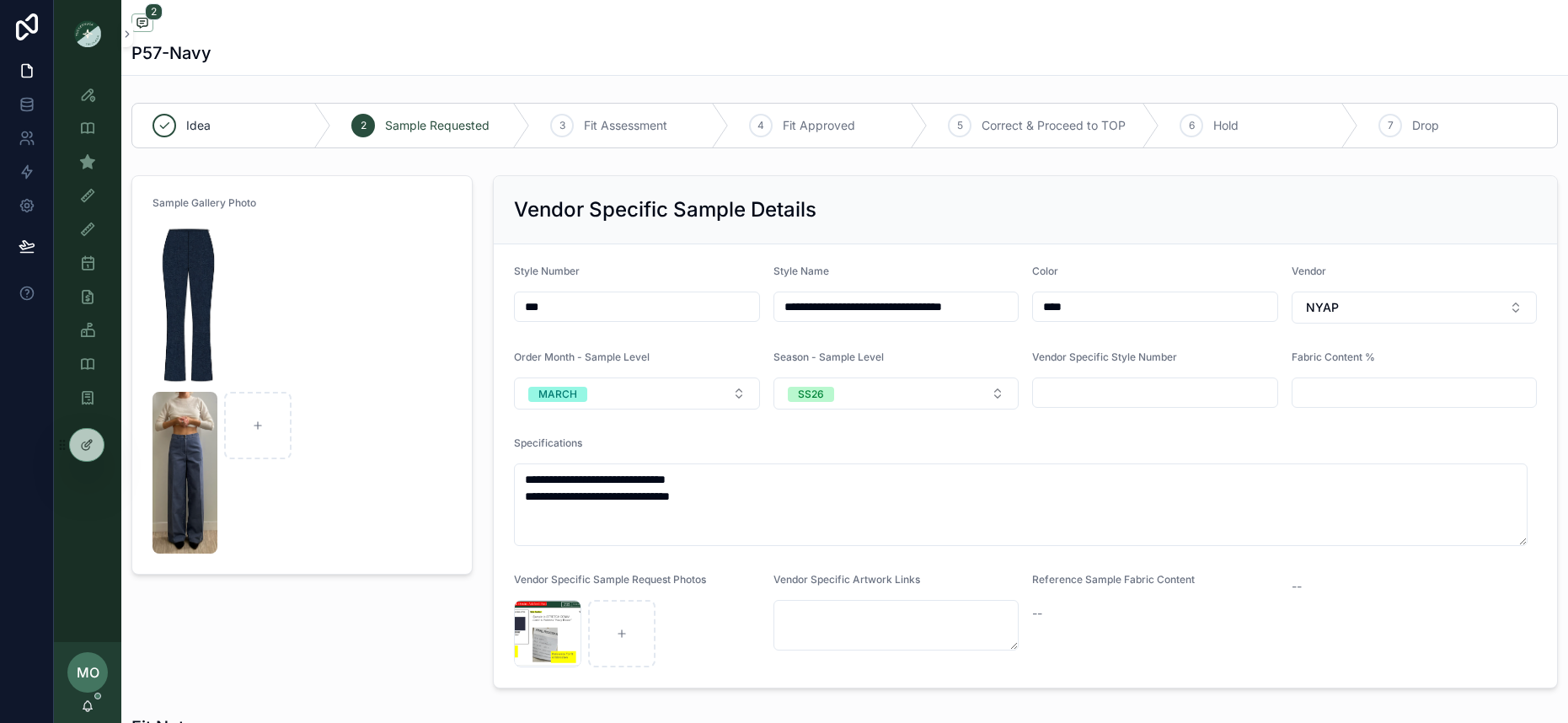
click at [183, 485] on img "scrollable content" at bounding box center [185, 473] width 65 height 162
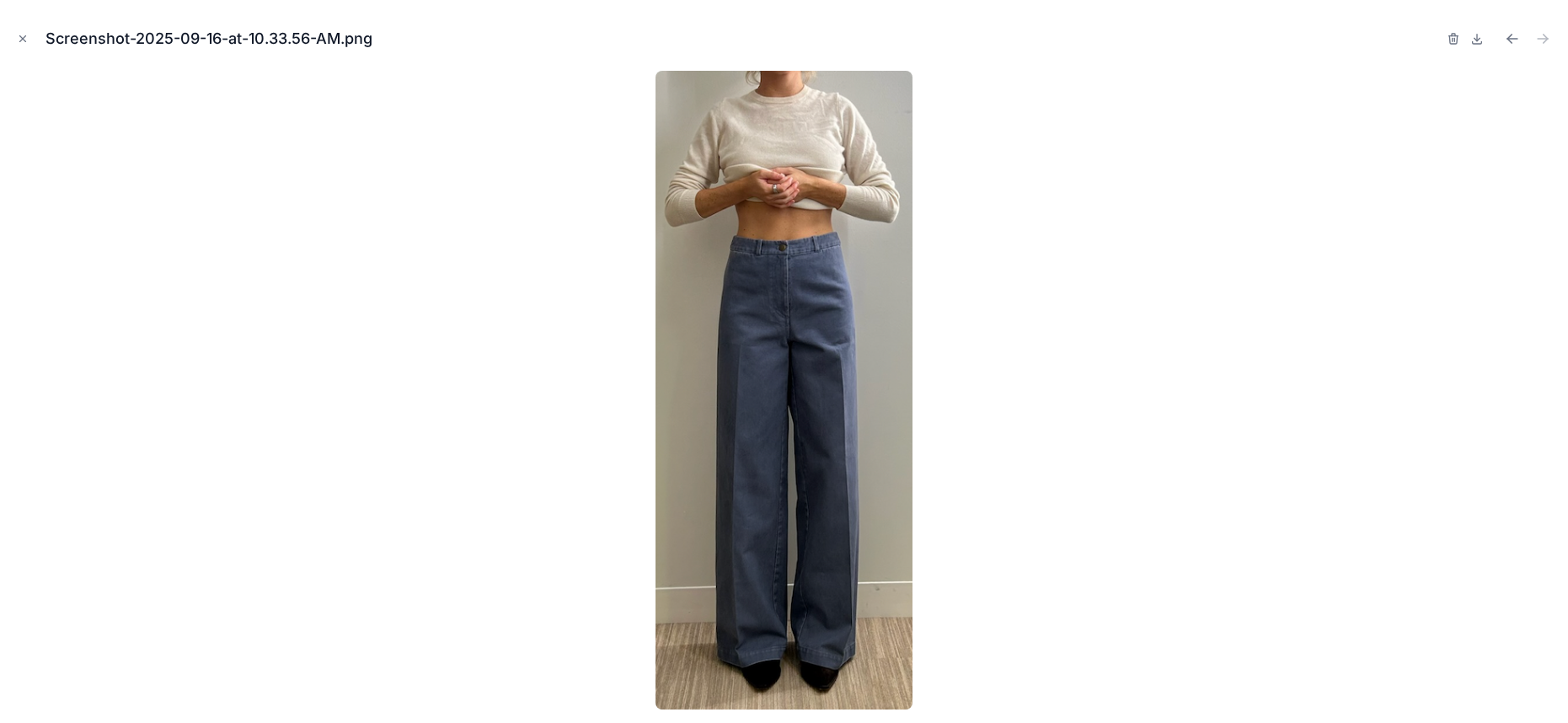
click at [504, 598] on div at bounding box center [784, 390] width 1541 height 639
click at [17, 36] on icon "Close modal" at bounding box center [23, 39] width 12 height 12
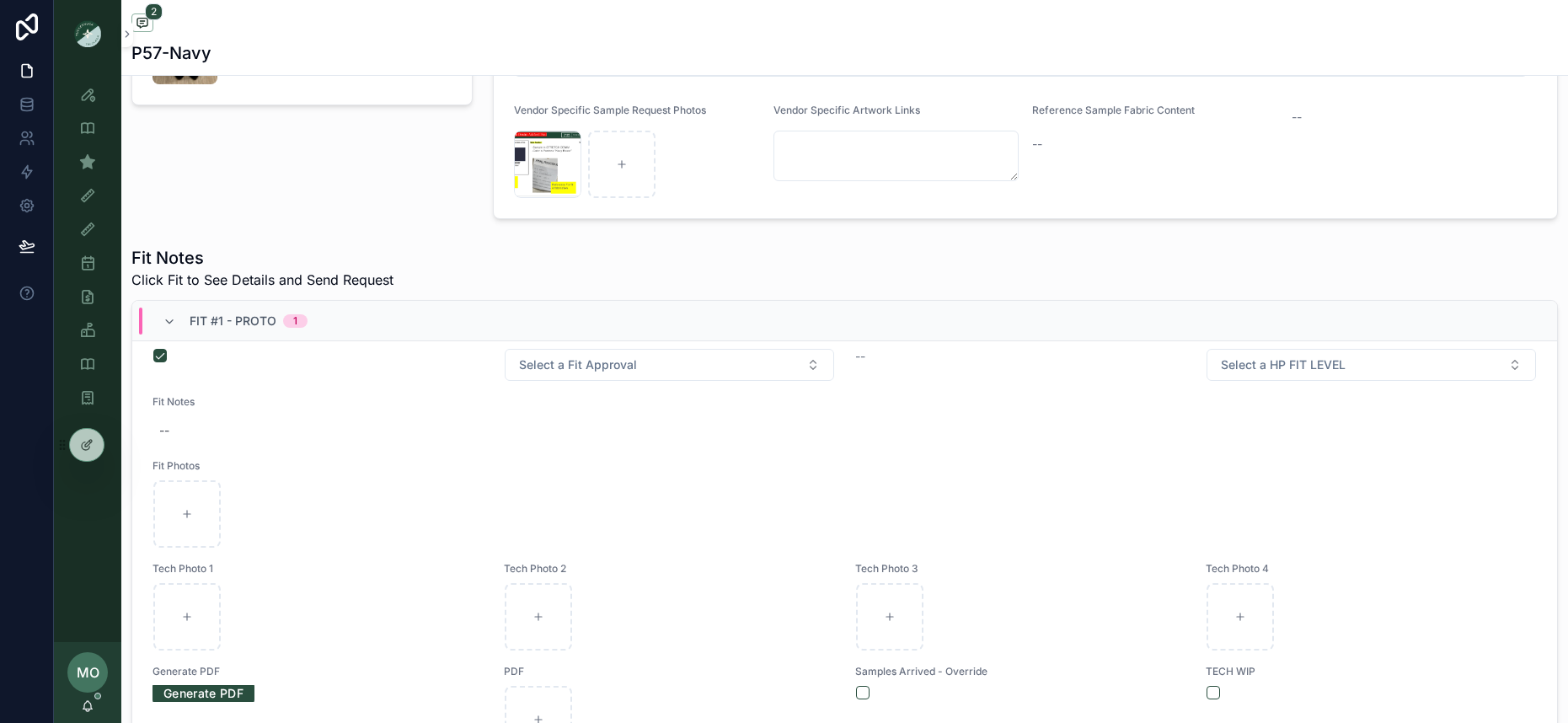
scroll to position [470, 0]
click at [0, 0] on div "Screenshot-2025-10-02-at-5.24.00-PM .png" at bounding box center [0, 0] width 0 height 0
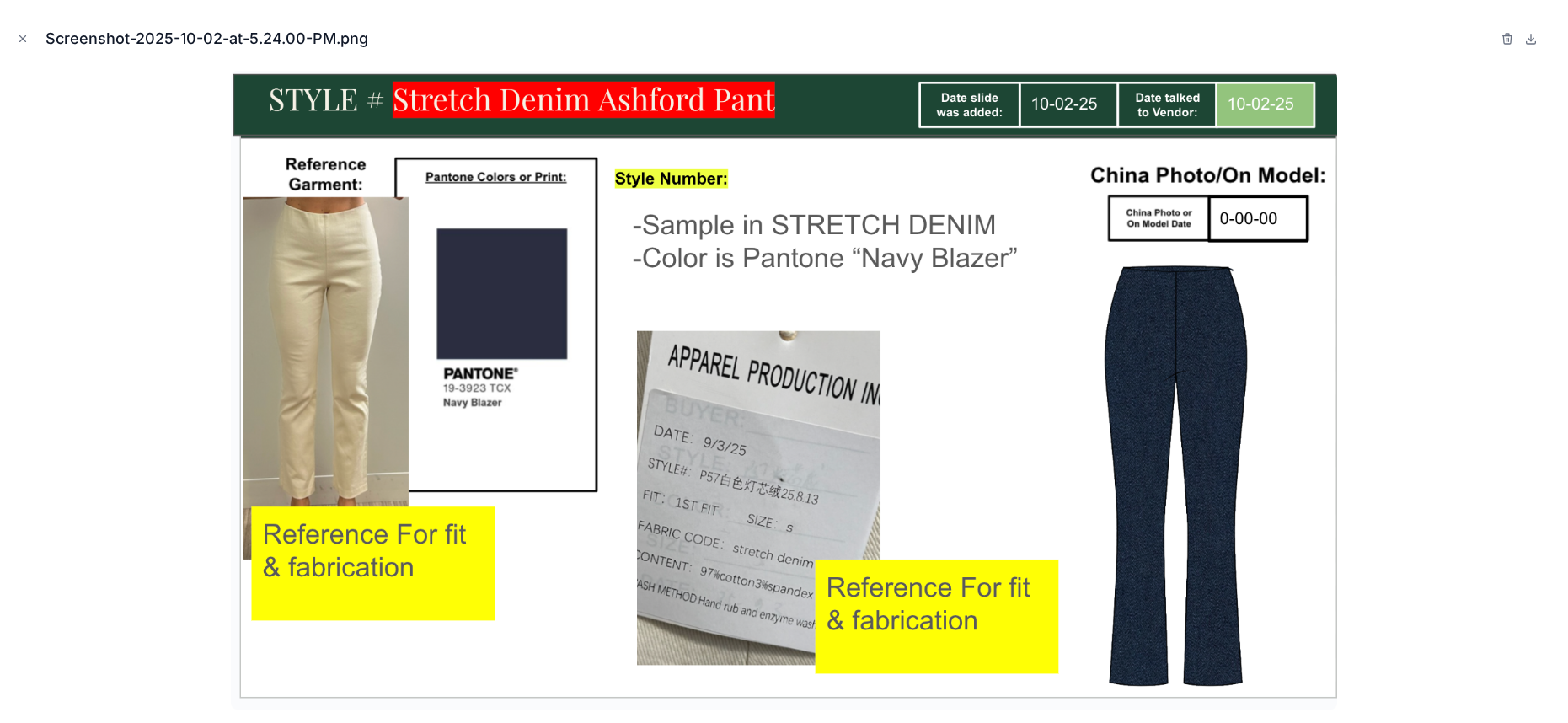
click at [237, 364] on img at bounding box center [784, 390] width 1106 height 639
click at [227, 433] on div at bounding box center [784, 390] width 1541 height 639
click at [24, 36] on icon "Close modal" at bounding box center [23, 39] width 12 height 12
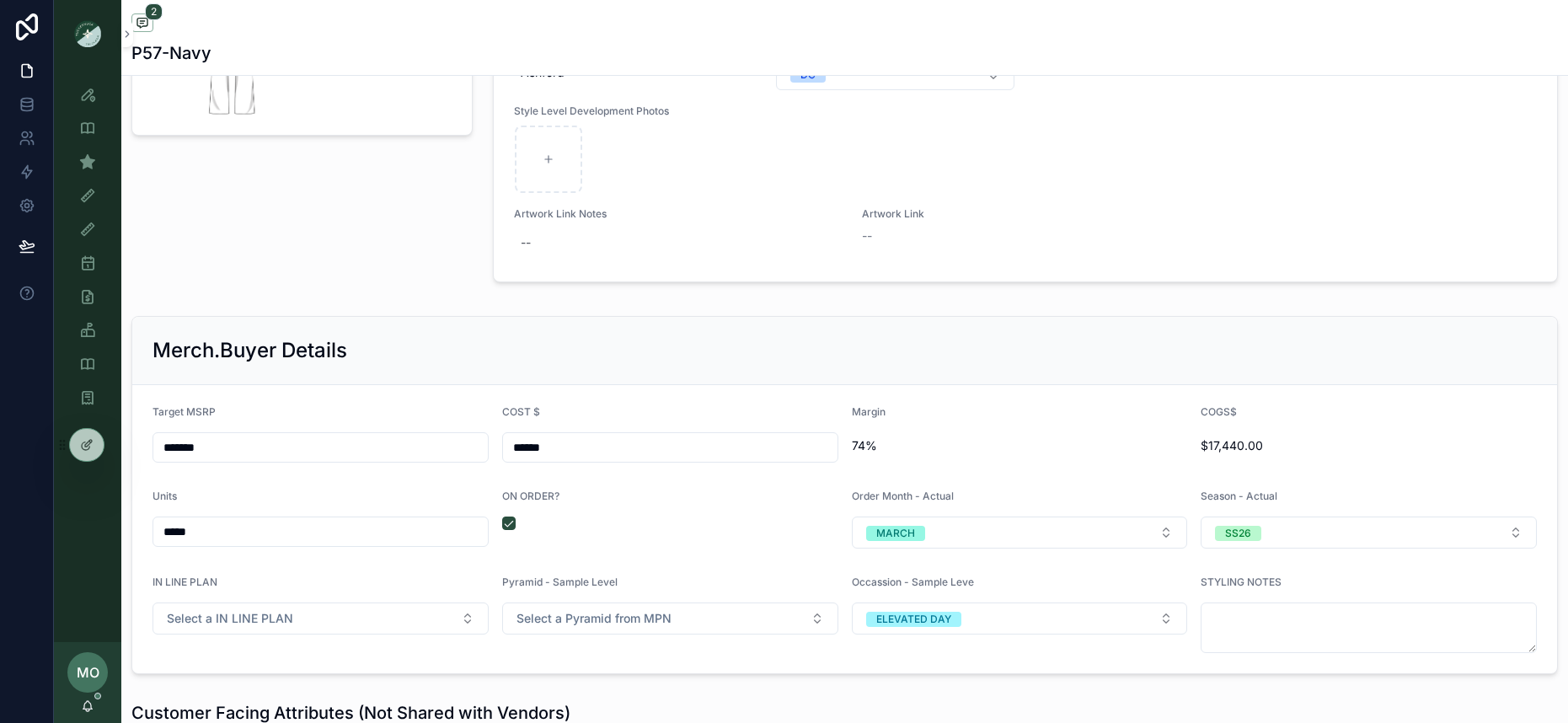
scroll to position [1111, 0]
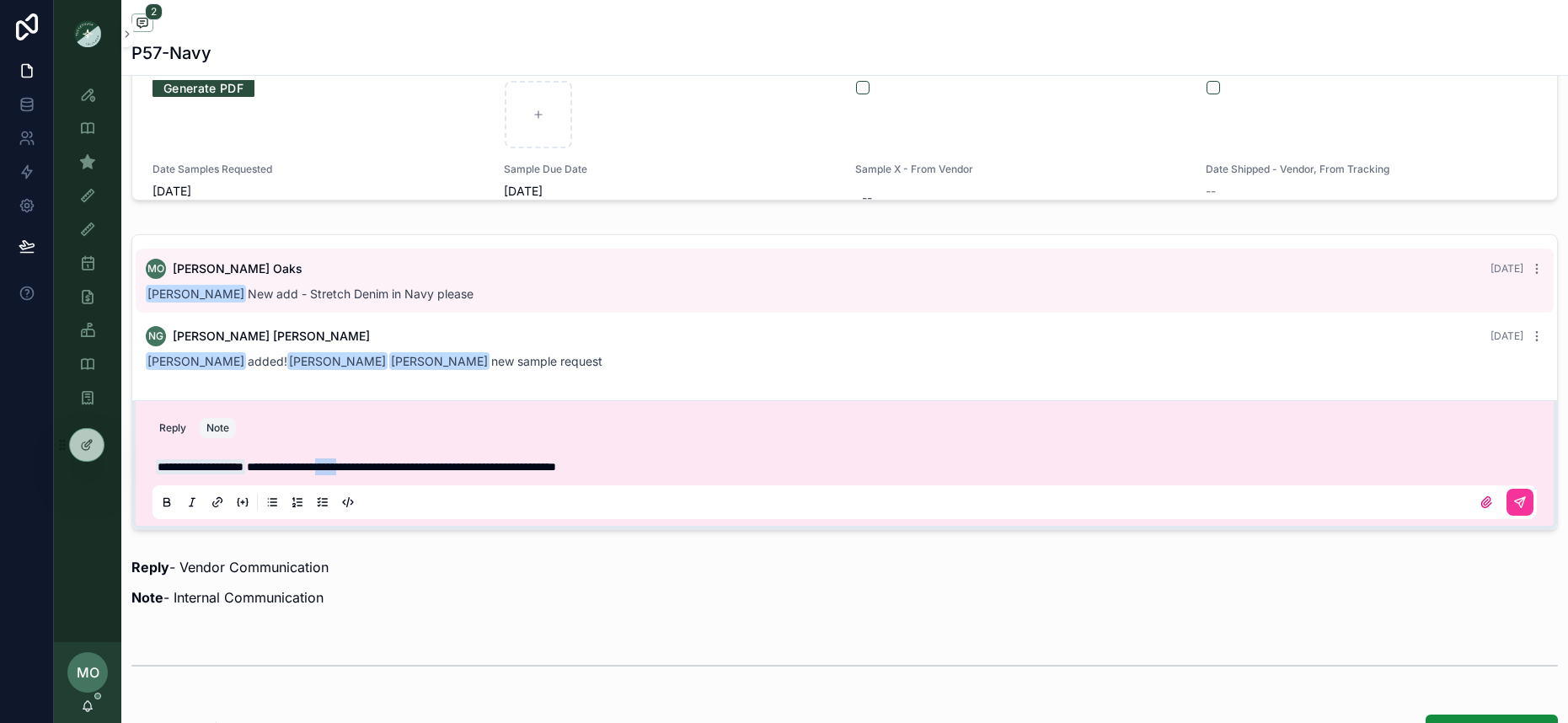
click at [648, 439] on div "Reply Note" at bounding box center [845, 429] width 1404 height 27
click at [724, 458] on p "**********" at bounding box center [848, 467] width 1384 height 17
click at [723, 466] on p "**********" at bounding box center [848, 467] width 1384 height 17
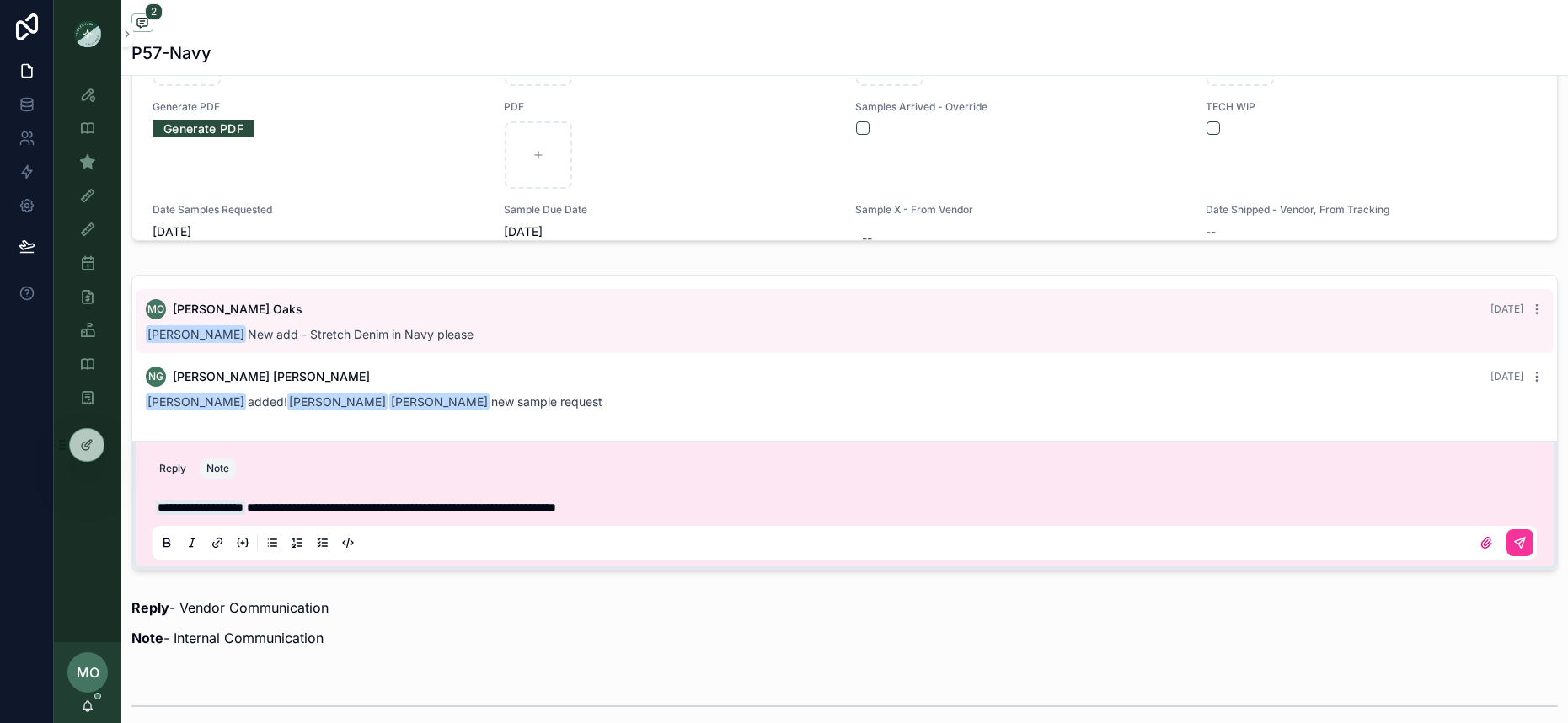
scroll to position [0, 0]
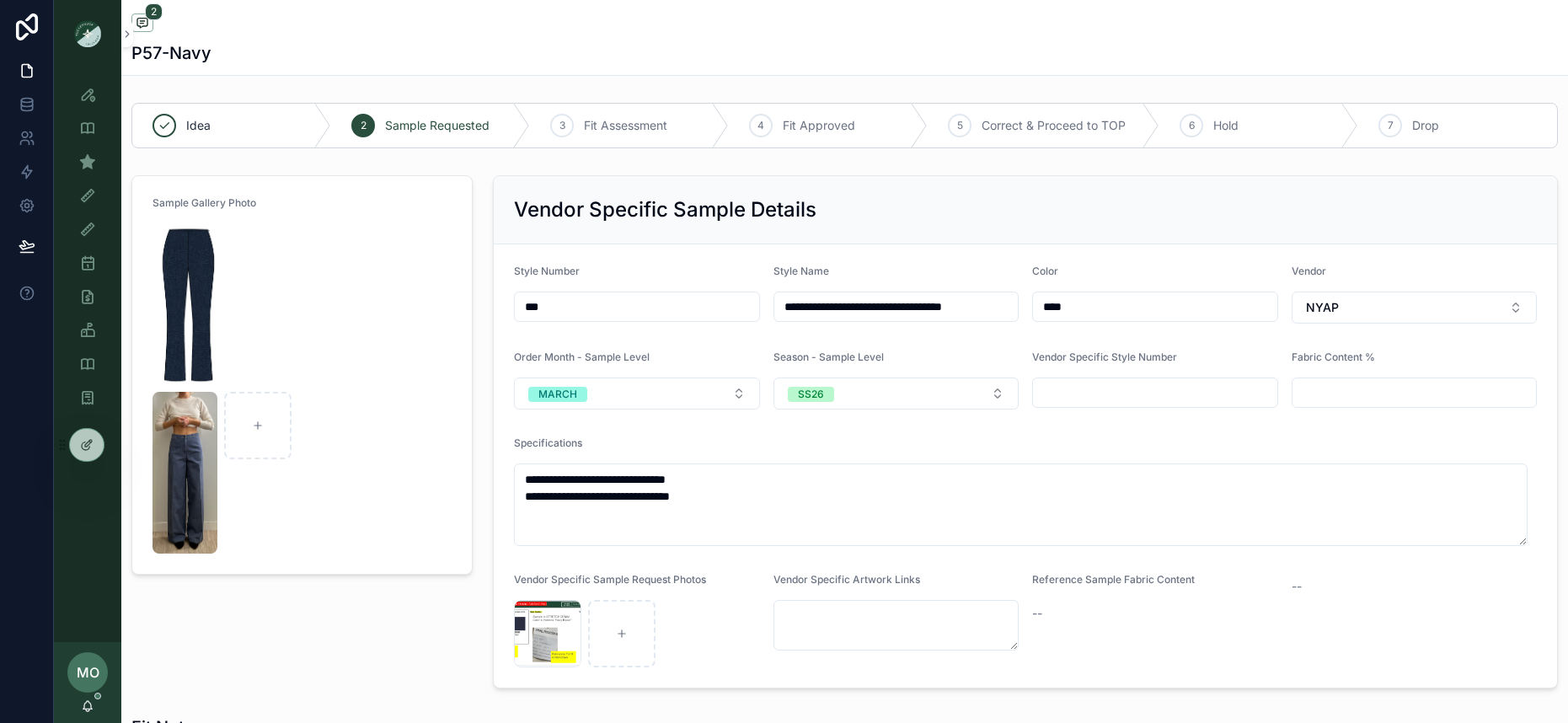
click at [181, 534] on img "scrollable content" at bounding box center [185, 473] width 65 height 162
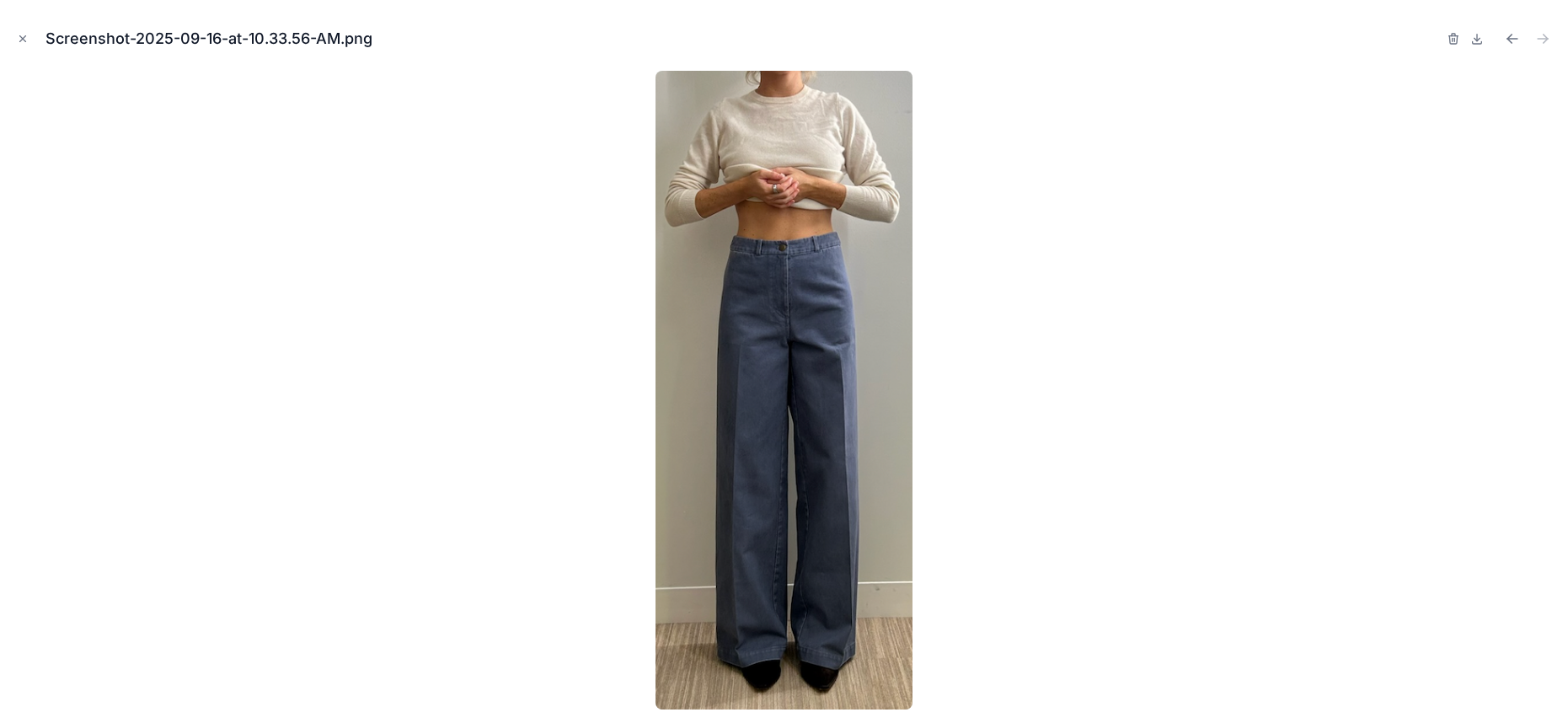
click at [24, 38] on icon "Close modal" at bounding box center [23, 39] width 12 height 12
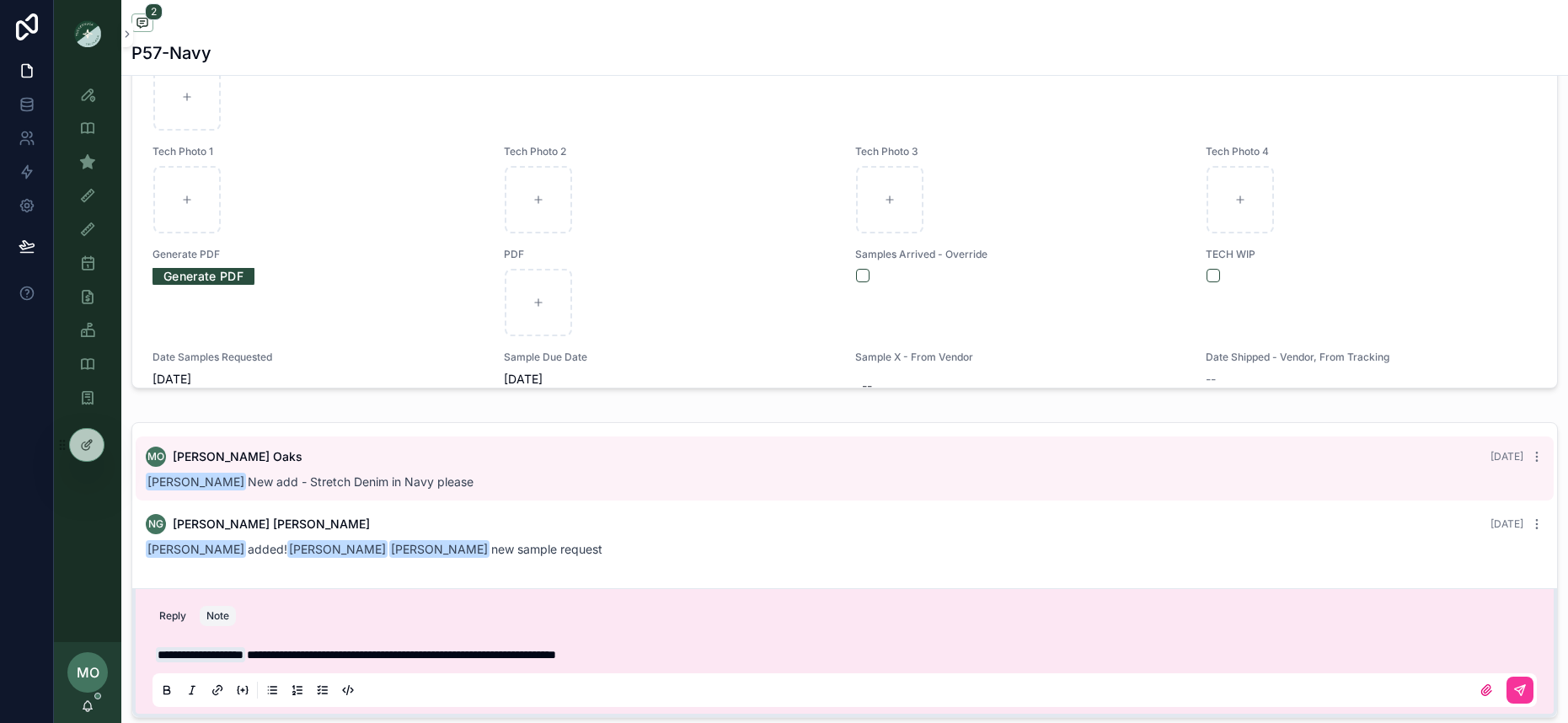
scroll to position [925, 0]
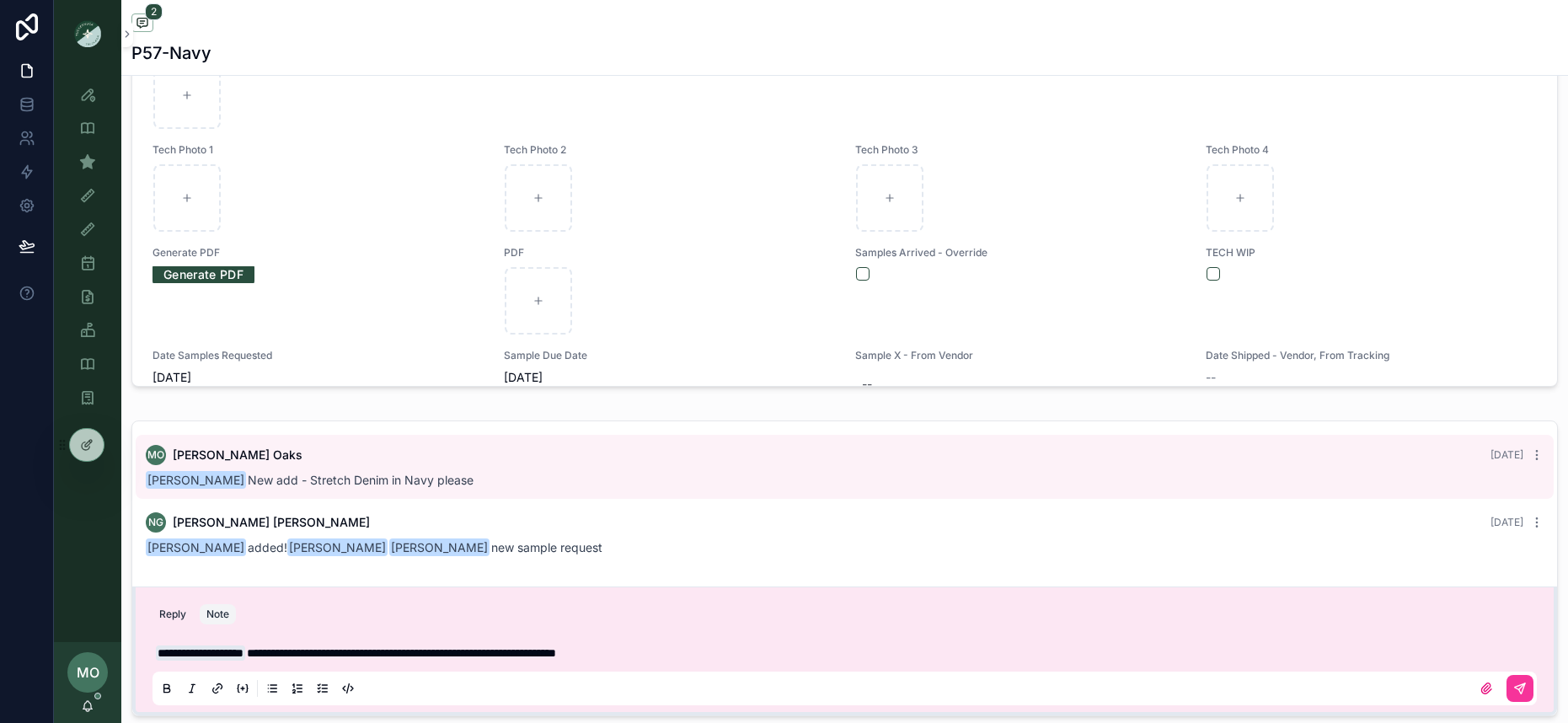
drag, startPoint x: 700, startPoint y: 638, endPoint x: 705, endPoint y: 649, distance: 12.1
click at [700, 639] on div "**********" at bounding box center [845, 670] width 1384 height 71
click at [705, 650] on p "**********" at bounding box center [848, 653] width 1384 height 17
click at [1514, 679] on button "scrollable content" at bounding box center [1520, 689] width 27 height 27
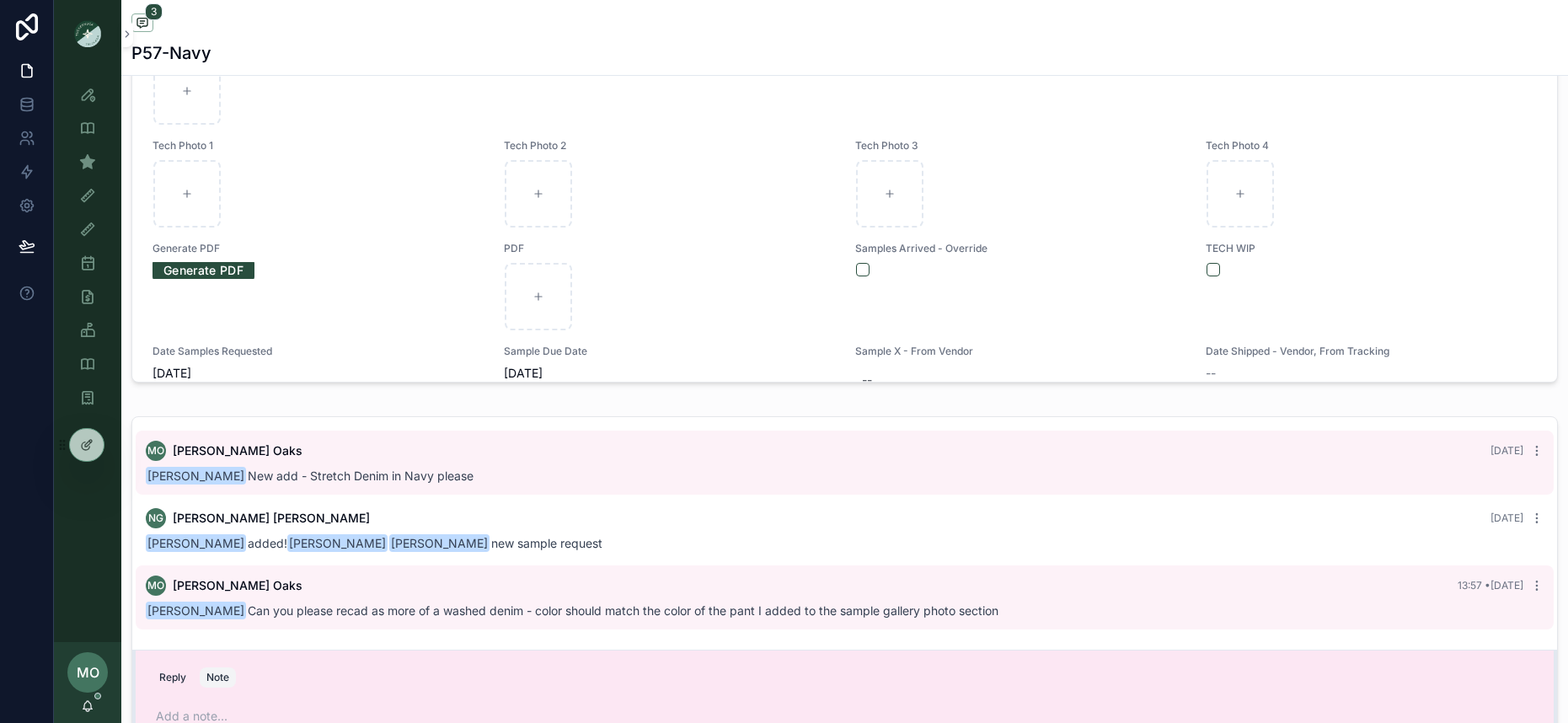
scroll to position [930, 0]
click at [90, 155] on icon "scrollable content" at bounding box center [88, 162] width 17 height 17
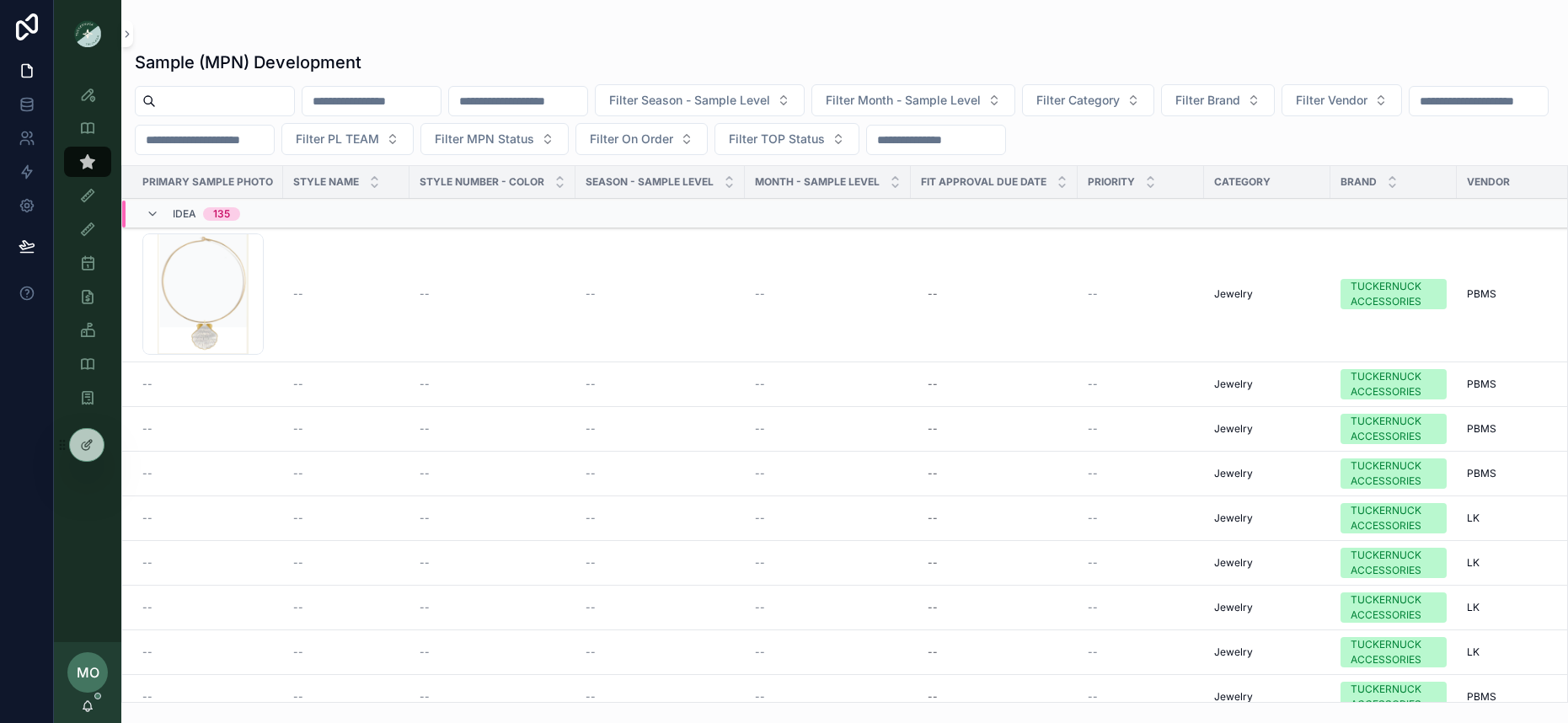
click at [203, 101] on input "scrollable content" at bounding box center [225, 102] width 138 height 24
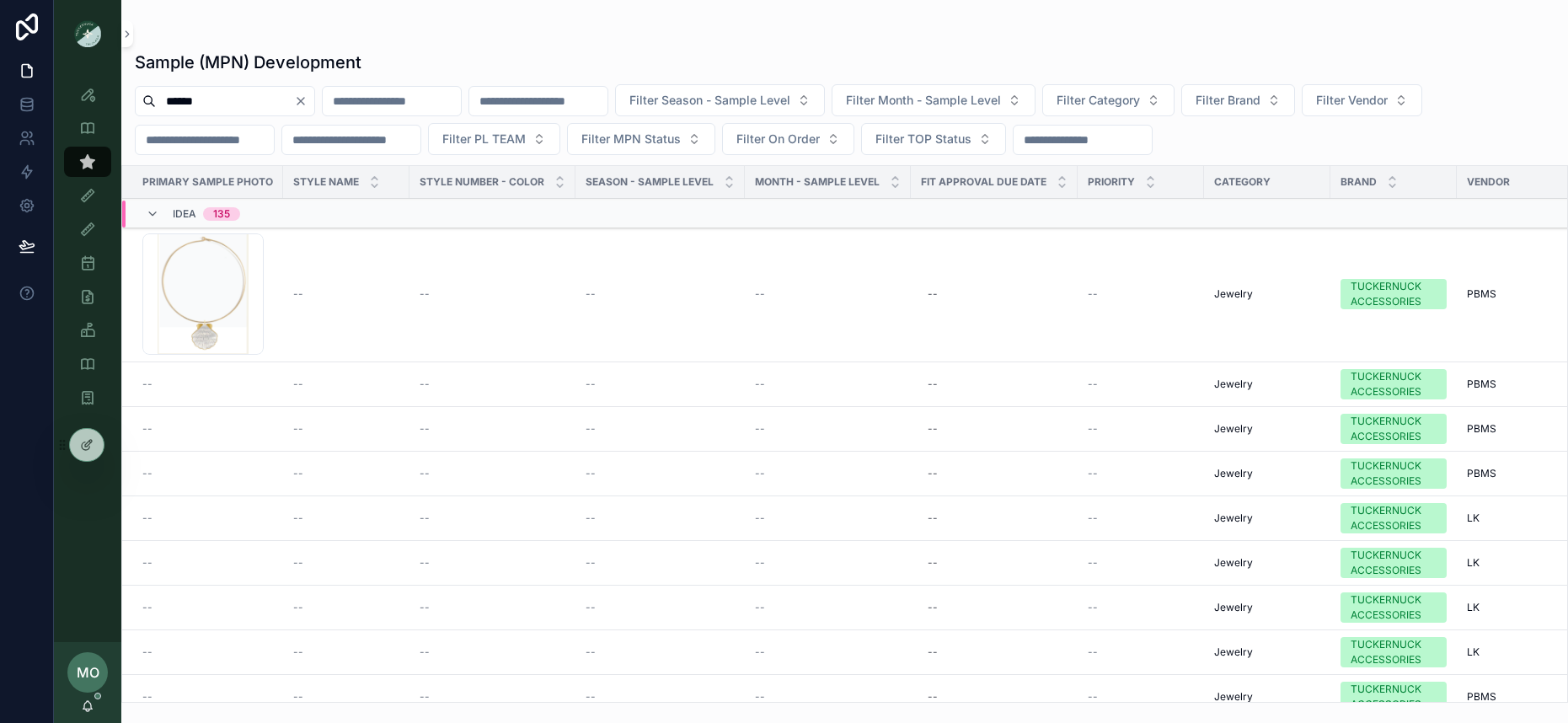
type input "******"
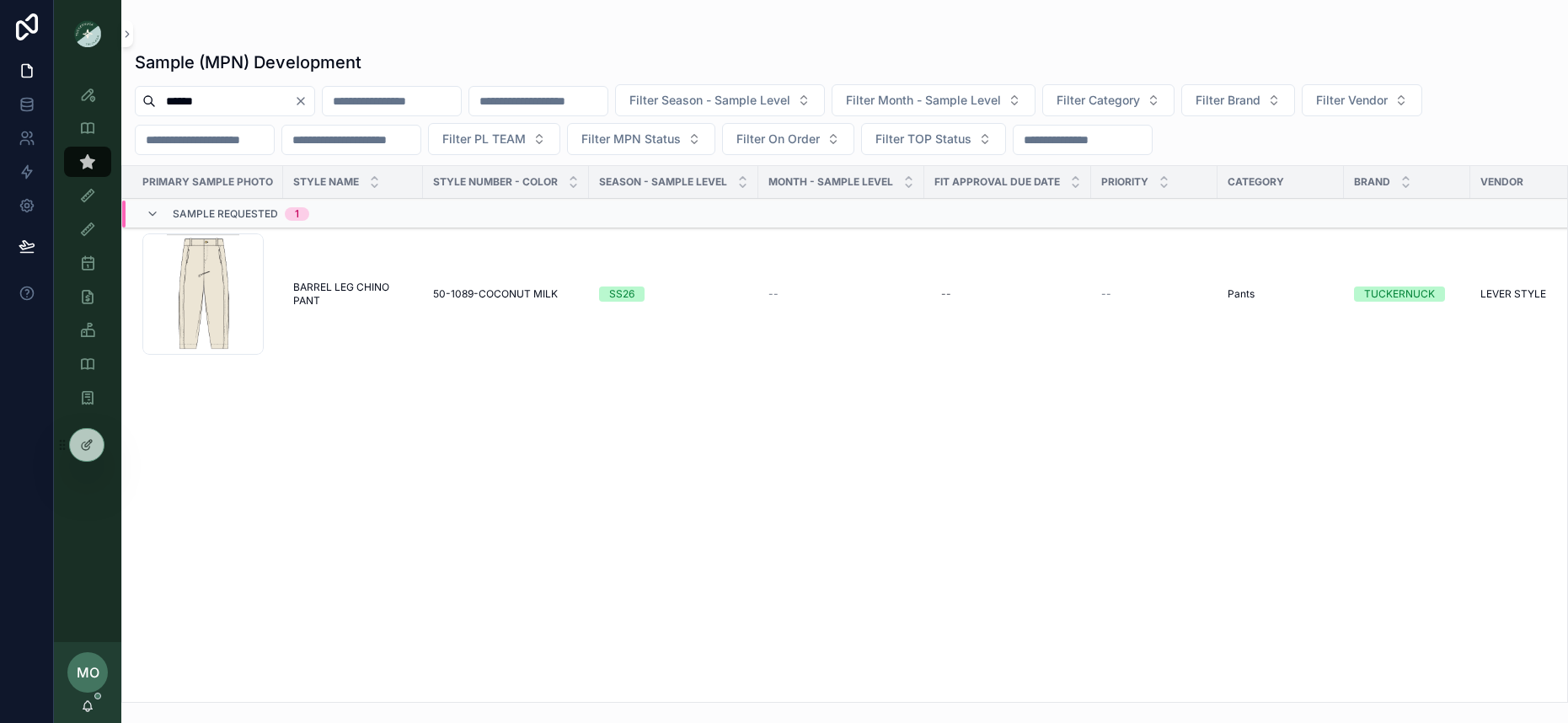
click at [350, 285] on span "BARREL LEG CHINO PANT" at bounding box center [353, 294] width 119 height 27
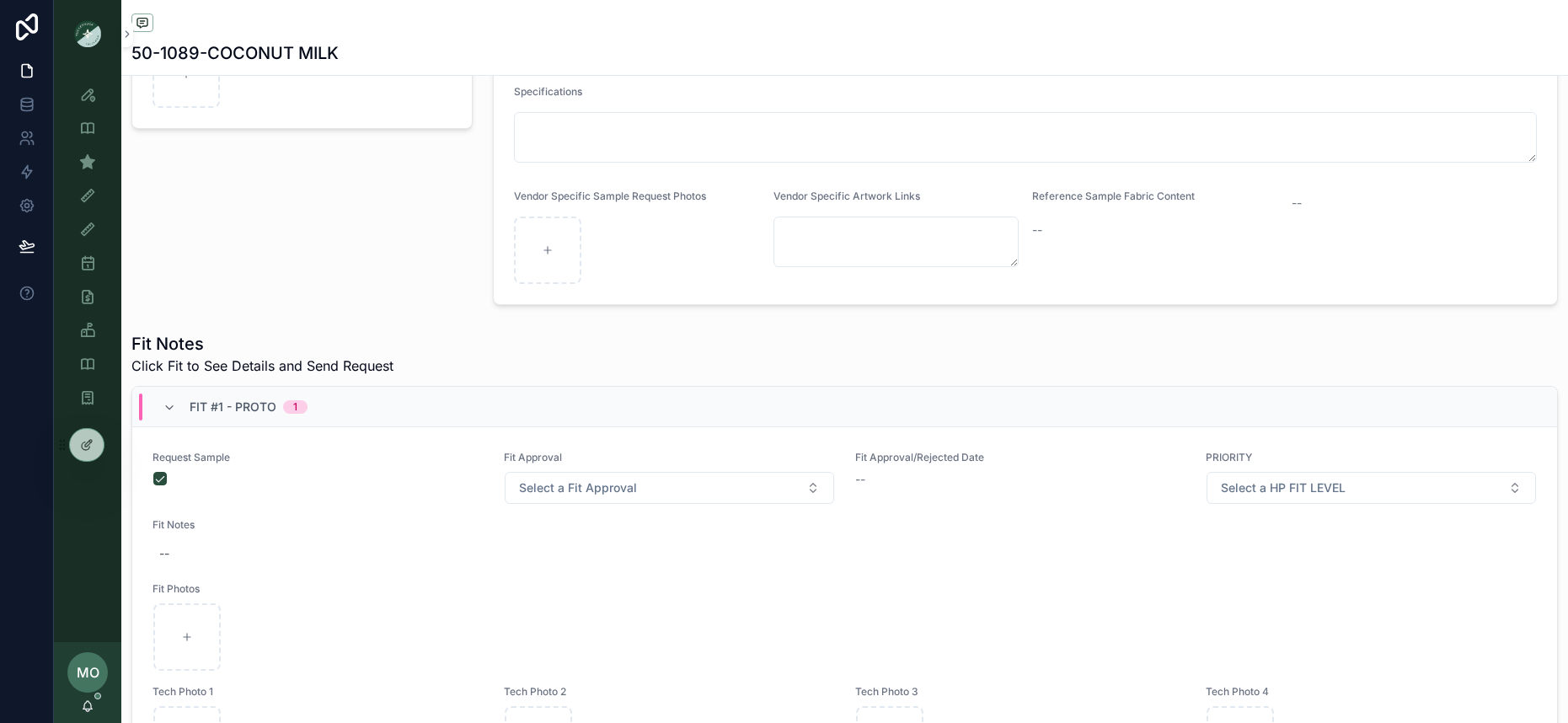
scroll to position [179, 0]
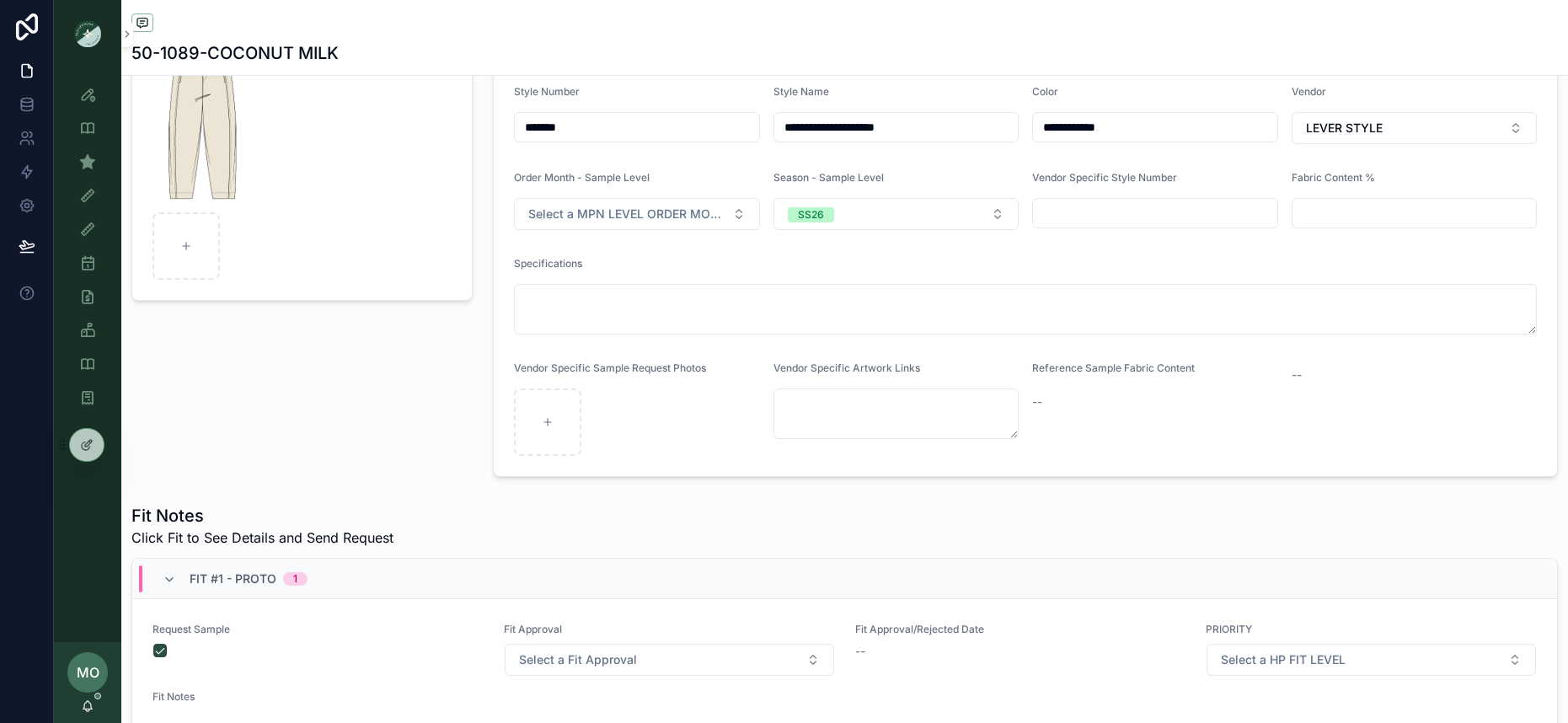
click at [601, 213] on span "Select a MPN LEVEL ORDER MONTH" at bounding box center [626, 214] width 196 height 17
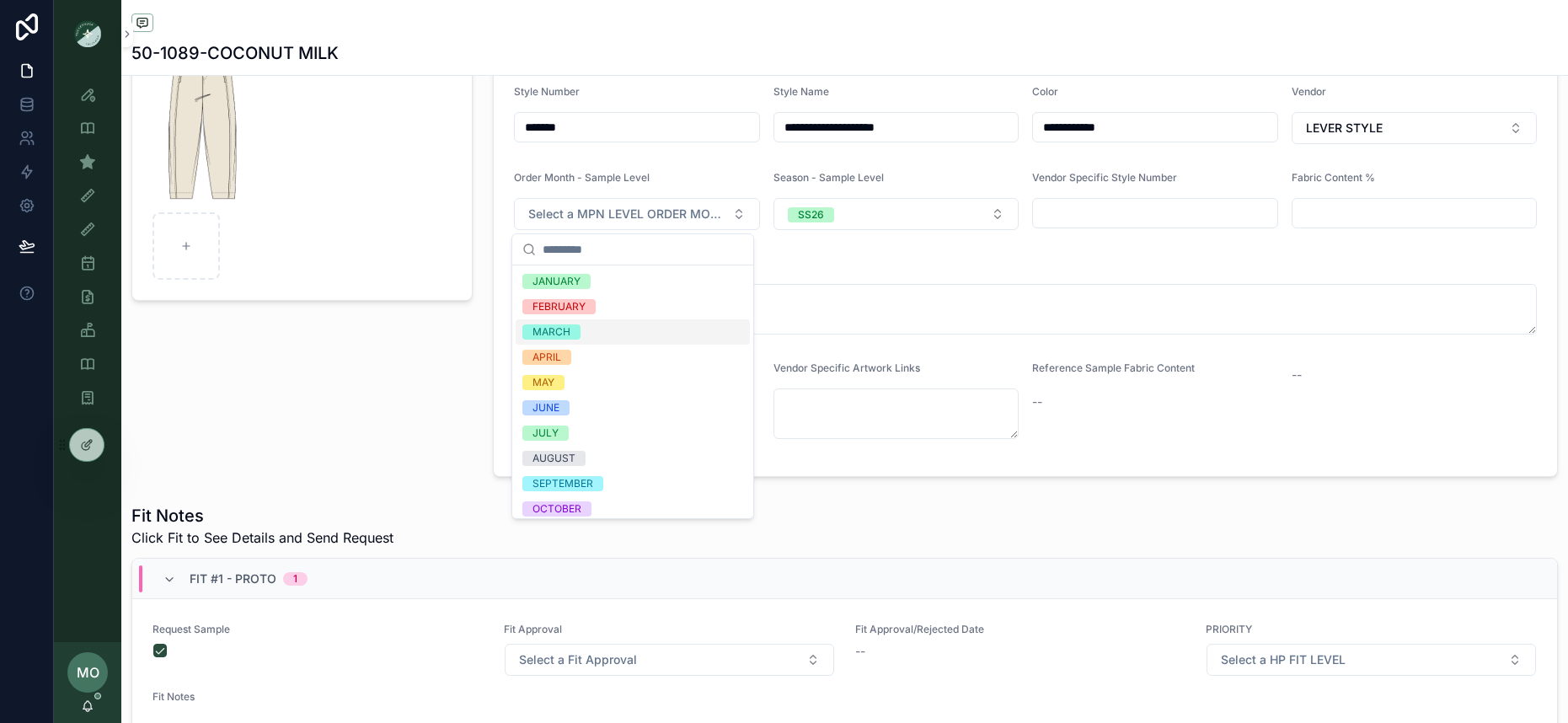
click at [540, 327] on div "MARCH" at bounding box center [551, 332] width 38 height 15
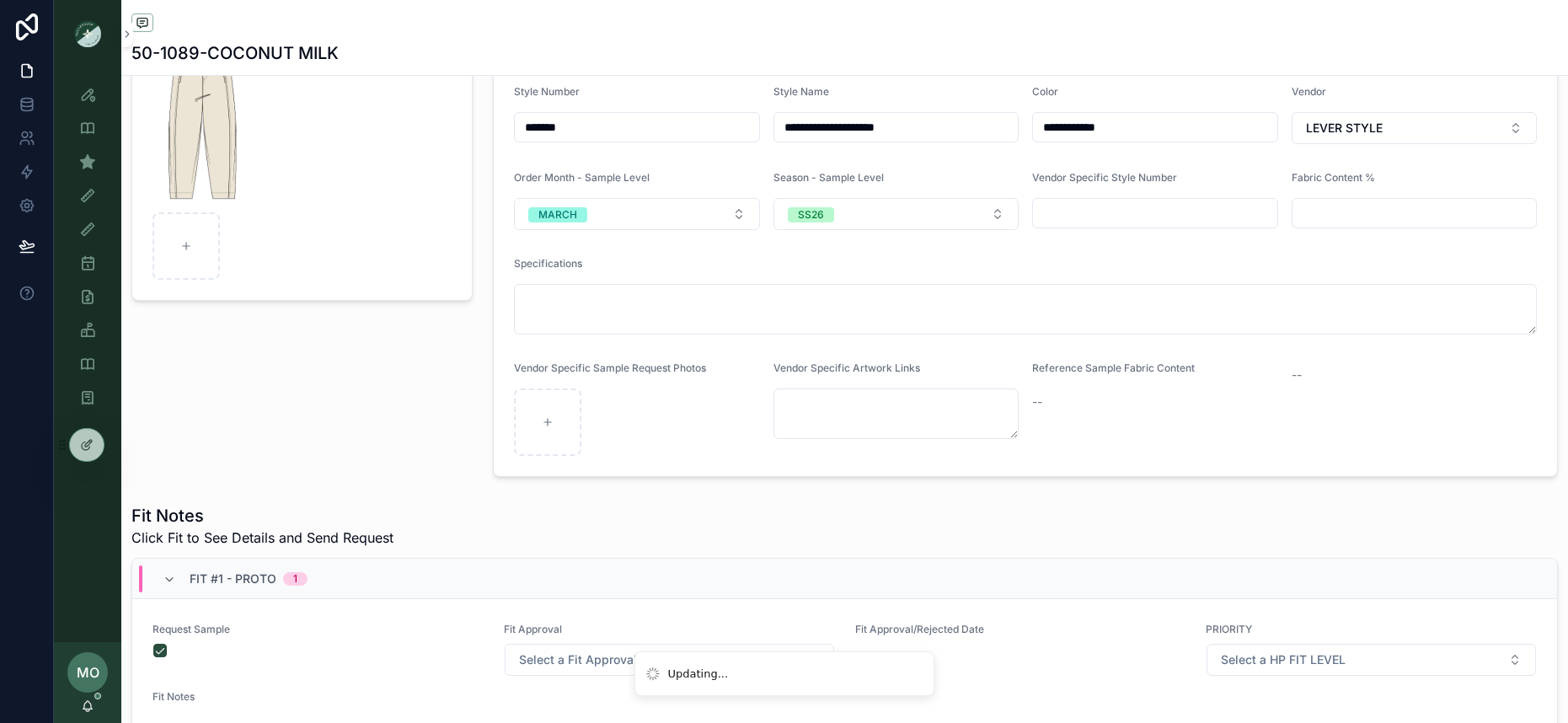
click at [351, 450] on div "Sample Gallery Photo" at bounding box center [302, 236] width 362 height 495
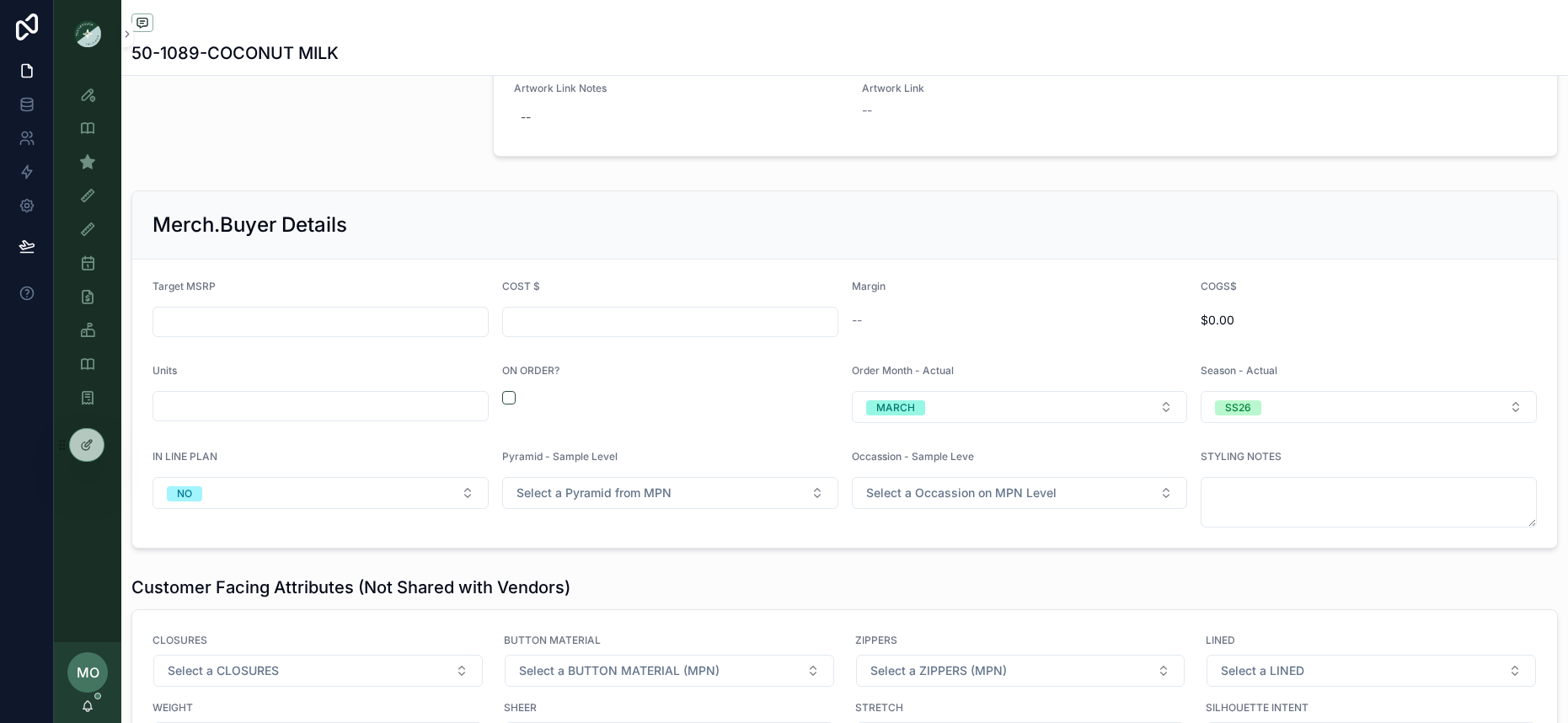
scroll to position [2154, 0]
drag, startPoint x: 507, startPoint y: 399, endPoint x: 438, endPoint y: 405, distance: 69.3
click at [506, 399] on button "scrollable content" at bounding box center [509, 399] width 14 height 14
click at [384, 410] on input "scrollable content" at bounding box center [321, 407] width 334 height 24
type input "*****"
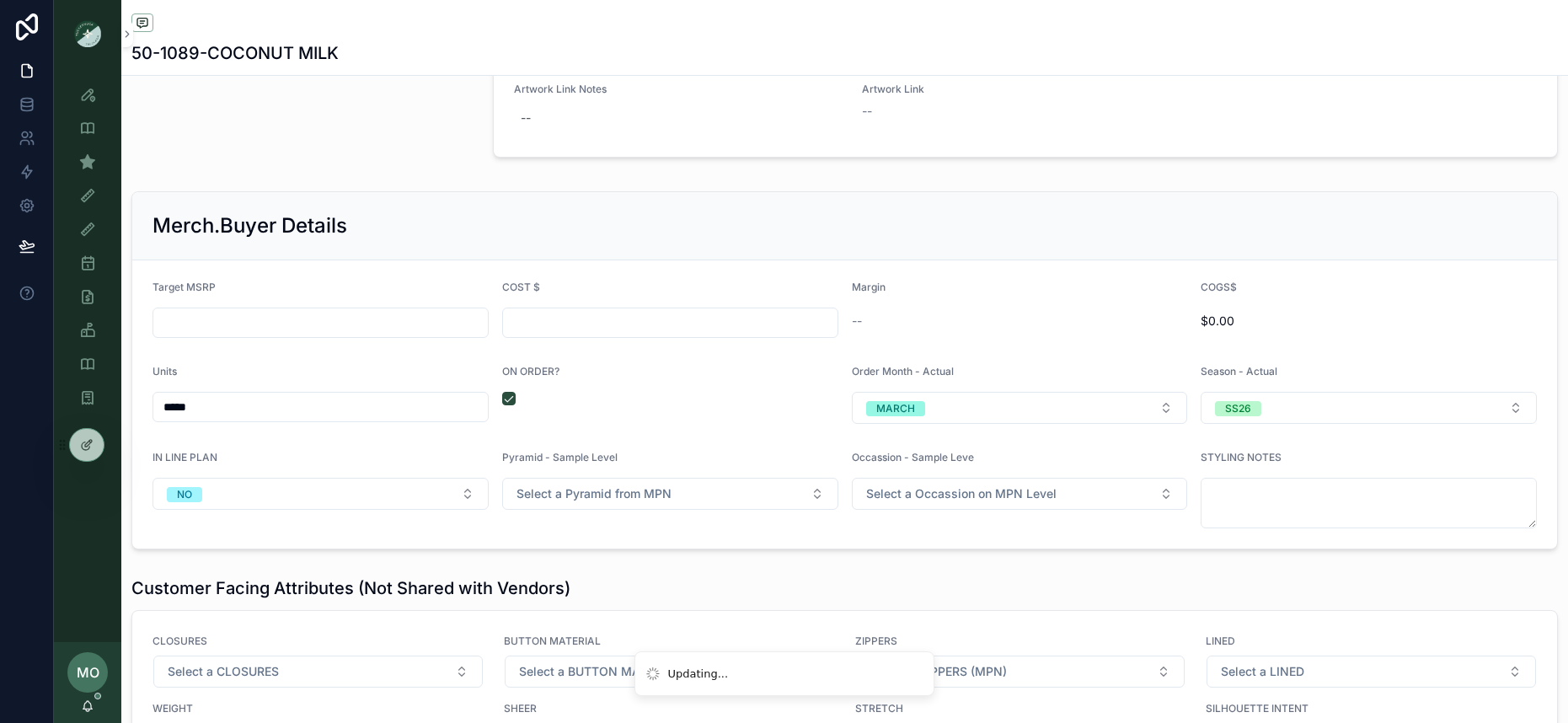
click at [250, 322] on input "scrollable content" at bounding box center [321, 323] width 334 height 24
type input "*****"
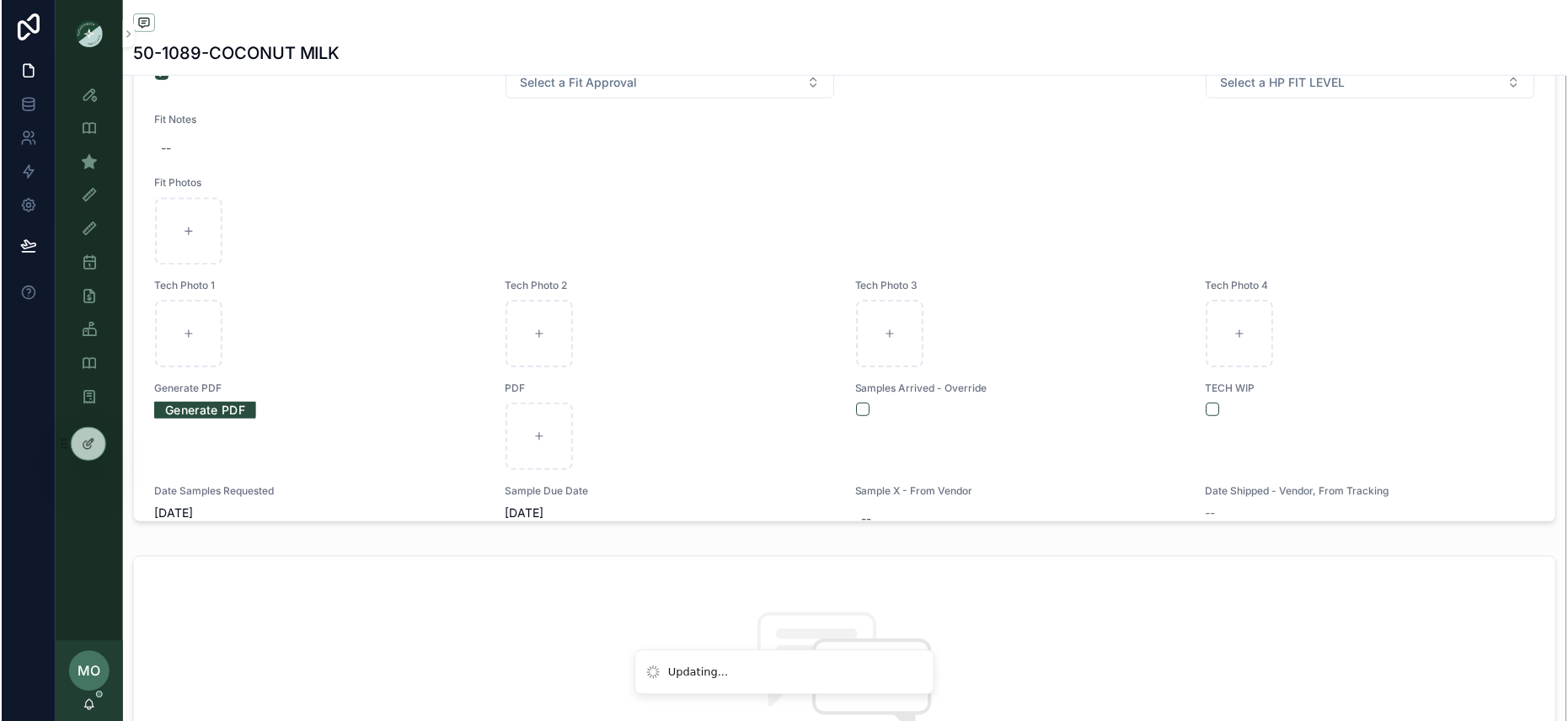
scroll to position [0, 0]
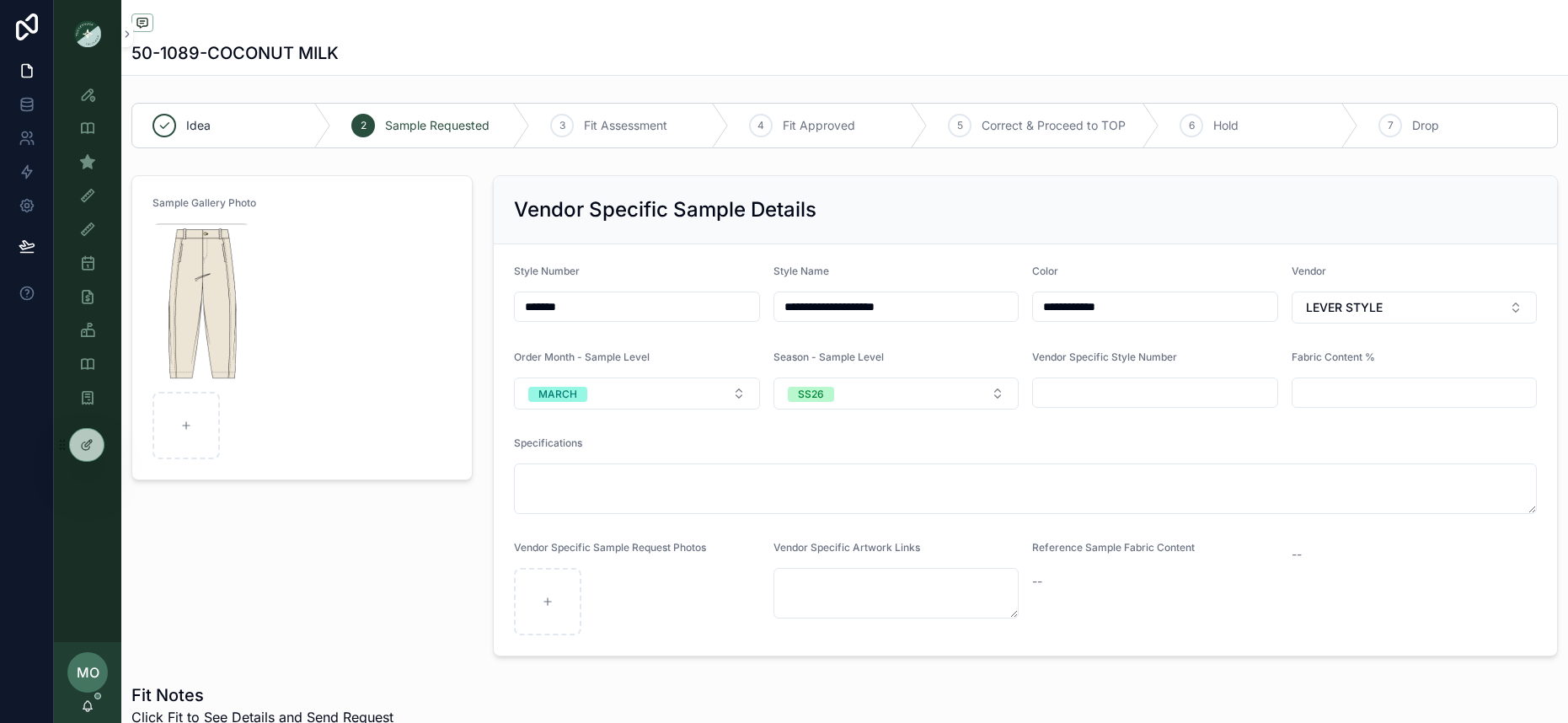
type input "*******"
click at [609, 326] on form "**********" at bounding box center [1025, 450] width 1063 height 411
click at [579, 301] on input "*******" at bounding box center [636, 307] width 243 height 24
drag, startPoint x: 537, startPoint y: 311, endPoint x: 490, endPoint y: 312, distance: 47.0
click at [494, 312] on form "**********" at bounding box center [1025, 450] width 1063 height 411
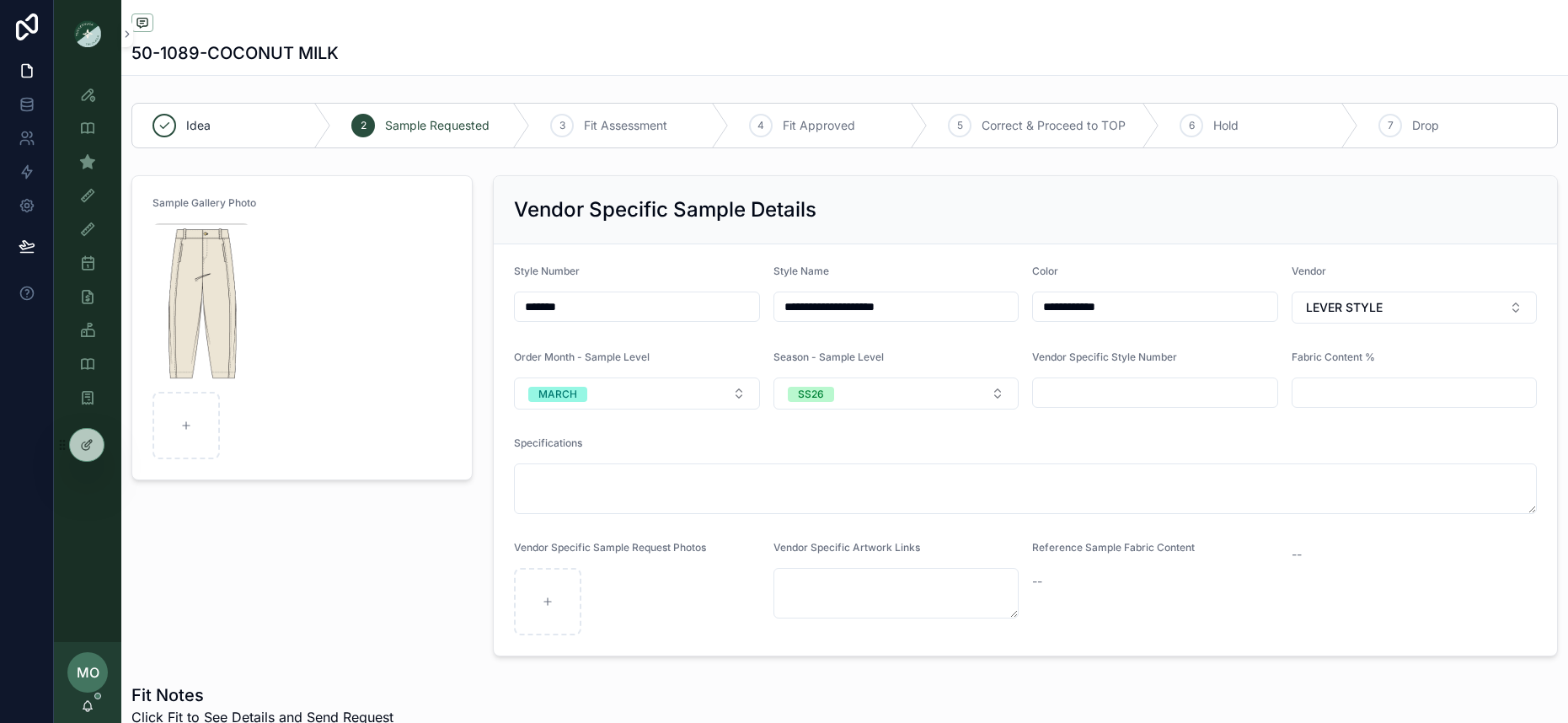
click at [349, 551] on div "Sample Gallery Photo" at bounding box center [302, 416] width 362 height 495
click at [183, 420] on icon "scrollable content" at bounding box center [186, 426] width 12 height 12
type input "**********"
click at [237, 322] on img "scrollable content" at bounding box center [201, 305] width 98 height 162
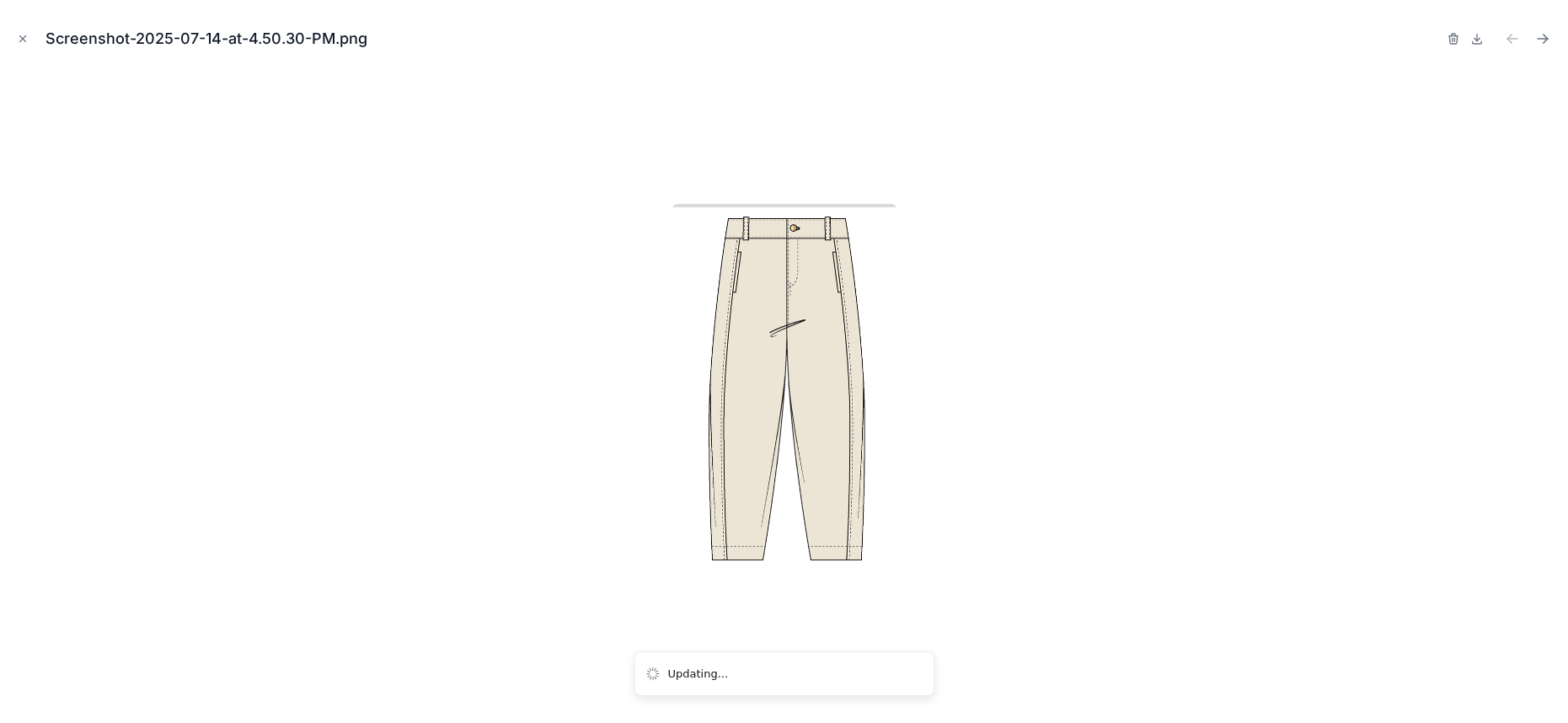
click at [1478, 46] on button at bounding box center [1477, 39] width 20 height 24
click at [1478, 40] on icon at bounding box center [1477, 39] width 14 height 14
click at [26, 36] on icon "Close modal" at bounding box center [23, 38] width 6 height 6
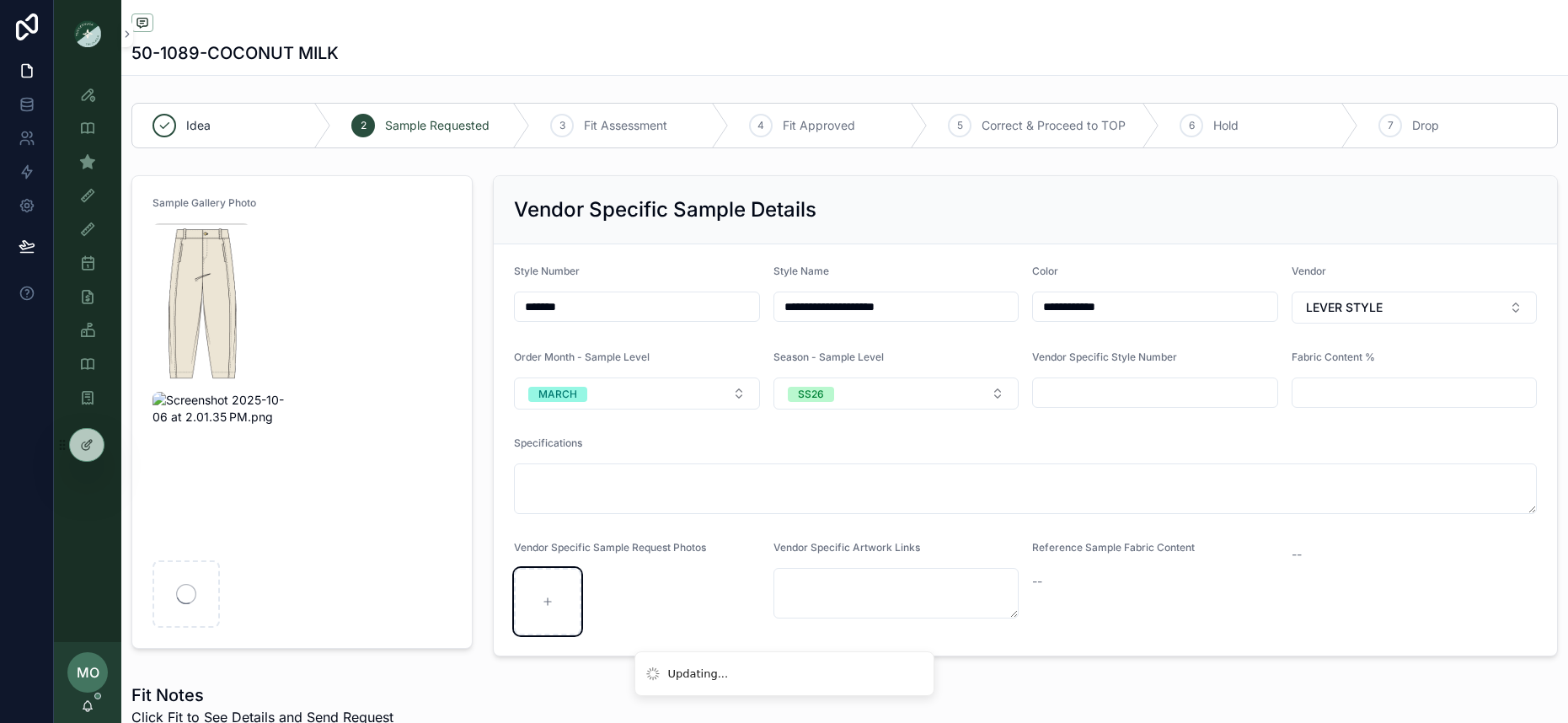
click at [572, 609] on div "scrollable content" at bounding box center [547, 602] width 67 height 67
type input "**********"
click at [217, 331] on img "scrollable content" at bounding box center [201, 305] width 98 height 162
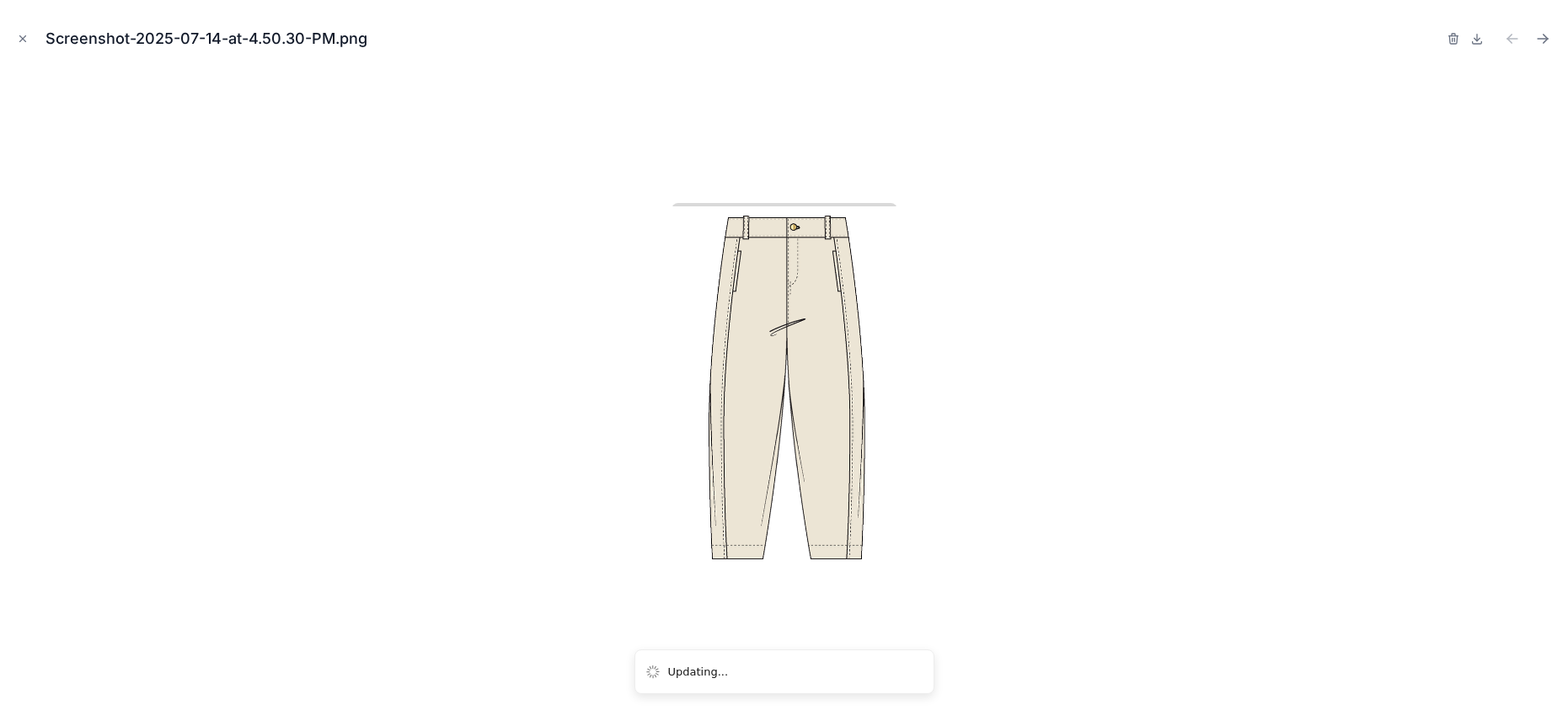
click at [1458, 41] on icon "button" at bounding box center [1454, 39] width 14 height 14
click at [1442, 38] on icon "button" at bounding box center [1437, 39] width 14 height 14
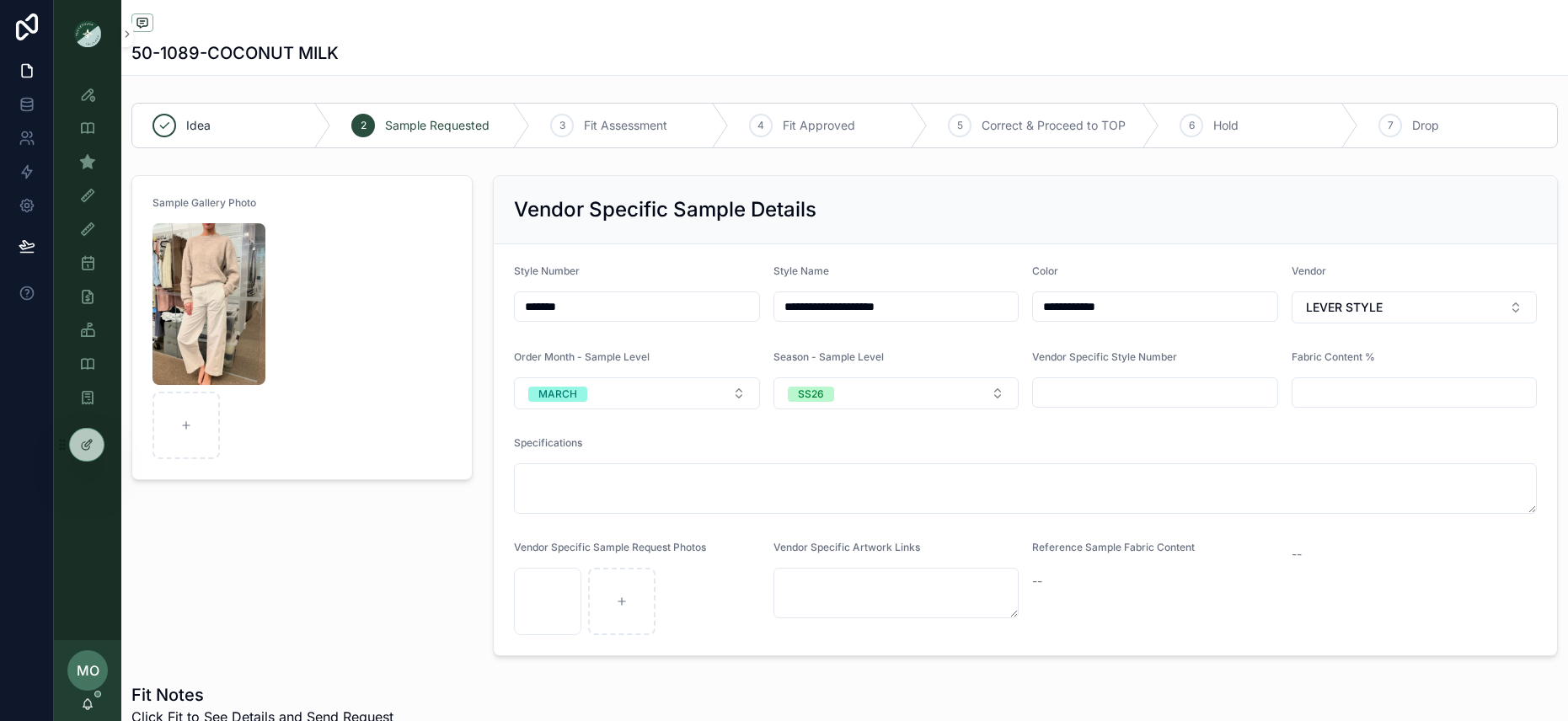
click at [449, 561] on div "Sample Gallery Photo" at bounding box center [302, 416] width 362 height 495
